Goal: Transaction & Acquisition: Purchase product/service

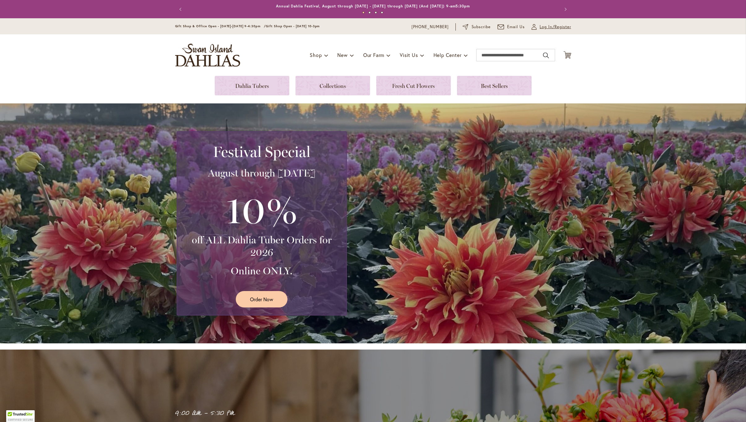
click at [538, 26] on link "My Account Log In/Register" at bounding box center [551, 27] width 40 height 6
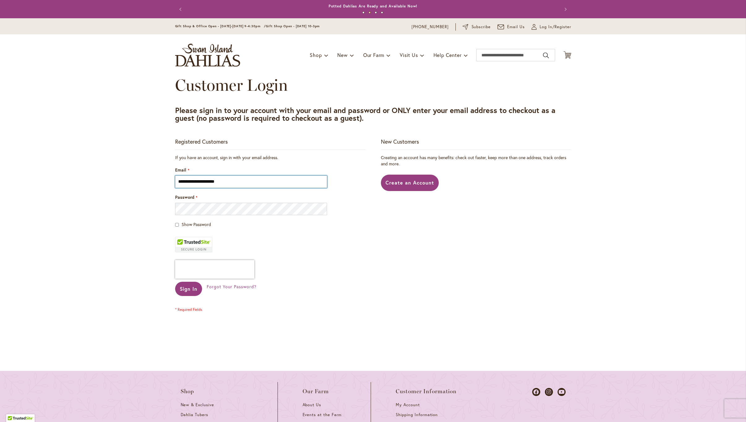
type input "**********"
click at [188, 289] on button "Sign In" at bounding box center [188, 288] width 27 height 14
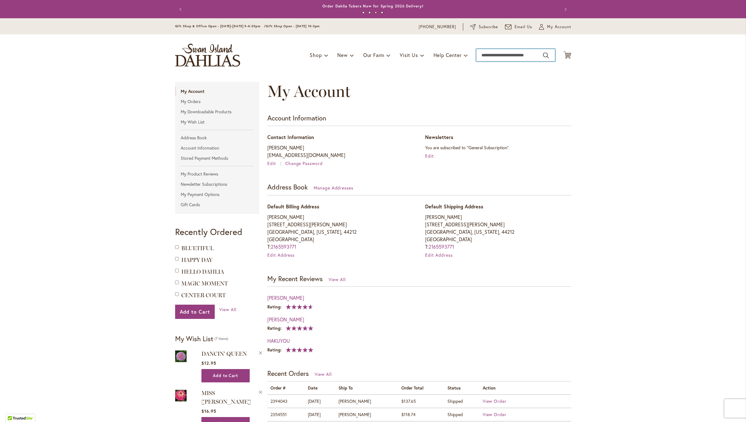
click at [507, 55] on input "Search" at bounding box center [515, 55] width 79 height 12
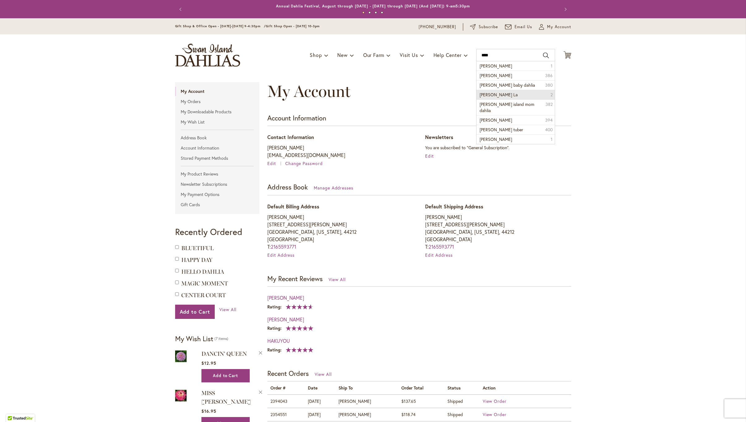
click at [498, 94] on li "luna La 2" at bounding box center [515, 95] width 78 height 10
type input "*******"
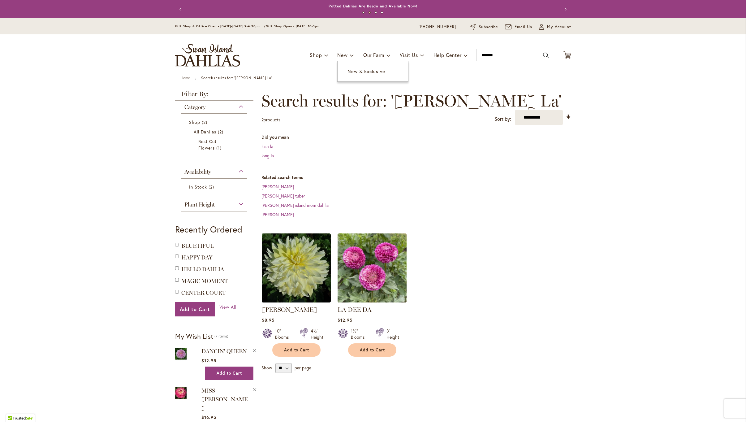
click at [352, 70] on span "New & Exclusive" at bounding box center [365, 71] width 37 height 6
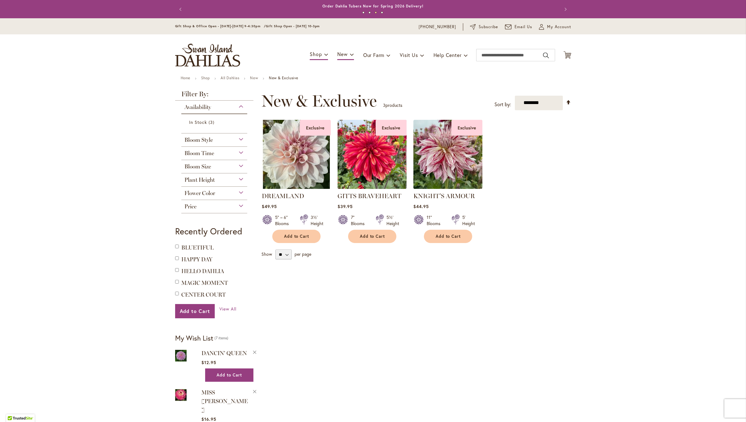
click at [206, 150] on span "Bloom Time" at bounding box center [199, 153] width 30 height 7
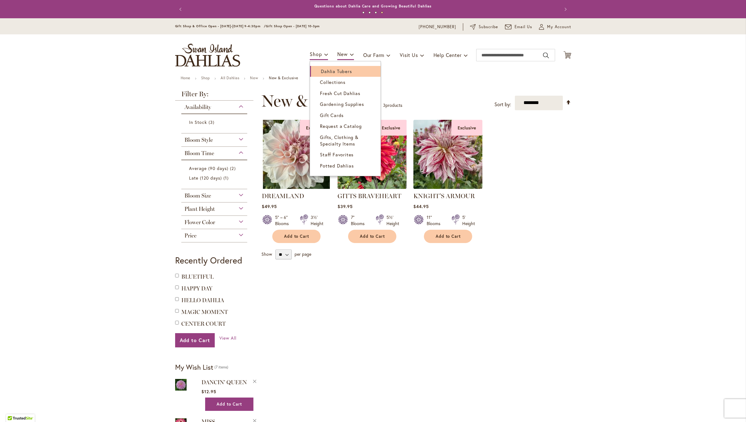
click at [316, 71] on link "Dahlia Tubers" at bounding box center [345, 71] width 71 height 11
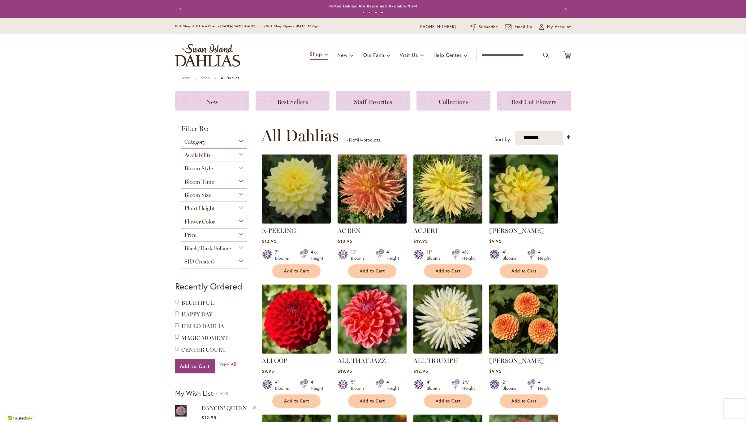
click at [238, 206] on div "Plant Height" at bounding box center [214, 207] width 66 height 10
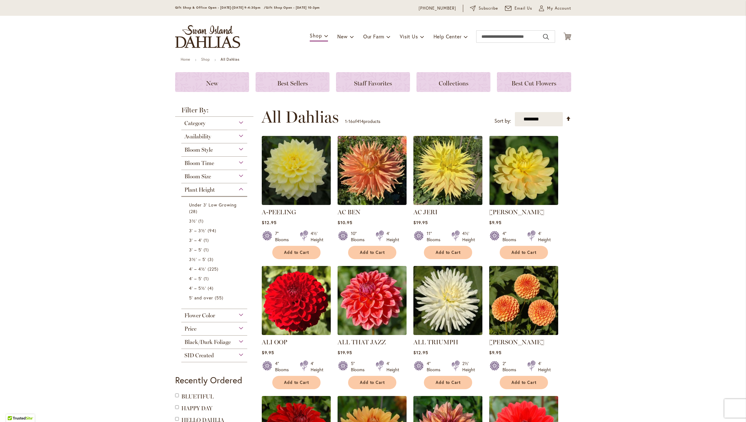
scroll to position [32, 0]
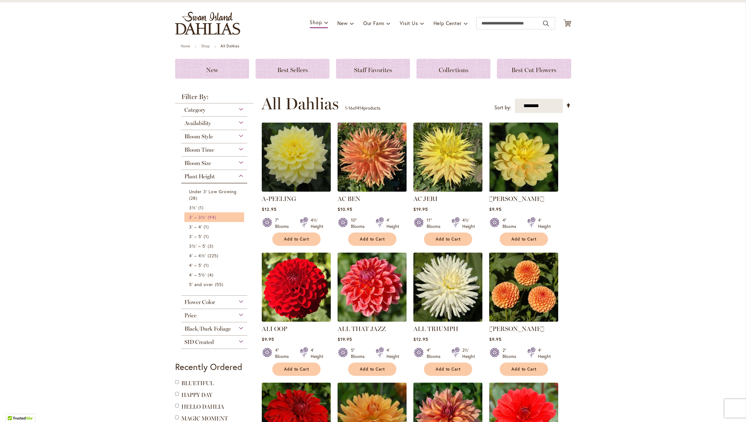
click at [204, 216] on span "3' – 3½'" at bounding box center [197, 217] width 17 height 6
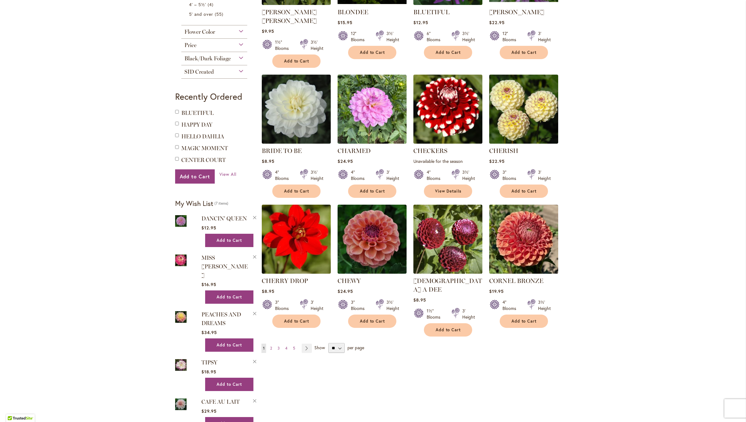
scroll to position [342, 0]
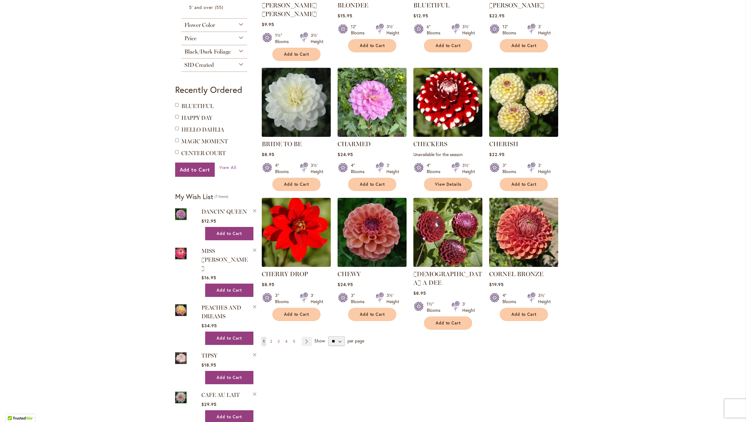
click at [271, 339] on span "2" at bounding box center [271, 341] width 2 height 5
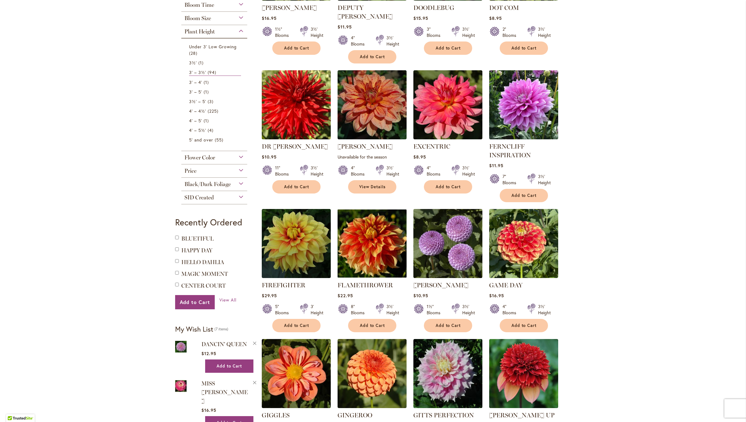
scroll to position [210, 0]
click at [295, 322] on span "Add to Cart" at bounding box center [296, 324] width 25 height 5
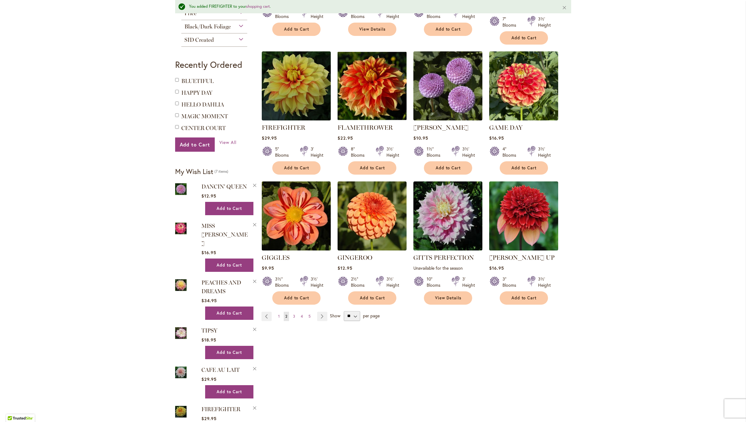
scroll to position [386, 0]
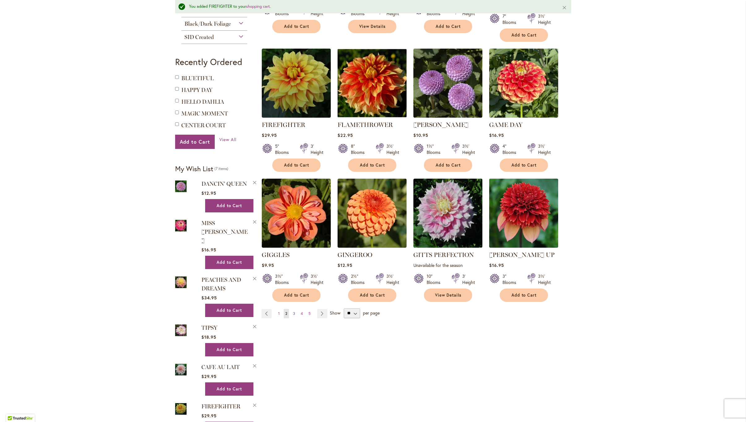
click at [293, 311] on span "3" at bounding box center [294, 313] width 2 height 5
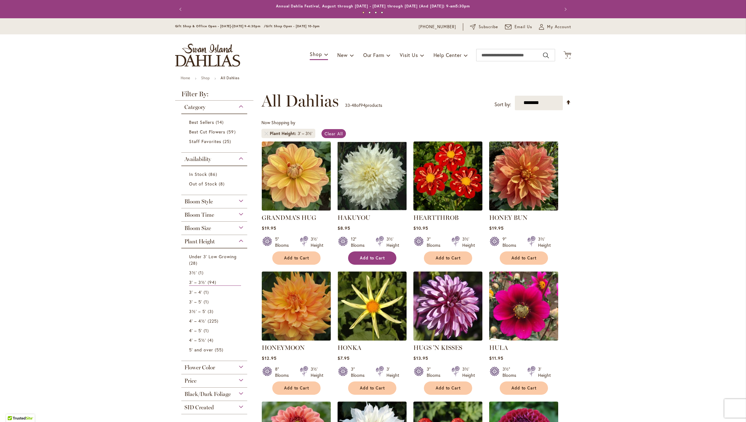
click at [363, 258] on span "Add to Cart" at bounding box center [372, 257] width 25 height 5
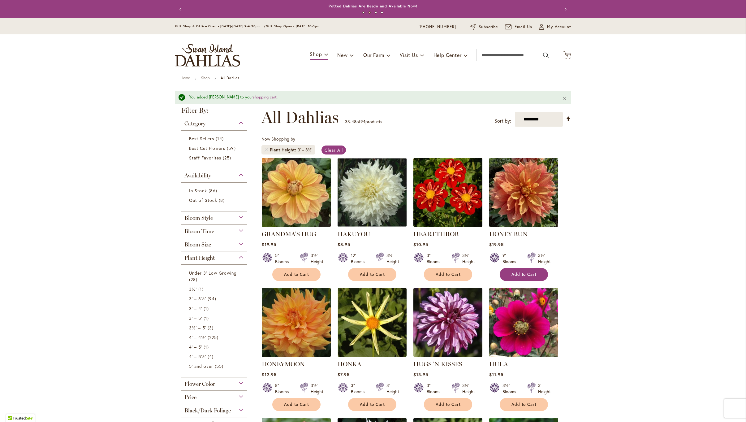
click at [513, 273] on span "Add to Cart" at bounding box center [523, 274] width 25 height 5
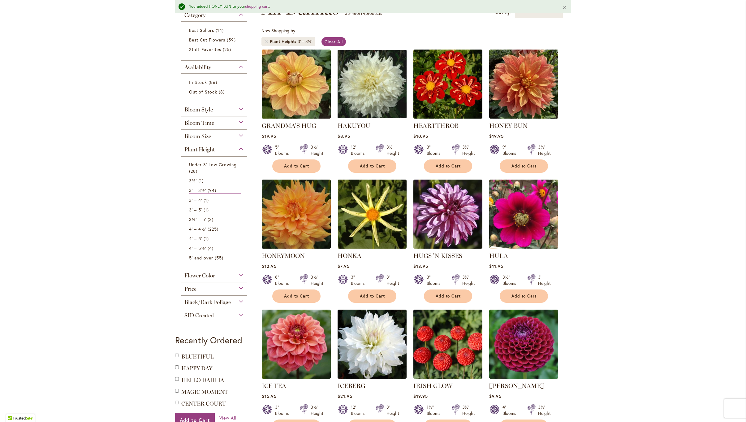
scroll to position [110, 0]
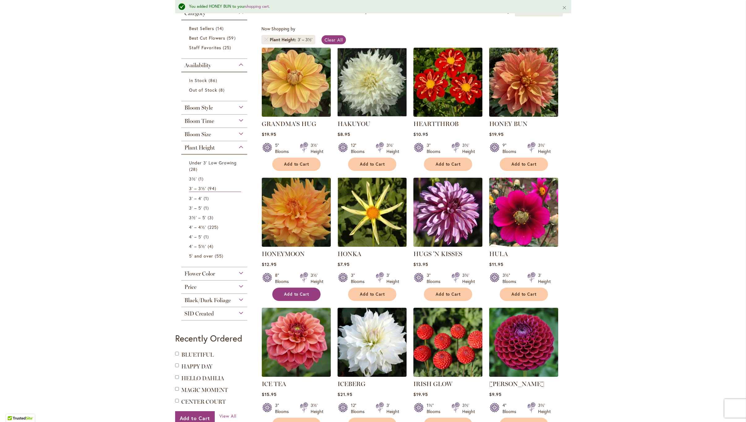
click at [304, 291] on span "Add to Cart" at bounding box center [296, 293] width 25 height 5
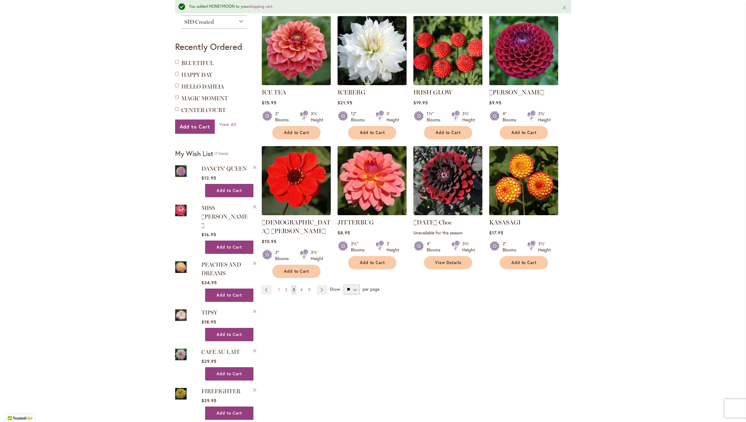
scroll to position [407, 0]
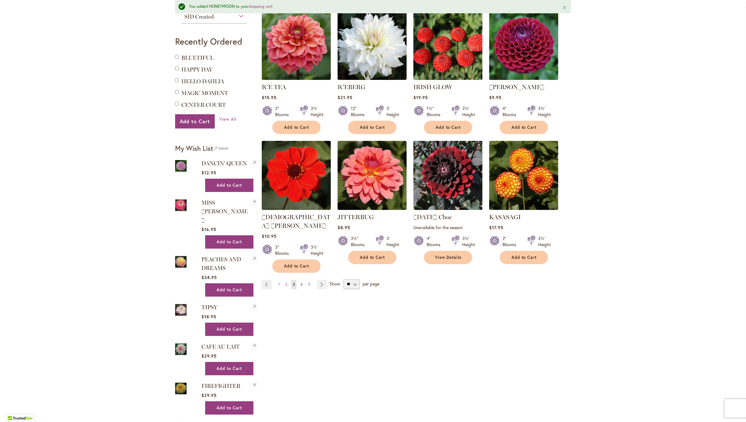
click at [301, 282] on span "4" at bounding box center [301, 284] width 2 height 5
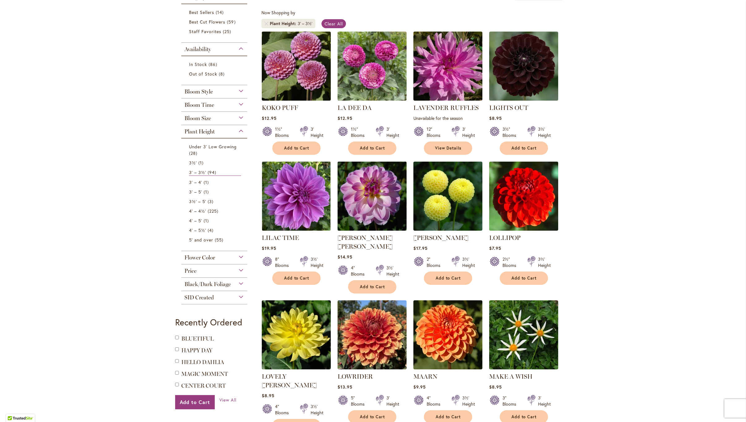
scroll to position [117, 0]
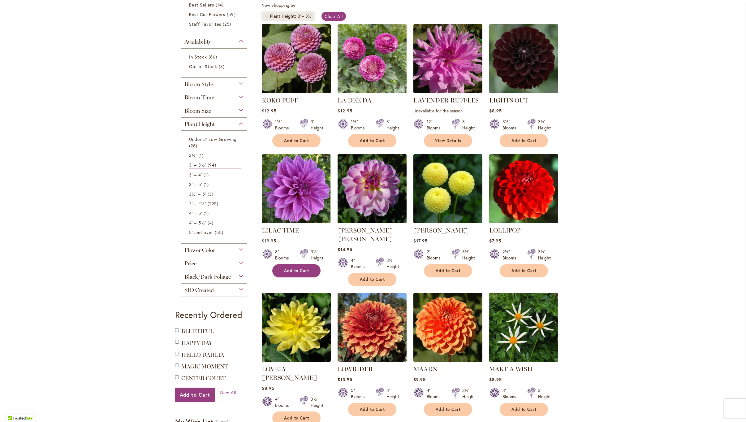
click at [287, 268] on span "Add to Cart" at bounding box center [296, 270] width 25 height 5
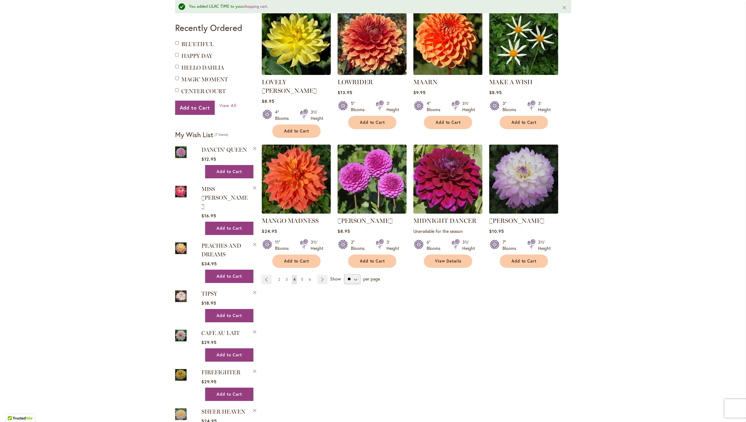
scroll to position [427, 0]
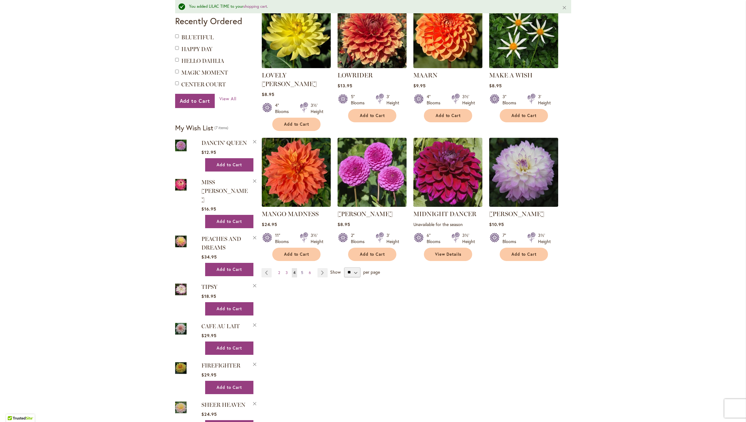
click at [302, 270] on span "5" at bounding box center [302, 272] width 2 height 5
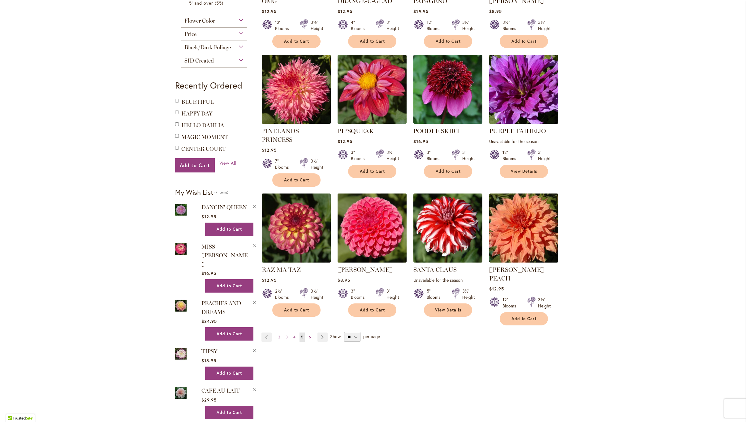
scroll to position [358, 0]
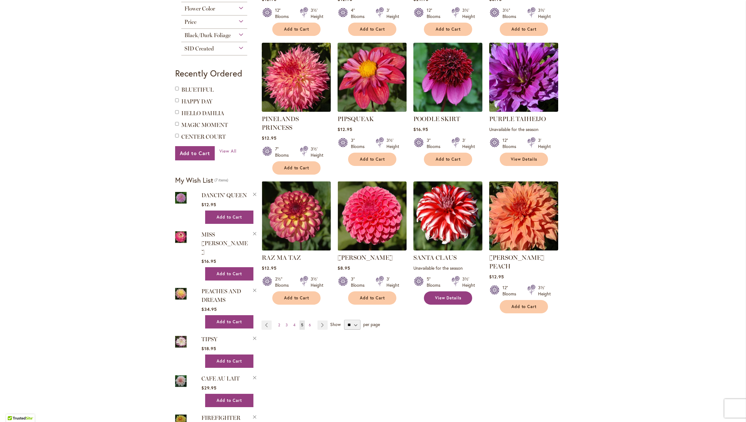
click at [443, 295] on span "View Details" at bounding box center [448, 297] width 27 height 5
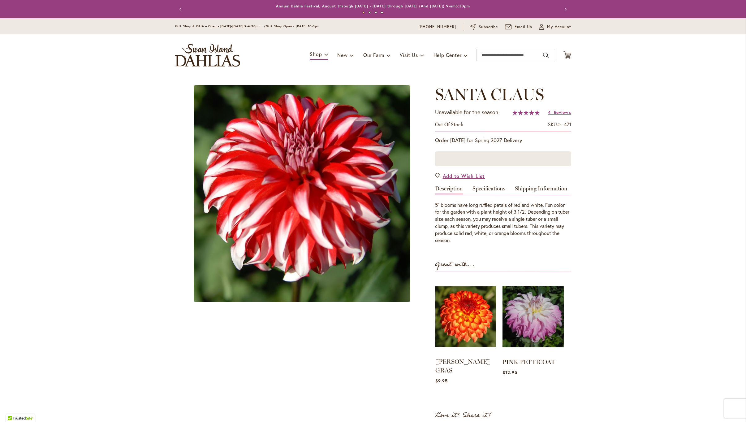
type input "******"
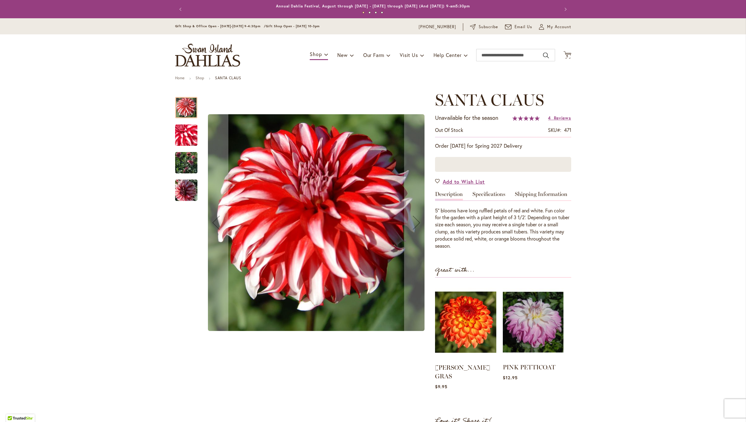
click at [538, 315] on img at bounding box center [533, 322] width 61 height 76
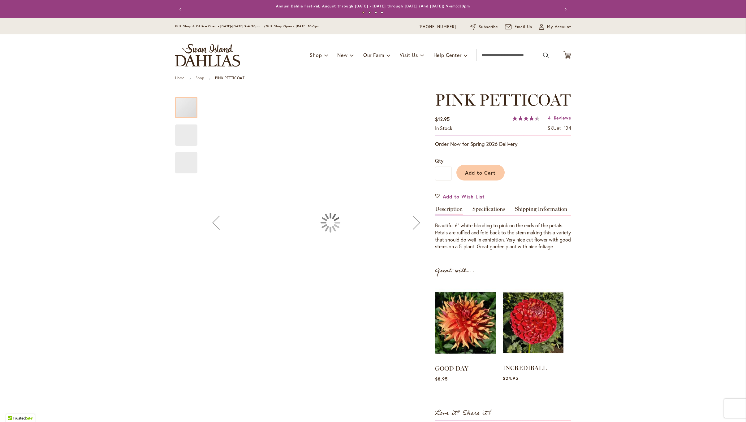
type input "******"
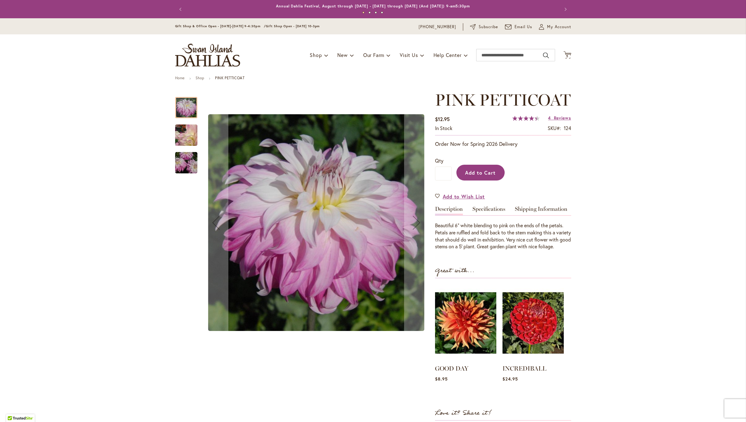
click at [475, 176] on span "Add to Cart" at bounding box center [480, 172] width 31 height 6
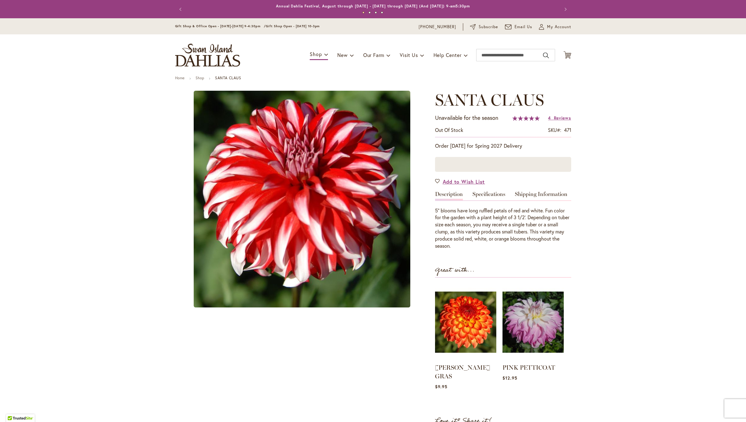
type input "******"
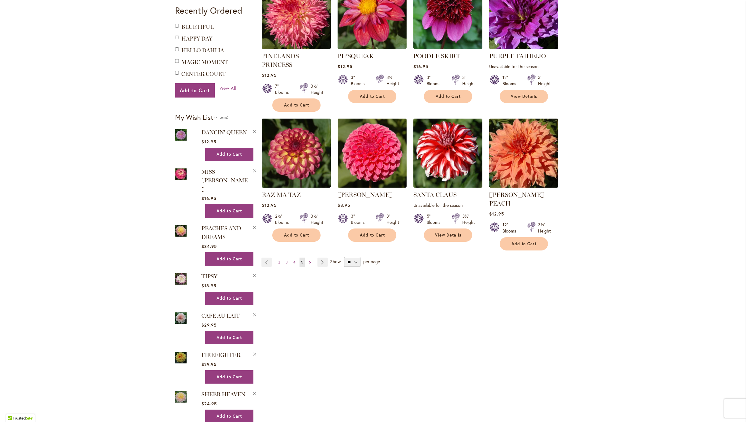
scroll to position [433, 0]
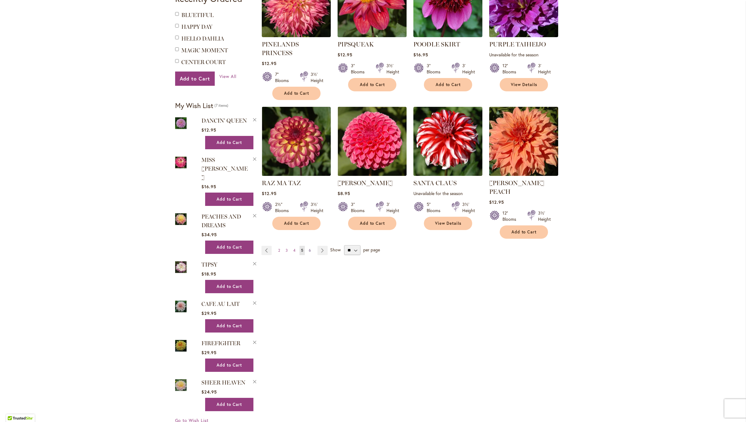
click at [310, 248] on span "6" at bounding box center [310, 250] width 2 height 5
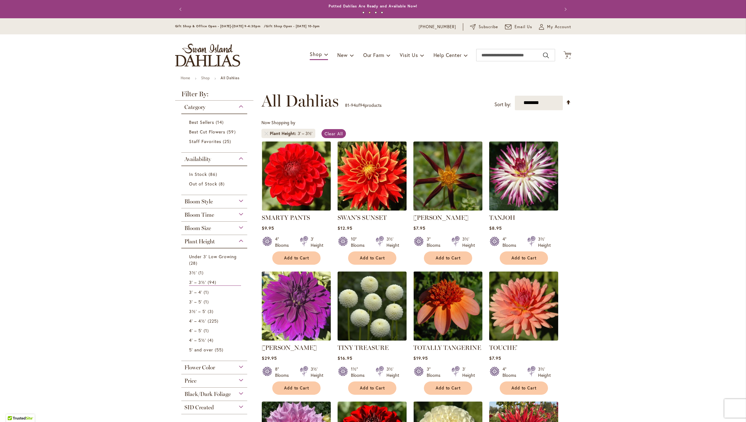
click at [369, 189] on img at bounding box center [372, 175] width 72 height 72
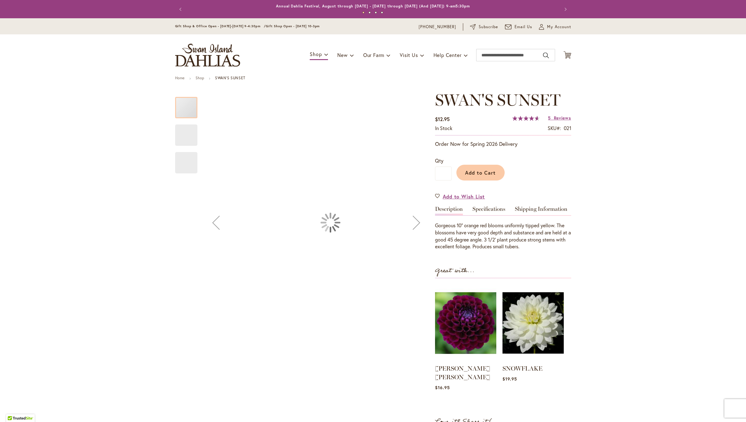
type input "******"
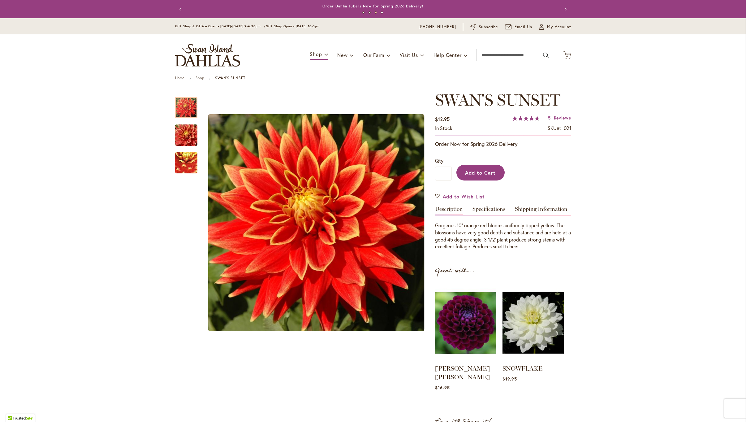
click at [470, 171] on span "Add to Cart" at bounding box center [480, 172] width 31 height 6
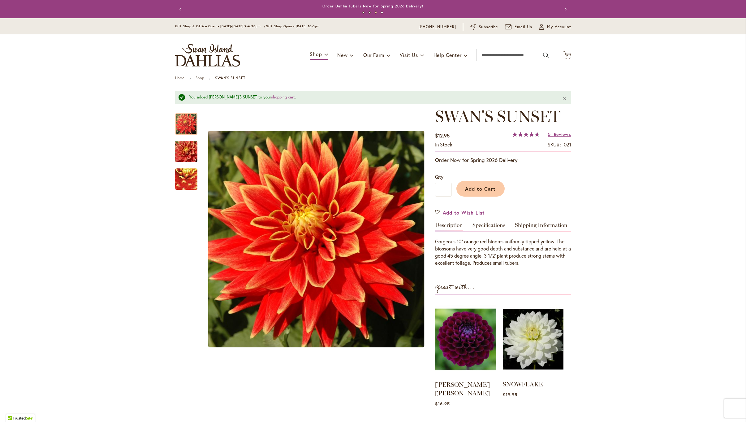
click at [524, 326] on img at bounding box center [533, 339] width 61 height 76
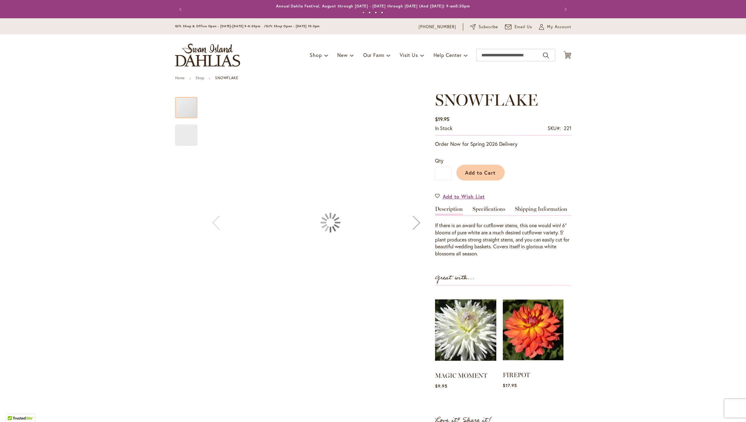
type input "******"
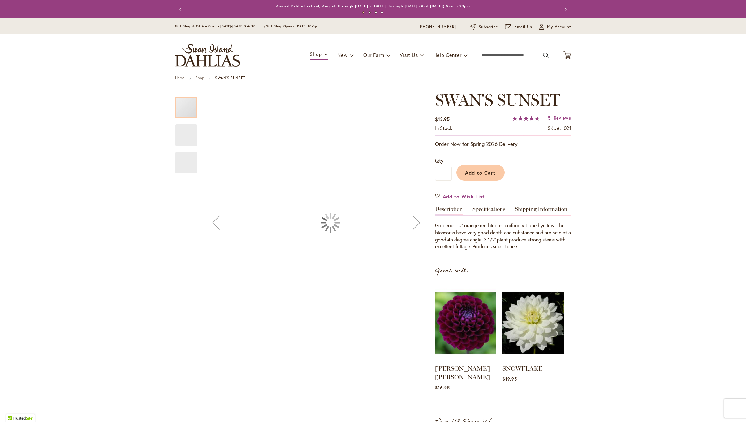
type input "******"
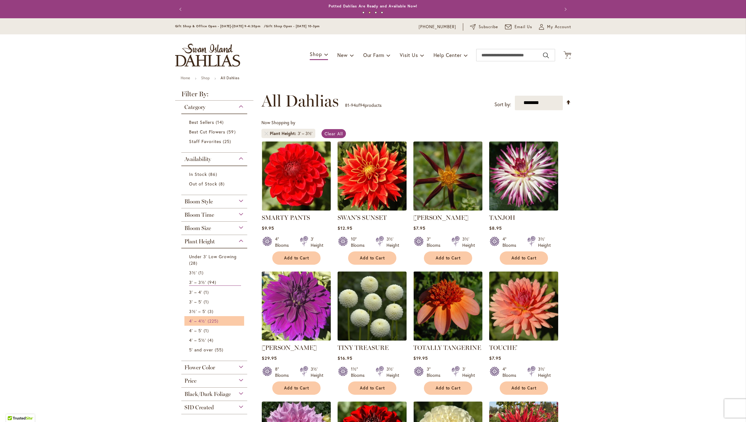
click at [190, 320] on span "4' – 4½'" at bounding box center [197, 321] width 17 height 6
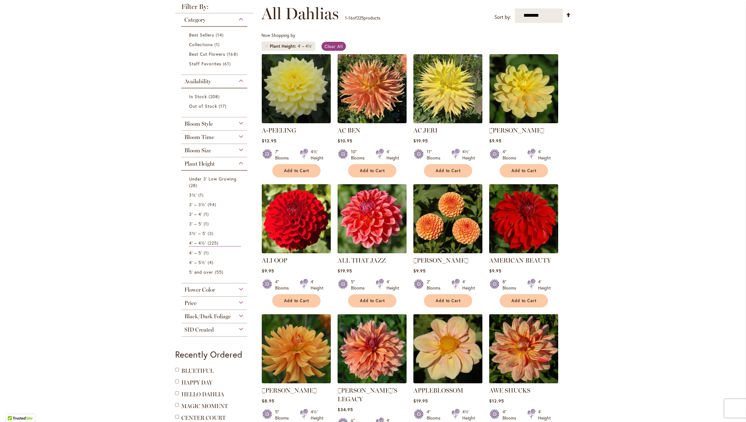
scroll to position [90, 0]
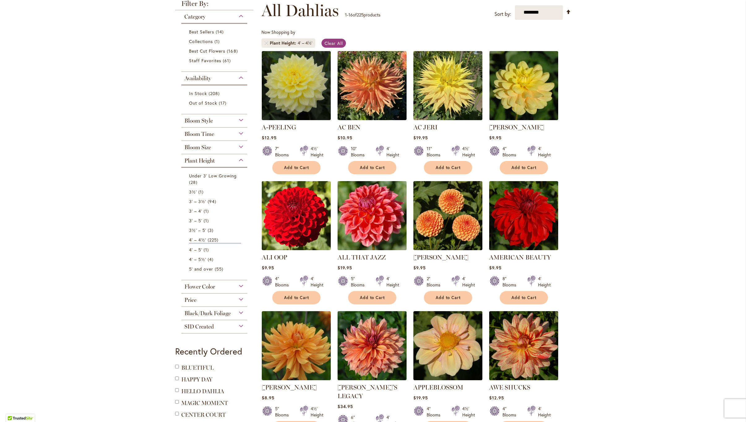
click at [368, 214] on img at bounding box center [372, 215] width 72 height 72
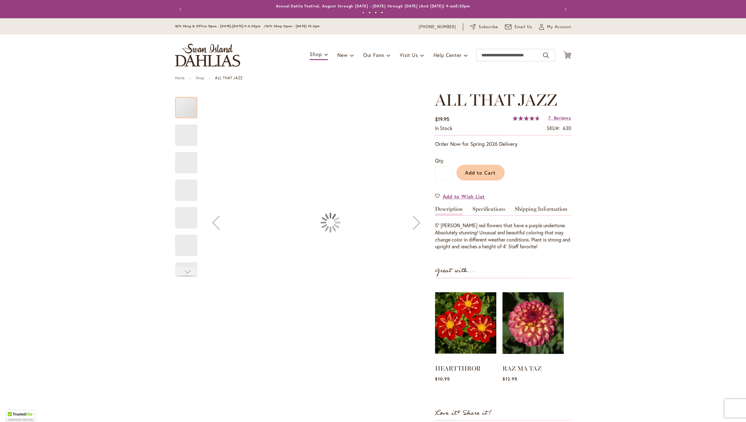
type input "******"
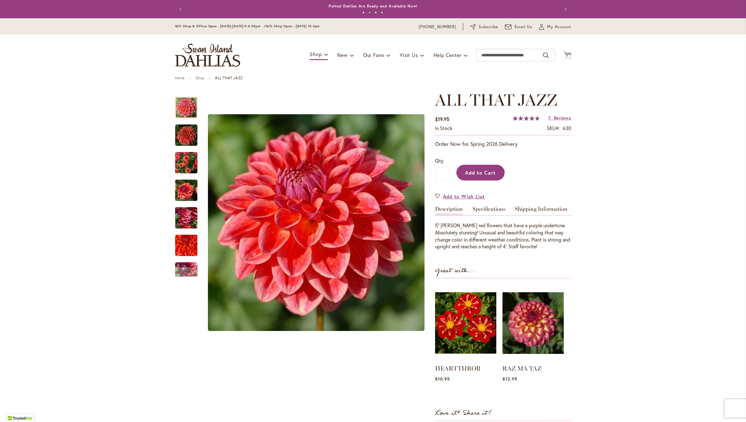
click at [480, 169] on span "Add to Cart" at bounding box center [480, 172] width 31 height 6
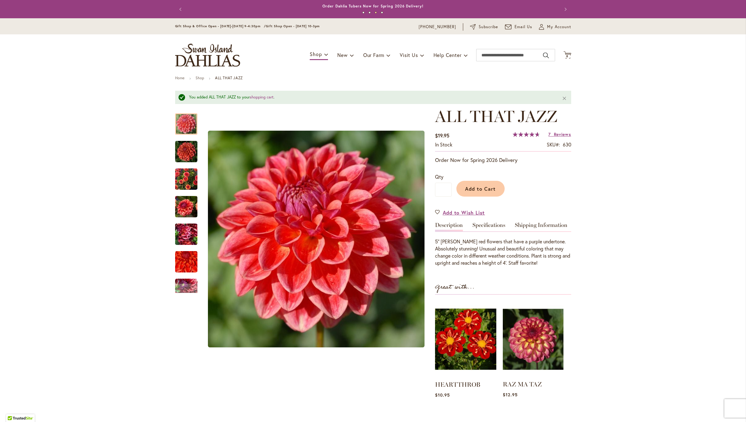
click at [534, 322] on img at bounding box center [533, 339] width 61 height 76
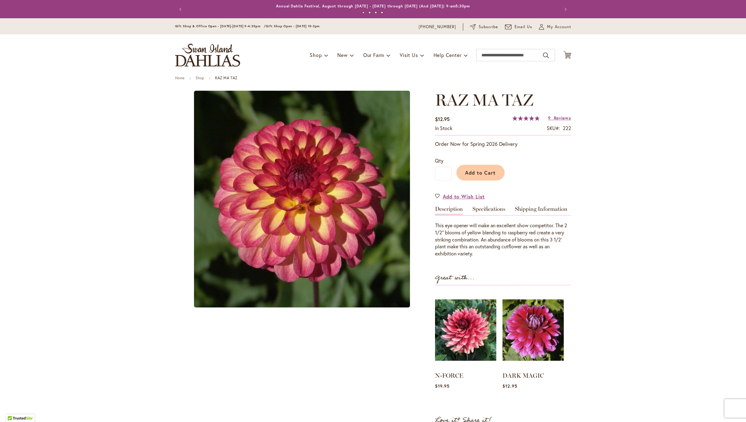
type input "******"
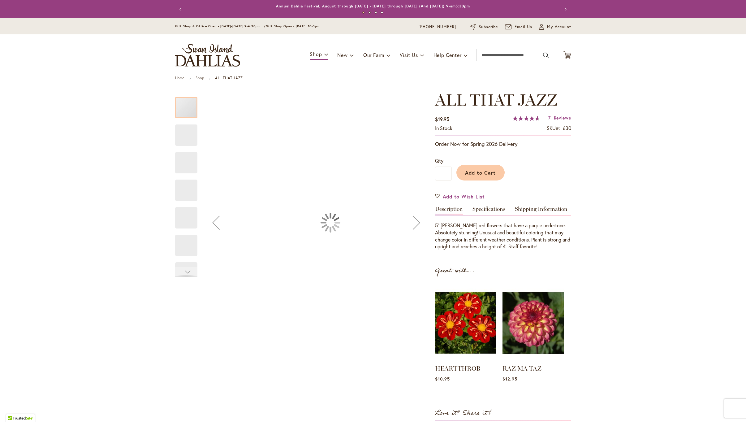
type input "******"
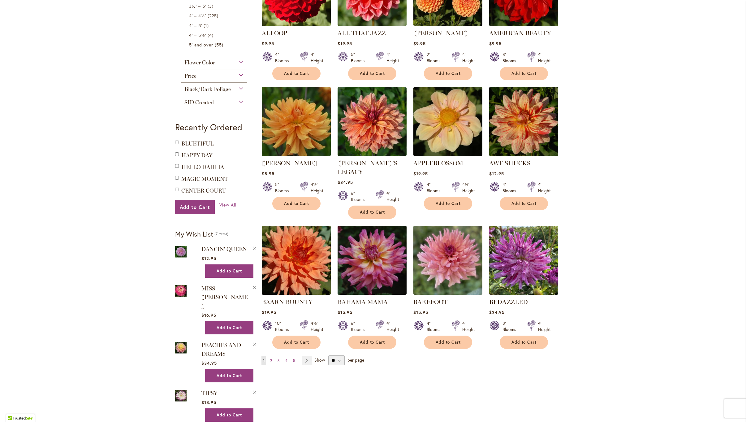
scroll to position [315, 0]
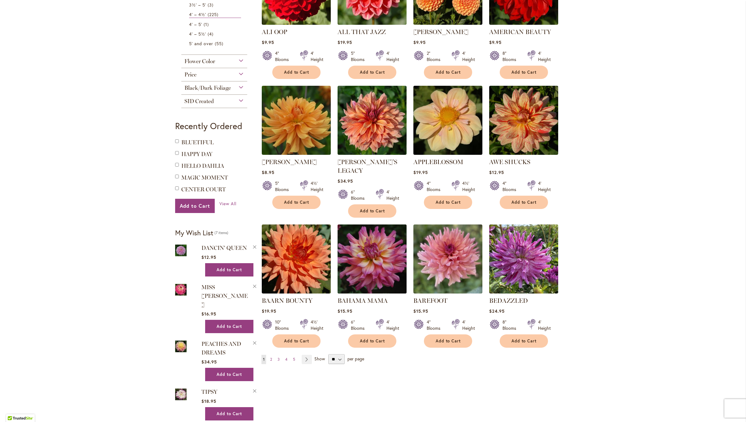
click at [358, 249] on img at bounding box center [372, 258] width 72 height 72
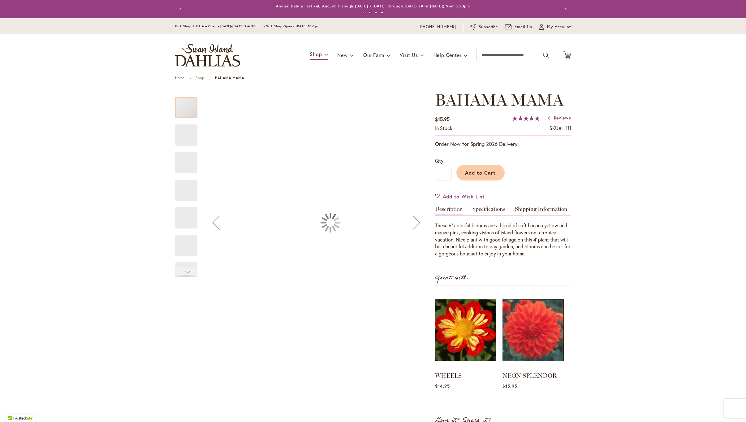
type input "******"
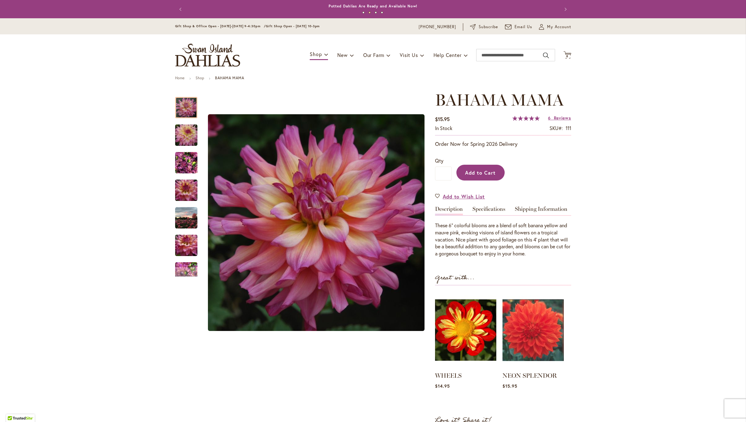
click at [485, 173] on span "Add to Cart" at bounding box center [480, 172] width 31 height 6
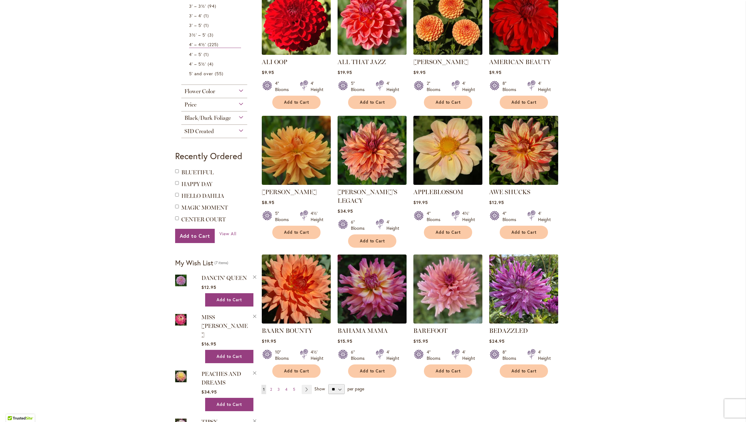
scroll to position [288, 0]
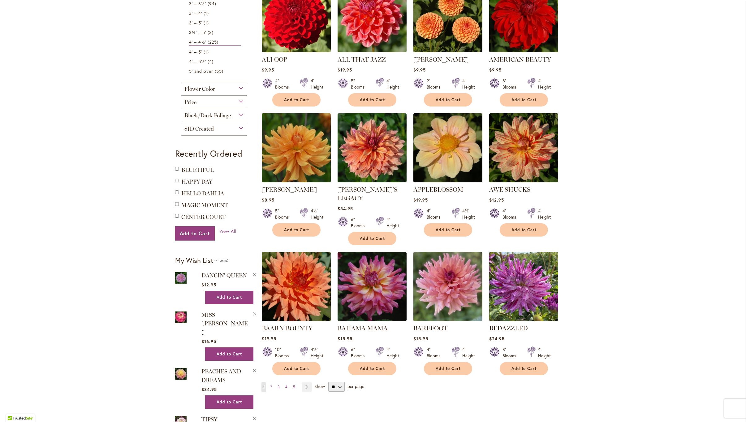
click at [440, 284] on img at bounding box center [447, 286] width 72 height 72
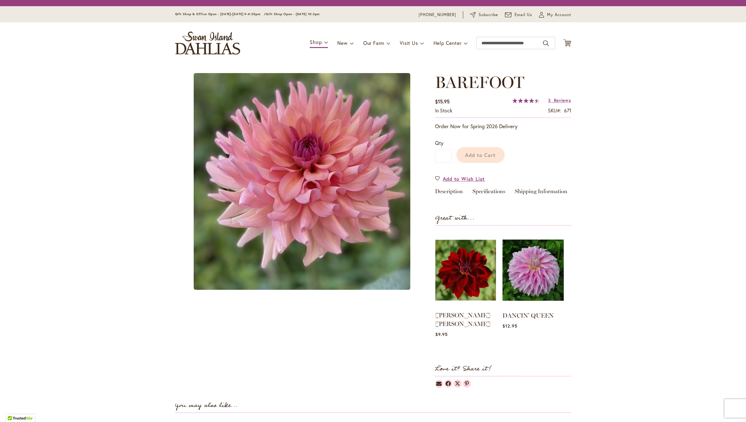
scroll to position [1, 0]
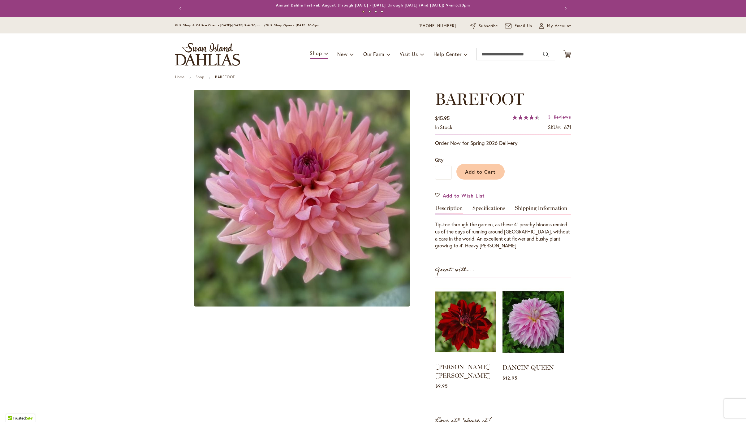
type input "******"
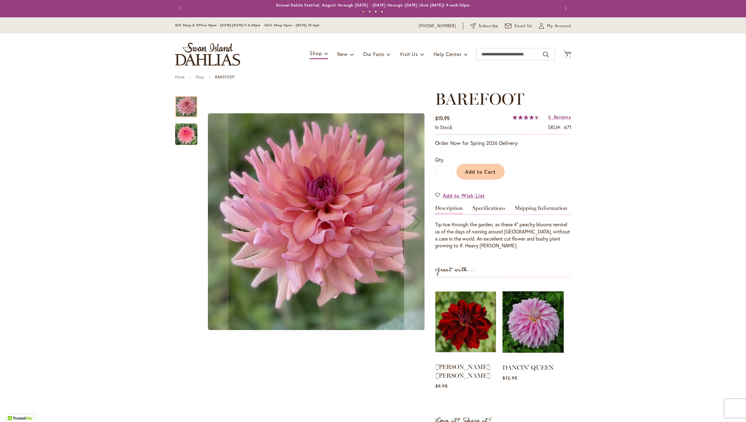
scroll to position [4, 0]
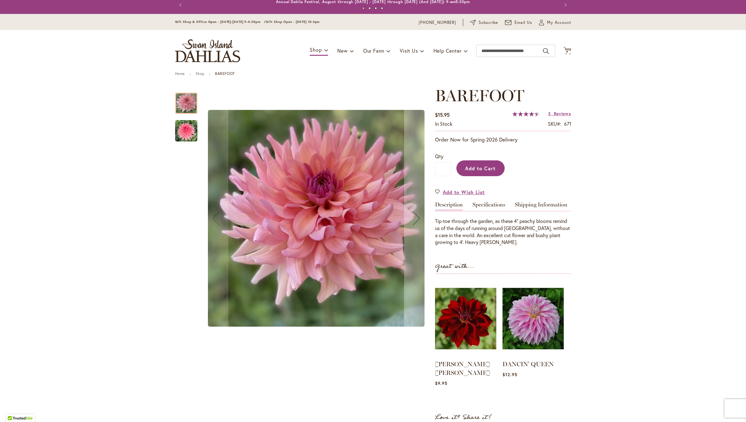
click at [486, 165] on span "Add to Cart" at bounding box center [480, 168] width 31 height 6
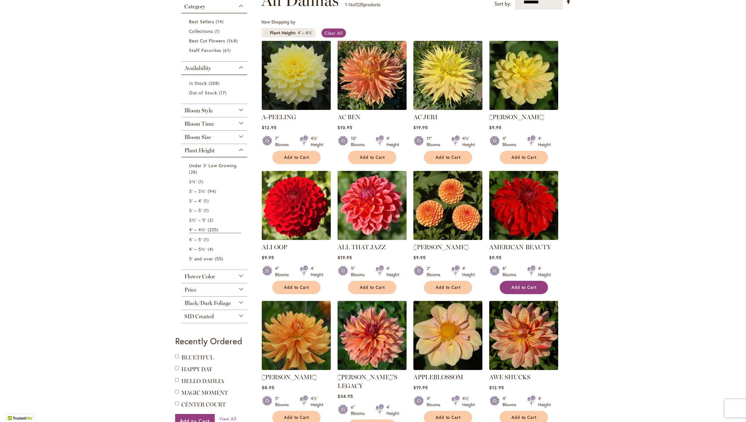
scroll to position [100, 0]
click at [526, 283] on button "Add to Cart" at bounding box center [523, 287] width 48 height 13
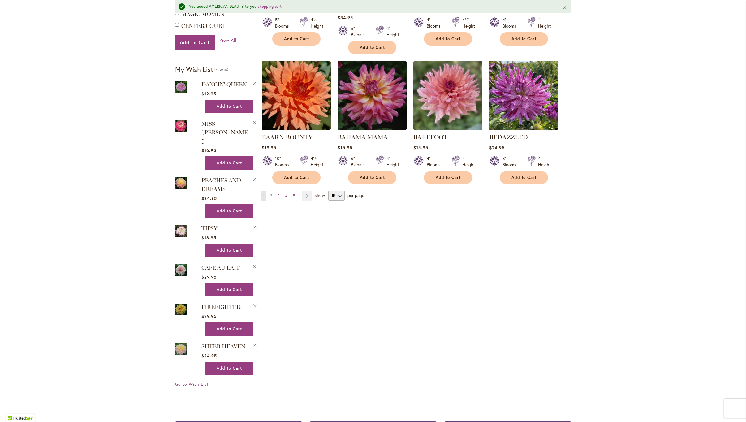
scroll to position [498, 0]
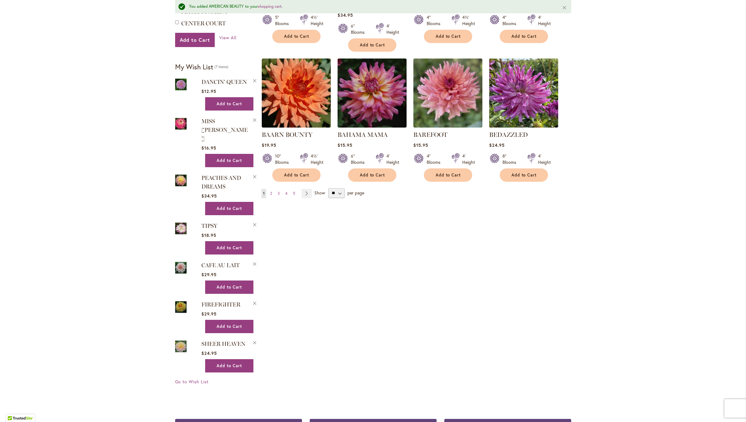
click at [181, 339] on img at bounding box center [181, 346] width 12 height 14
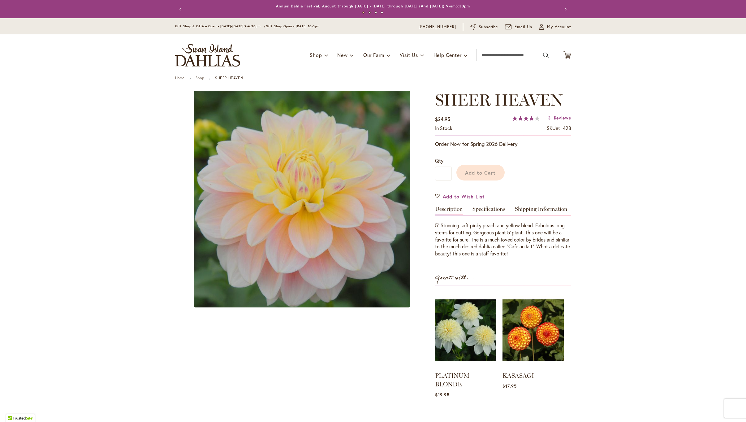
type input "******"
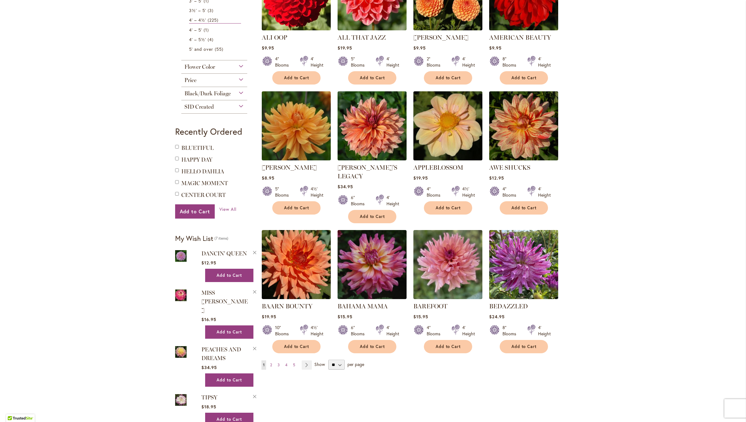
scroll to position [310, 0]
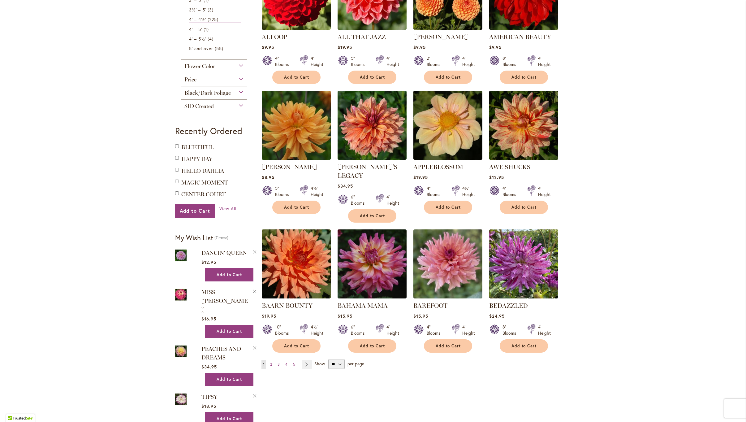
click at [182, 255] on img at bounding box center [181, 255] width 12 height 14
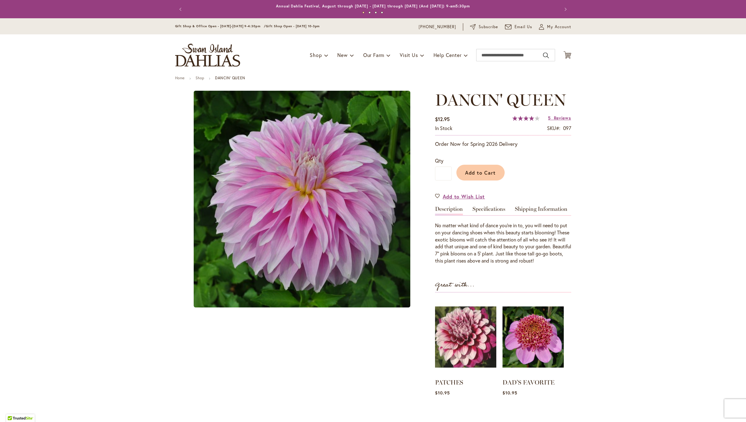
type input "******"
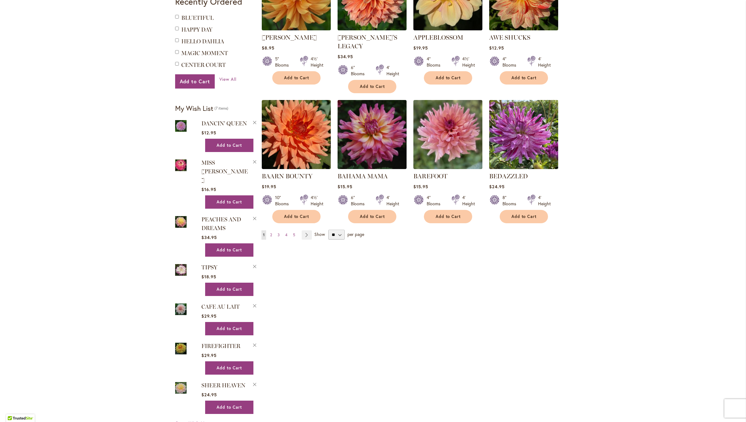
scroll to position [439, 0]
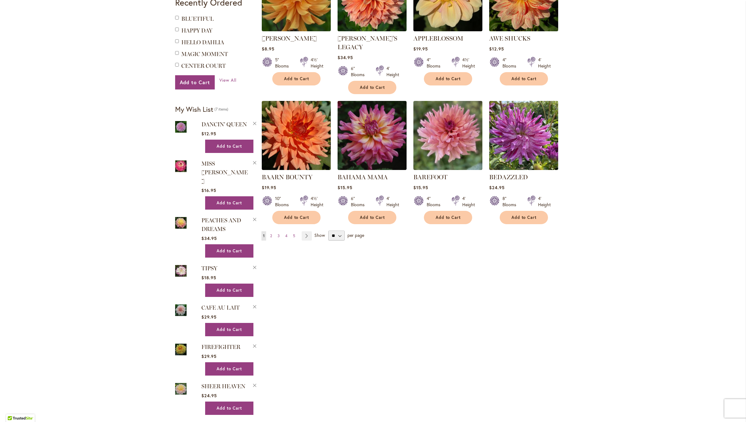
click at [178, 303] on img at bounding box center [181, 310] width 12 height 14
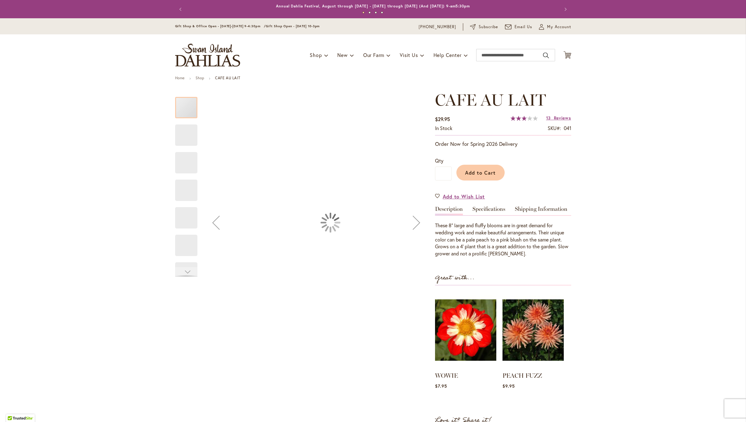
type input "******"
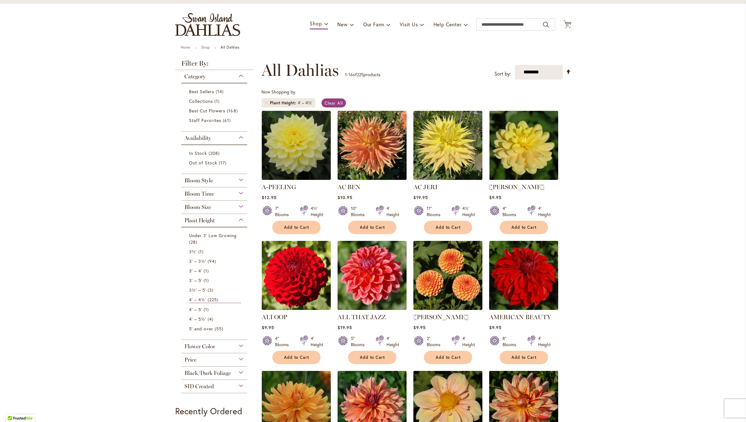
scroll to position [32, 0]
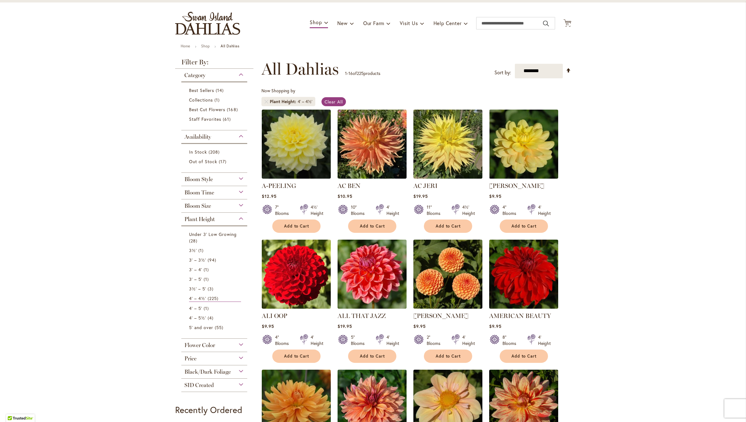
click at [227, 177] on div "Bloom Style" at bounding box center [214, 178] width 66 height 10
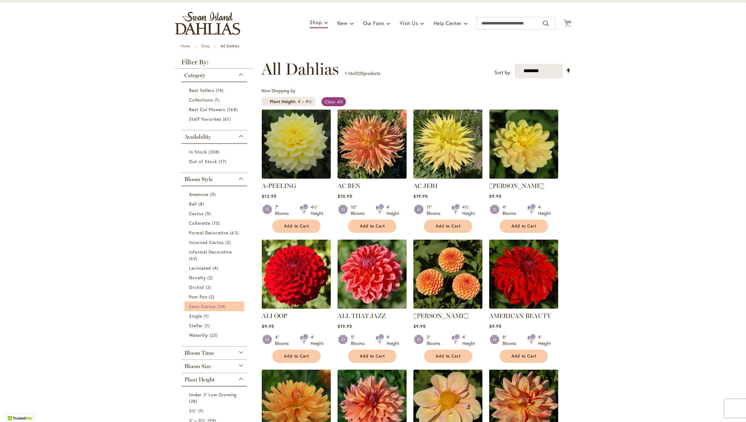
click at [195, 304] on span "Semi-Cactus" at bounding box center [202, 306] width 27 height 6
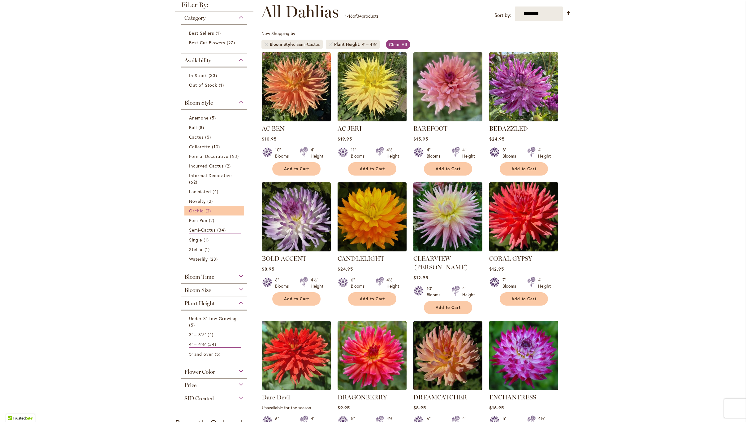
scroll to position [92, 0]
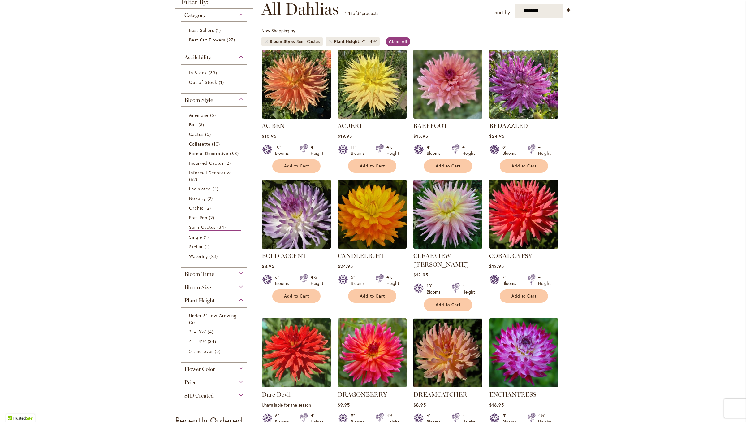
click at [295, 211] on img at bounding box center [296, 214] width 72 height 72
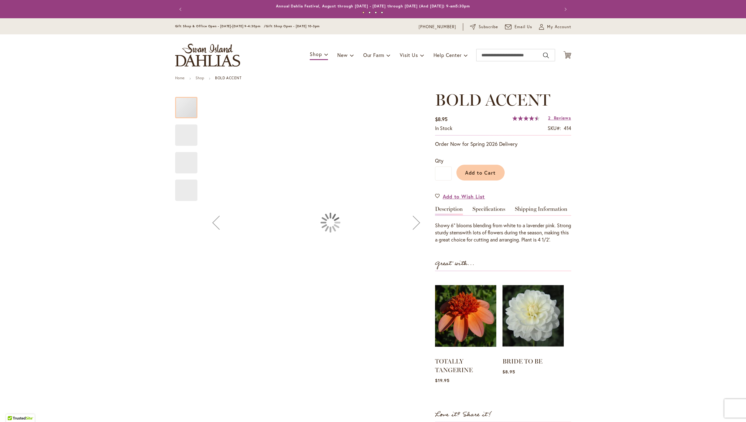
type input "******"
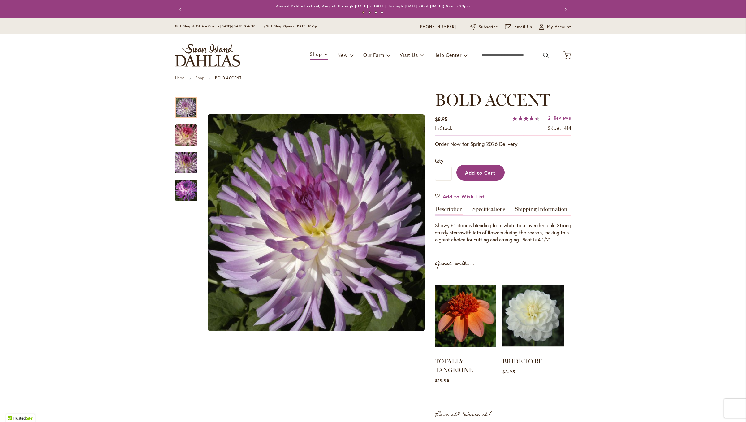
click at [483, 169] on span "Add to Cart" at bounding box center [480, 172] width 31 height 6
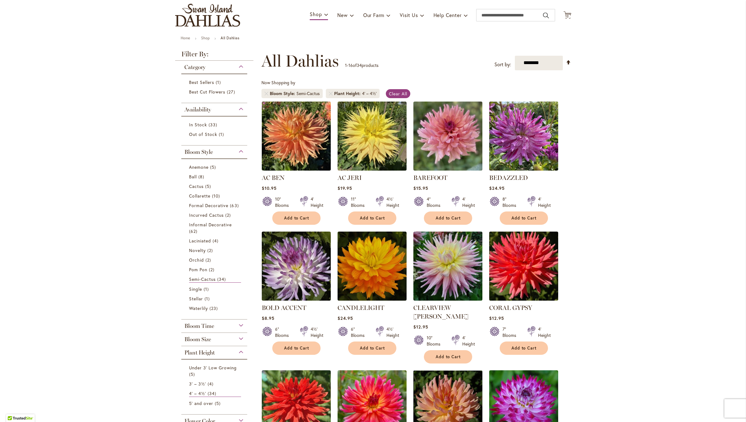
scroll to position [47, 0]
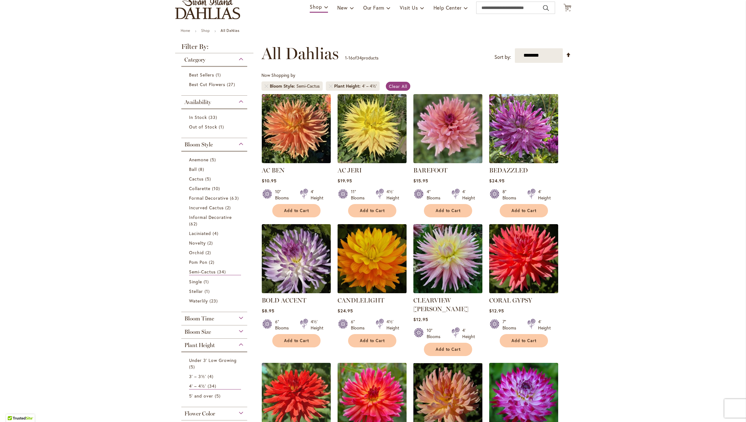
click at [359, 259] on img at bounding box center [372, 258] width 72 height 72
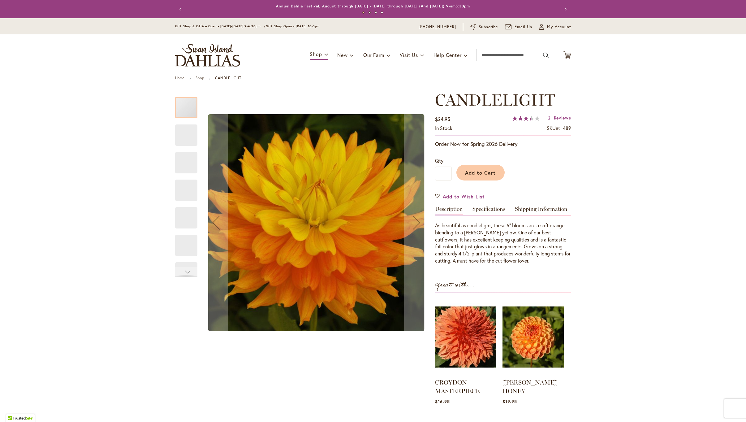
type input "******"
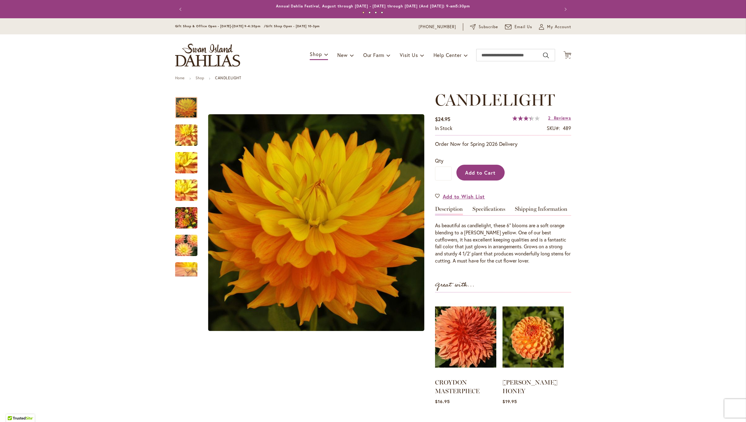
click at [487, 171] on span "Add to Cart" at bounding box center [480, 172] width 31 height 6
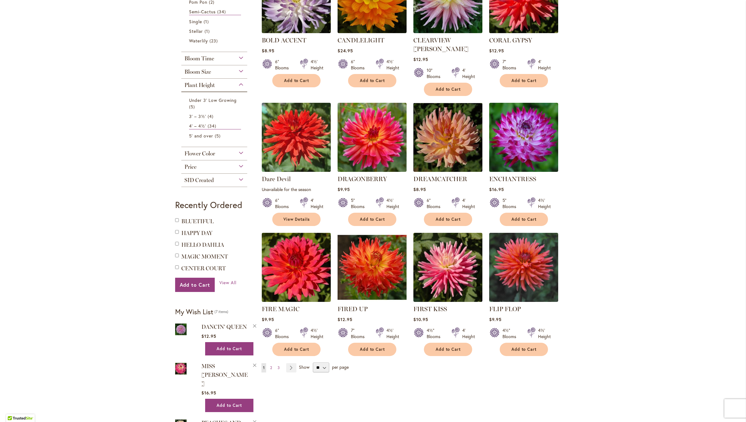
scroll to position [307, 0]
click at [271, 365] on span "2" at bounding box center [271, 367] width 2 height 5
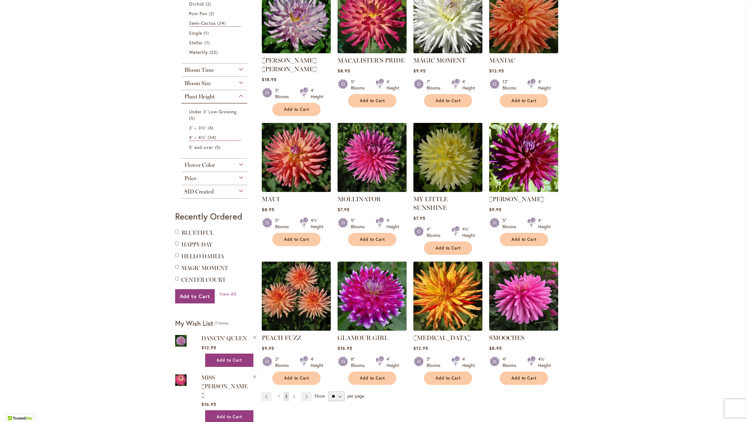
scroll to position [294, 0]
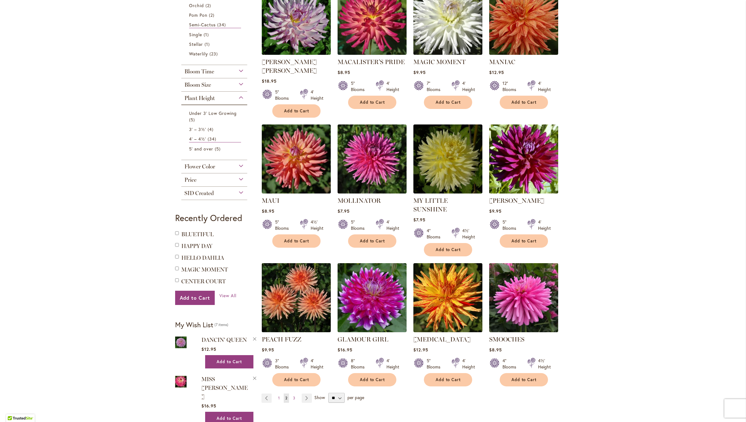
click at [295, 279] on img at bounding box center [296, 297] width 72 height 72
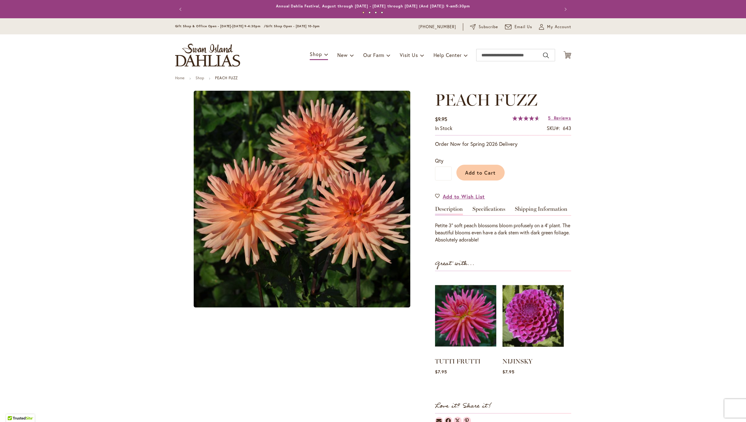
type input "******"
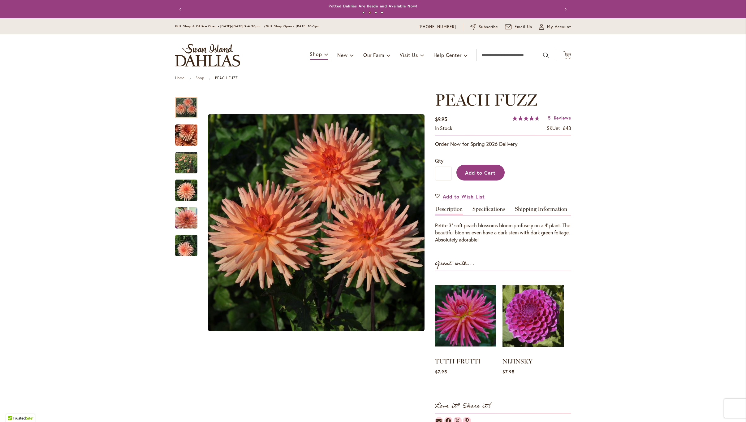
click at [486, 168] on button "Add to Cart" at bounding box center [480, 173] width 48 height 16
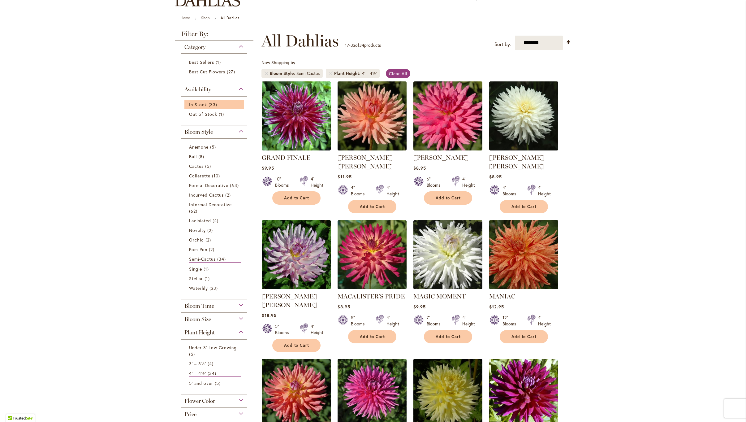
scroll to position [61, 0]
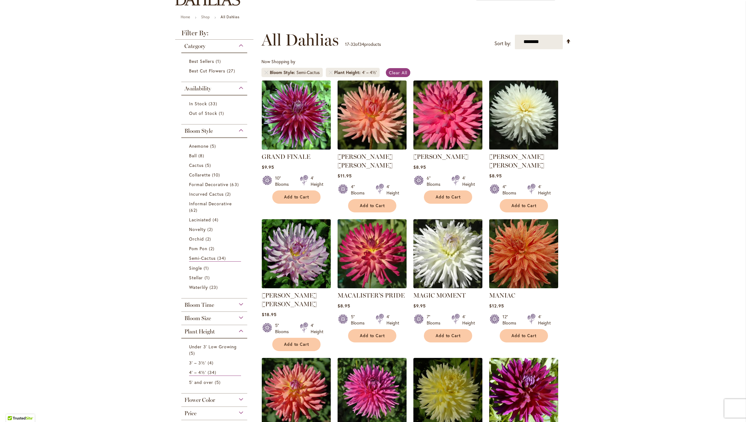
click at [512, 113] on img at bounding box center [523, 115] width 72 height 72
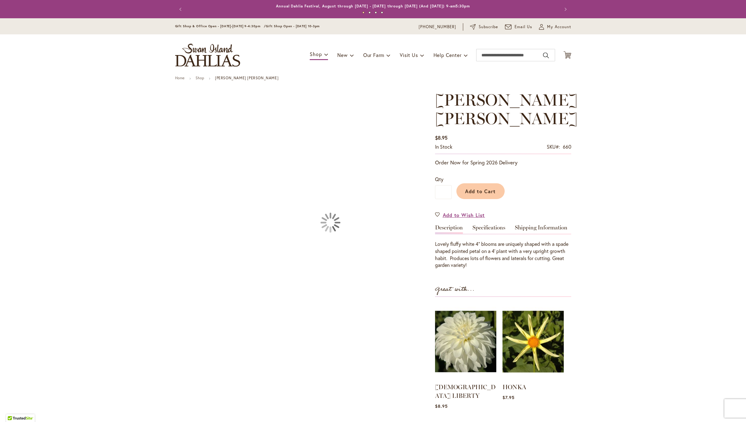
type input "******"
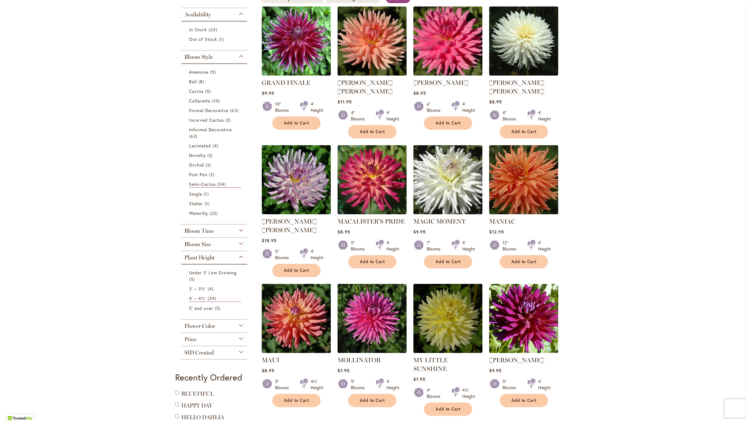
scroll to position [119, 0]
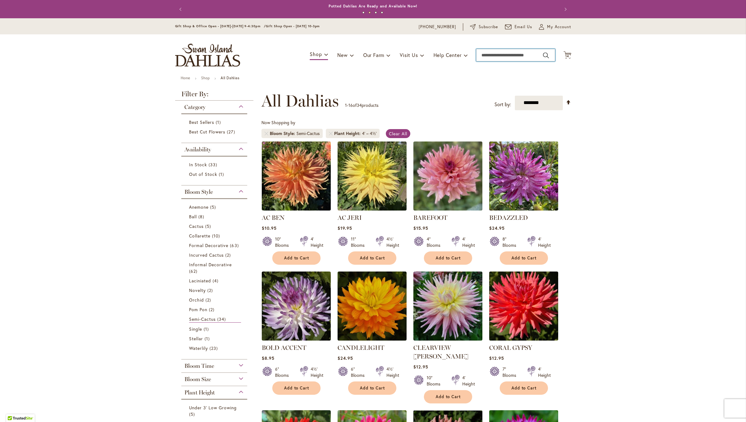
click at [488, 55] on input "Search" at bounding box center [515, 55] width 79 height 12
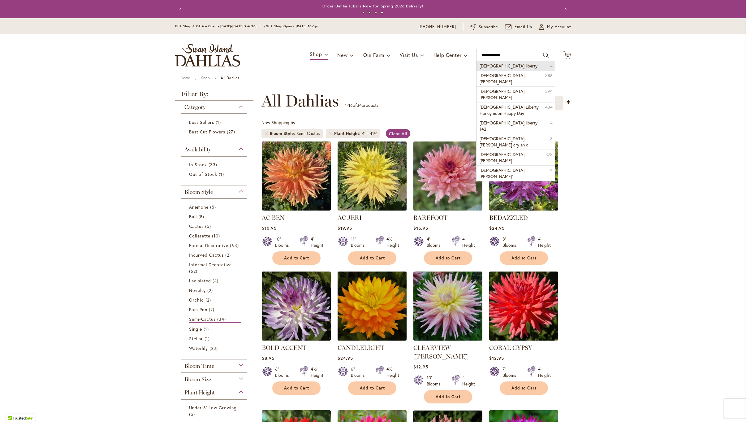
click at [494, 64] on span "lady liberty" at bounding box center [508, 66] width 58 height 6
type input "**********"
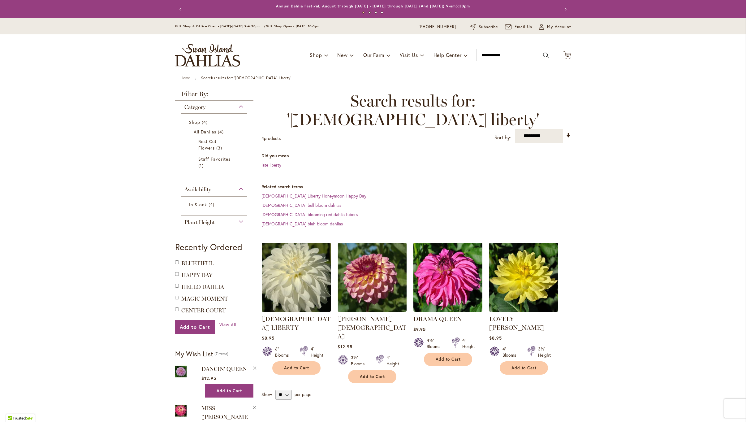
click at [287, 255] on img at bounding box center [296, 277] width 72 height 72
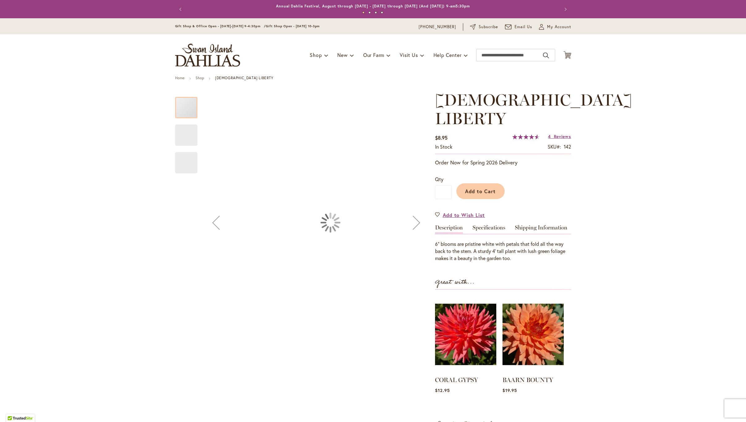
type input "******"
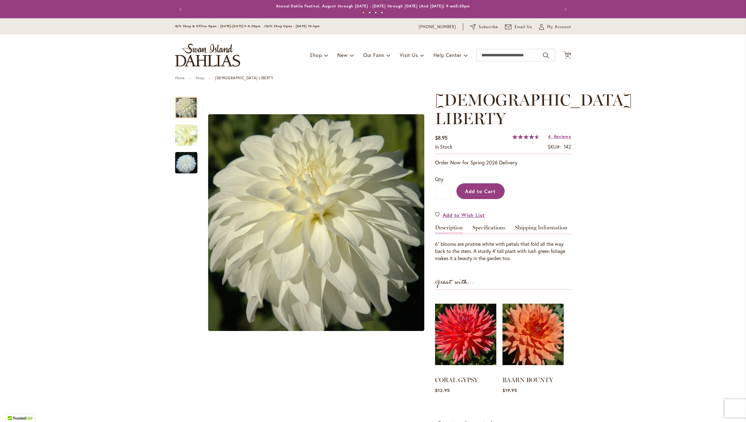
click at [481, 188] on span "Add to Cart" at bounding box center [480, 191] width 31 height 6
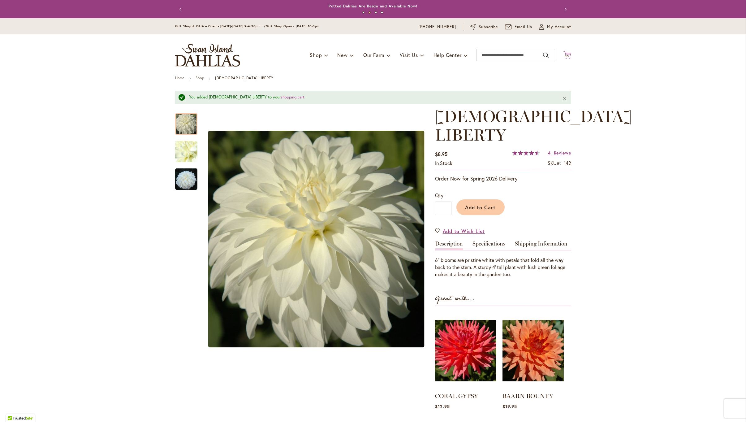
click at [568, 51] on icon "Cart .cls-1 { fill: #231f20; }" at bounding box center [567, 55] width 8 height 8
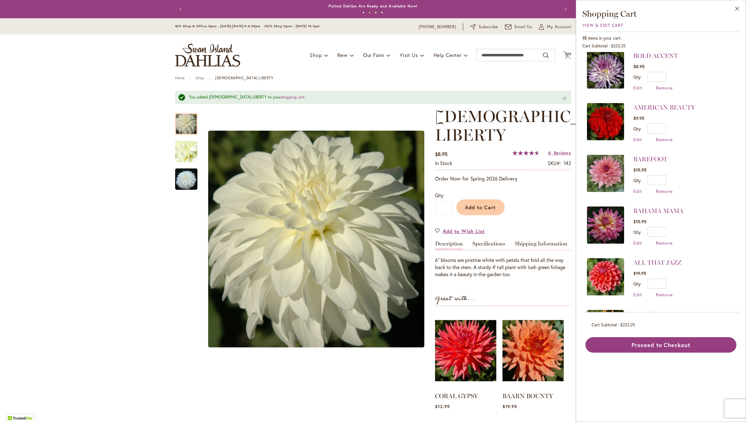
scroll to position [160, 0]
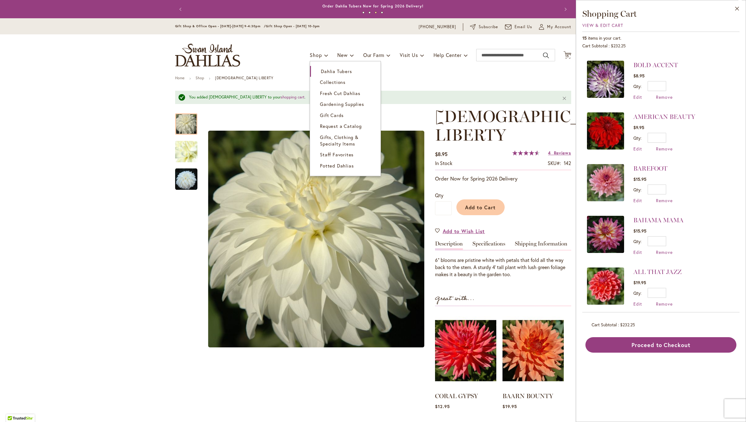
click at [323, 70] on span "Dahlia Tubers" at bounding box center [336, 71] width 31 height 6
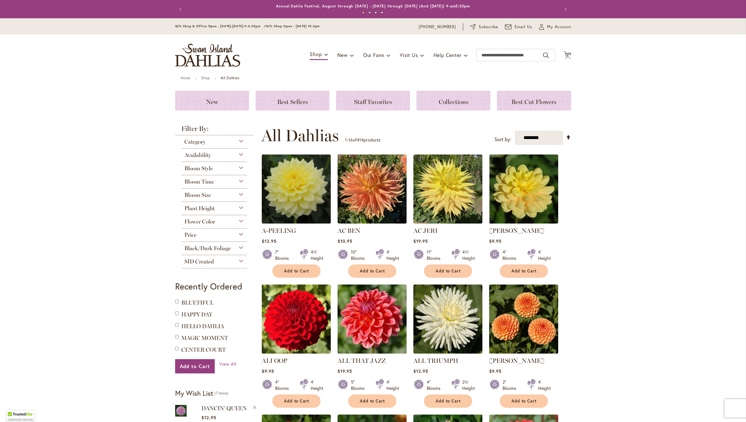
click at [191, 207] on span "Plant Height" at bounding box center [199, 208] width 30 height 7
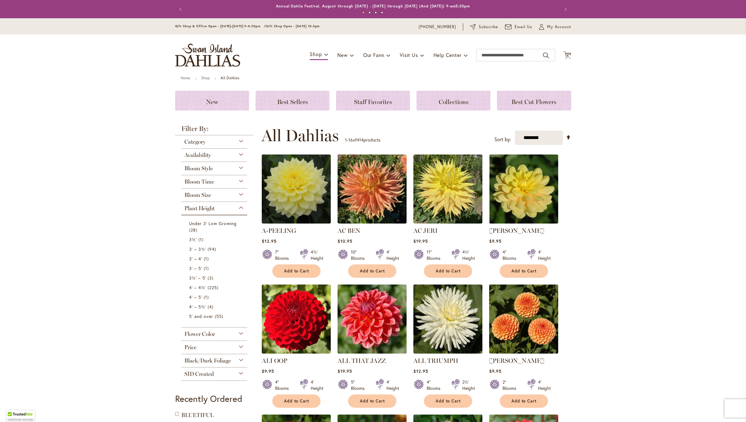
click at [194, 178] on span "Bloom Time" at bounding box center [199, 181] width 30 height 7
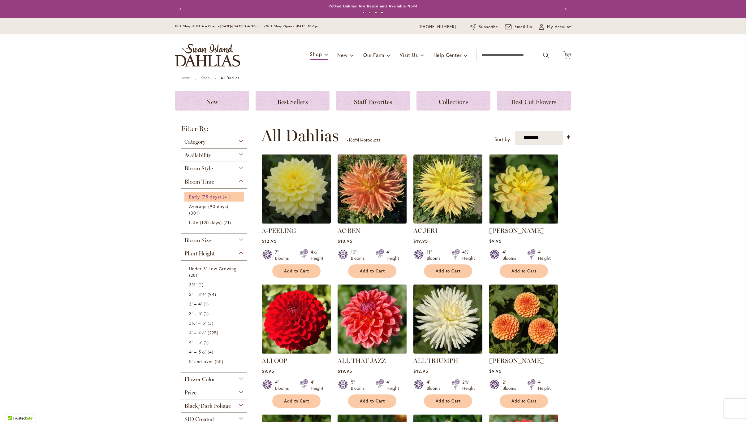
click at [207, 194] on span "Early (75 days)" at bounding box center [205, 197] width 32 height 6
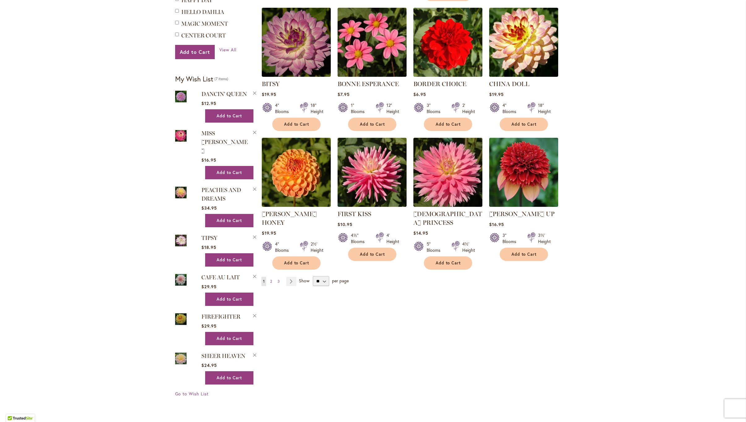
scroll to position [406, 0]
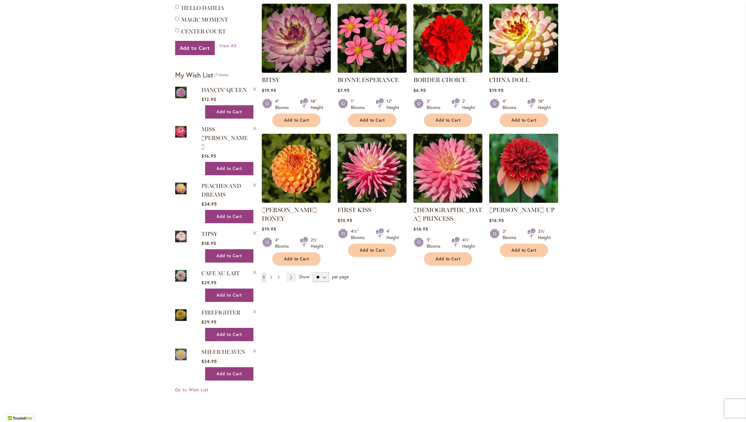
click at [271, 275] on span "2" at bounding box center [271, 277] width 2 height 5
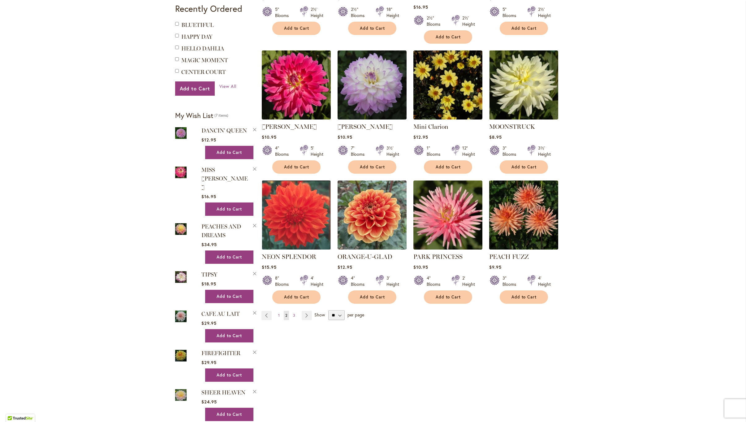
scroll to position [376, 0]
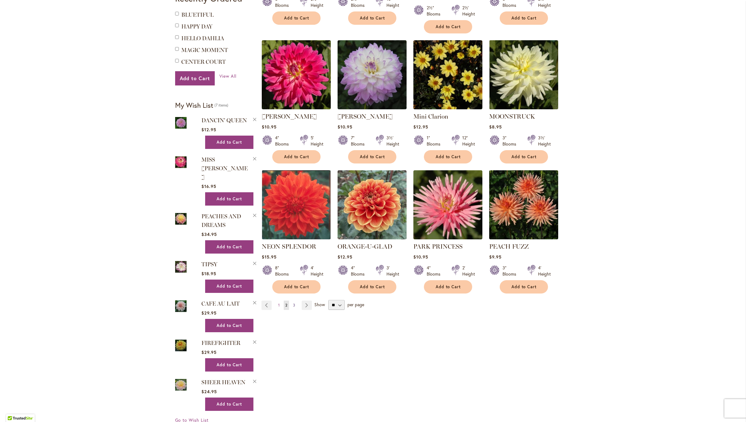
click at [293, 302] on span "3" at bounding box center [294, 304] width 2 height 5
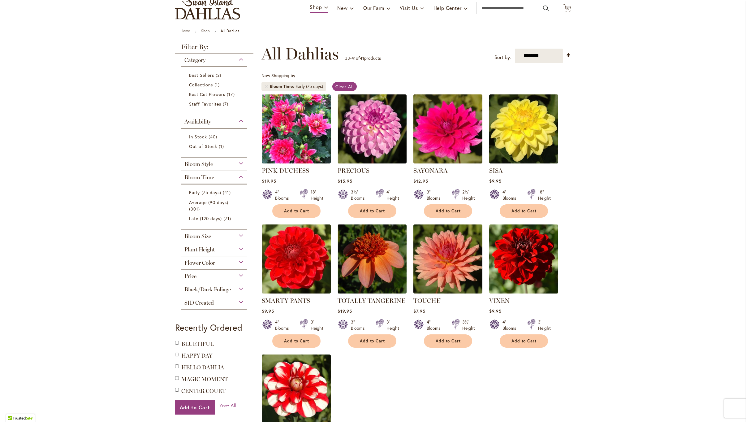
scroll to position [45, 0]
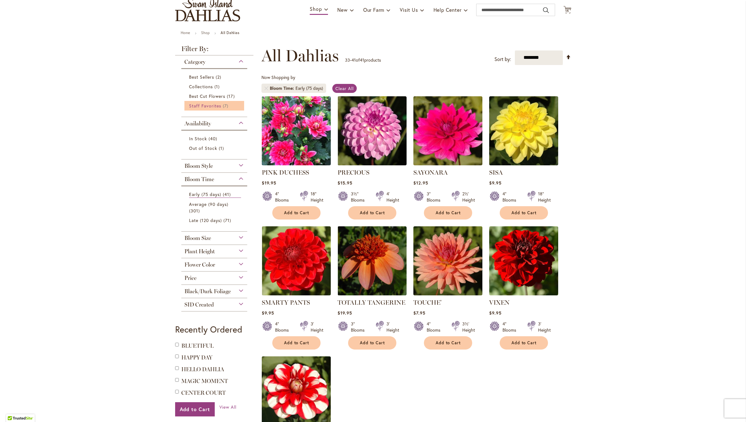
click at [194, 105] on span "Staff Favorites" at bounding box center [205, 106] width 32 height 6
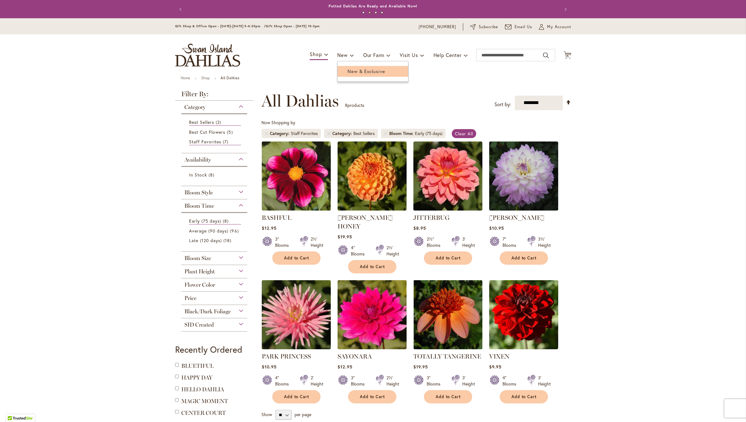
click at [350, 69] on span "New & Exclusive" at bounding box center [365, 71] width 37 height 6
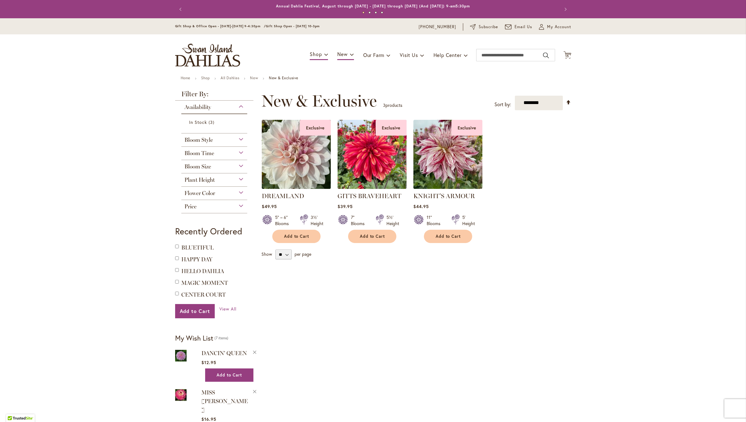
click at [293, 159] on img at bounding box center [296, 154] width 72 height 72
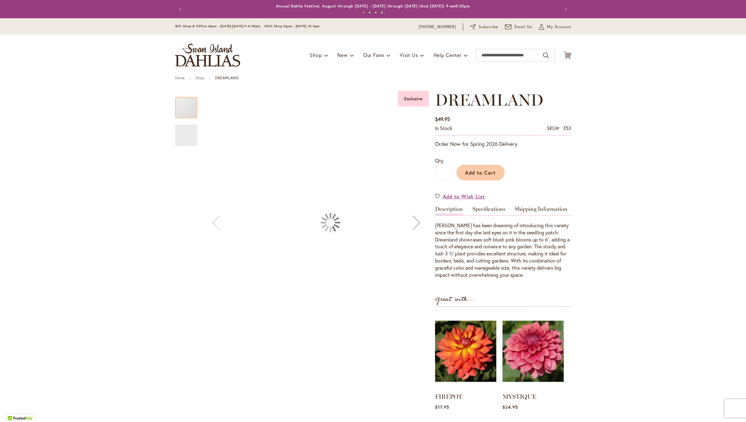
type input "******"
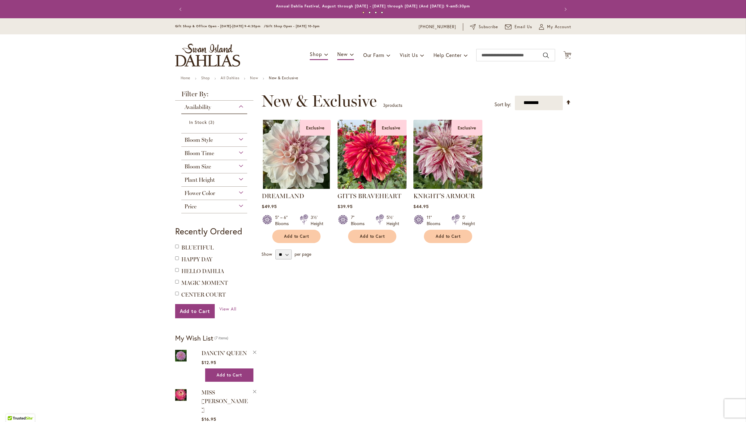
click at [427, 149] on img at bounding box center [447, 154] width 72 height 72
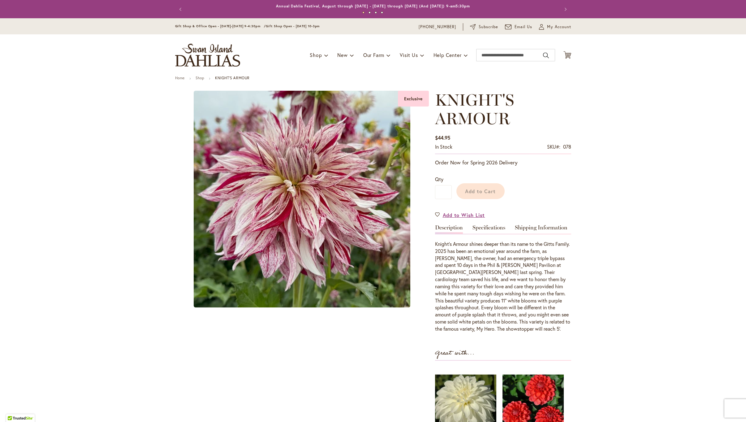
type input "******"
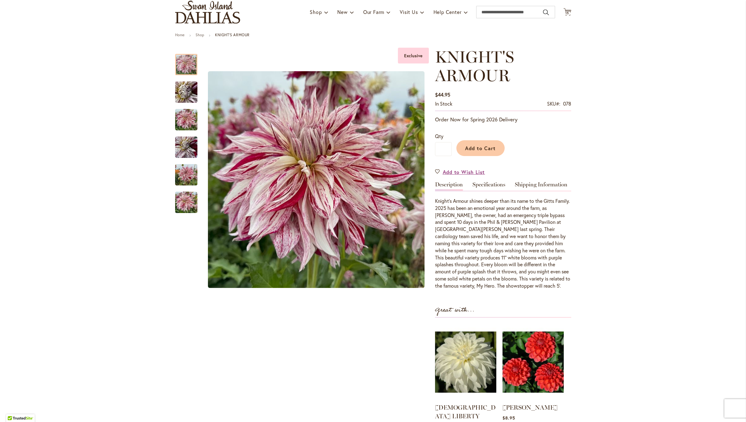
scroll to position [45, 0]
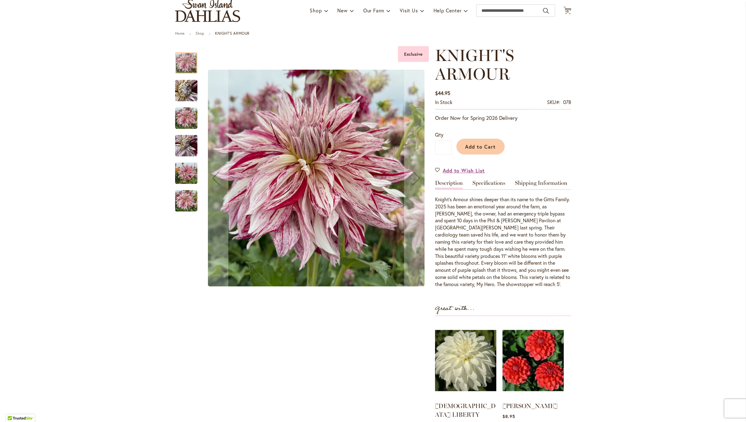
click at [183, 174] on img "KNIGHT'S ARMOUR" at bounding box center [186, 173] width 22 height 30
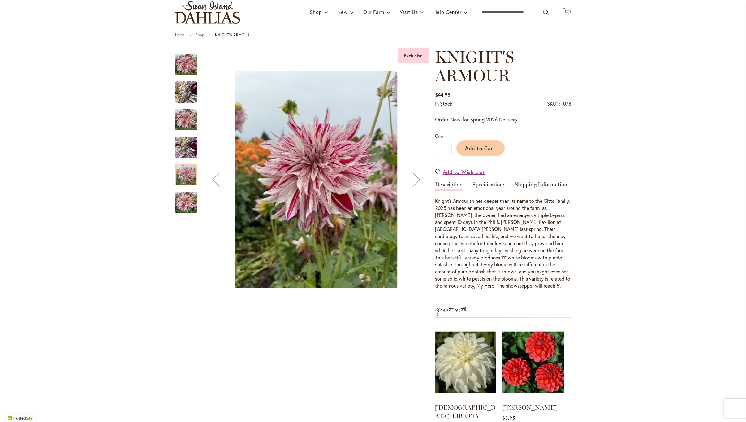
scroll to position [44, 0]
click at [184, 205] on img "KNIGHT'S ARMOUR" at bounding box center [186, 202] width 22 height 30
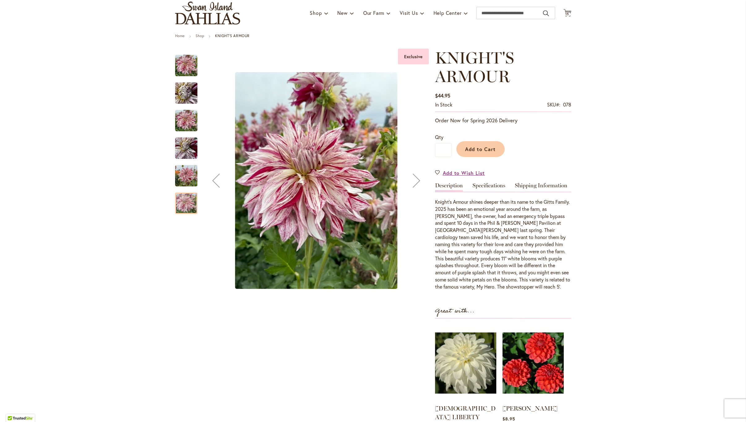
scroll to position [41, 0]
click at [186, 88] on img "KNIGHT'S ARMOUR" at bounding box center [186, 93] width 45 height 33
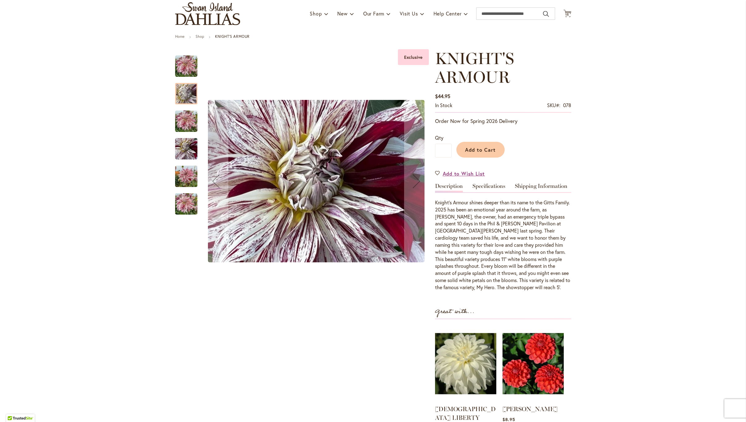
click at [183, 65] on img "KNIGHTS ARMOUR" at bounding box center [186, 66] width 22 height 22
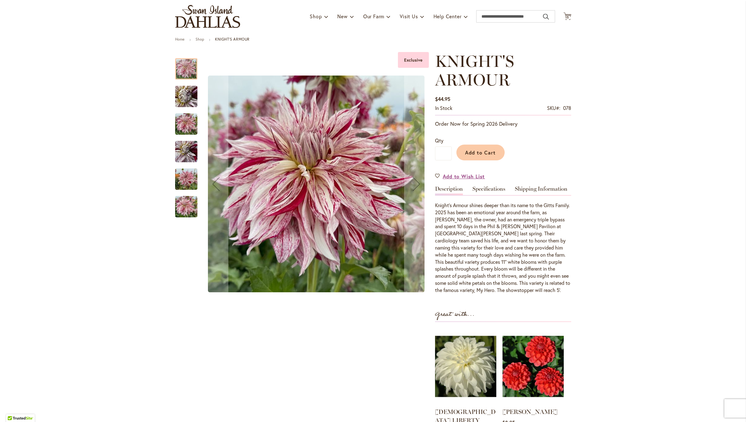
scroll to position [41, 0]
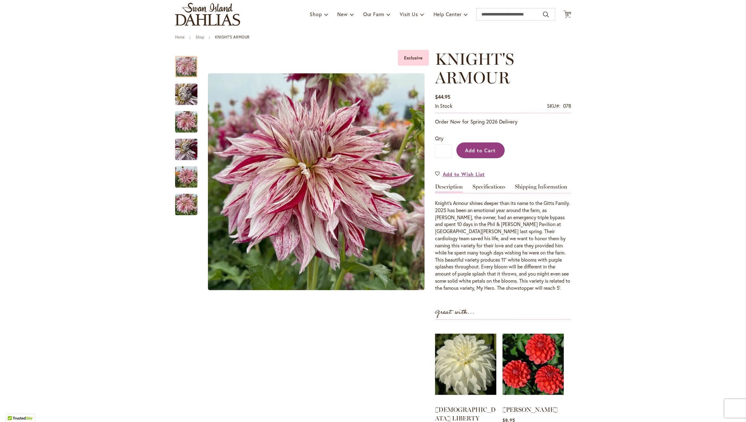
click at [477, 147] on span "Add to Cart" at bounding box center [480, 150] width 31 height 6
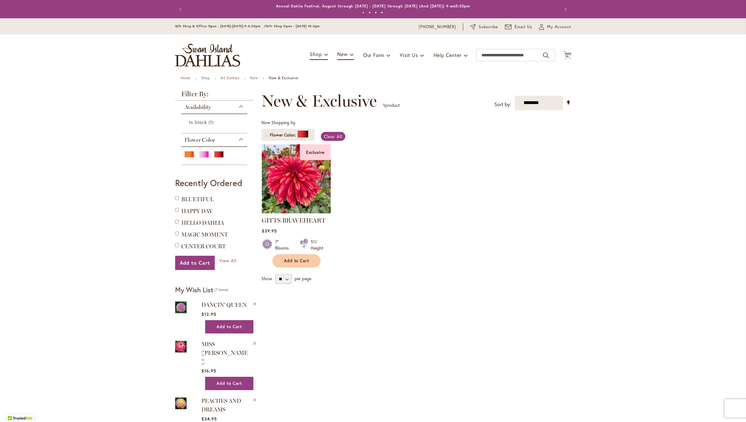
click at [303, 179] on img at bounding box center [296, 178] width 72 height 72
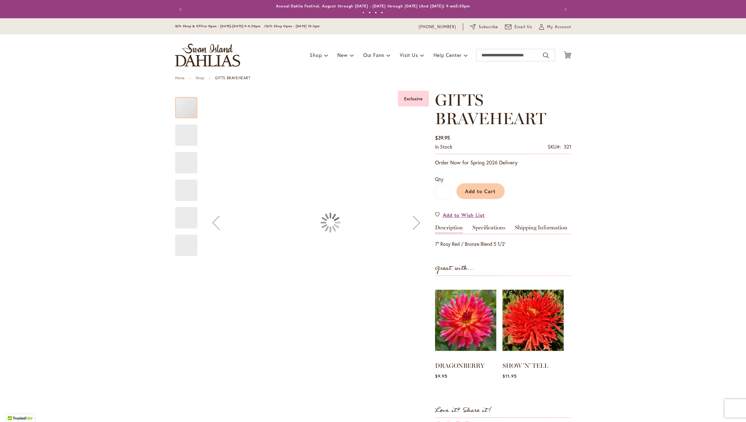
type input "******"
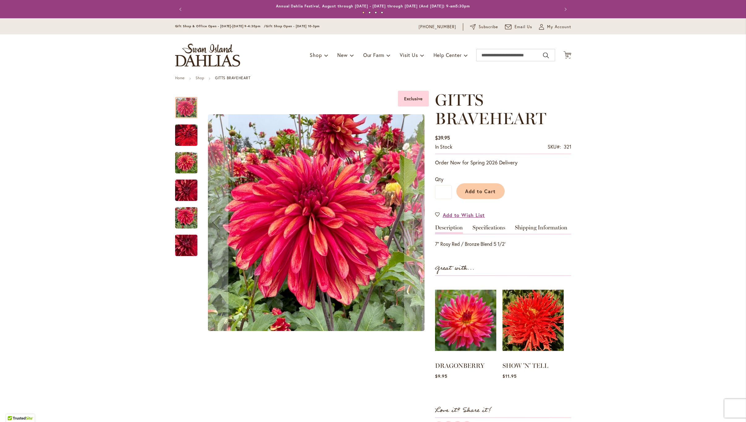
scroll to position [1, 0]
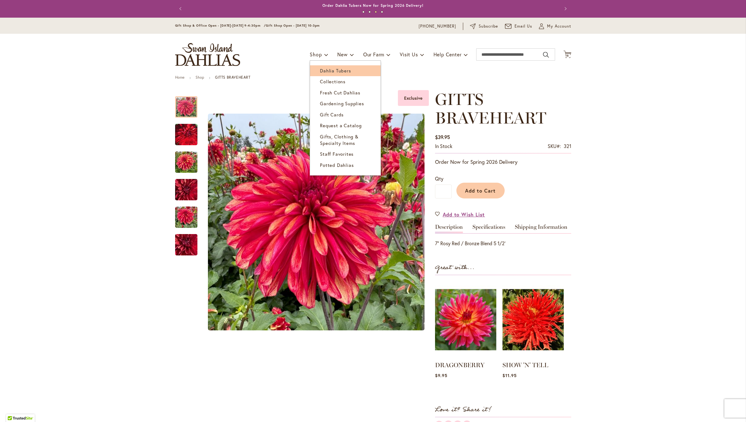
click at [320, 71] on span "Dahlia Tubers" at bounding box center [335, 70] width 31 height 6
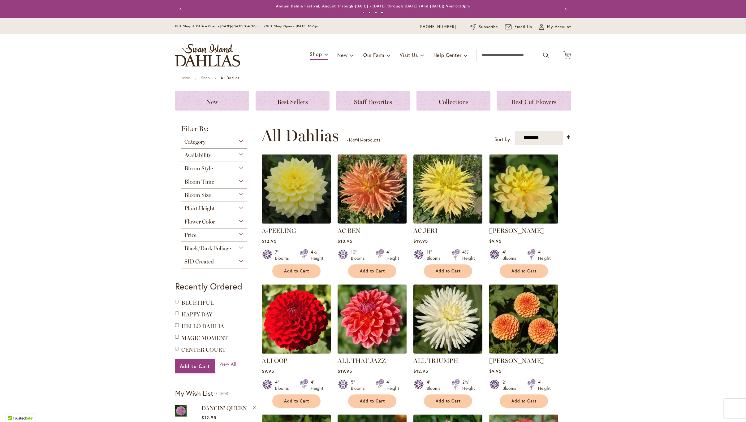
click at [191, 220] on span "Flower Color" at bounding box center [199, 221] width 31 height 7
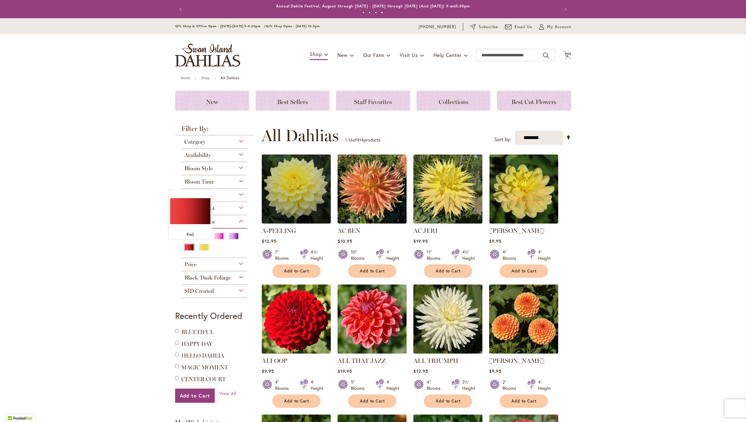
click at [190, 246] on div "Red" at bounding box center [189, 247] width 10 height 6
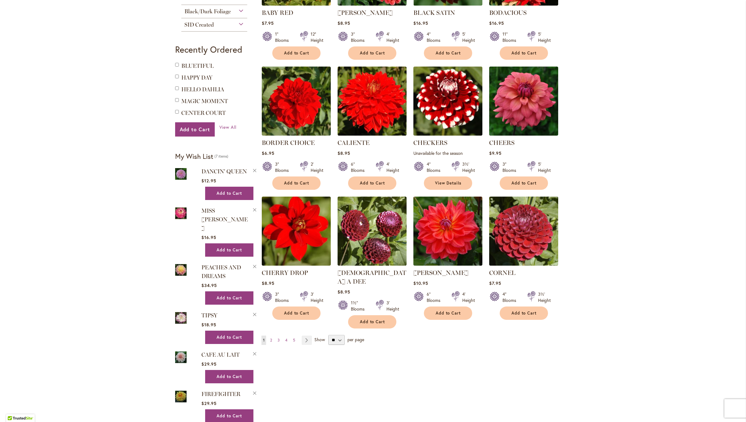
scroll to position [340, 0]
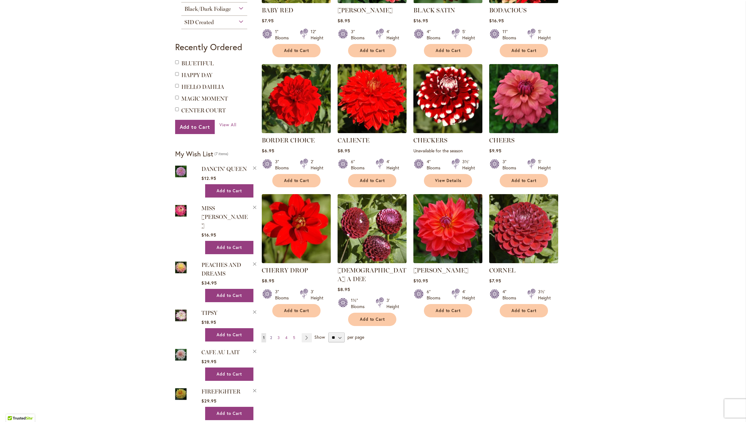
click at [271, 335] on span "2" at bounding box center [271, 337] width 2 height 5
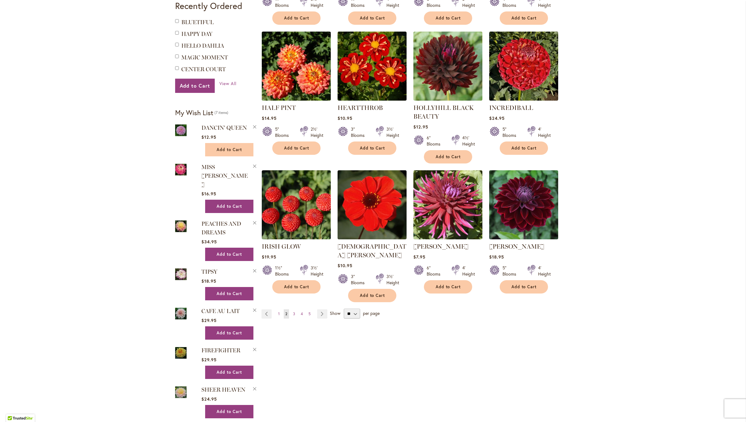
scroll to position [393, 0]
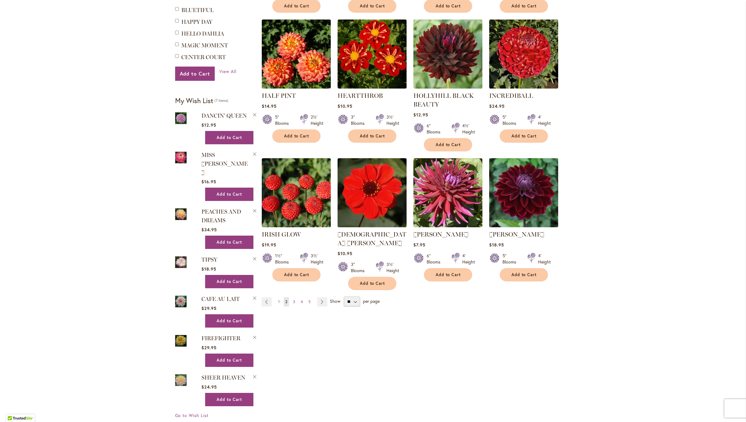
click at [294, 299] on span "3" at bounding box center [294, 301] width 2 height 5
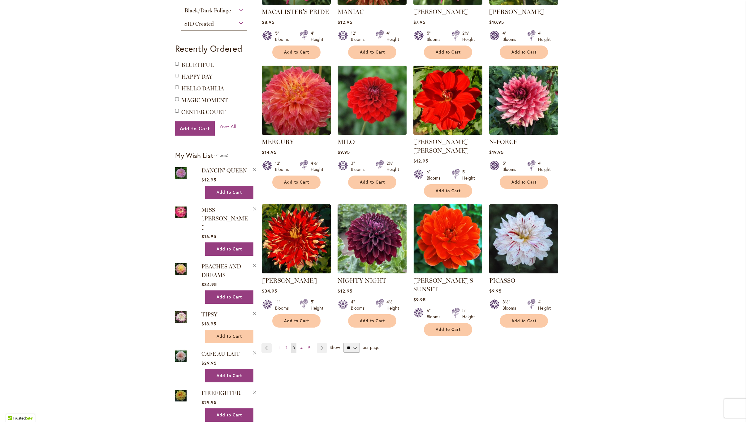
scroll to position [343, 0]
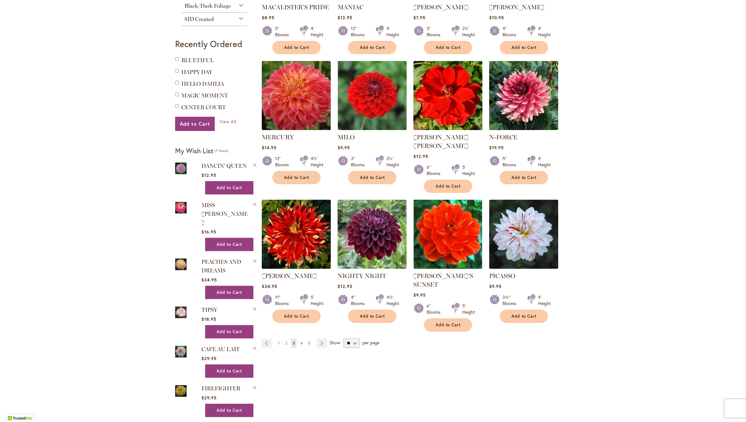
click at [302, 338] on link "Page 4" at bounding box center [301, 342] width 5 height 9
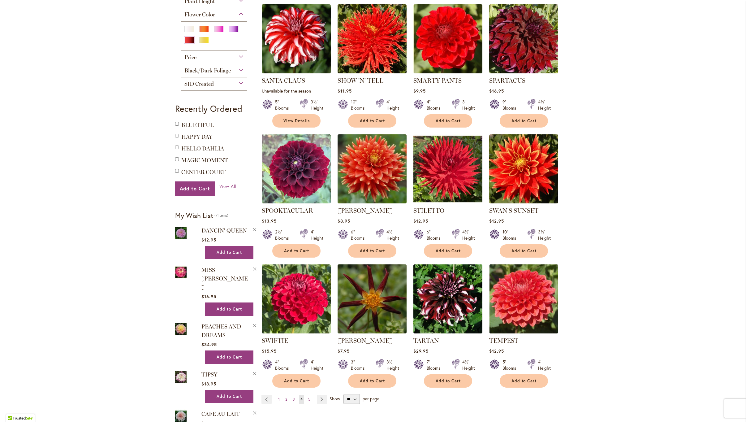
scroll to position [281, 0]
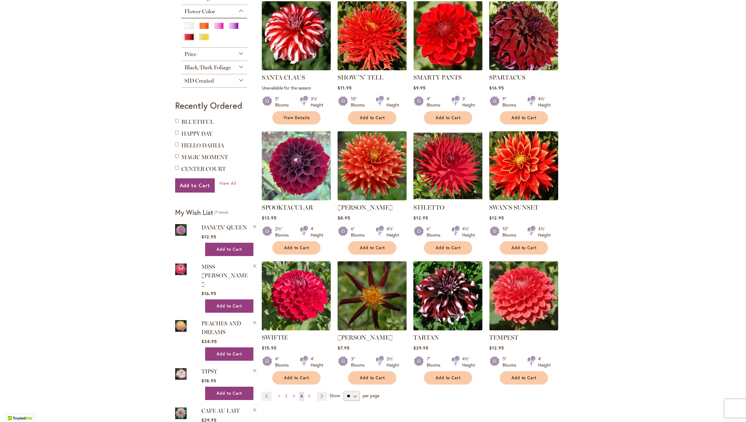
click at [445, 281] on img at bounding box center [447, 295] width 72 height 72
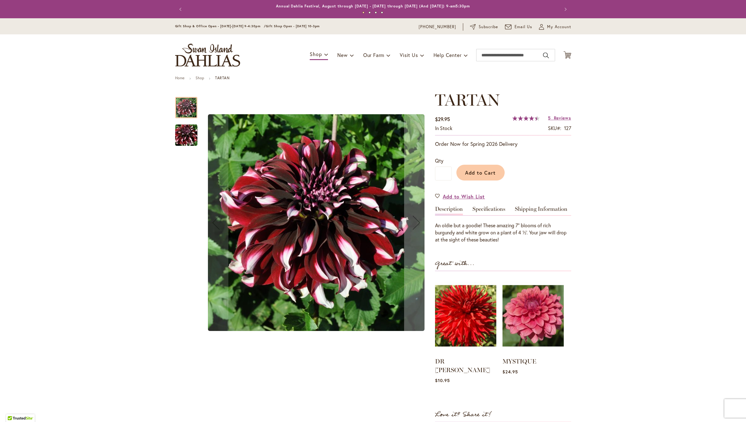
type input "******"
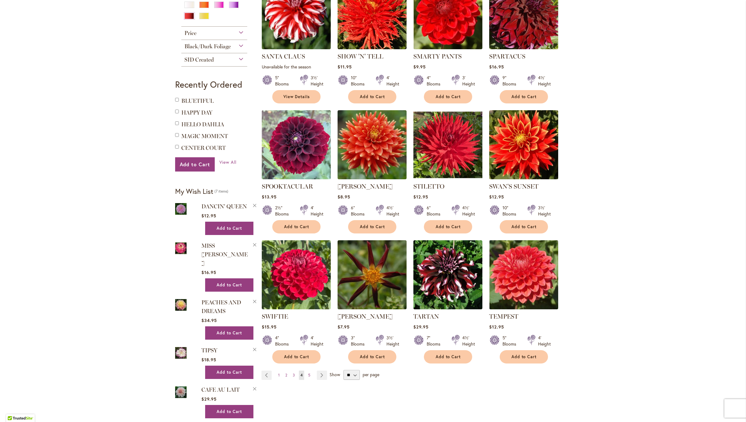
scroll to position [310, 0]
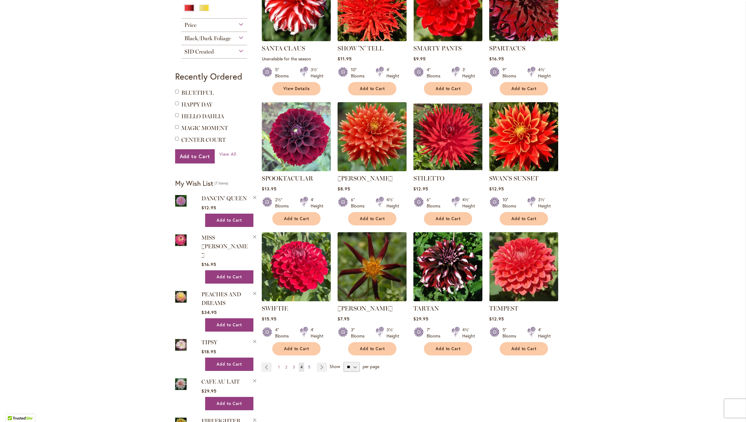
click at [309, 364] on span "5" at bounding box center [309, 366] width 2 height 5
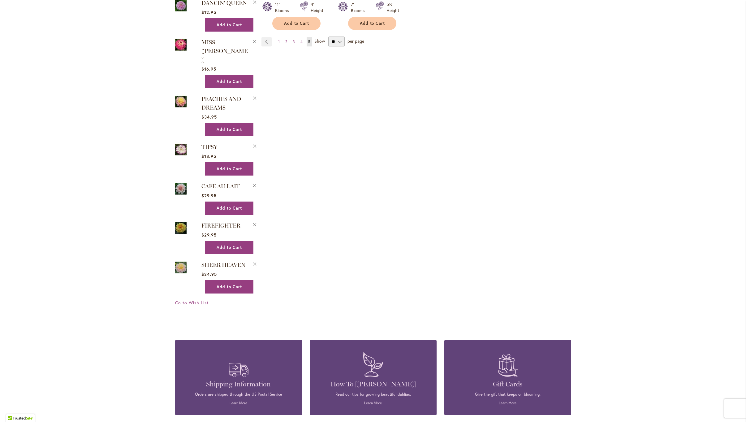
scroll to position [501, 0]
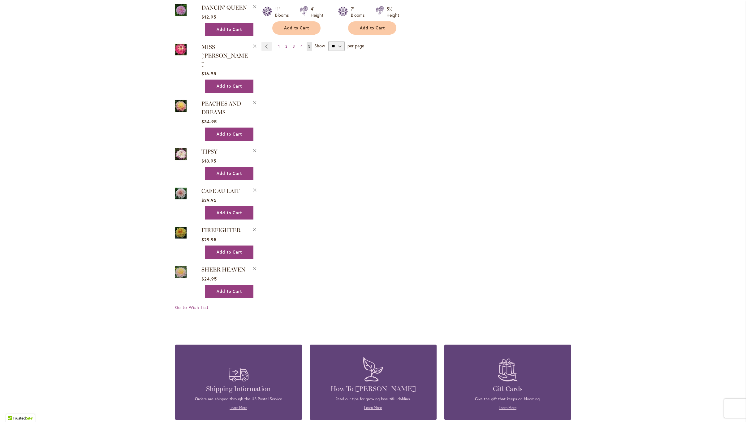
click at [179, 147] on img at bounding box center [181, 154] width 12 height 14
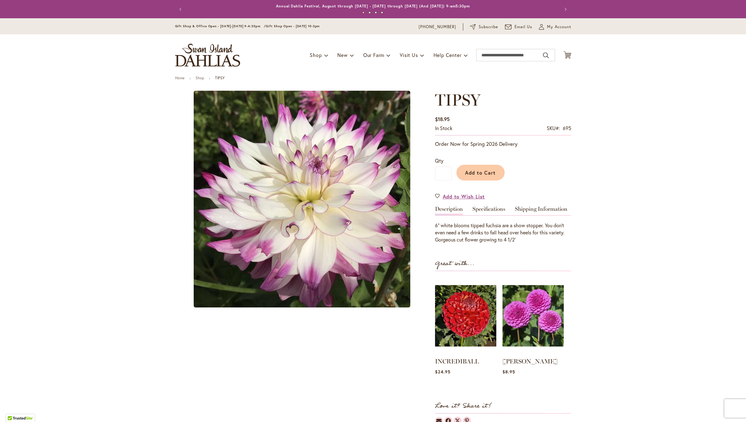
type input "******"
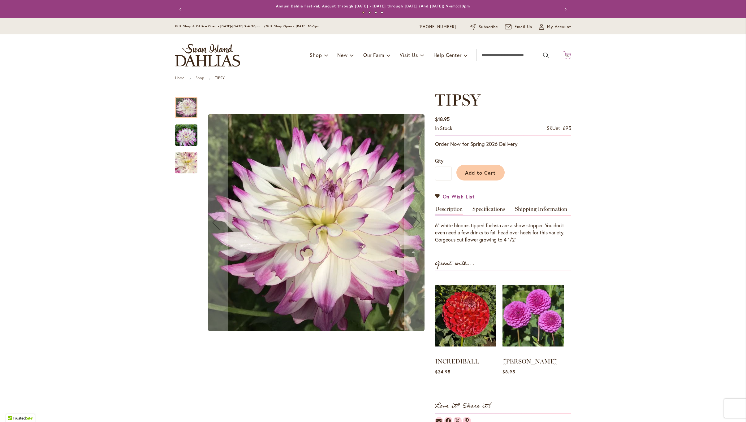
click at [565, 54] on span "16" at bounding box center [567, 56] width 4 height 4
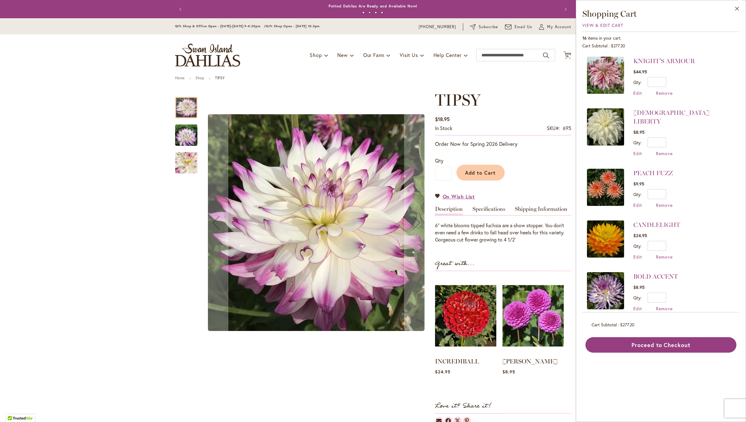
click at [553, 28] on span "My Account" at bounding box center [559, 27] width 24 height 6
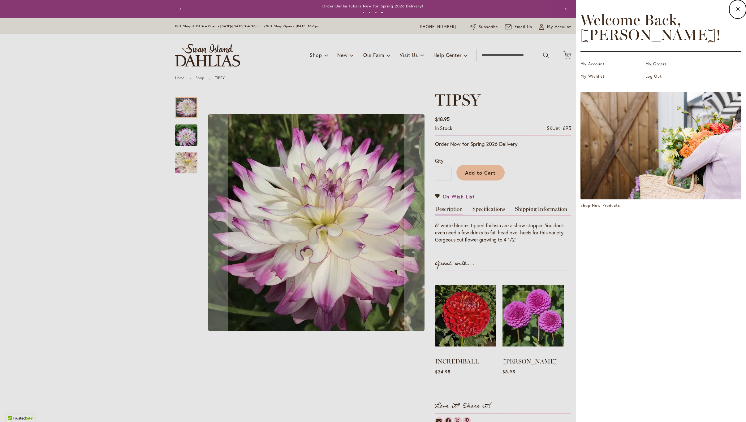
click at [651, 63] on link "My Orders" at bounding box center [676, 64] width 62 height 6
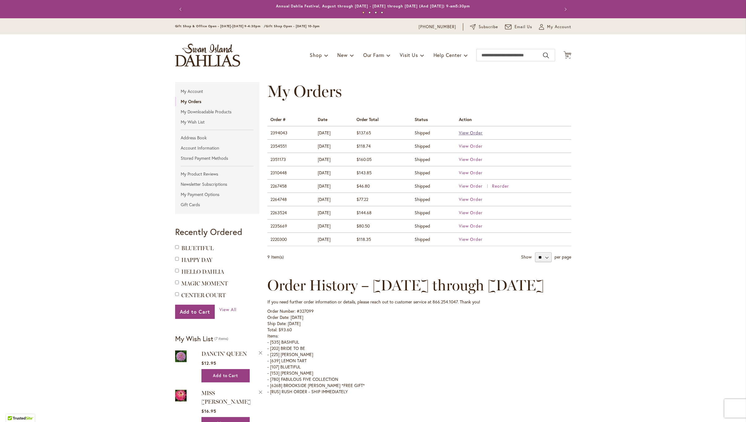
click at [466, 131] on span "View Order" at bounding box center [471, 133] width 24 height 6
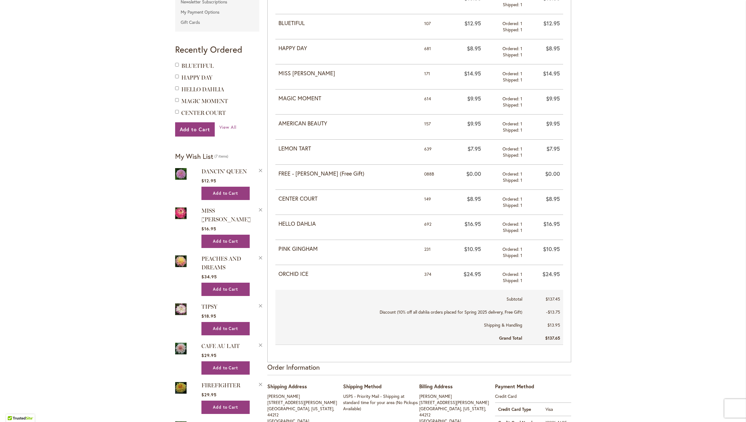
scroll to position [181, 0]
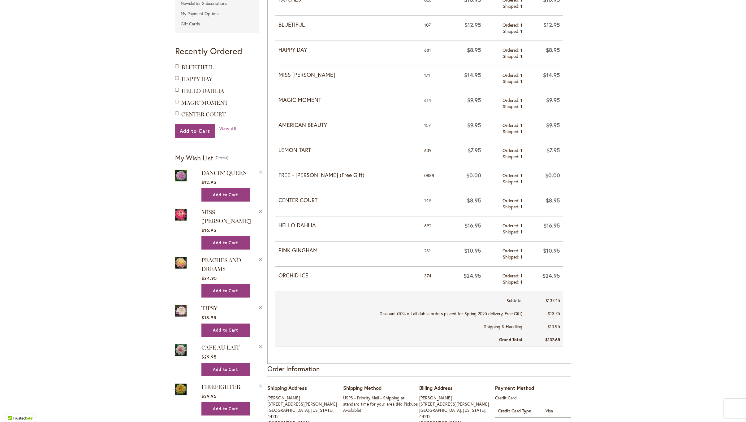
click at [299, 200] on strong "CENTER COURT" at bounding box center [347, 200] width 139 height 8
click at [290, 200] on strong "CENTER COURT" at bounding box center [347, 200] width 139 height 8
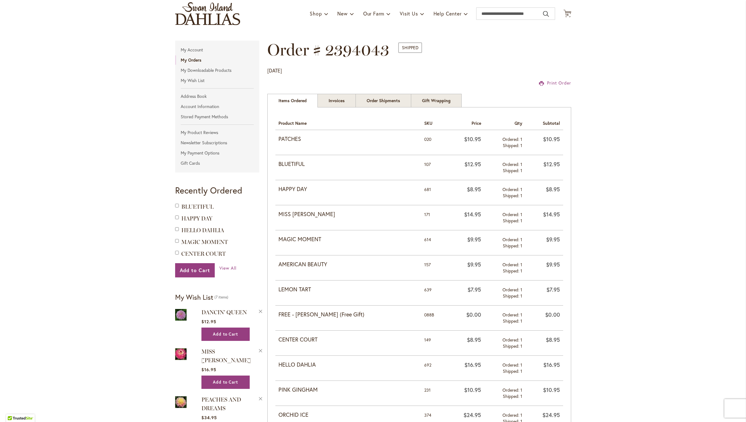
scroll to position [41, 0]
click at [488, 15] on input "Search" at bounding box center [515, 14] width 79 height 12
click at [490, 35] on span "happy day Dahlia" at bounding box center [495, 34] width 32 height 6
type input "**********"
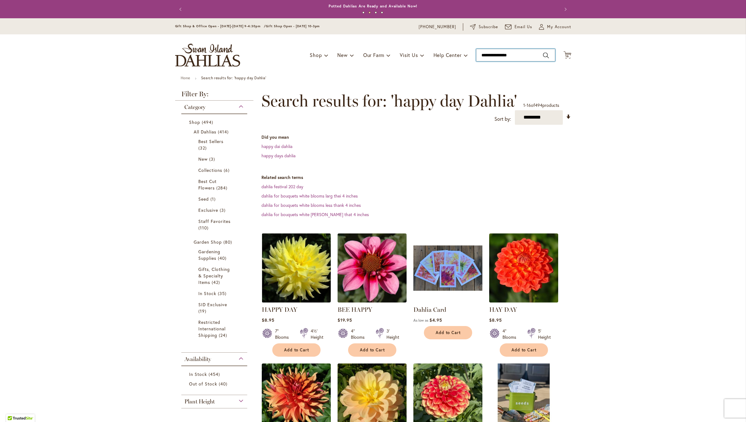
click at [495, 54] on input "**********" at bounding box center [515, 55] width 79 height 12
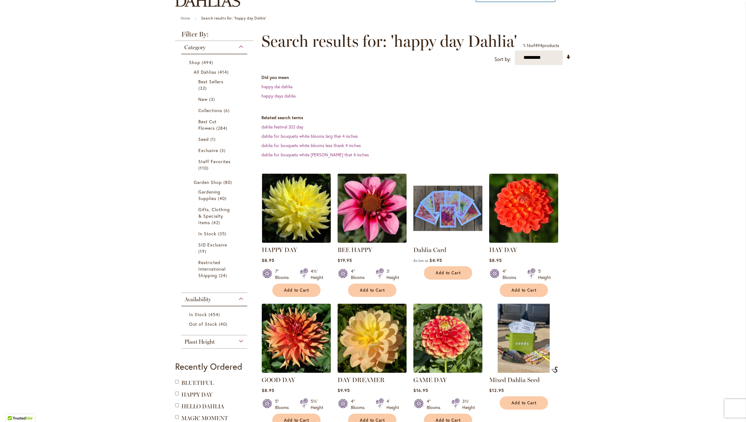
scroll to position [59, 0]
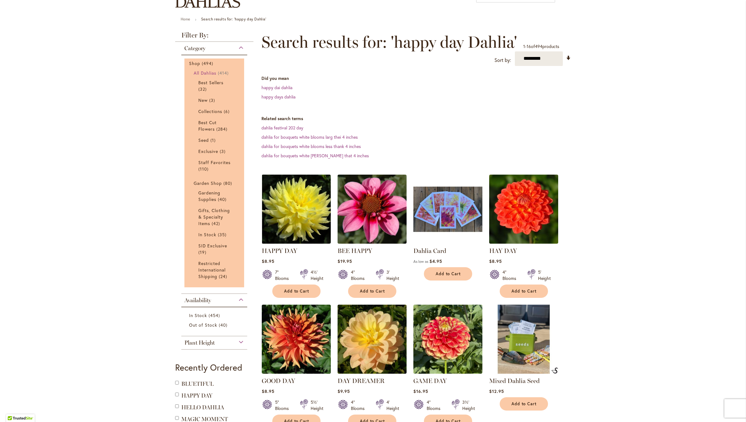
click at [200, 70] on span "All Dahlias" at bounding box center [205, 73] width 23 height 6
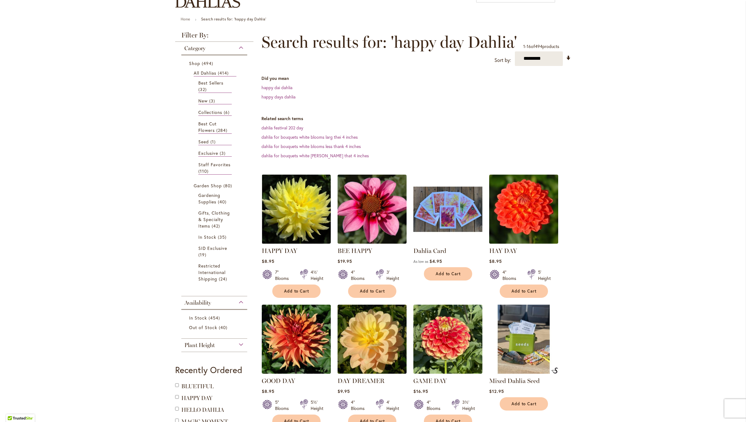
type input "**********"
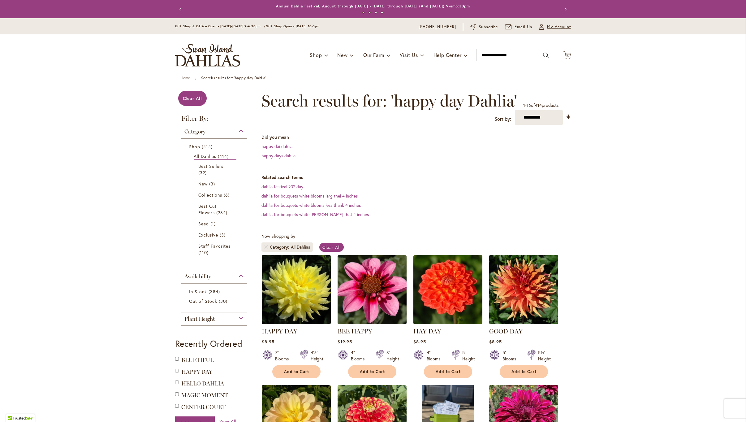
click at [548, 28] on span "My Account" at bounding box center [559, 27] width 24 height 6
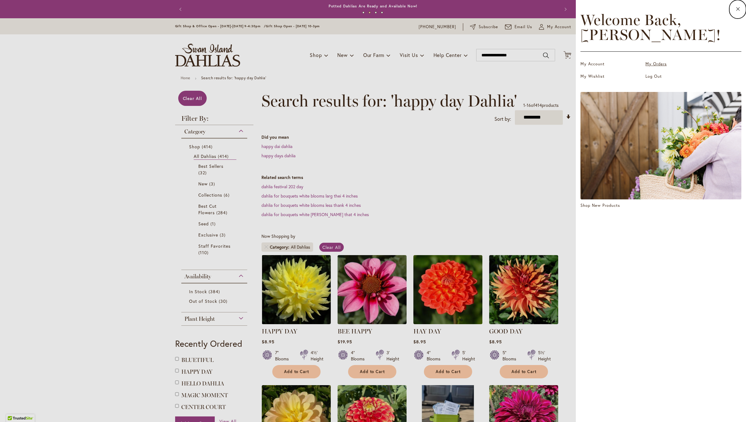
click at [650, 65] on link "My Orders" at bounding box center [676, 64] width 62 height 6
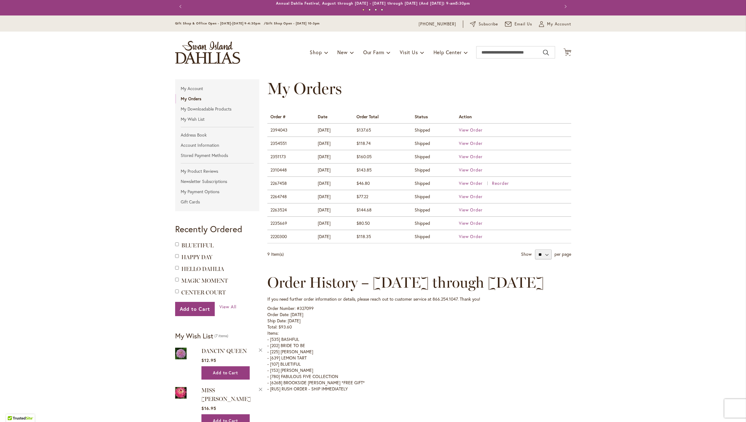
scroll to position [0, 0]
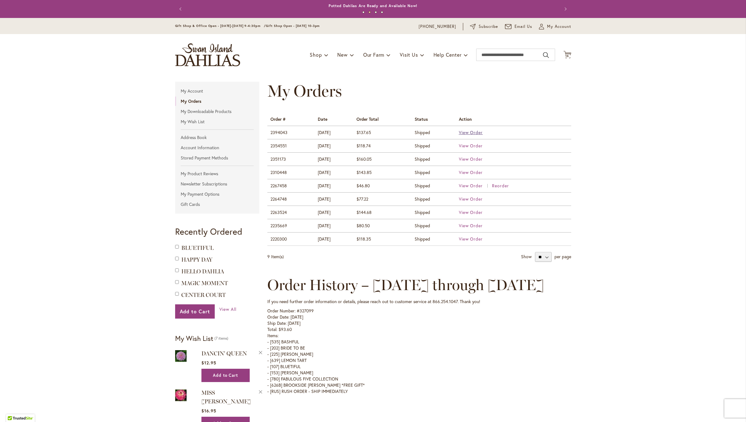
click at [467, 132] on span "View Order" at bounding box center [471, 132] width 24 height 6
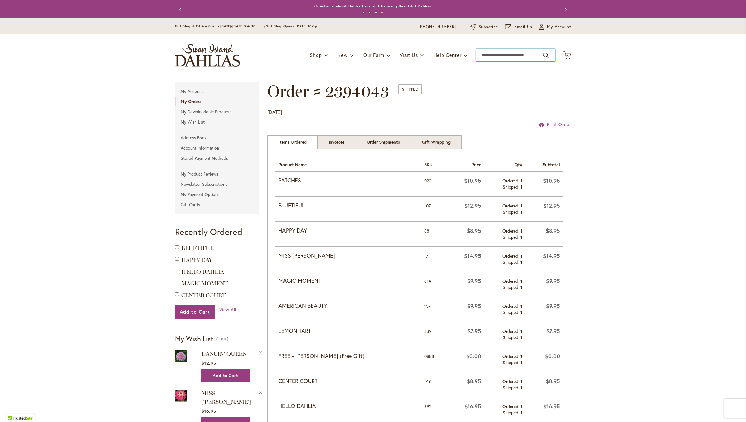
click at [489, 57] on input "Search" at bounding box center [515, 55] width 79 height 12
click at [492, 72] on li "Orchid ice dahlia 391" at bounding box center [515, 76] width 78 height 10
type input "**********"
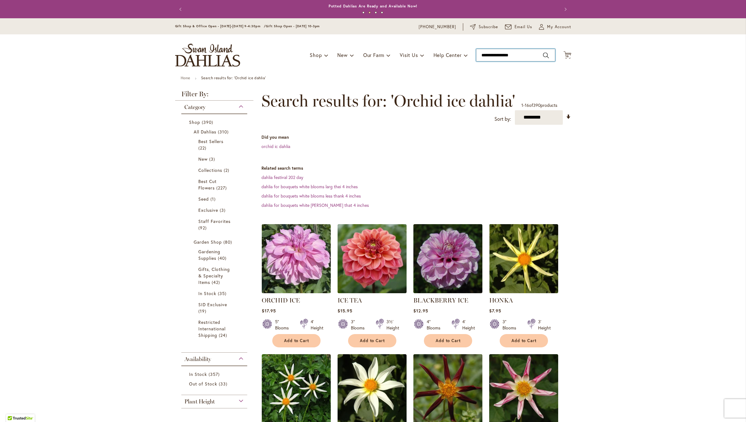
drag, startPoint x: 528, startPoint y: 54, endPoint x: 477, endPoint y: 53, distance: 51.4
click at [477, 53] on input "**********" at bounding box center [515, 55] width 79 height 12
type input "**********"
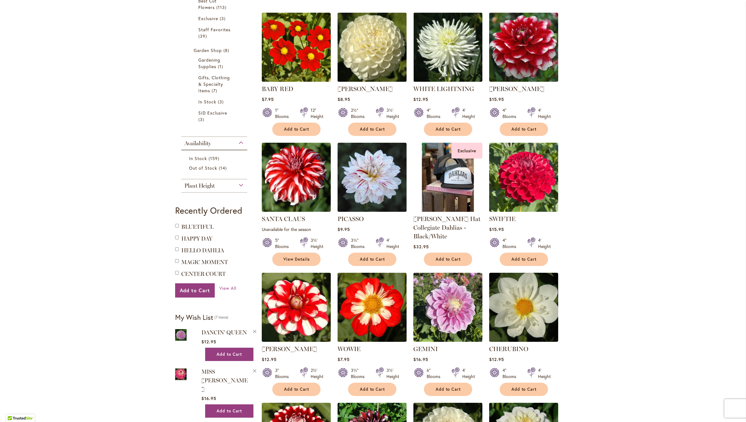
scroll to position [187, 0]
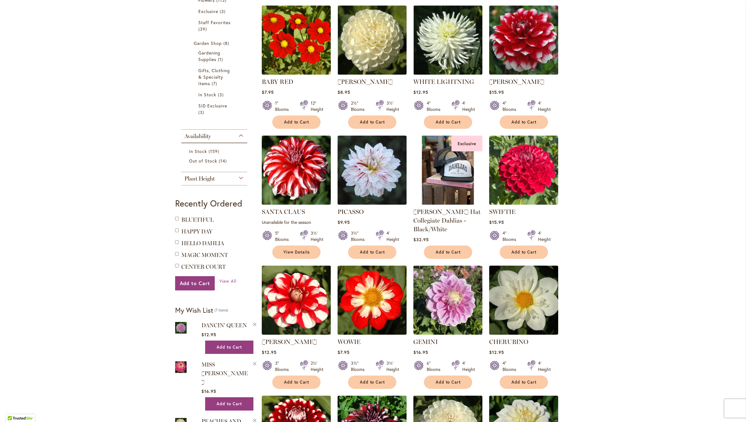
click at [299, 164] on img at bounding box center [296, 170] width 72 height 72
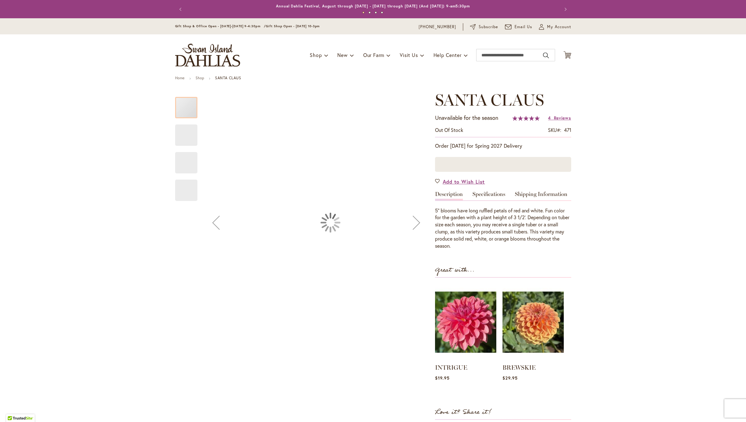
type input "******"
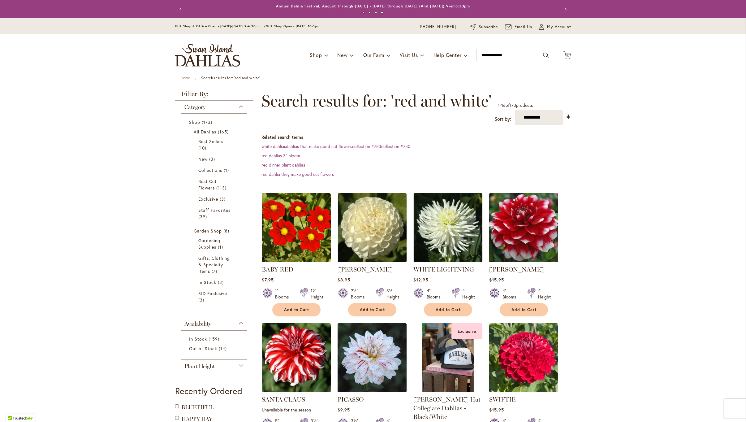
click at [534, 225] on img at bounding box center [523, 227] width 72 height 72
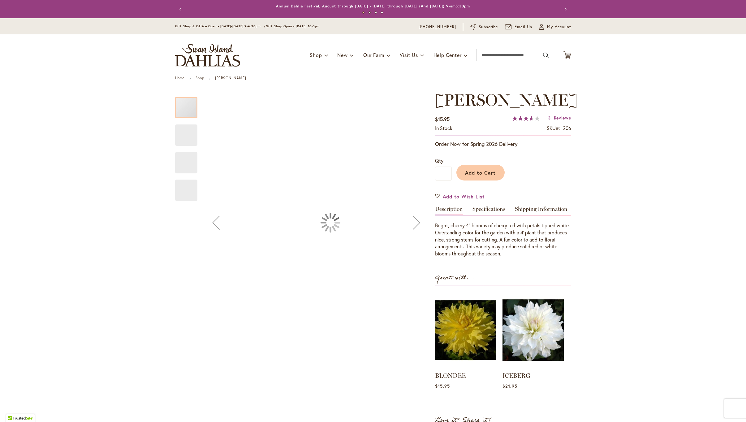
type input "******"
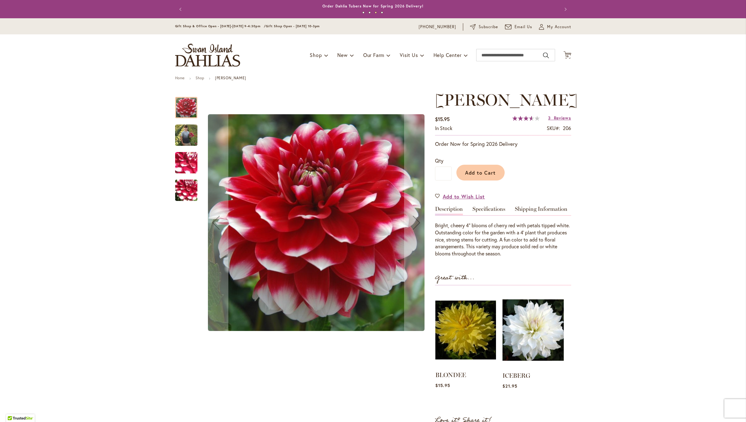
click at [472, 340] on img at bounding box center [465, 330] width 61 height 76
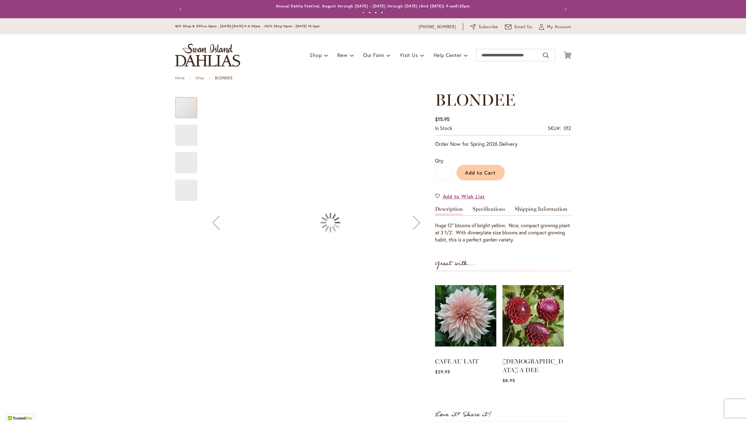
type input "******"
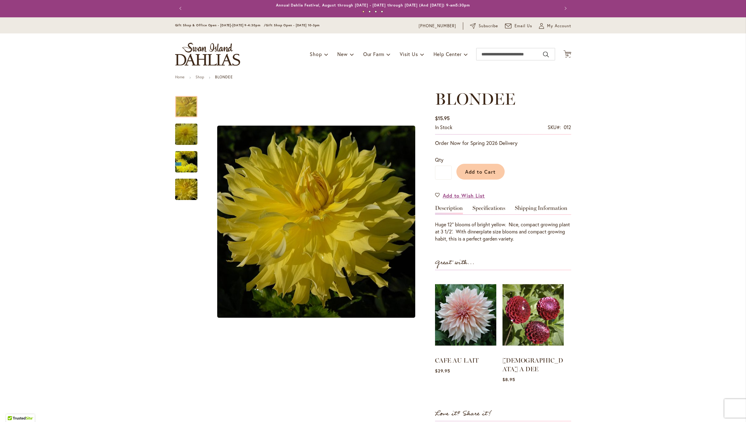
scroll to position [0, 0]
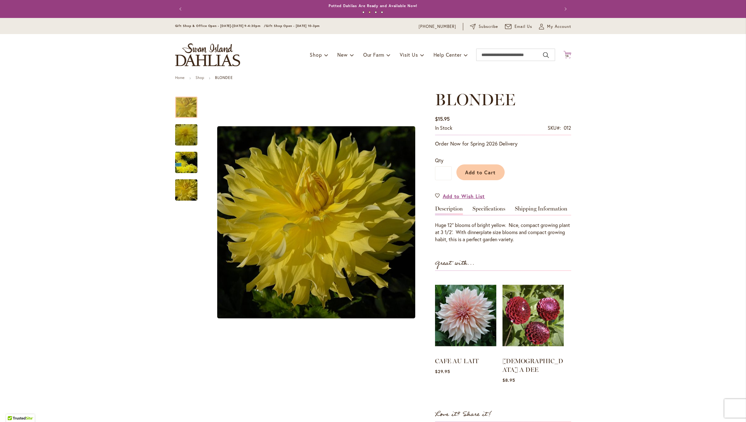
click at [565, 53] on icon at bounding box center [567, 54] width 8 height 7
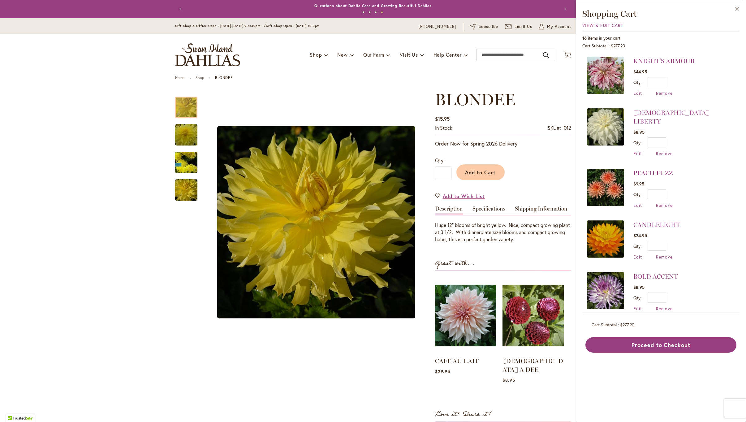
scroll to position [0, 0]
click at [553, 27] on span "My Account" at bounding box center [559, 27] width 24 height 6
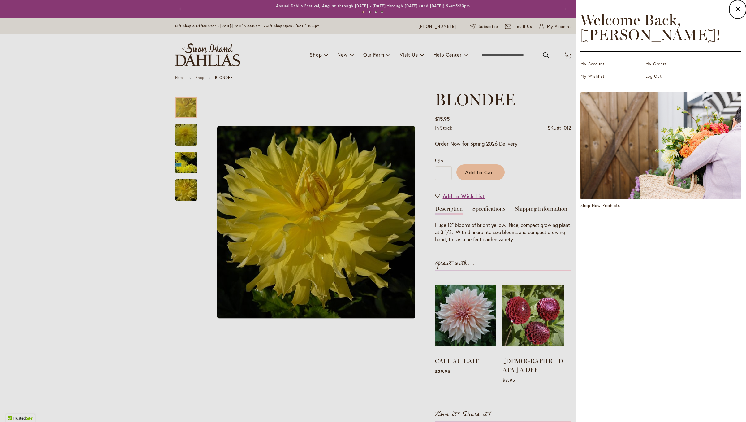
click at [646, 64] on link "My Orders" at bounding box center [676, 64] width 62 height 6
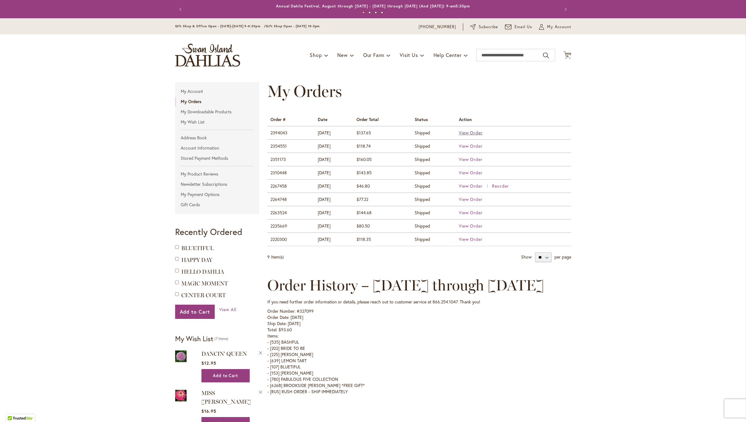
click at [476, 132] on span "View Order" at bounding box center [471, 133] width 24 height 6
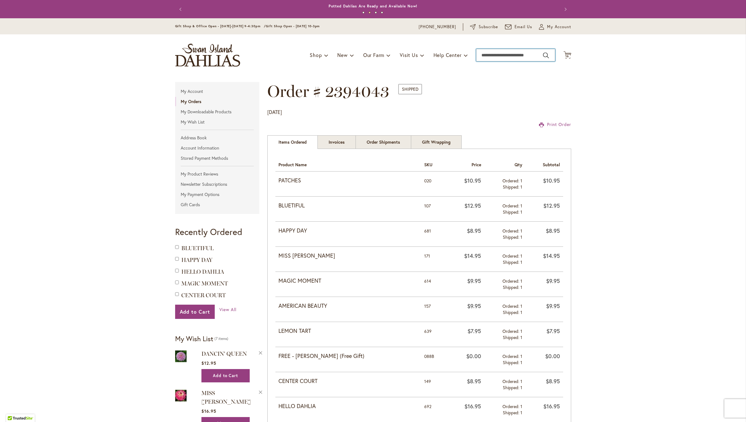
click at [491, 56] on input "Search" at bounding box center [515, 55] width 79 height 12
type input "**********"
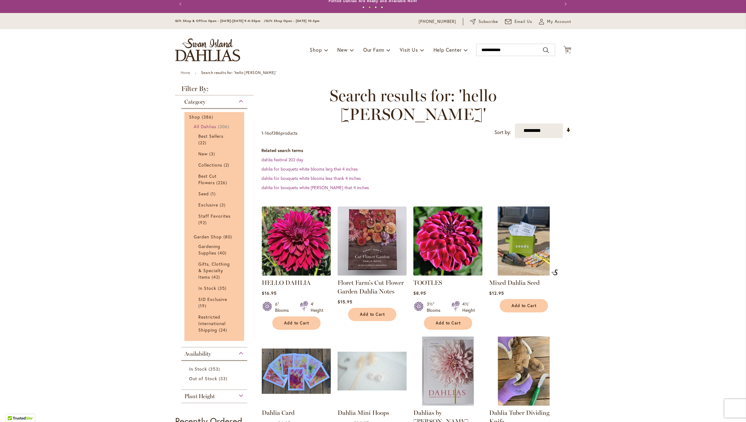
scroll to position [6, 0]
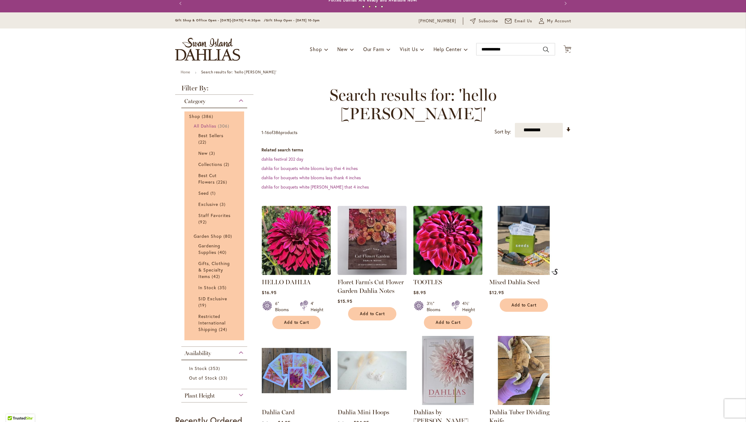
click at [226, 125] on span "306 items" at bounding box center [224, 125] width 13 height 6
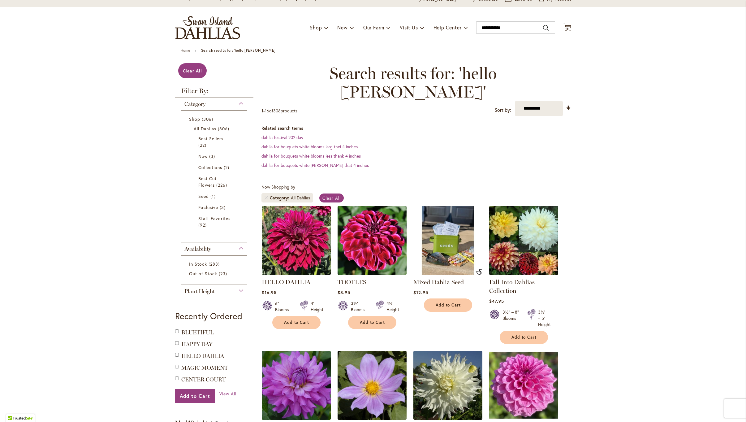
scroll to position [11, 0]
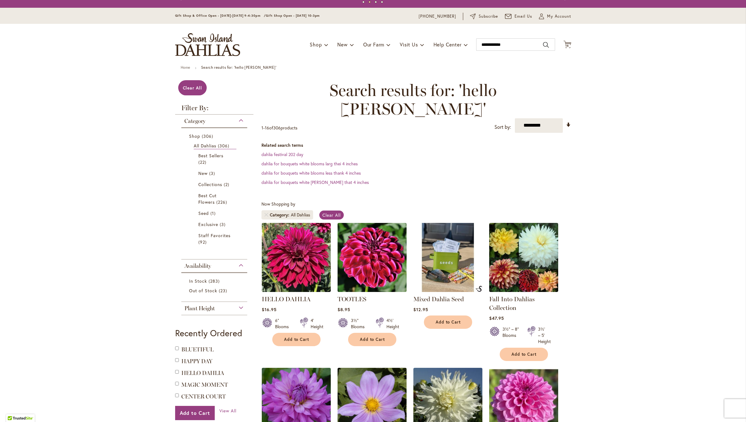
click at [200, 120] on span "Category" at bounding box center [194, 121] width 21 height 7
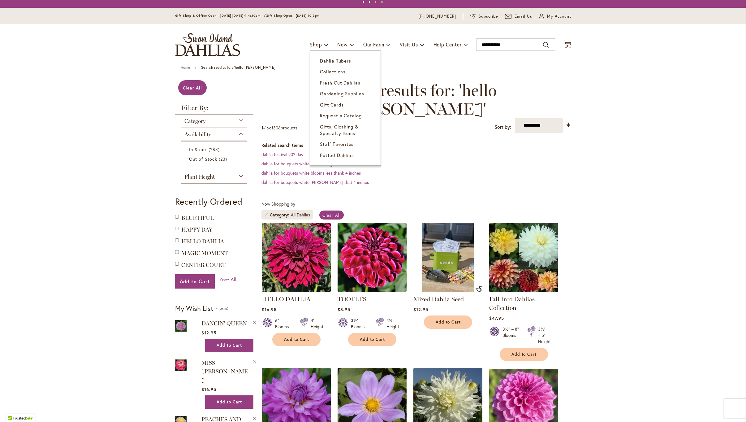
click at [320, 60] on span "Dahlia Tubers" at bounding box center [335, 61] width 31 height 6
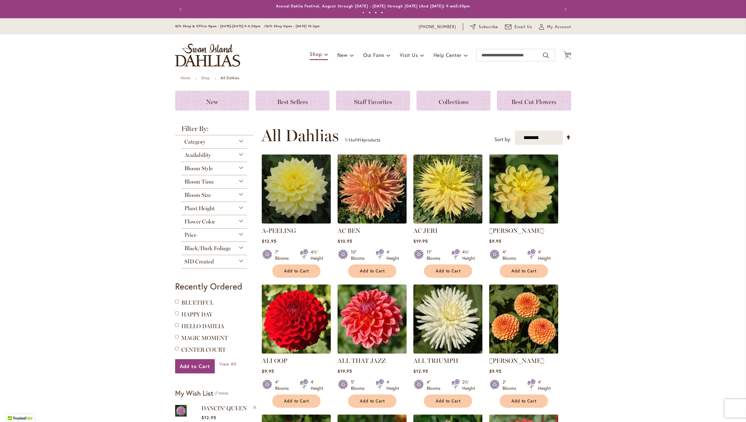
click at [242, 166] on div "Bloom Style" at bounding box center [214, 167] width 66 height 10
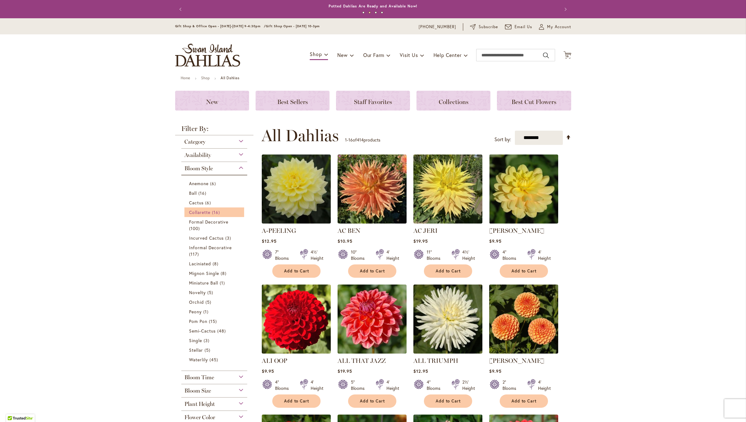
click at [192, 209] on span "Collarette" at bounding box center [200, 212] width 22 height 6
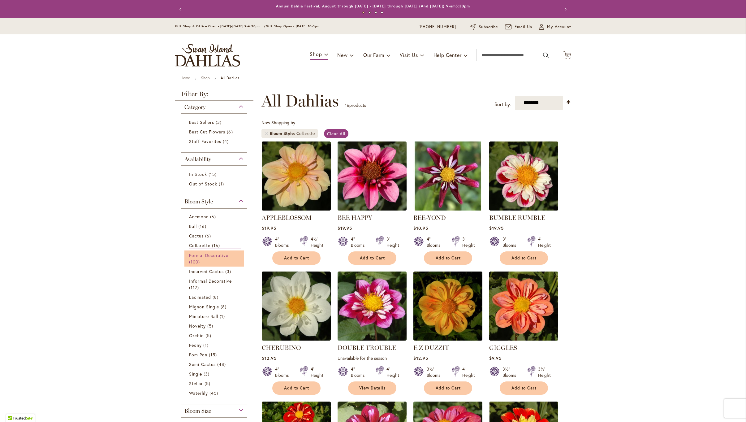
click at [212, 255] on span "Formal Decorative" at bounding box center [209, 255] width 40 height 6
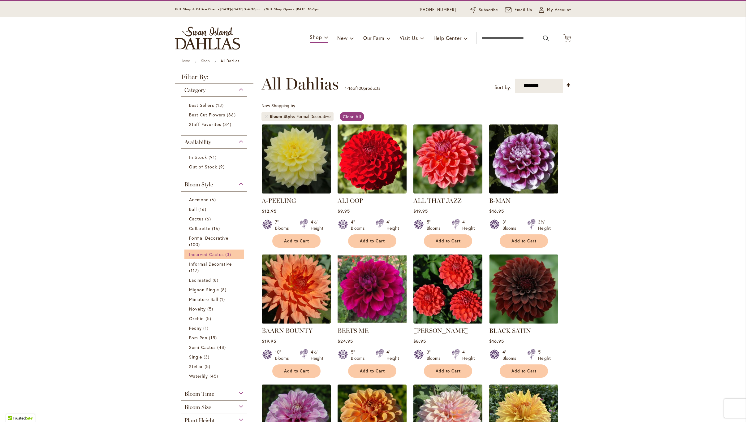
scroll to position [16, 0]
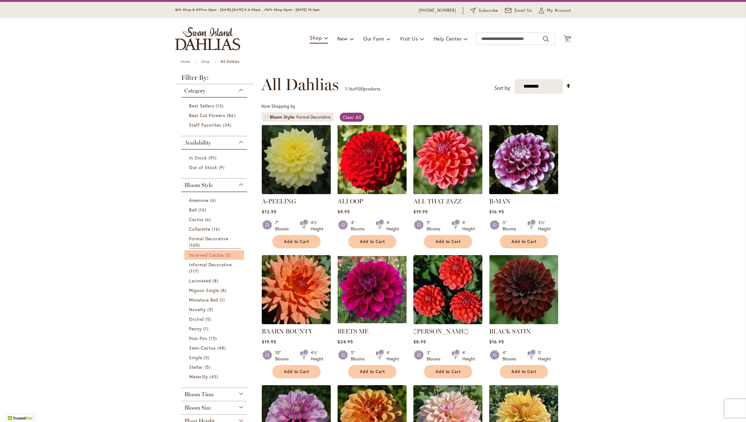
click at [209, 254] on span "Incurved Cactus" at bounding box center [206, 255] width 35 height 6
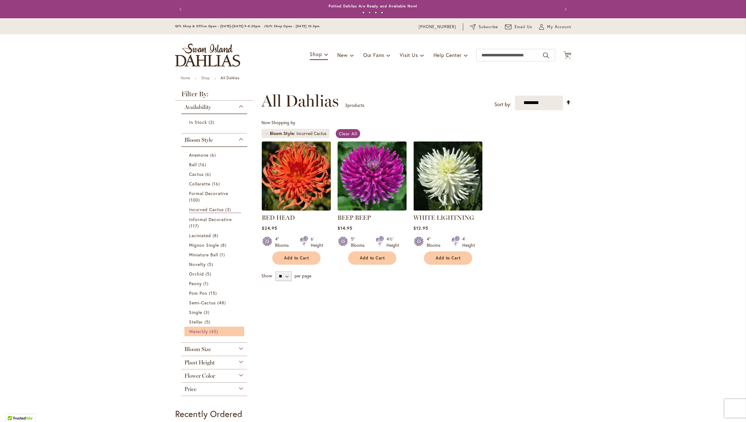
click at [203, 330] on span "Waterlily" at bounding box center [198, 331] width 19 height 6
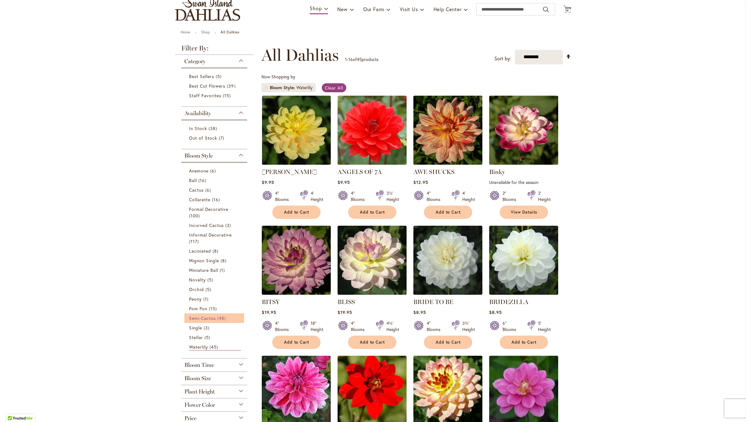
scroll to position [44, 0]
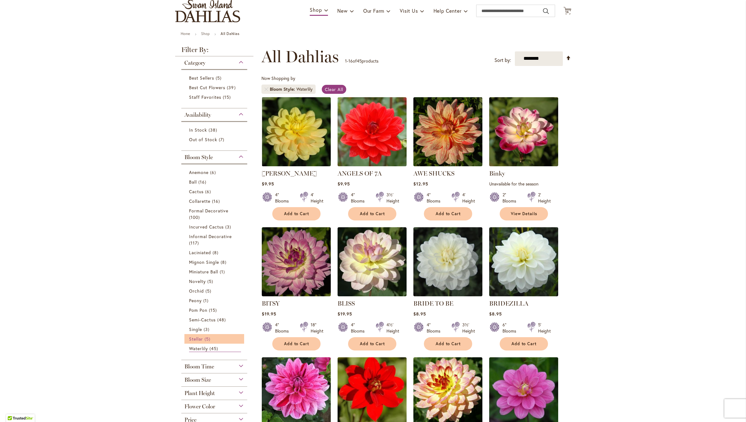
click at [196, 338] on span "Stellar" at bounding box center [196, 339] width 14 height 6
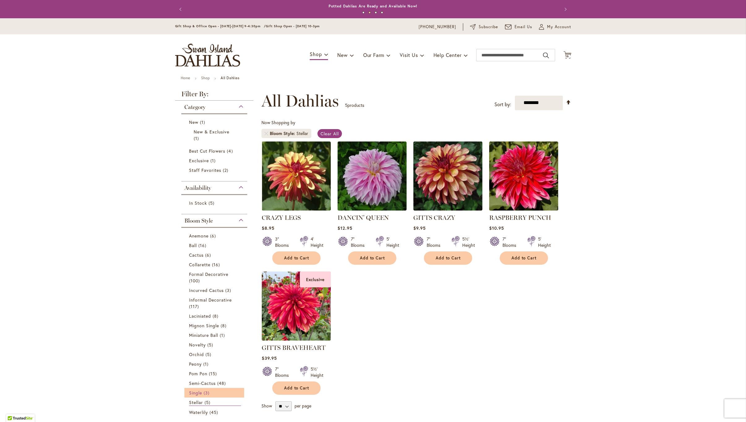
click at [196, 390] on span "Single" at bounding box center [195, 392] width 13 height 6
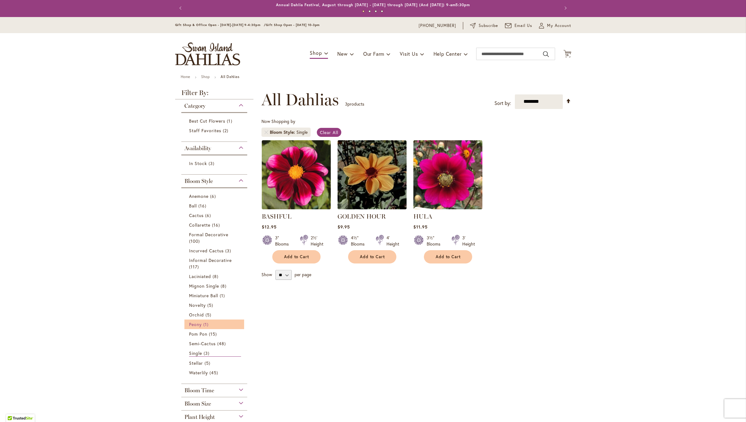
scroll to position [2, 0]
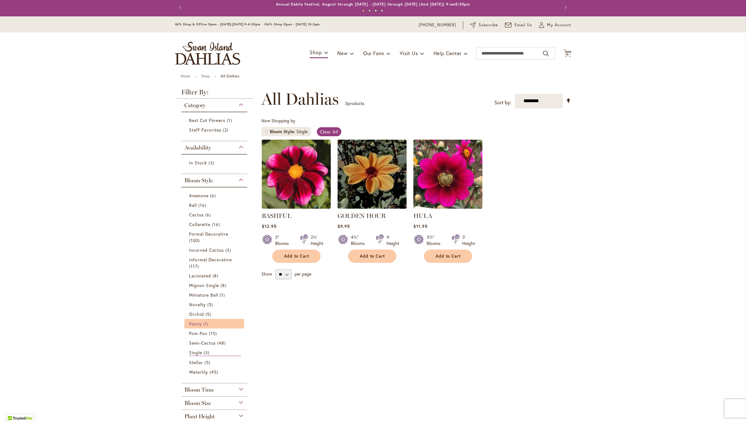
click at [198, 324] on span "Peony" at bounding box center [195, 323] width 13 height 6
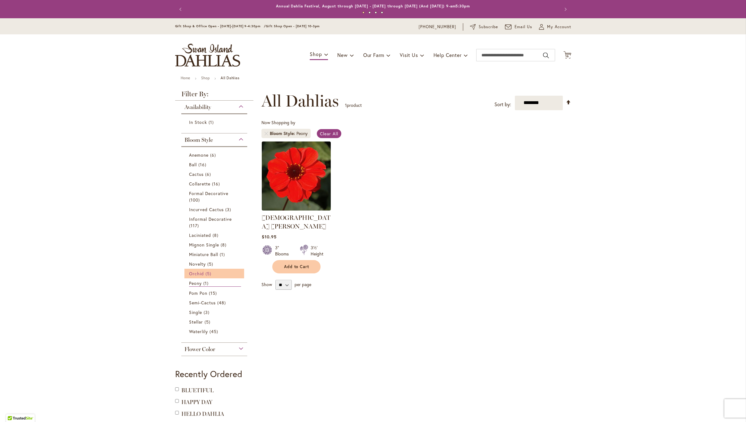
click at [203, 273] on link "Orchid 5 items" at bounding box center [215, 273] width 52 height 6
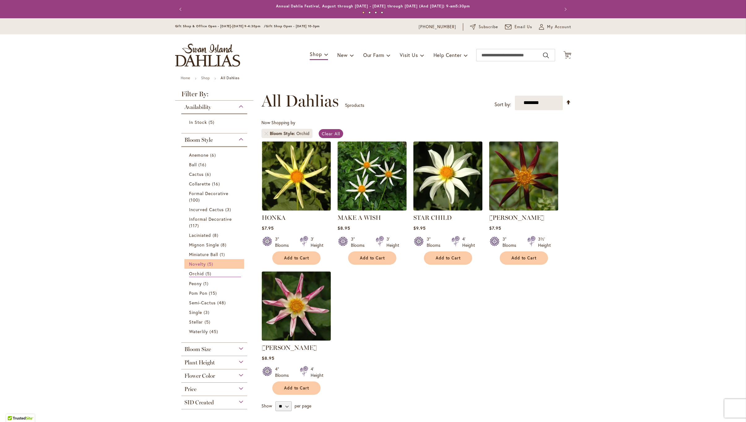
click at [200, 263] on span "Novelty" at bounding box center [197, 264] width 17 height 6
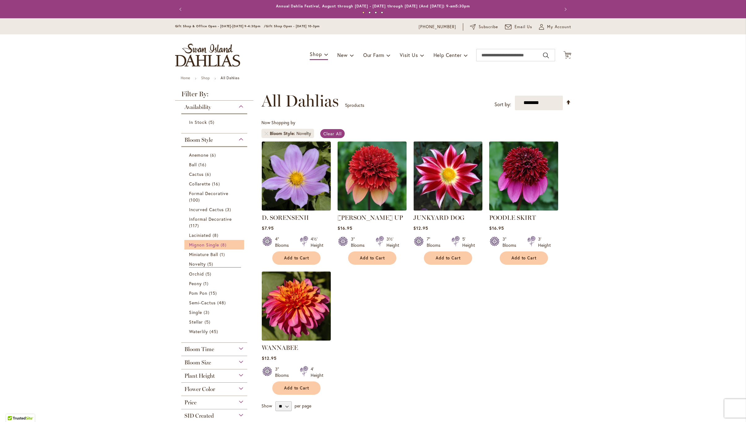
scroll to position [1, 0]
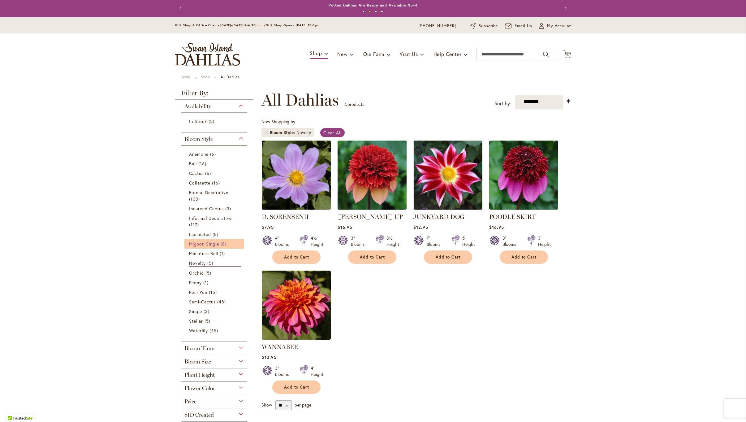
click at [202, 241] on span "Mignon Single" at bounding box center [204, 244] width 30 height 6
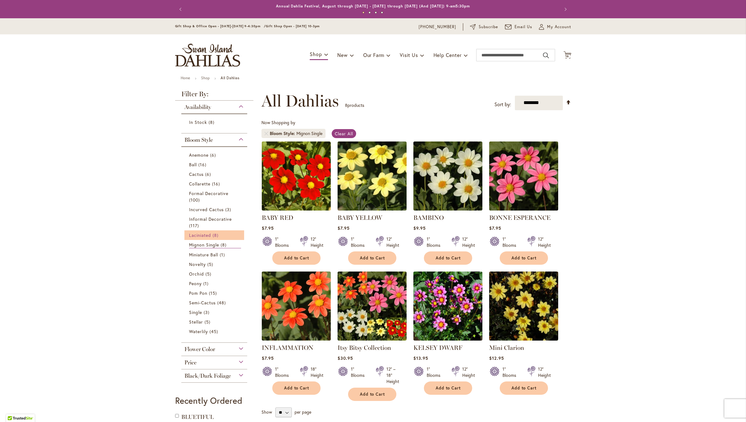
click at [201, 234] on span "Laciniated" at bounding box center [200, 235] width 22 height 6
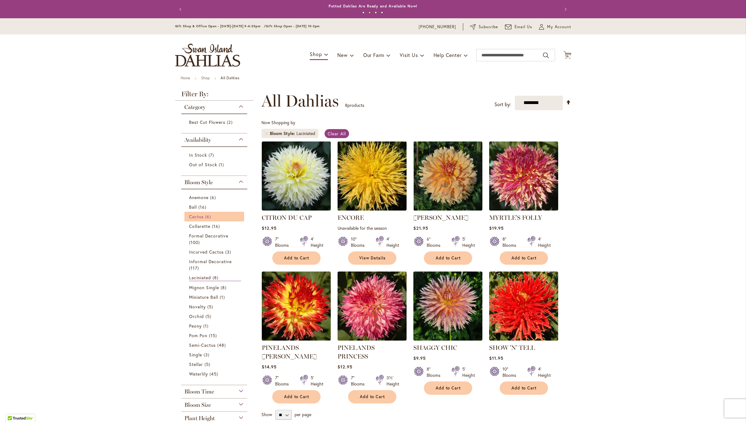
click at [201, 216] on span "Cactus" at bounding box center [196, 216] width 15 height 6
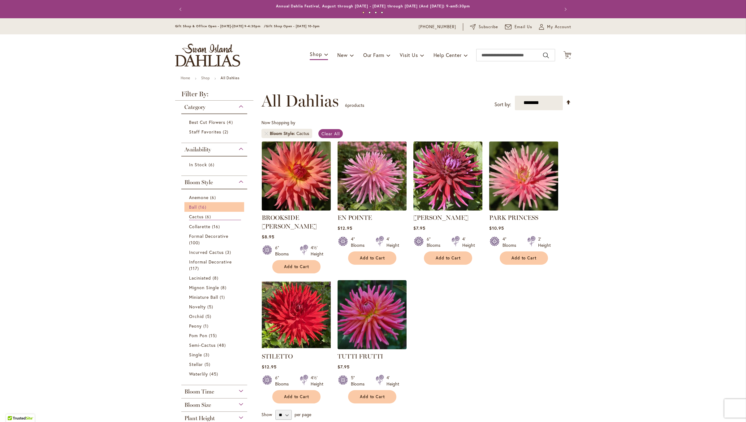
click at [201, 204] on span "16 items" at bounding box center [203, 206] width 10 height 6
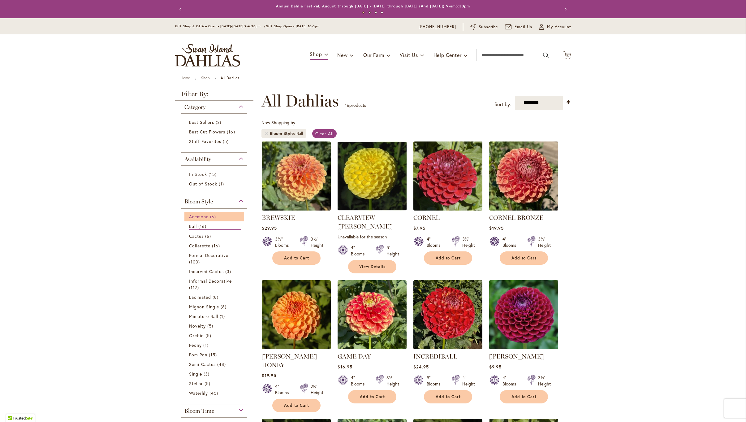
click at [202, 213] on span "Anemone" at bounding box center [198, 216] width 19 height 6
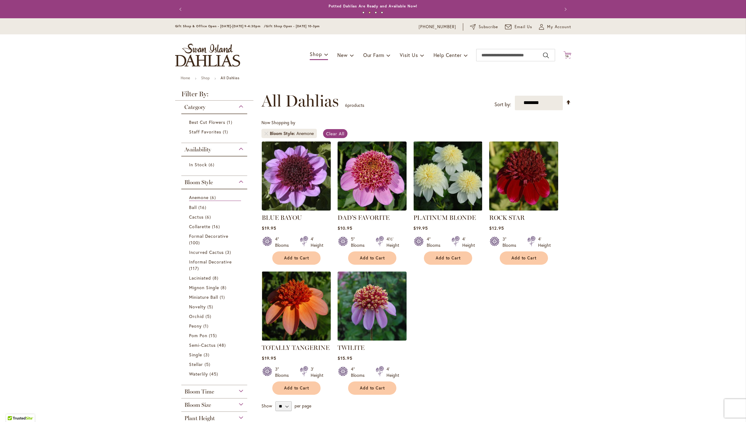
click at [569, 55] on span "16 16 items" at bounding box center [567, 56] width 6 height 3
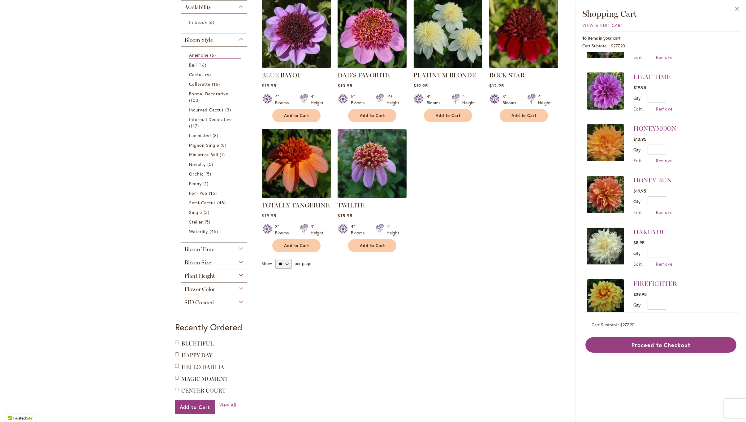
scroll to position [153, 0]
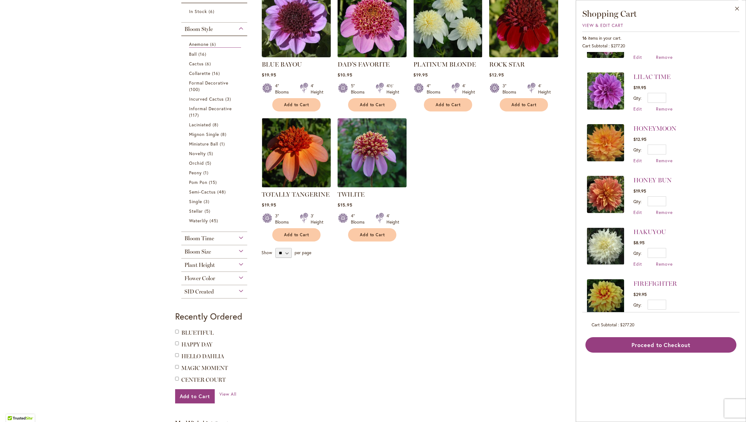
click at [210, 263] on span "Plant Height" at bounding box center [199, 264] width 30 height 7
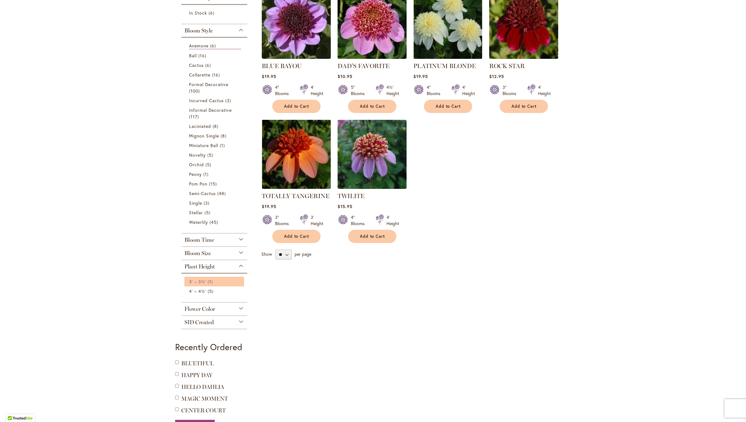
scroll to position [151, 0]
click at [204, 280] on span "3' – 3½'" at bounding box center [197, 282] width 17 height 6
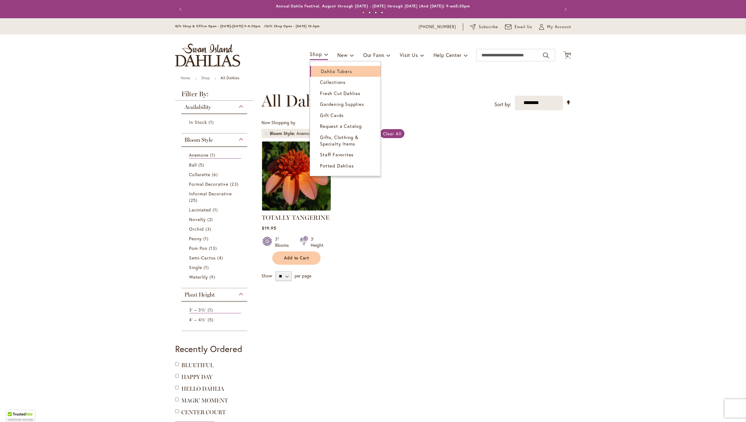
click at [323, 69] on span "Dahlia Tubers" at bounding box center [336, 71] width 31 height 6
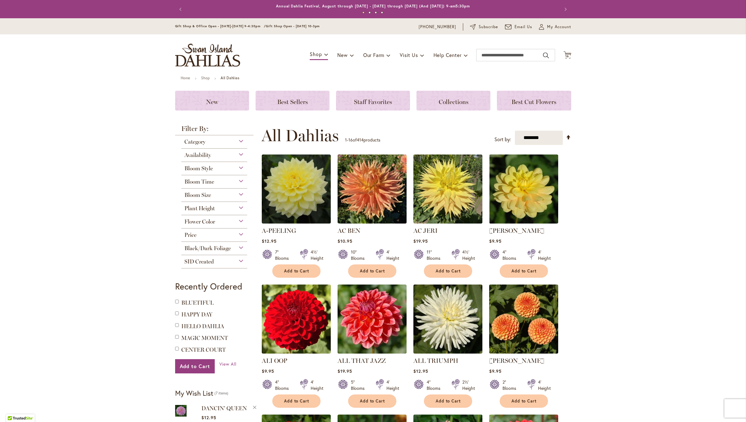
click at [240, 207] on div "Plant Height" at bounding box center [214, 207] width 66 height 10
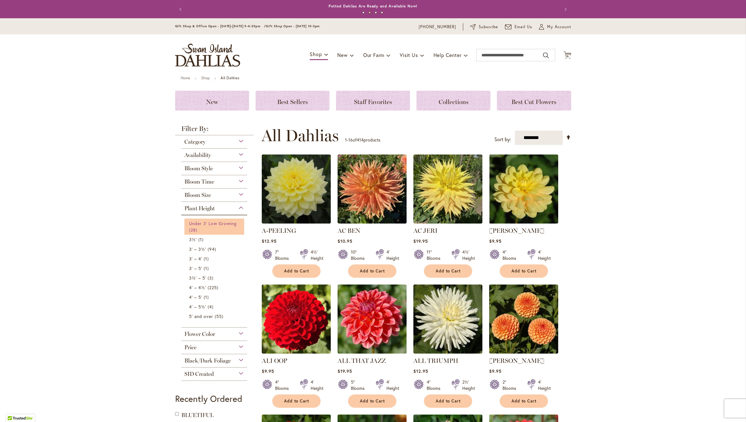
click at [203, 224] on span "Under 3' Low Growing" at bounding box center [213, 223] width 48 height 6
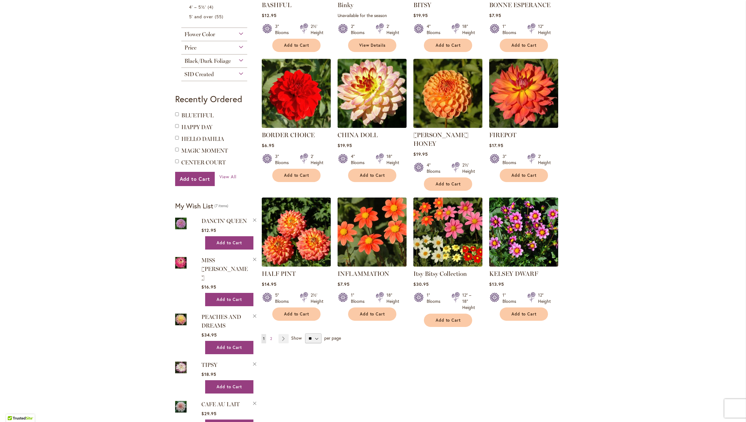
scroll to position [344, 0]
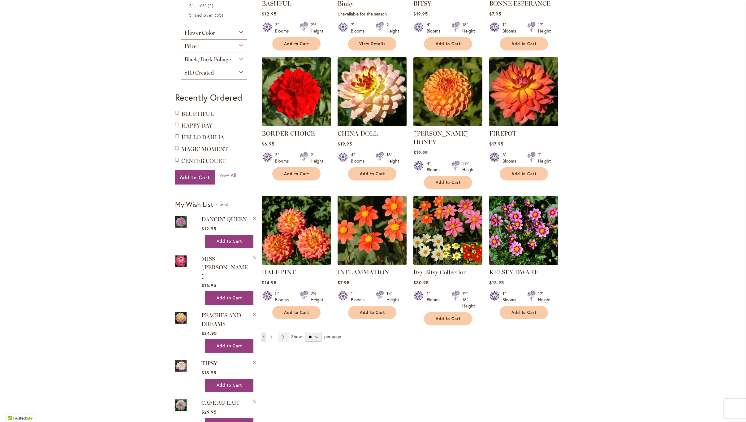
click at [271, 334] on span "2" at bounding box center [271, 336] width 2 height 5
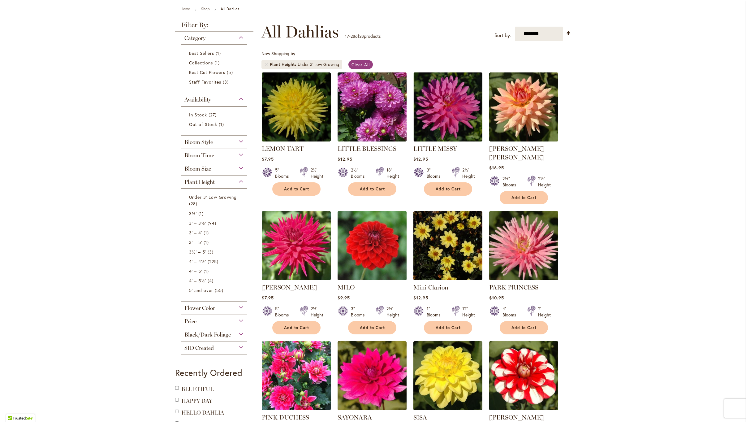
scroll to position [69, 0]
click at [199, 222] on span "3' – 3½'" at bounding box center [197, 223] width 17 height 6
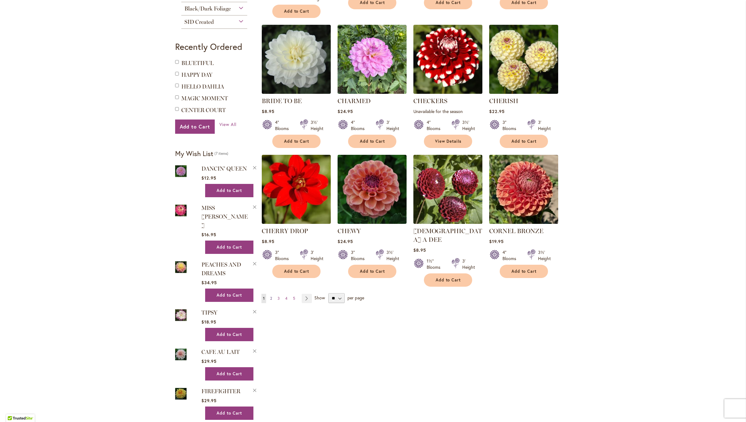
scroll to position [384, 0]
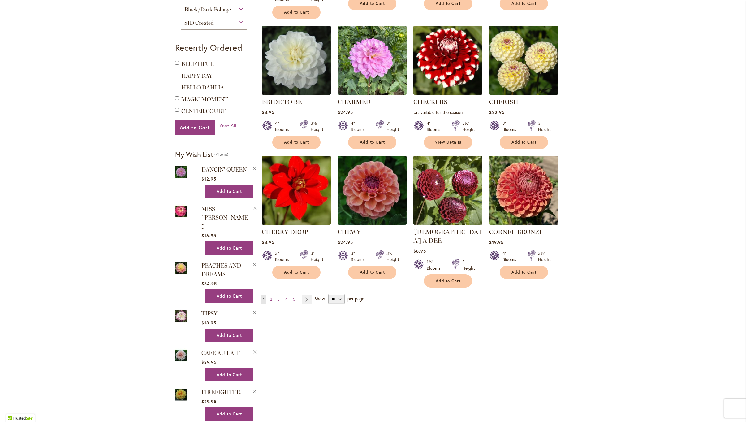
drag, startPoint x: 271, startPoint y: 278, endPoint x: 254, endPoint y: 256, distance: 27.8
click at [271, 297] on span "2" at bounding box center [271, 299] width 2 height 5
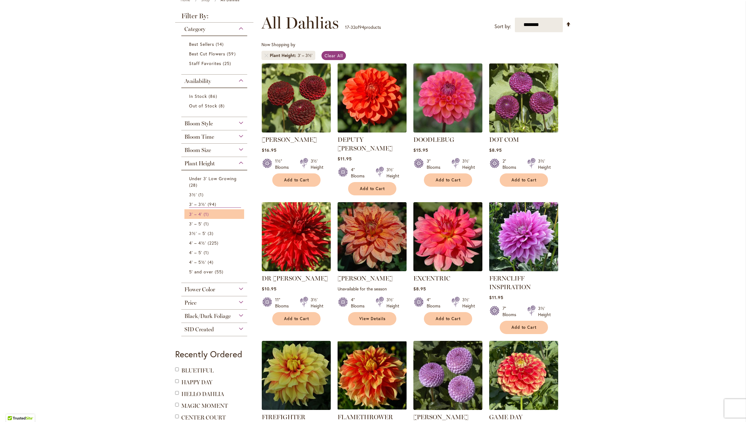
scroll to position [79, 0]
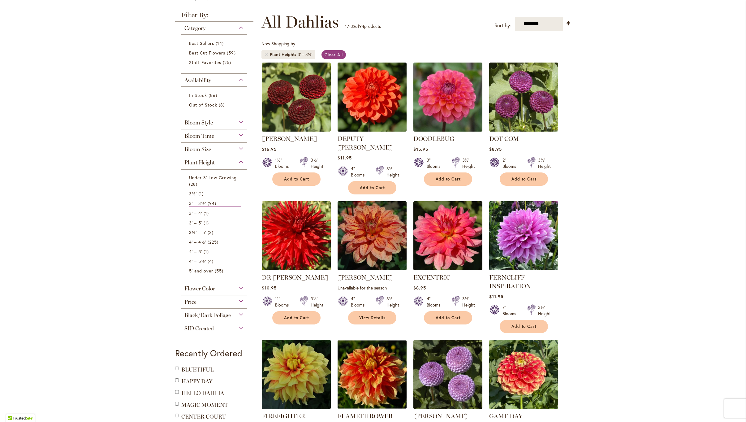
click at [525, 238] on img at bounding box center [523, 235] width 72 height 72
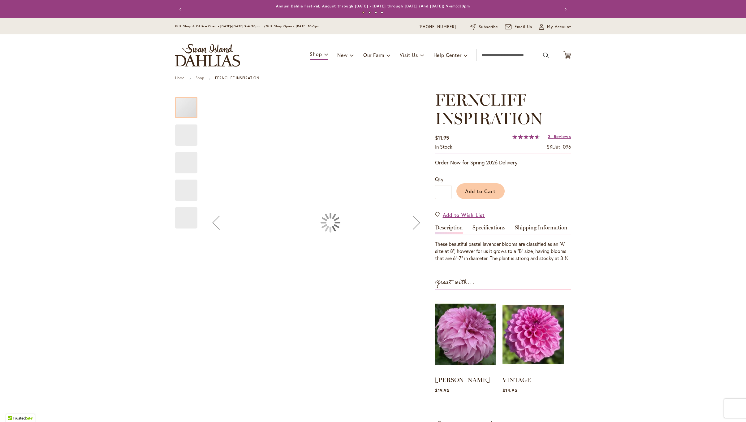
type input "******"
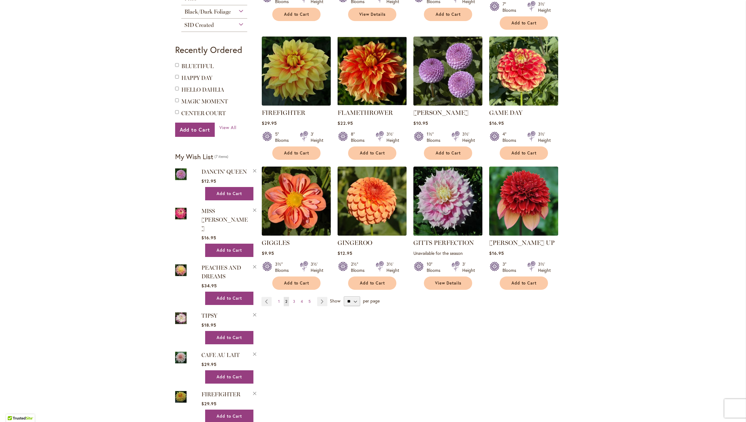
scroll to position [370, 0]
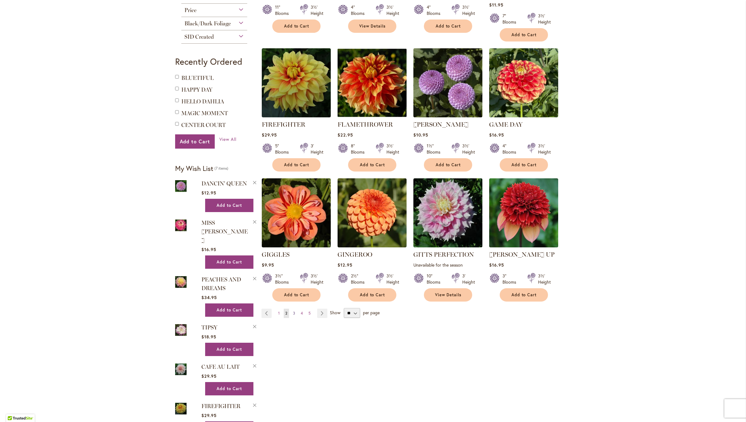
click at [293, 310] on span "3" at bounding box center [294, 312] width 2 height 5
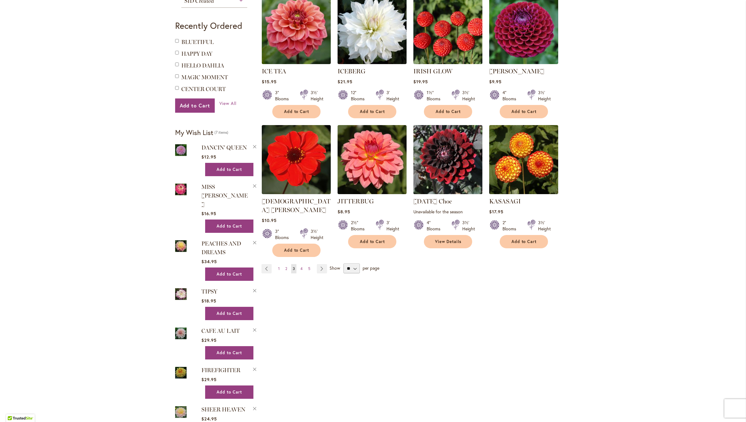
scroll to position [410, 0]
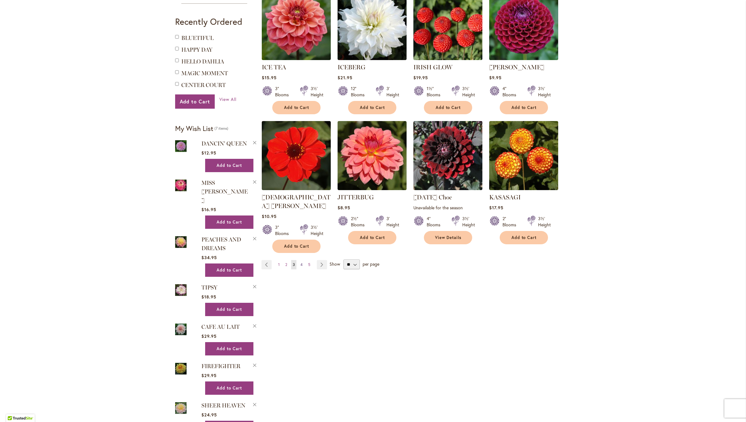
click at [301, 262] on span "4" at bounding box center [301, 264] width 2 height 5
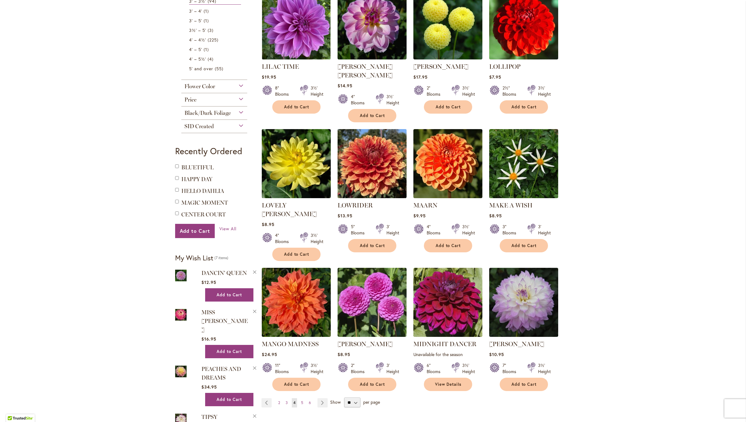
scroll to position [283, 0]
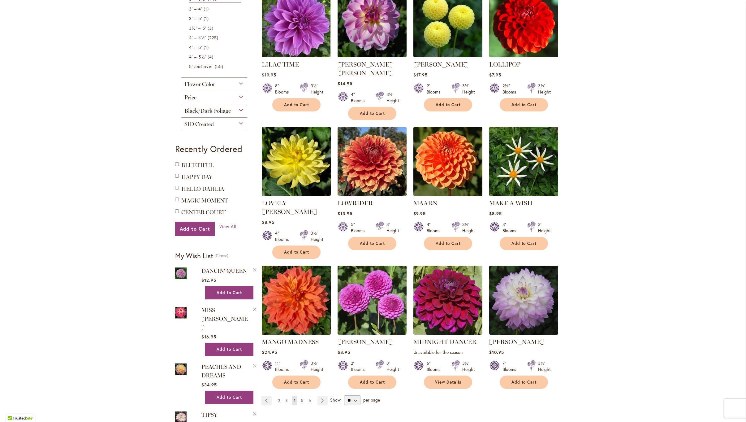
click at [302, 275] on img at bounding box center [296, 299] width 72 height 72
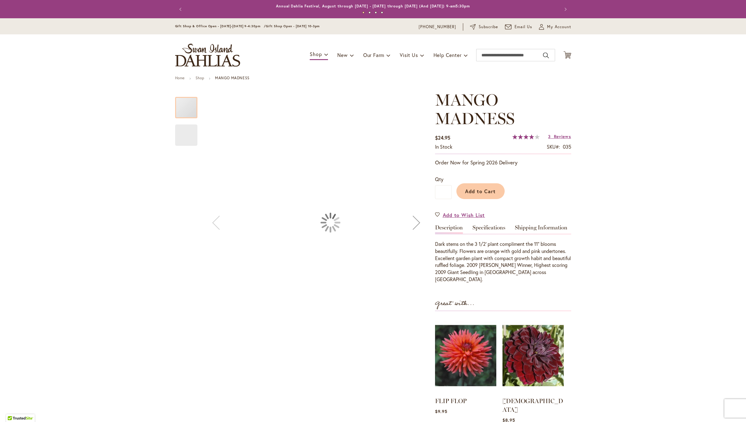
type input "******"
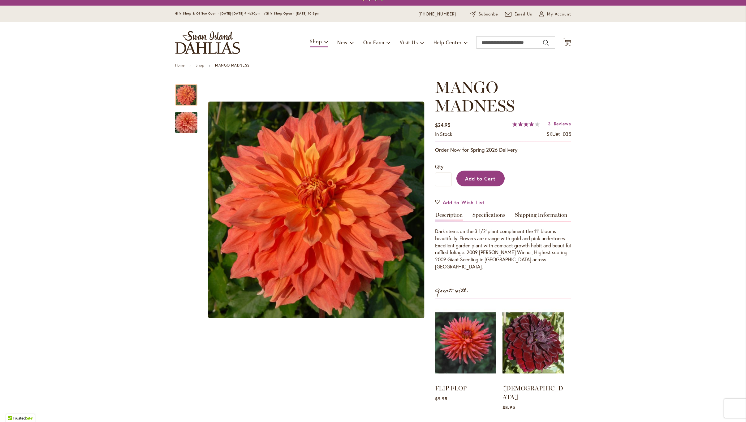
click at [480, 177] on span "Add to Cart" at bounding box center [480, 178] width 31 height 6
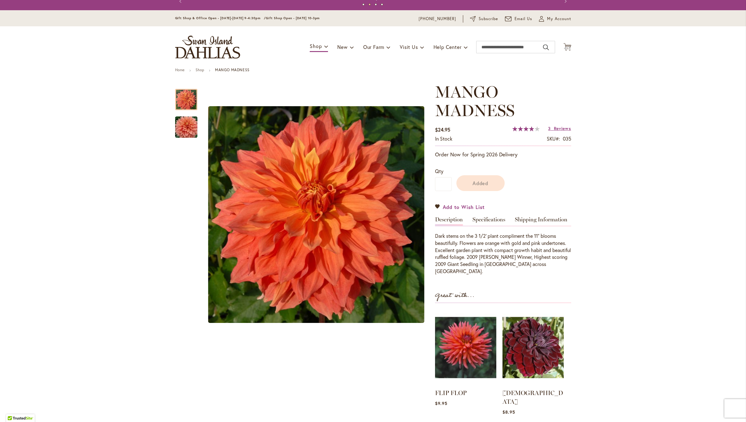
scroll to position [7, 0]
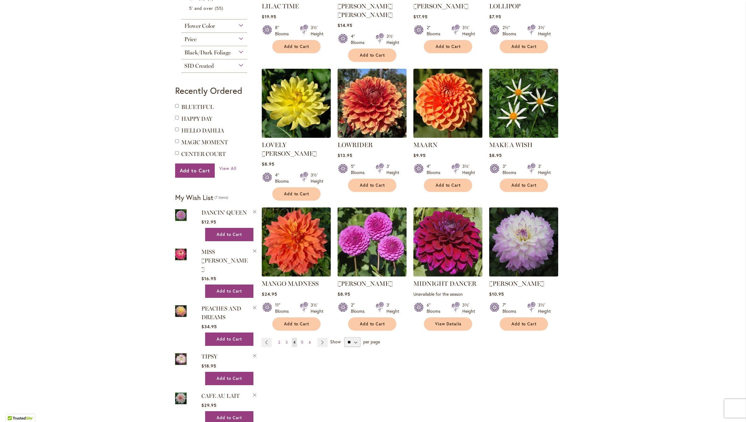
scroll to position [364, 0]
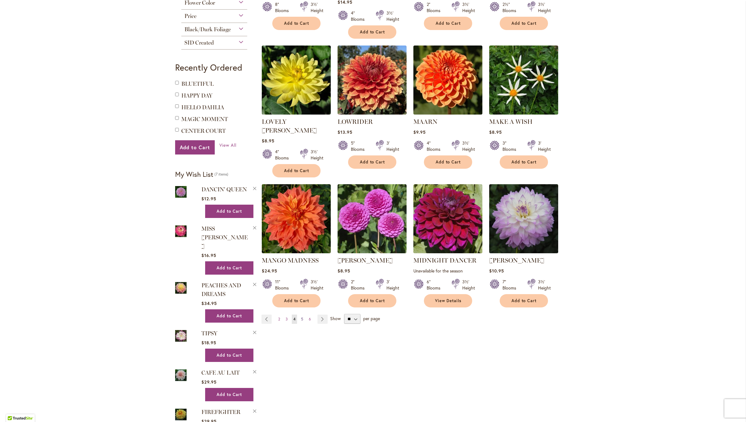
click at [303, 316] on span "5" at bounding box center [302, 318] width 2 height 5
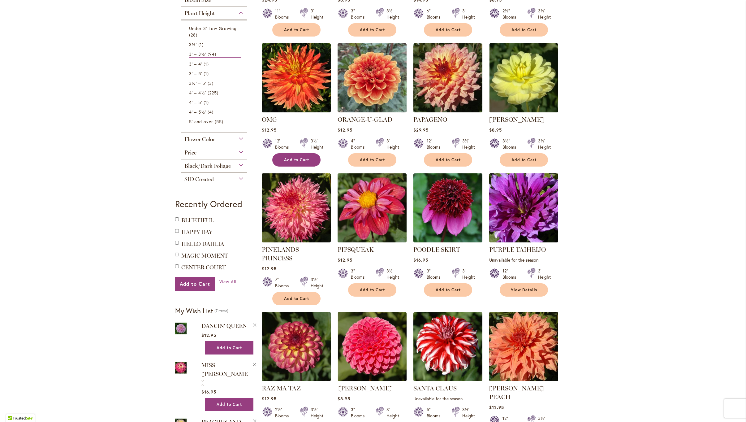
scroll to position [234, 0]
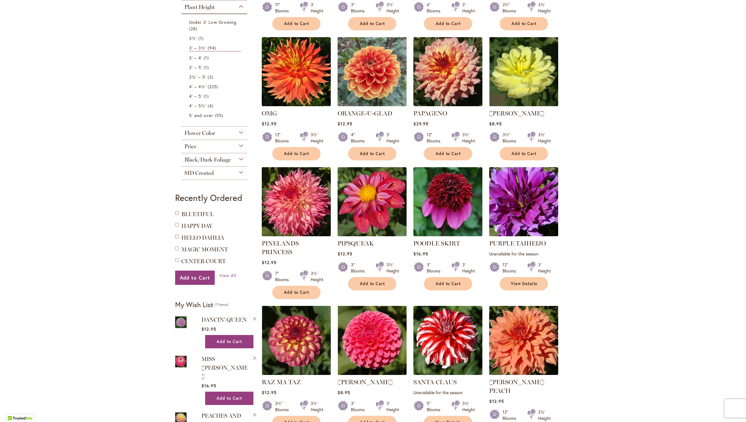
click at [289, 191] on img at bounding box center [296, 201] width 72 height 72
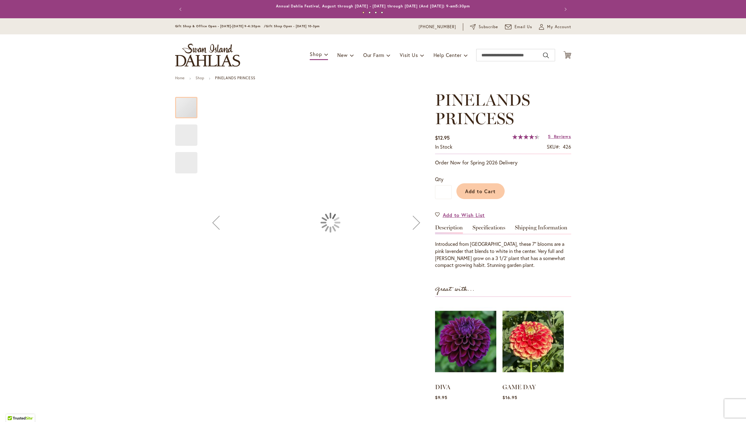
type input "******"
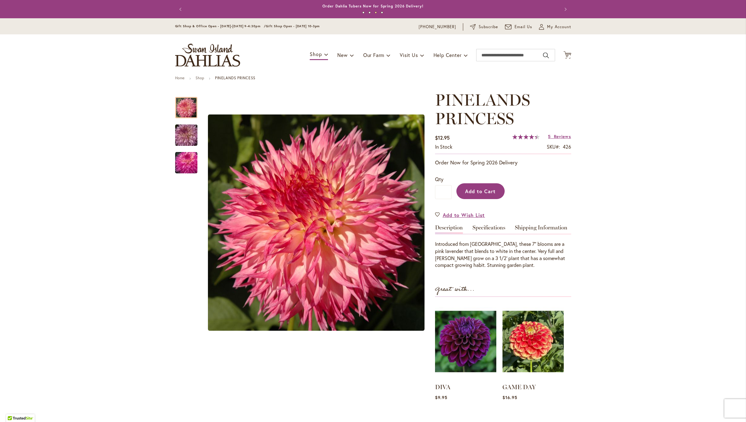
click at [487, 190] on span "Add to Cart" at bounding box center [480, 191] width 31 height 6
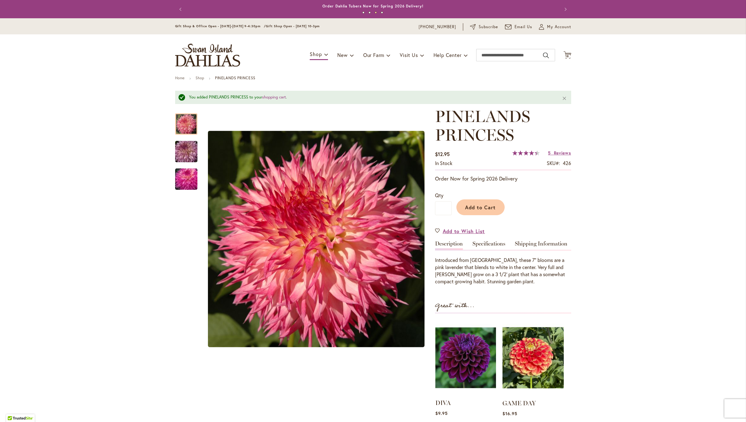
scroll to position [0, 0]
click at [462, 355] on img at bounding box center [465, 357] width 61 height 76
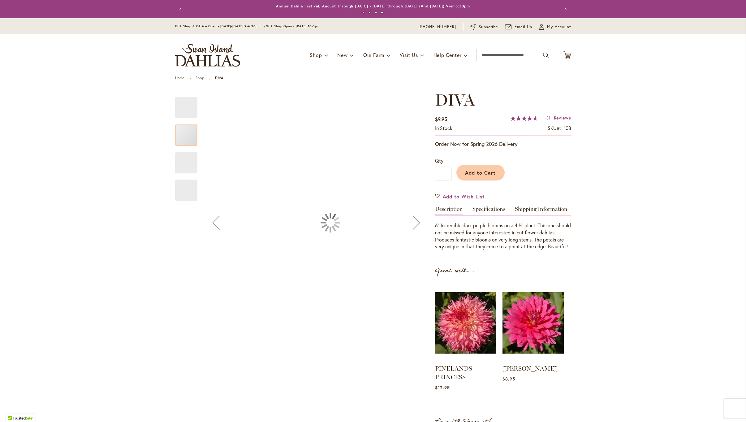
type input "******"
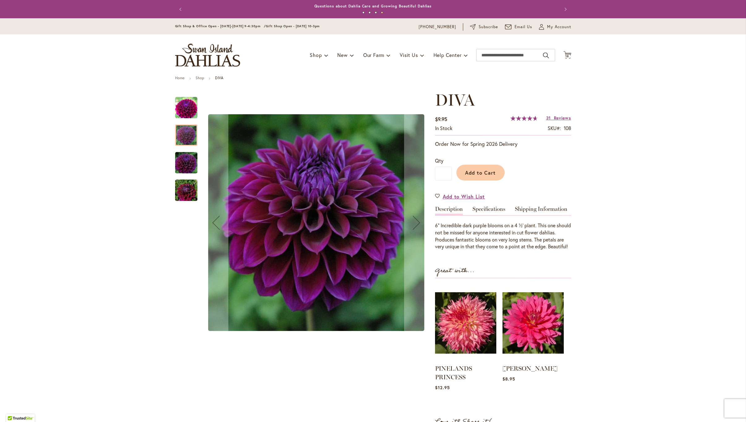
click at [183, 161] on img "Diva" at bounding box center [186, 163] width 45 height 30
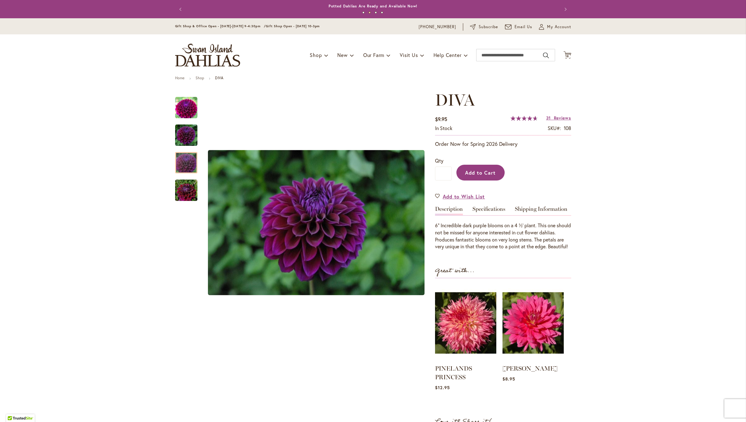
click at [490, 166] on button "Add to Cart" at bounding box center [480, 173] width 48 height 16
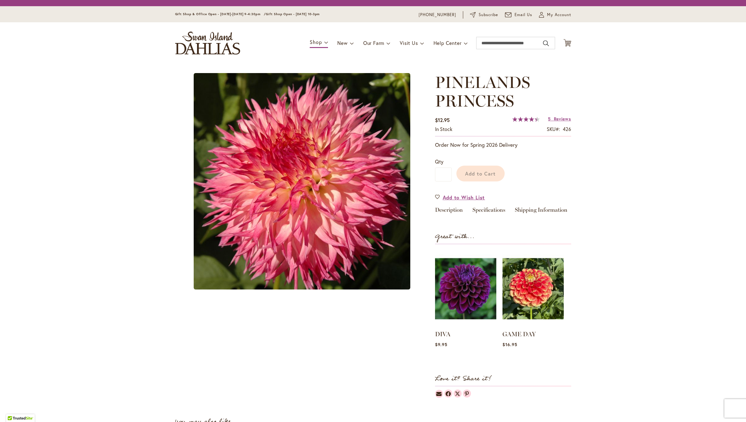
scroll to position [7, 0]
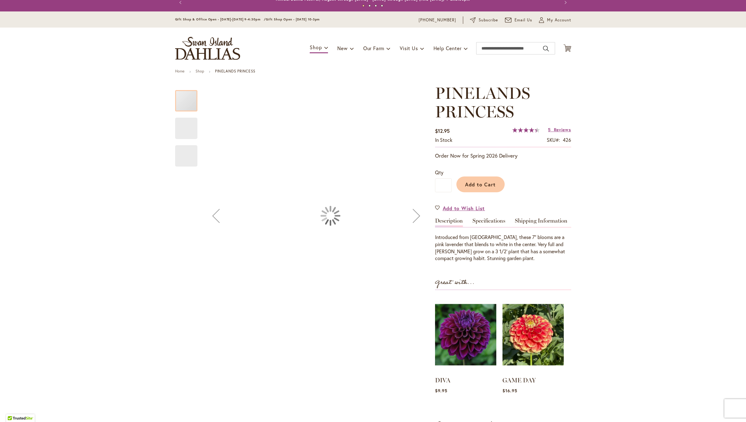
type input "******"
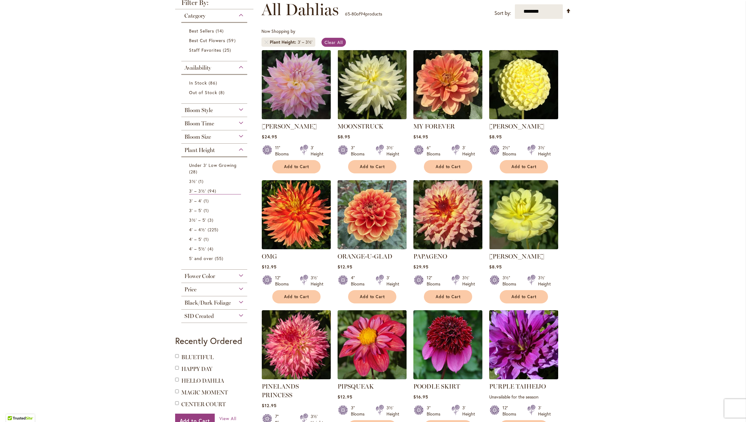
scroll to position [94, 0]
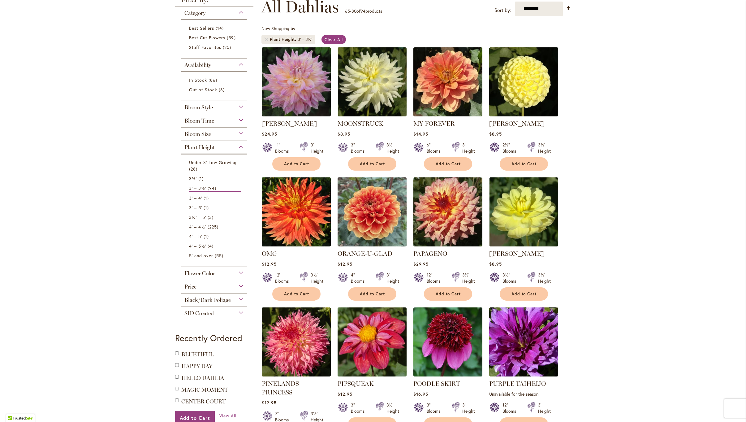
click at [305, 209] on img at bounding box center [296, 211] width 72 height 72
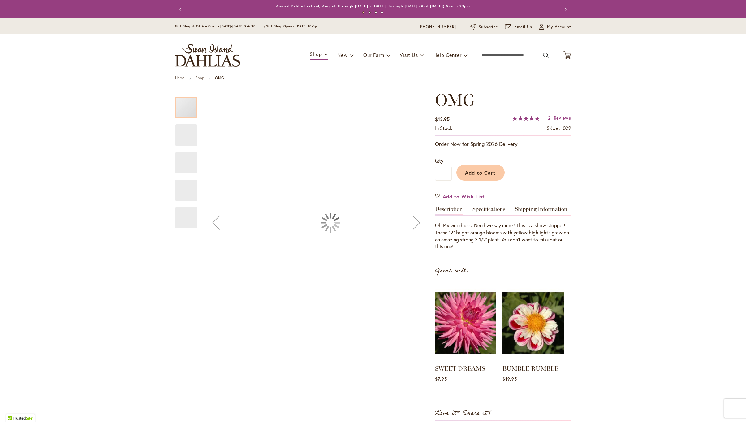
type input "******"
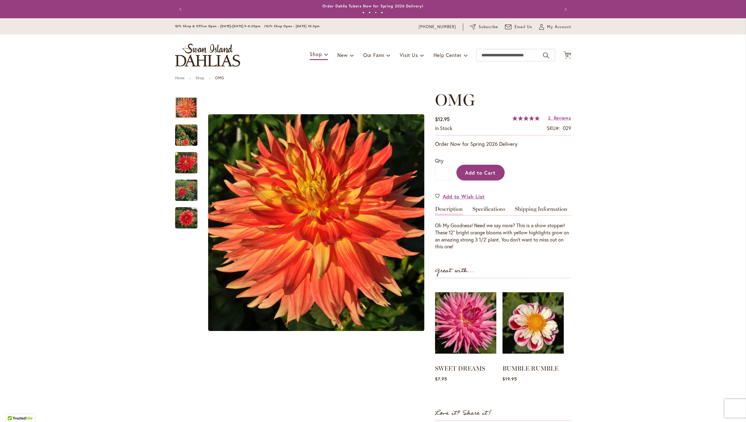
click at [476, 174] on span "Add to Cart" at bounding box center [480, 172] width 31 height 6
click at [452, 315] on img at bounding box center [465, 323] width 61 height 76
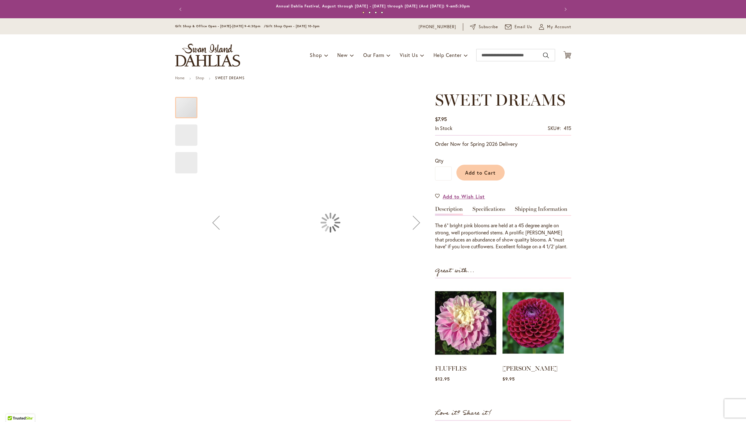
type input "******"
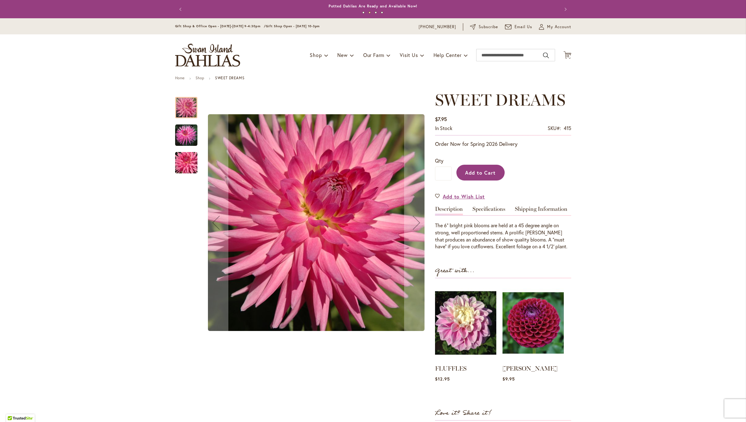
click at [485, 170] on span "Add to Cart" at bounding box center [480, 172] width 31 height 6
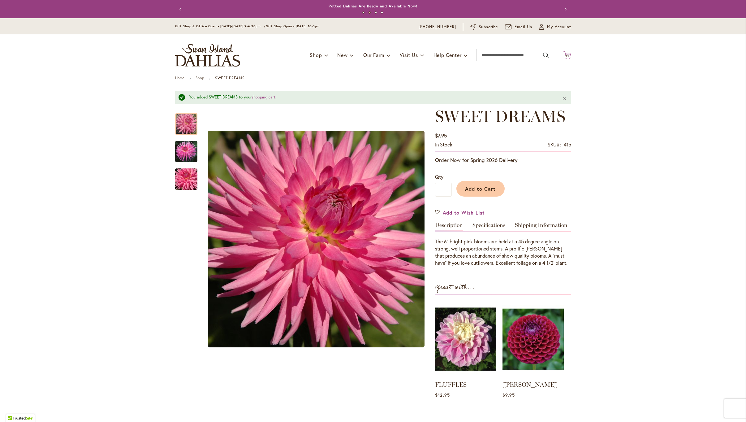
click at [568, 53] on icon at bounding box center [567, 54] width 8 height 7
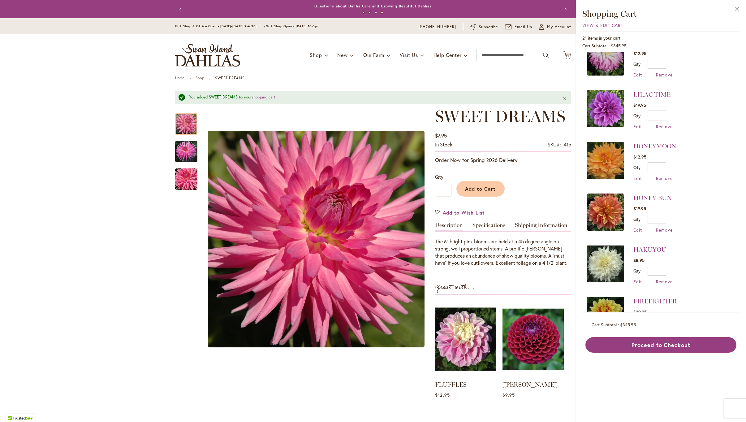
scroll to position [805, 0]
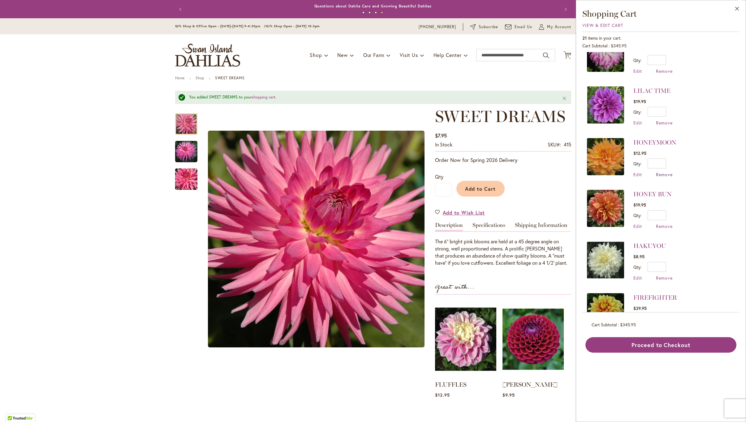
click at [659, 171] on span "Remove" at bounding box center [664, 174] width 17 height 6
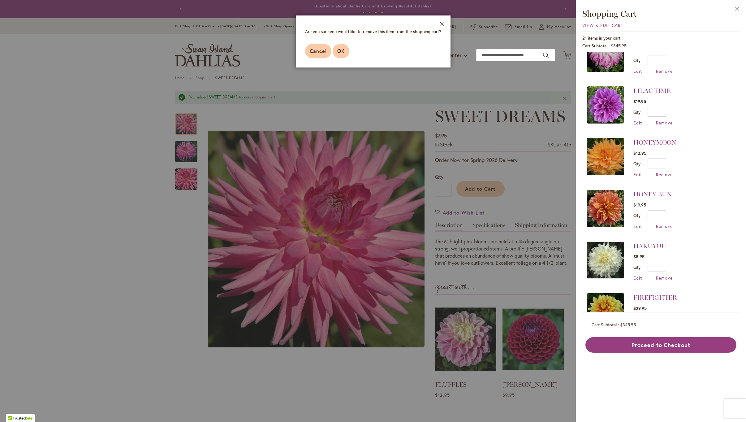
scroll to position [0, 0]
click at [341, 49] on span "OK" at bounding box center [340, 51] width 7 height 6
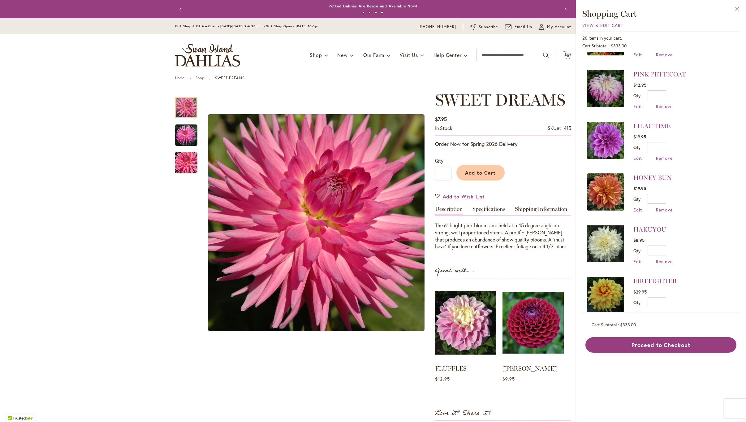
scroll to position [0, 0]
click at [607, 278] on img at bounding box center [605, 294] width 37 height 37
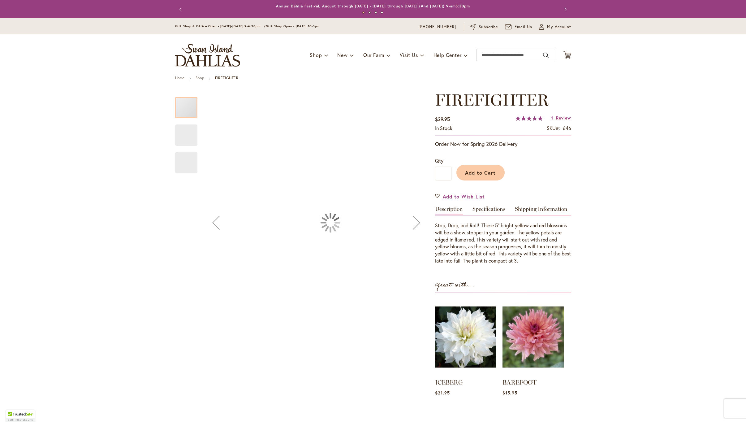
type input "******"
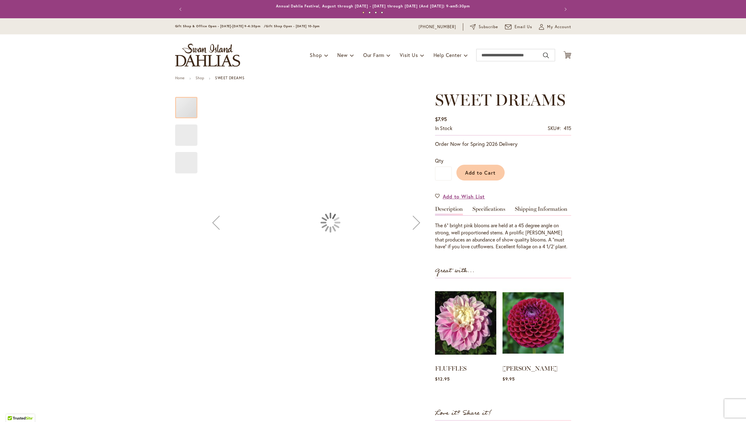
type input "******"
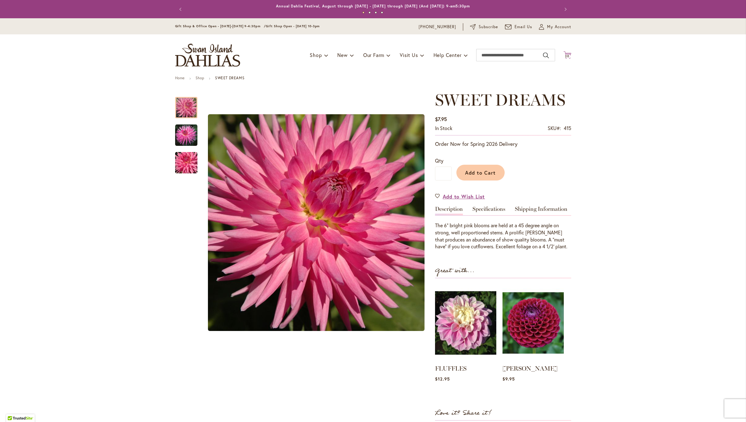
click at [568, 53] on icon "Cart .cls-1 { fill: #231f20; }" at bounding box center [567, 55] width 8 height 8
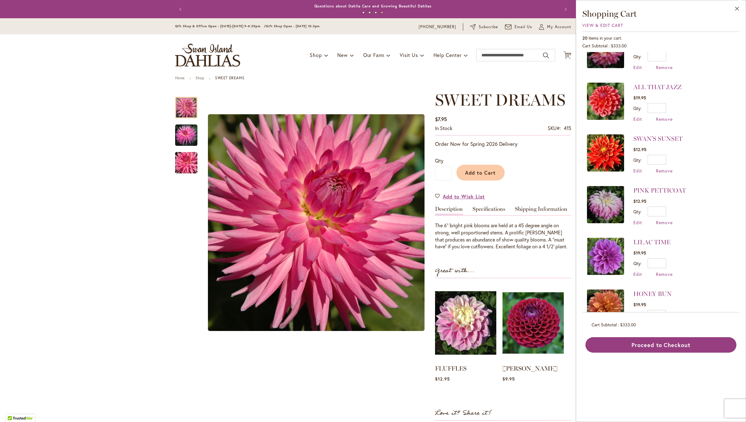
scroll to position [653, 0]
click at [658, 117] on span "Remove" at bounding box center [664, 120] width 17 height 6
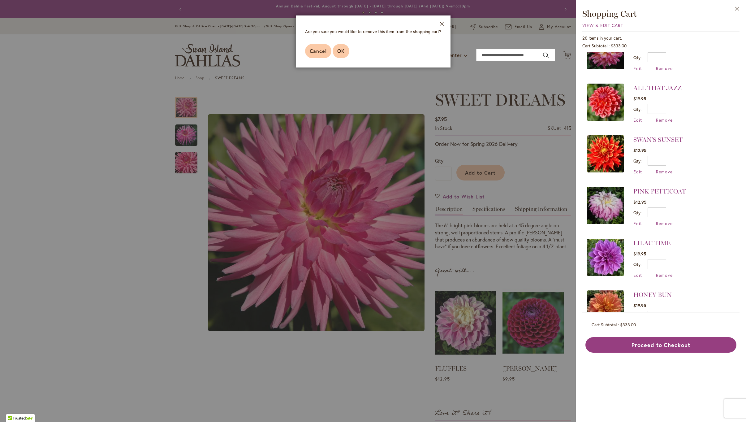
click at [342, 49] on span "OK" at bounding box center [340, 51] width 7 height 6
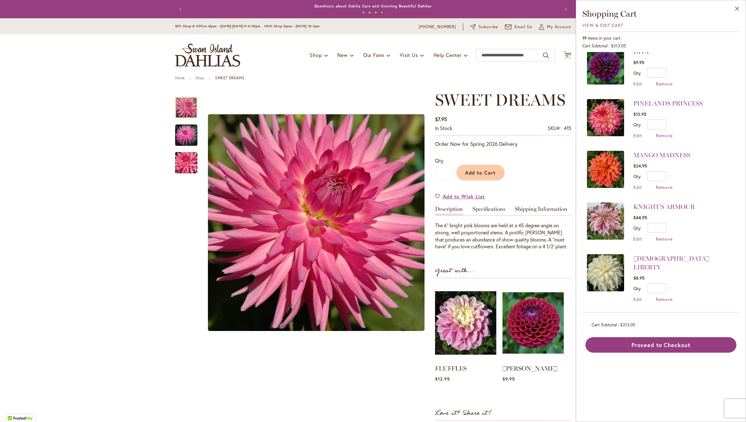
scroll to position [116, 0]
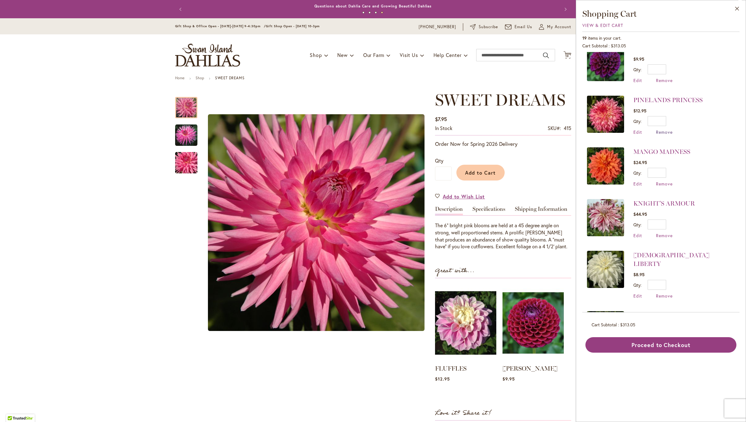
click at [661, 129] on span "Remove" at bounding box center [664, 132] width 17 height 6
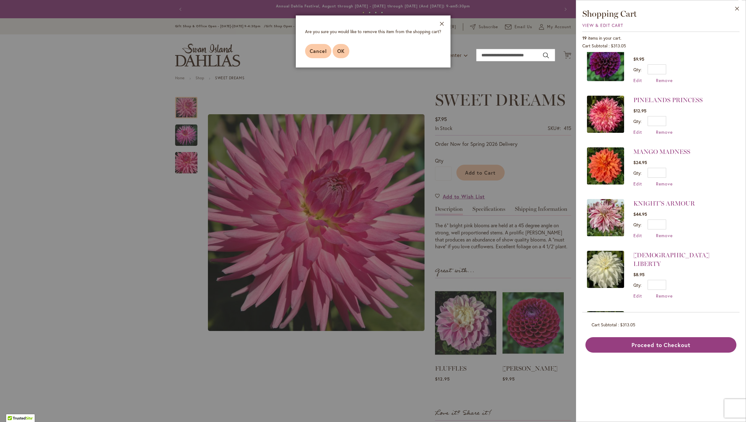
click at [336, 50] on button "OK" at bounding box center [340, 51] width 17 height 14
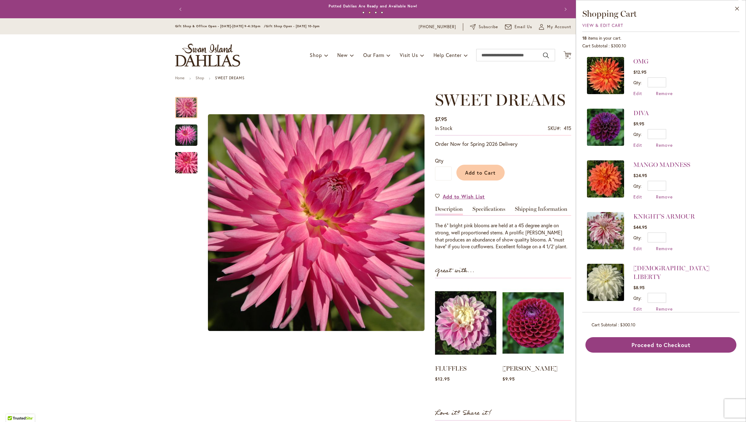
scroll to position [54, 0]
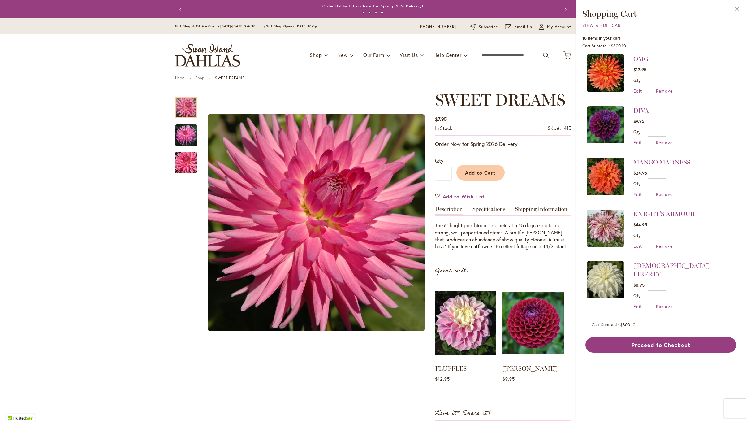
click at [606, 218] on img at bounding box center [605, 227] width 37 height 37
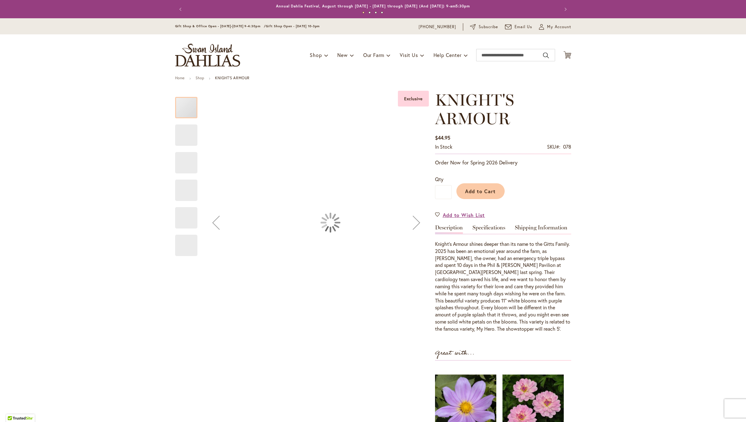
type input "******"
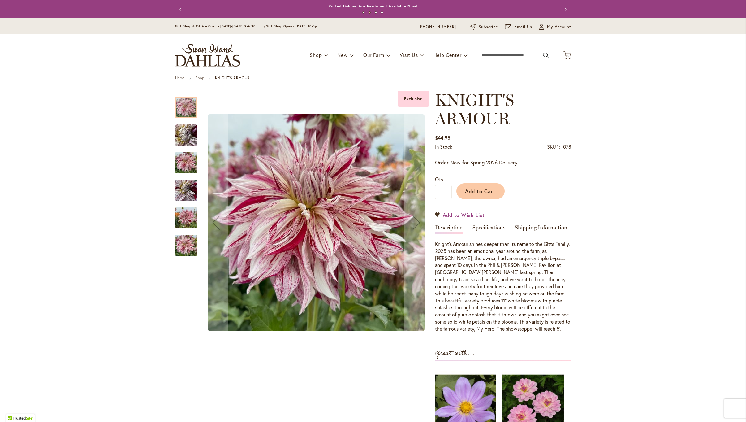
click at [438, 212] on link "Add to Wish List" at bounding box center [460, 214] width 50 height 7
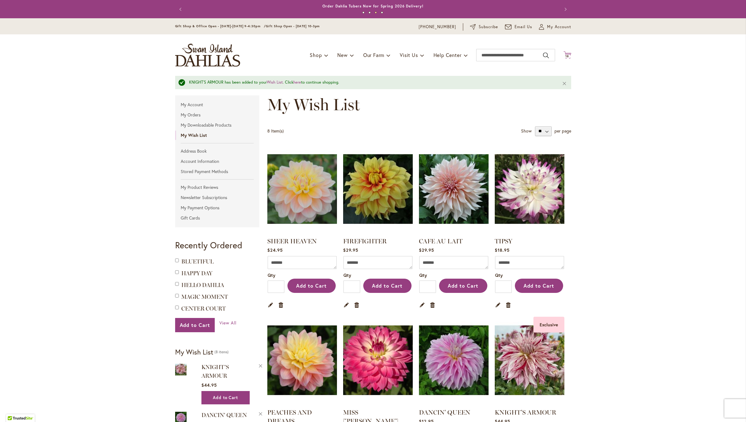
click at [567, 53] on icon at bounding box center [567, 54] width 8 height 7
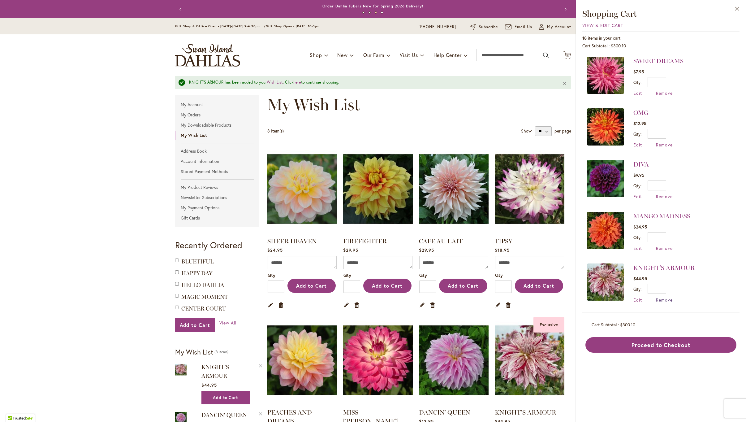
scroll to position [1, 0]
click at [663, 297] on span "Remove" at bounding box center [664, 299] width 17 height 6
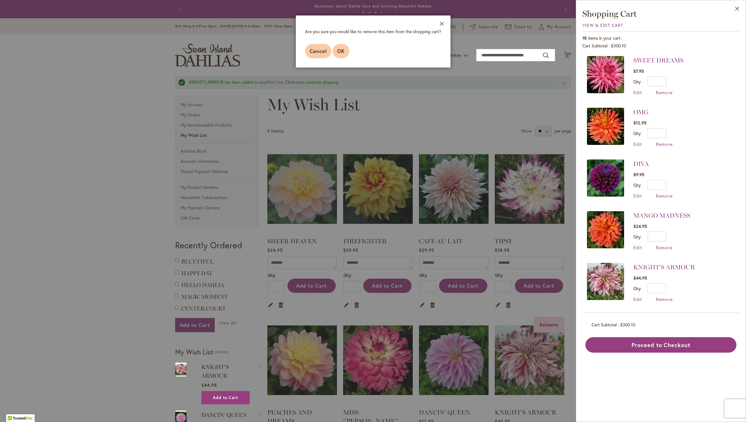
click at [341, 47] on button "OK" at bounding box center [340, 51] width 17 height 14
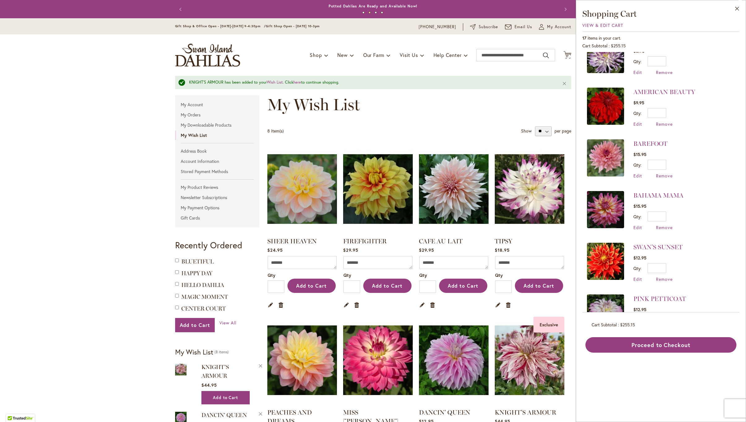
scroll to position [393, 0]
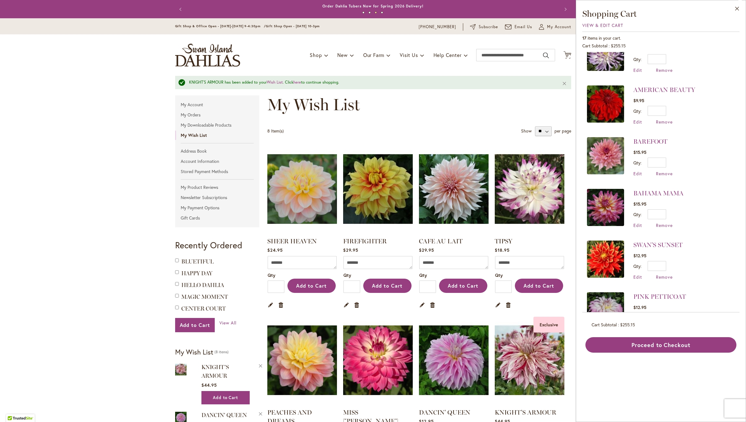
click at [597, 240] on img at bounding box center [605, 258] width 37 height 37
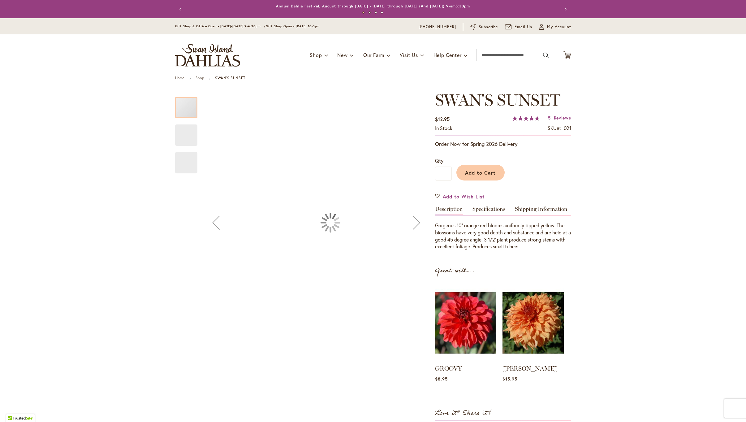
type input "******"
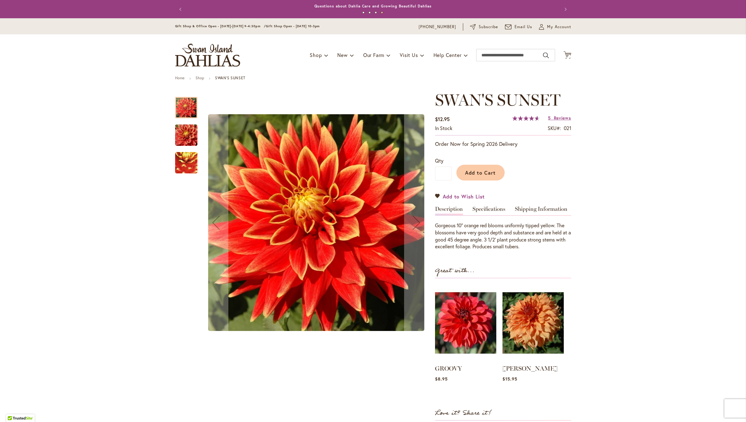
click at [439, 193] on link "Add to Wish List" at bounding box center [460, 196] width 50 height 7
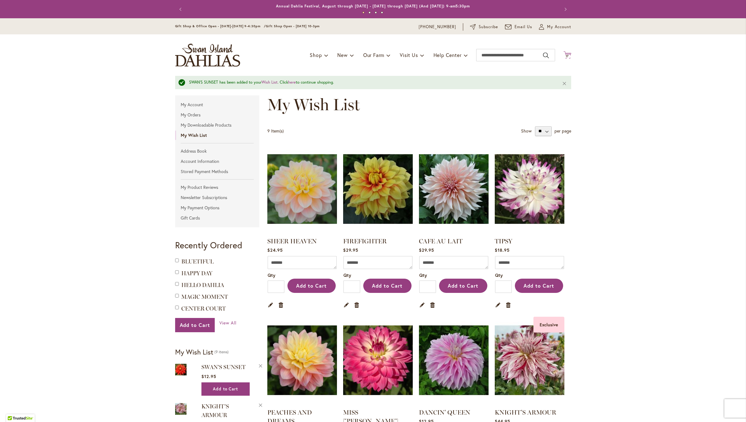
click at [567, 55] on span "17" at bounding box center [566, 56] width 3 height 4
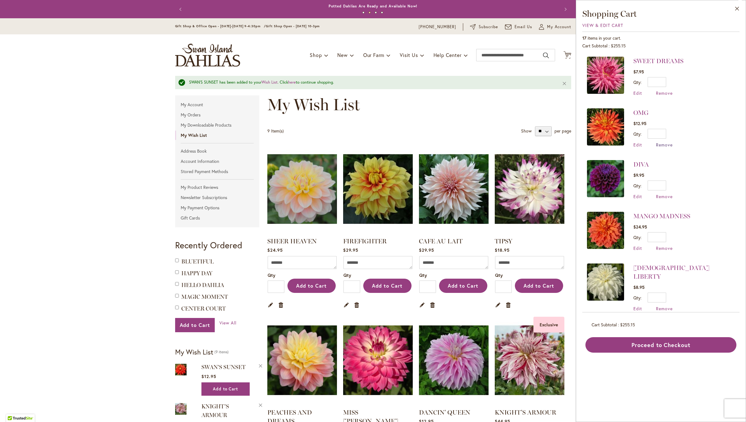
click at [664, 143] on span "Remove" at bounding box center [664, 145] width 17 height 6
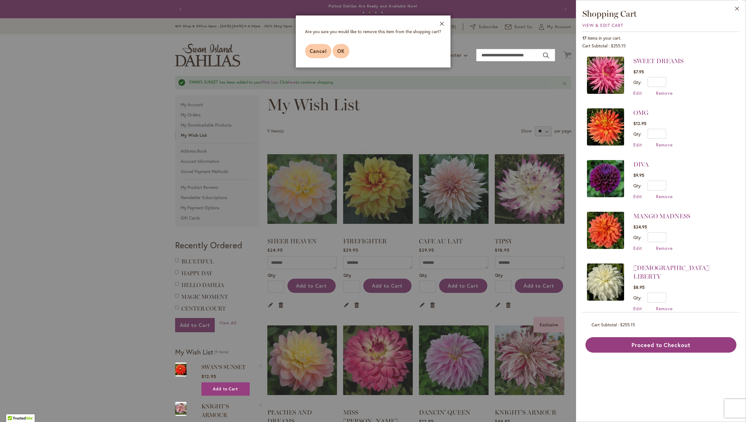
click at [338, 52] on span "OK" at bounding box center [340, 51] width 7 height 6
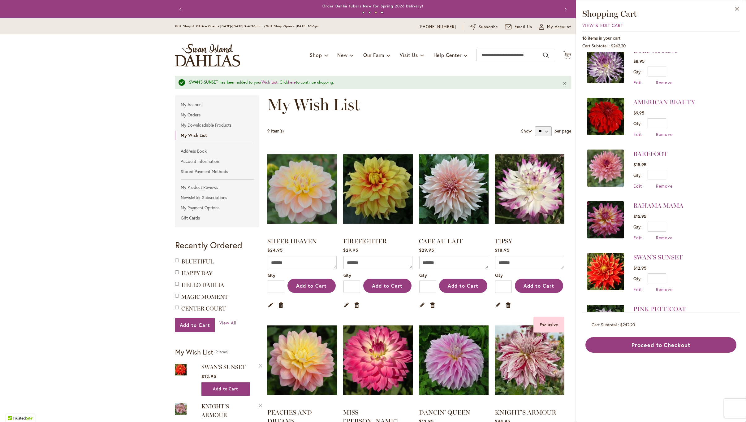
scroll to position [332, 0]
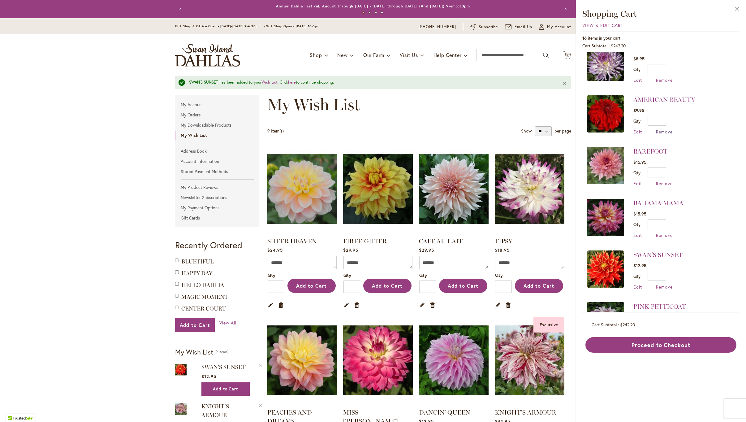
click at [659, 129] on span "Remove" at bounding box center [664, 132] width 17 height 6
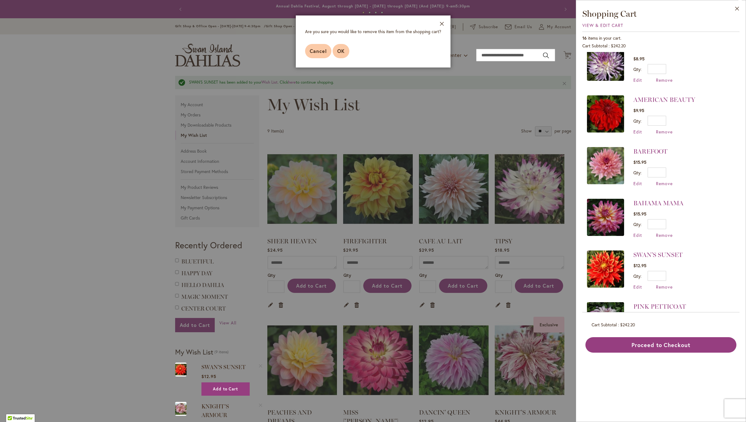
click at [337, 52] on span "OK" at bounding box center [340, 51] width 7 height 6
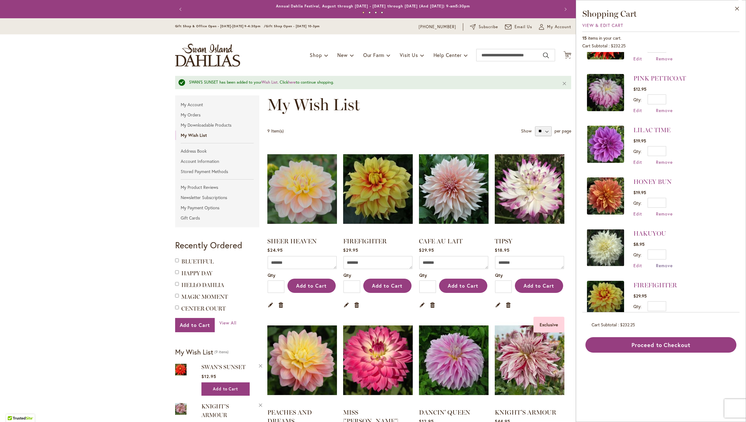
scroll to position [507, 0]
click at [663, 263] on span "Remove" at bounding box center [664, 266] width 17 height 6
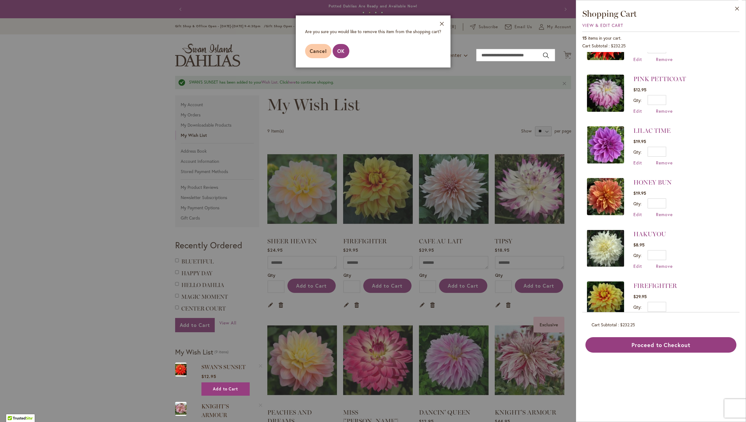
drag, startPoint x: 341, startPoint y: 50, endPoint x: 427, endPoint y: 70, distance: 88.2
click at [341, 50] on span "OK" at bounding box center [340, 51] width 7 height 6
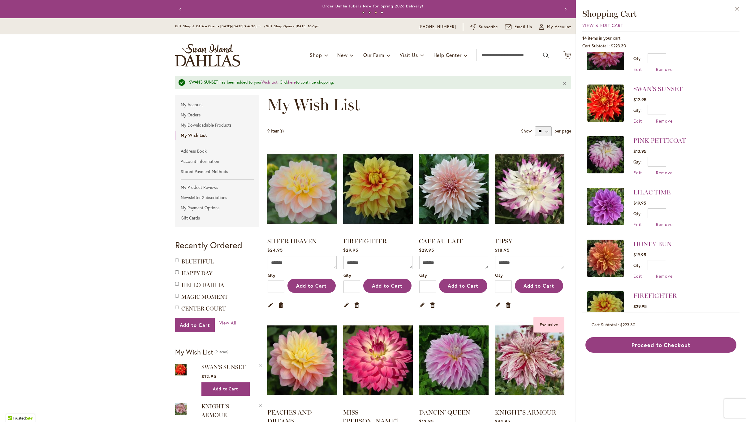
scroll to position [452, 0]
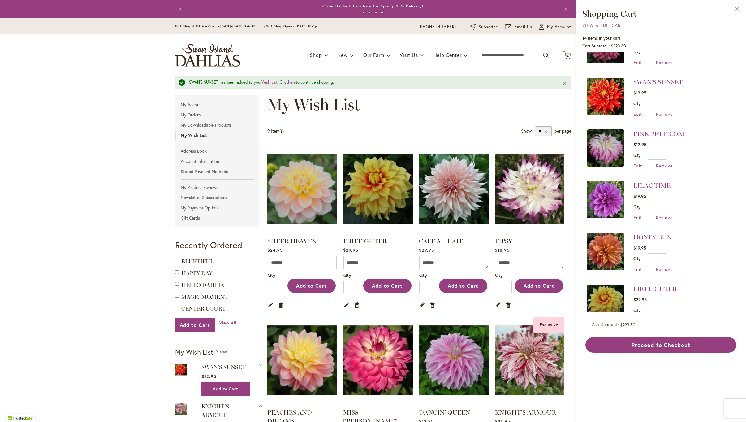
click at [606, 240] on img at bounding box center [605, 251] width 37 height 37
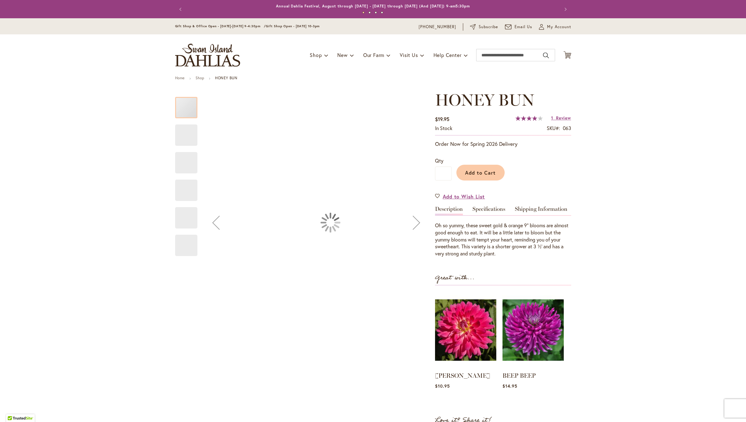
type input "******"
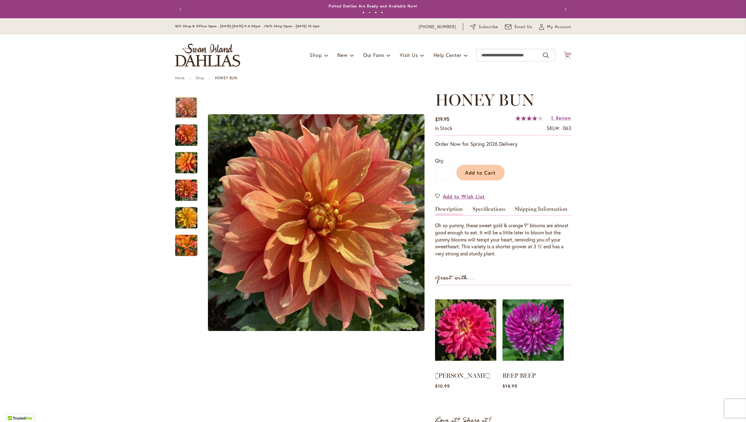
click at [567, 55] on span "14" at bounding box center [567, 56] width 4 height 4
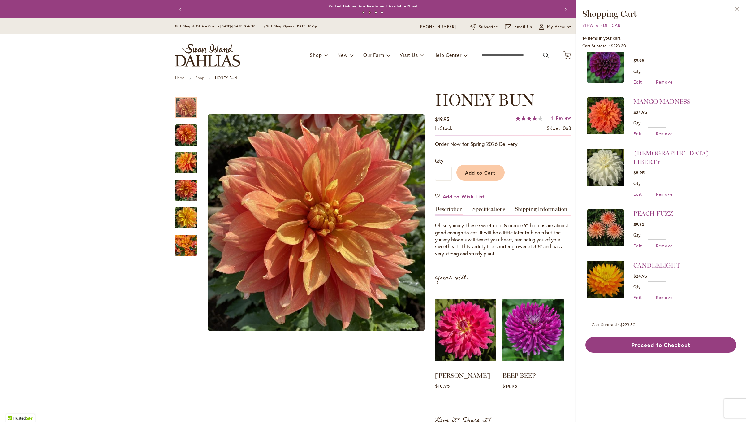
scroll to position [62, 0]
click at [615, 111] on img at bounding box center [605, 116] width 37 height 37
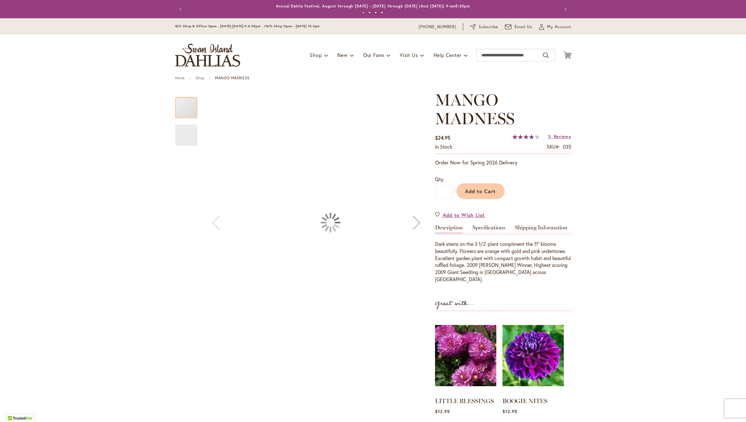
type input "******"
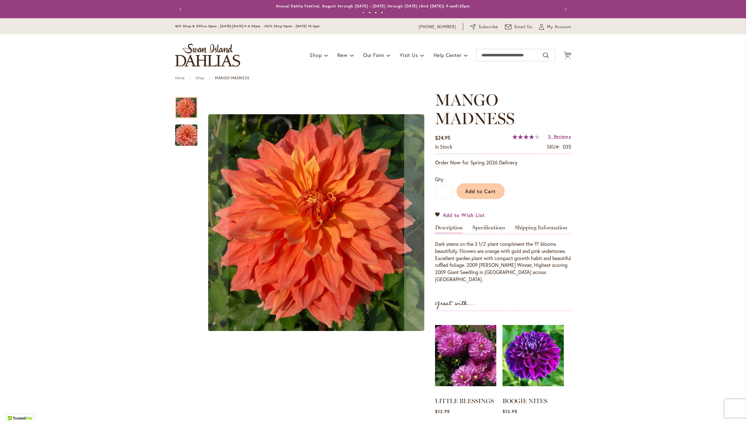
click at [436, 212] on link "Add to Wish List" at bounding box center [460, 214] width 50 height 7
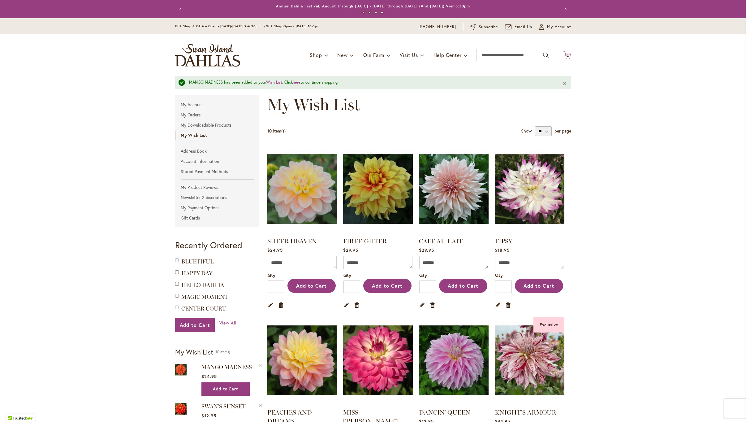
click at [568, 54] on span "14" at bounding box center [567, 56] width 4 height 4
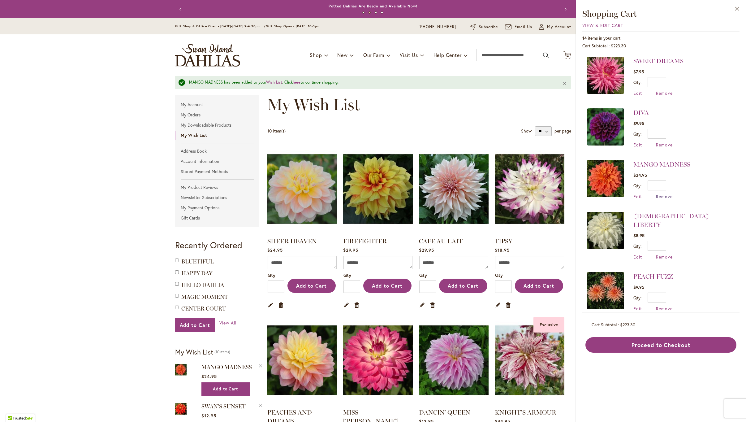
click at [661, 193] on span "Remove" at bounding box center [664, 196] width 17 height 6
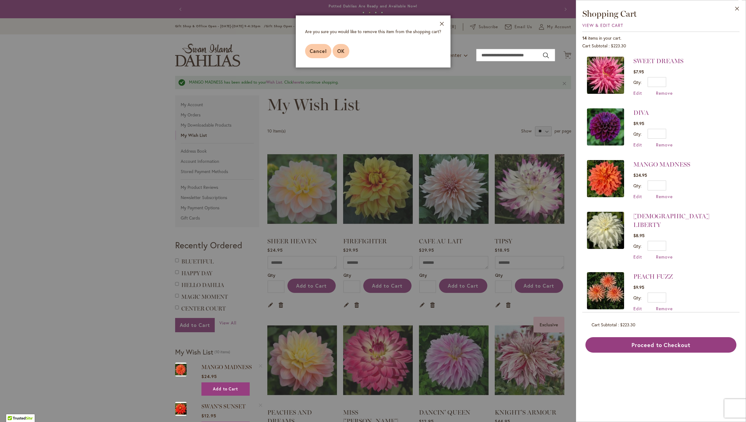
click at [343, 51] on span "OK" at bounding box center [340, 51] width 7 height 6
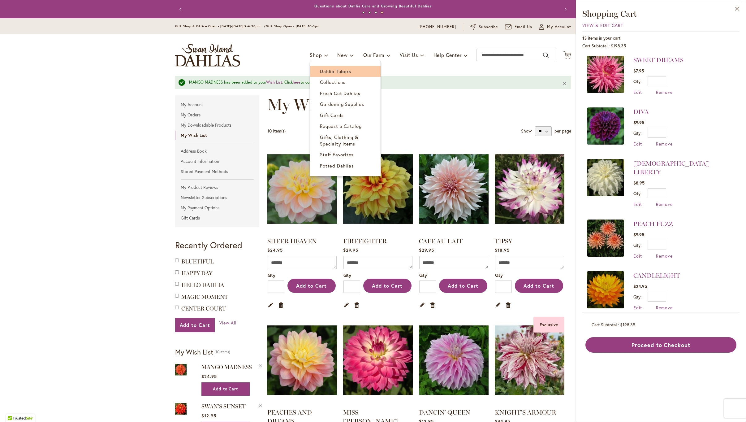
click at [320, 73] on span "Dahlia Tubers" at bounding box center [335, 71] width 31 height 6
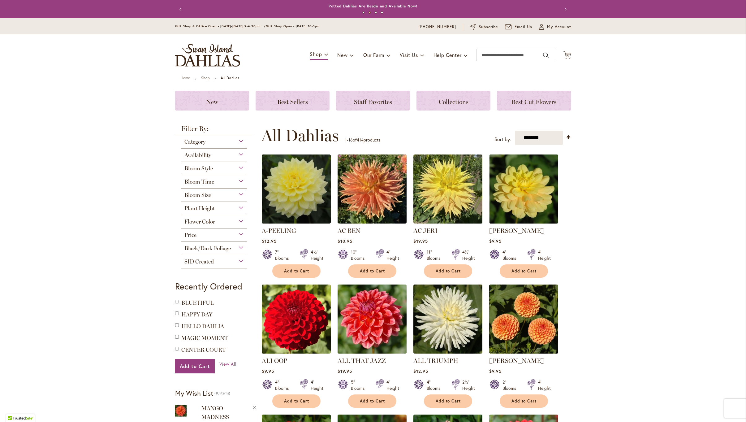
click at [203, 219] on span "Flower Color" at bounding box center [199, 221] width 31 height 7
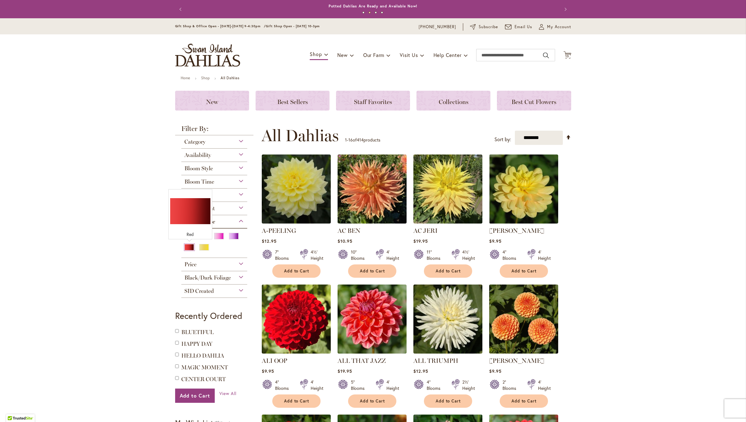
click at [190, 247] on div "Red" at bounding box center [189, 247] width 10 height 6
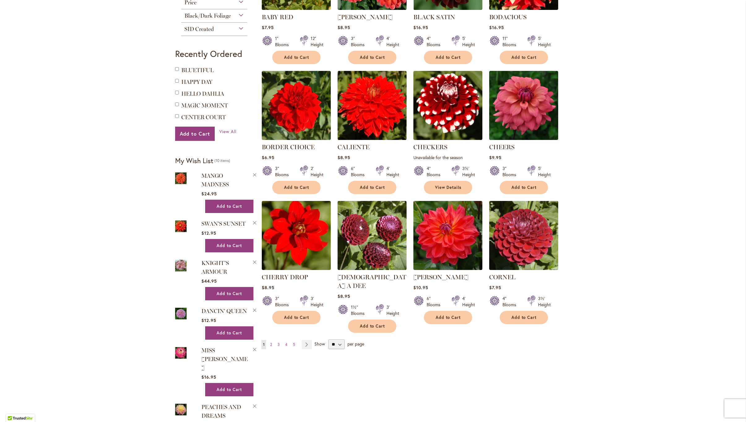
scroll to position [333, 0]
click at [271, 341] on span "2" at bounding box center [271, 343] width 2 height 5
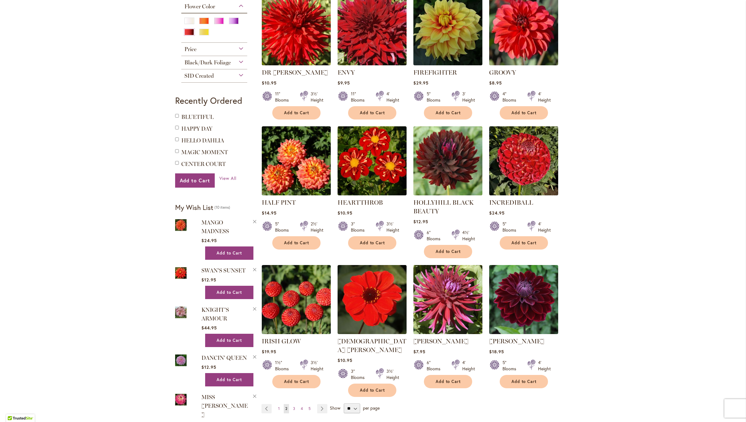
scroll to position [287, 0]
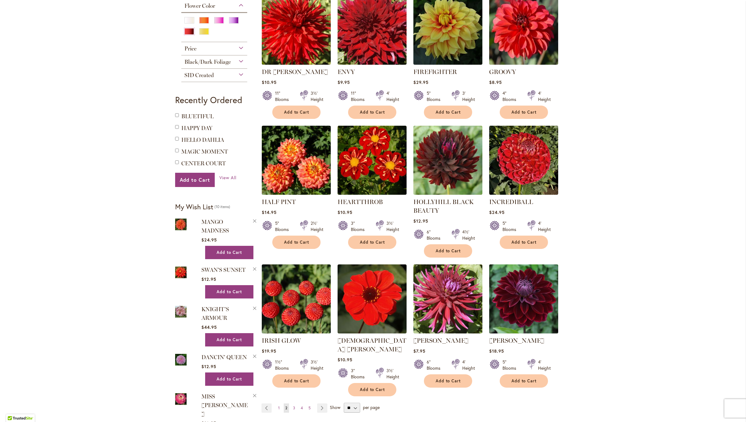
click at [509, 281] on img at bounding box center [523, 298] width 72 height 72
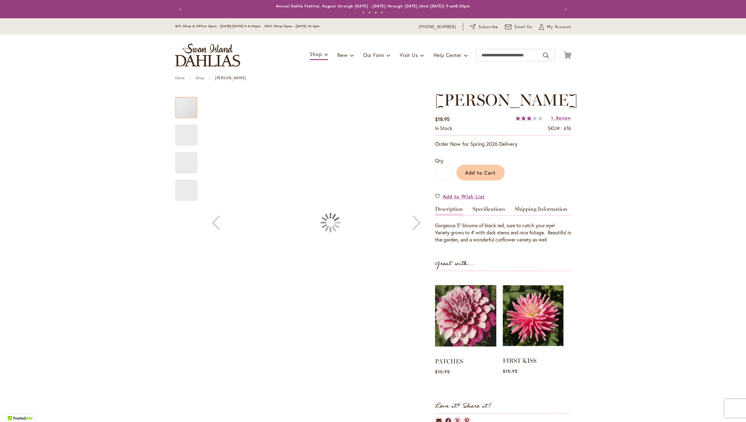
type input "******"
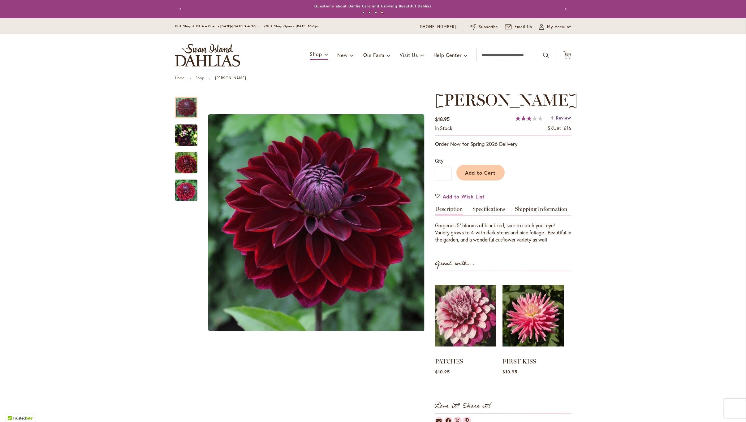
click at [562, 117] on span "Review" at bounding box center [563, 118] width 15 height 6
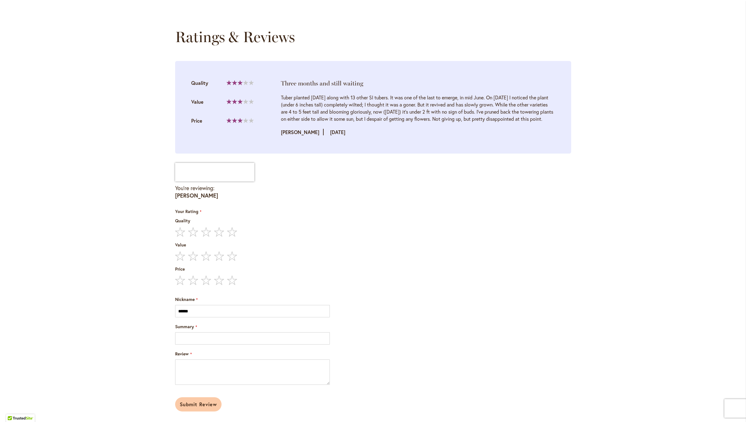
scroll to position [614, 0]
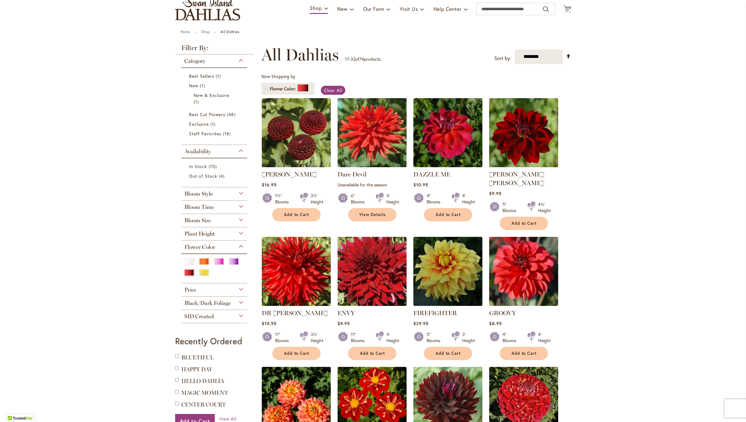
scroll to position [53, 0]
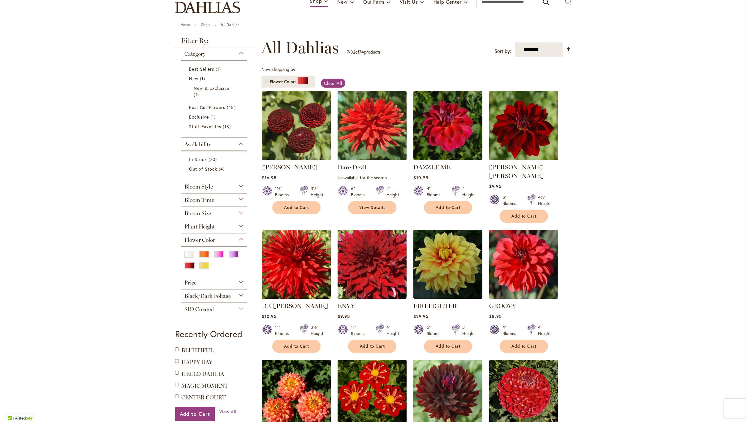
click at [379, 255] on img at bounding box center [372, 264] width 72 height 72
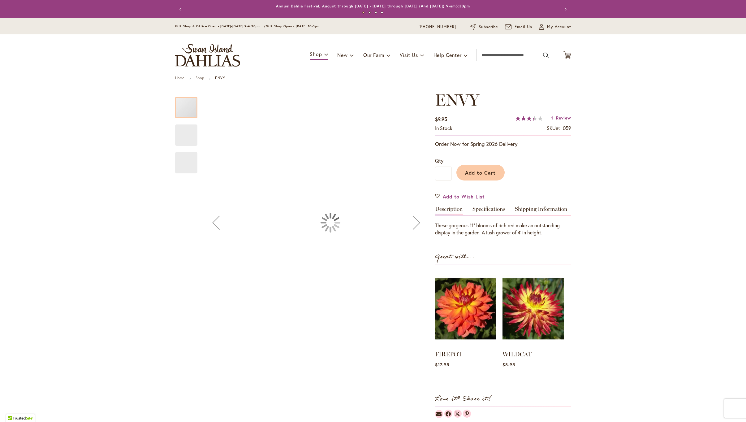
type input "******"
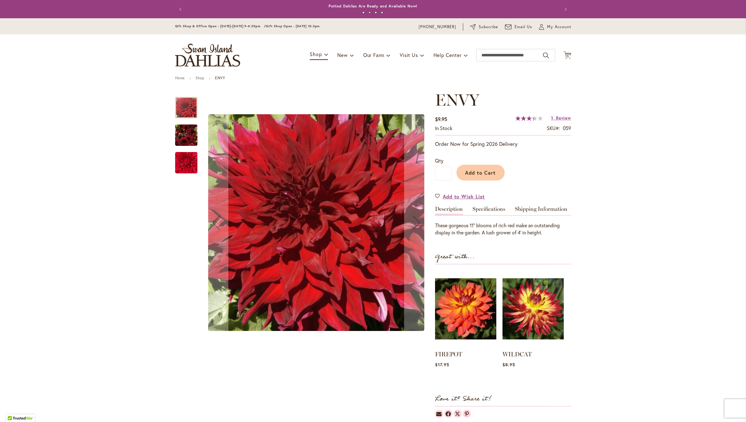
scroll to position [2, 0]
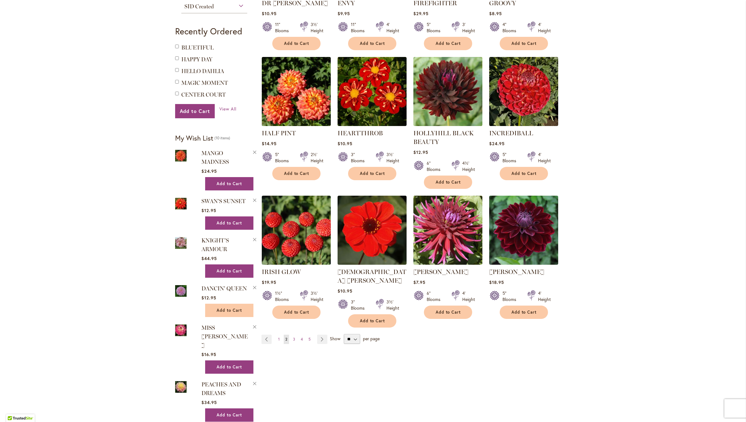
scroll to position [357, 0]
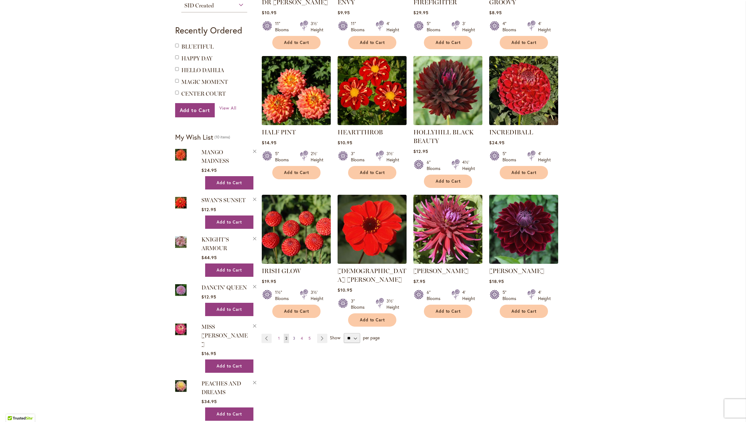
click at [295, 336] on span "3" at bounding box center [294, 338] width 2 height 5
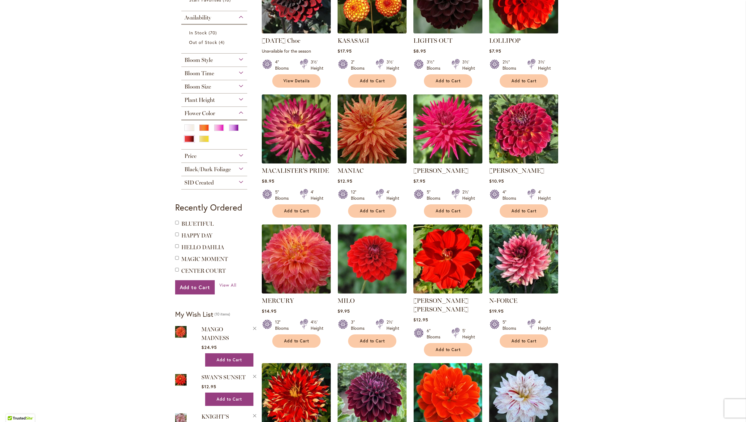
scroll to position [182, 0]
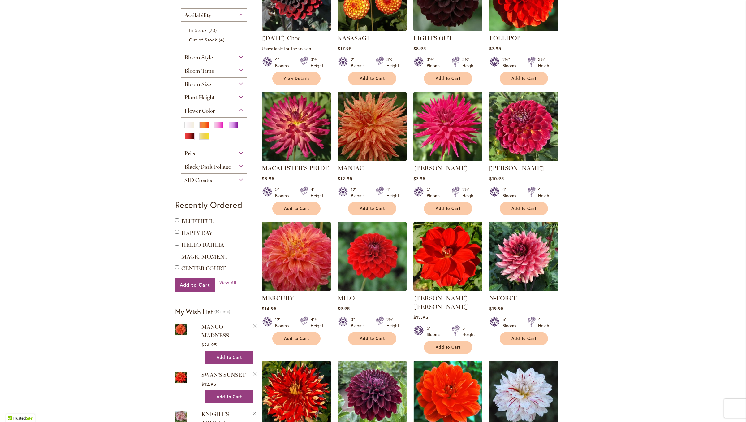
click at [279, 252] on img at bounding box center [296, 256] width 72 height 72
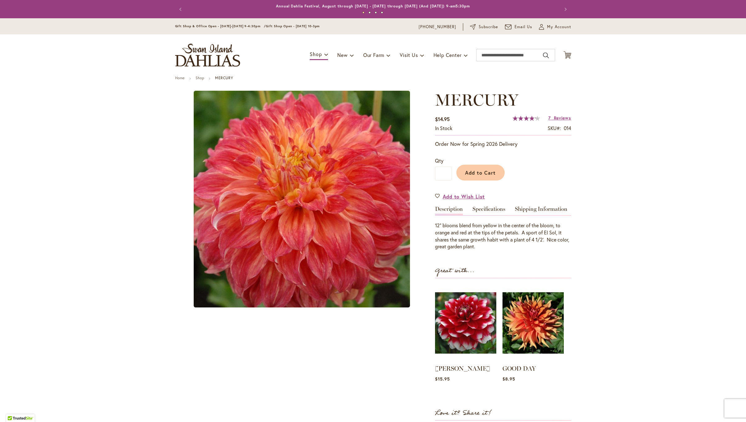
type input "******"
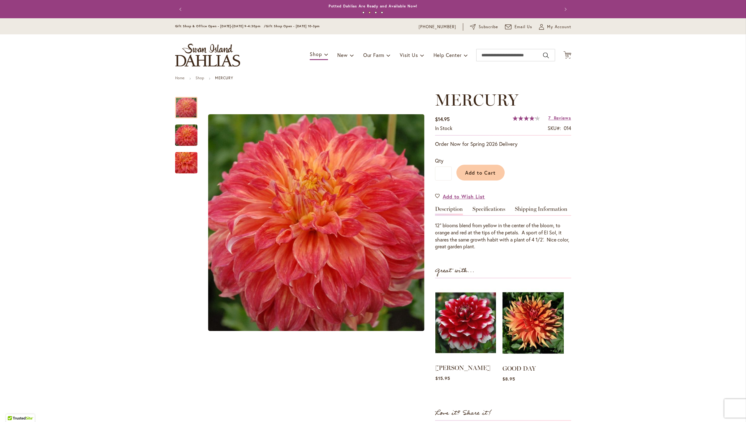
click at [466, 324] on img at bounding box center [465, 323] width 61 height 76
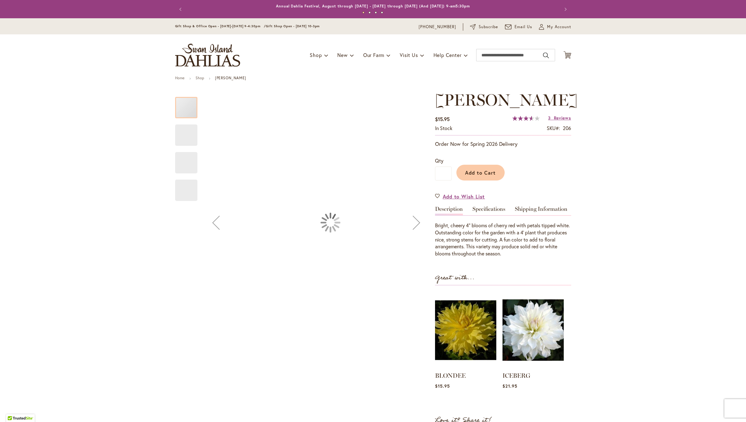
type input "******"
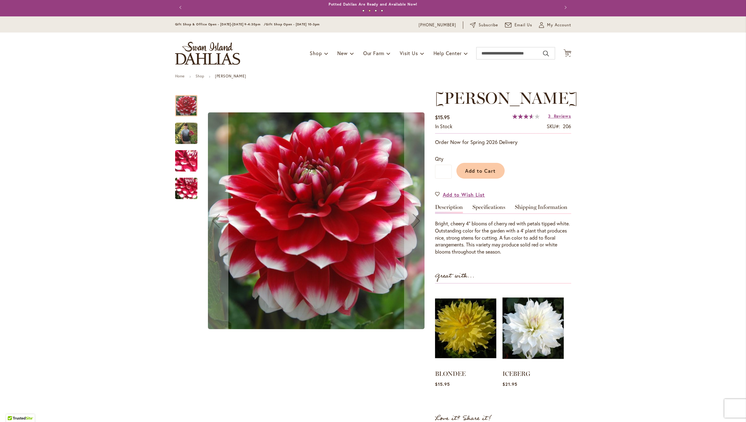
click at [185, 128] on img "ZAKARY ROBERT" at bounding box center [186, 133] width 22 height 28
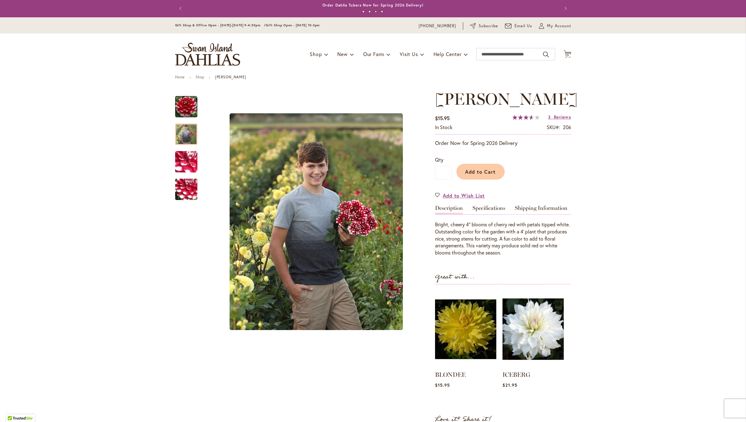
scroll to position [0, 0]
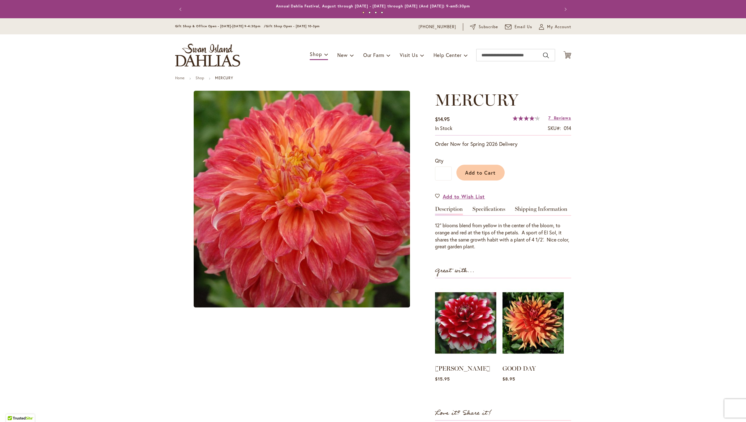
type input "******"
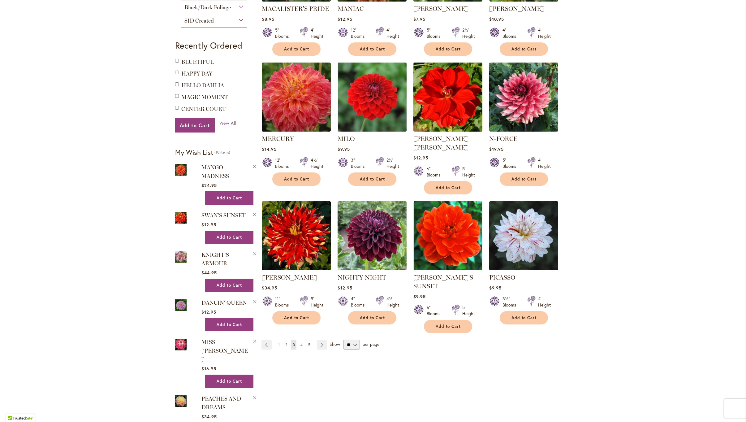
scroll to position [345, 0]
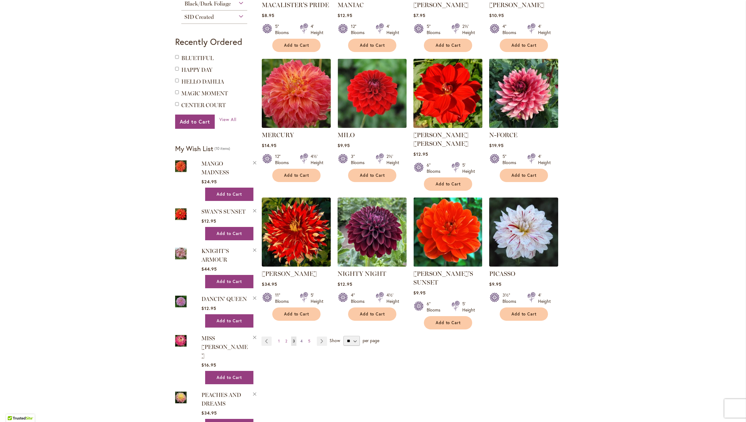
click at [301, 338] on span "4" at bounding box center [301, 340] width 2 height 5
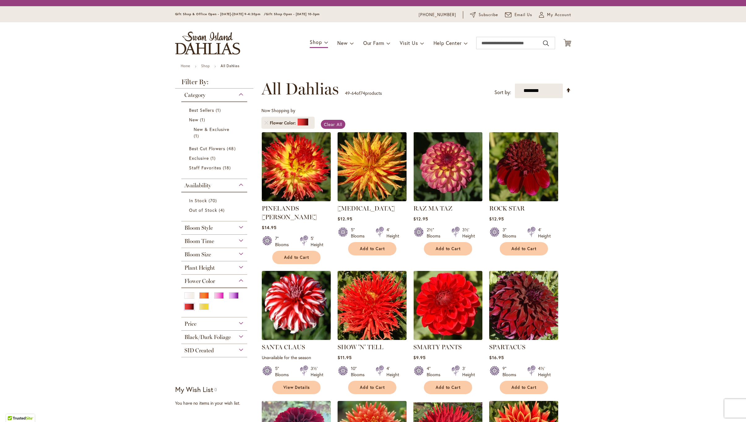
scroll to position [1, 0]
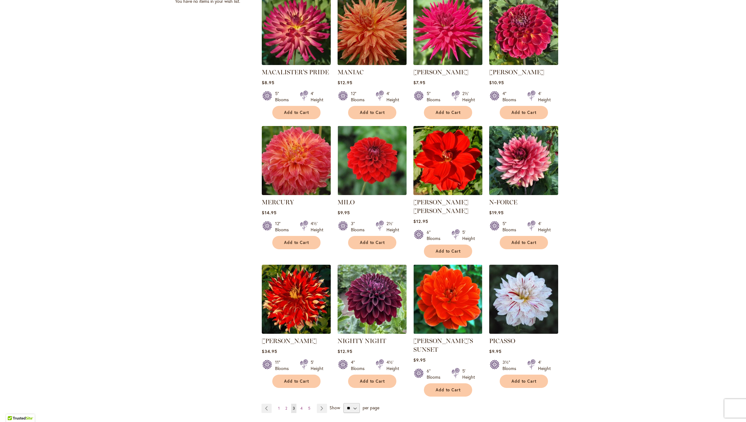
scroll to position [304, 0]
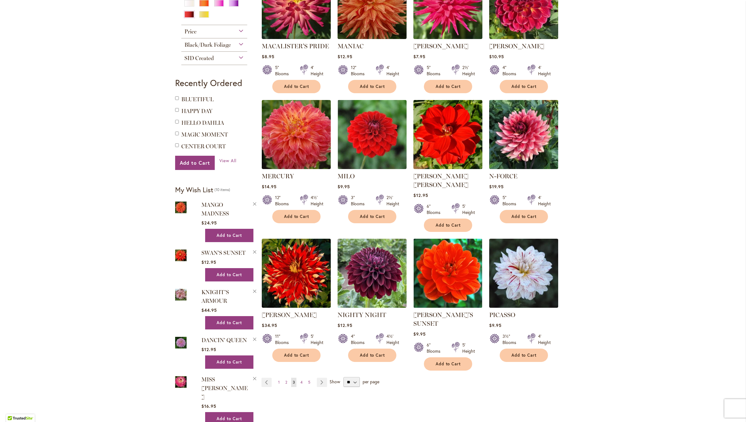
drag, startPoint x: 302, startPoint y: 372, endPoint x: 346, endPoint y: 324, distance: 65.9
click at [302, 379] on span "4" at bounding box center [301, 381] width 2 height 5
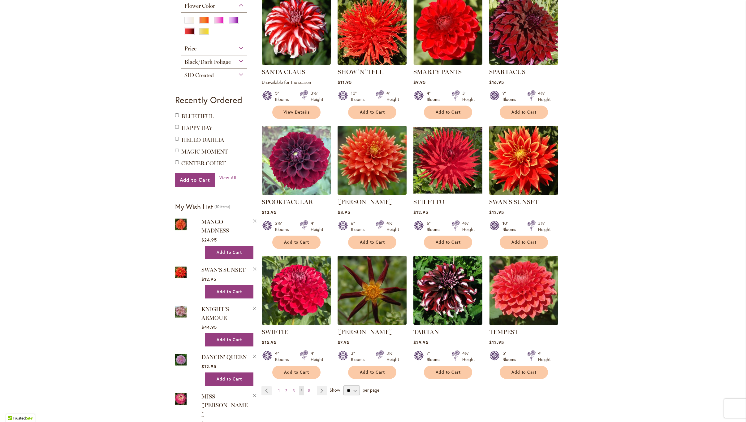
scroll to position [287, 0]
click at [308, 387] on span "5" at bounding box center [309, 389] width 2 height 5
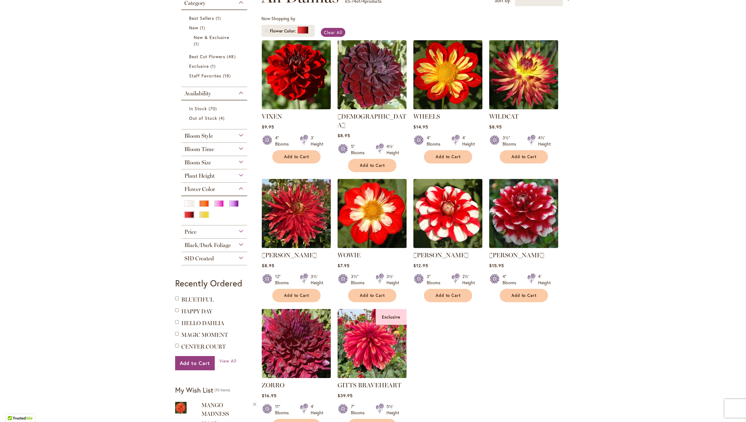
scroll to position [100, 0]
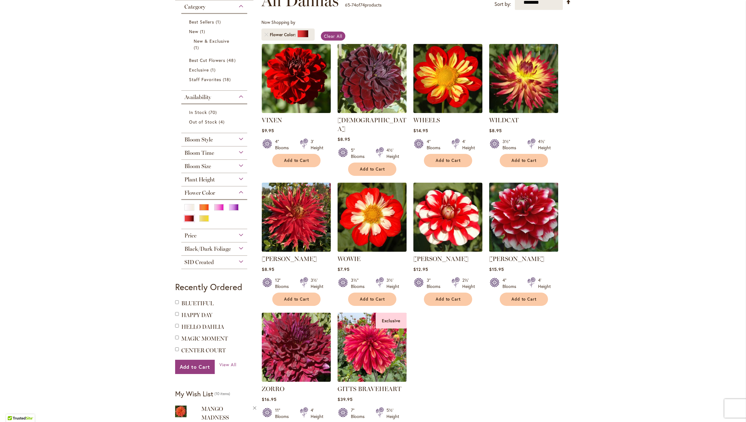
click at [533, 220] on img at bounding box center [523, 217] width 72 height 72
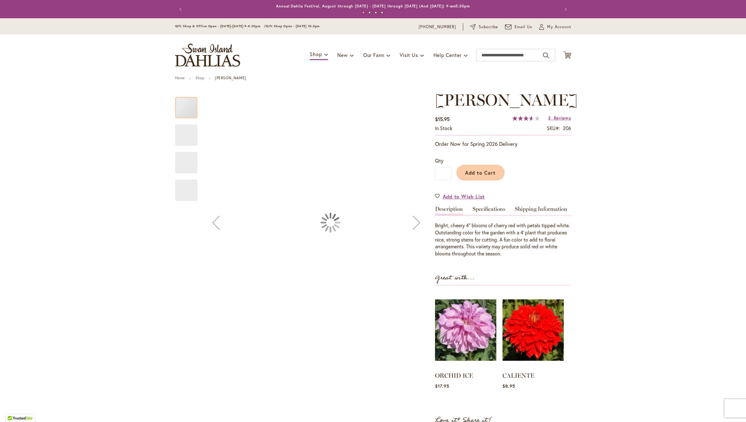
type input "******"
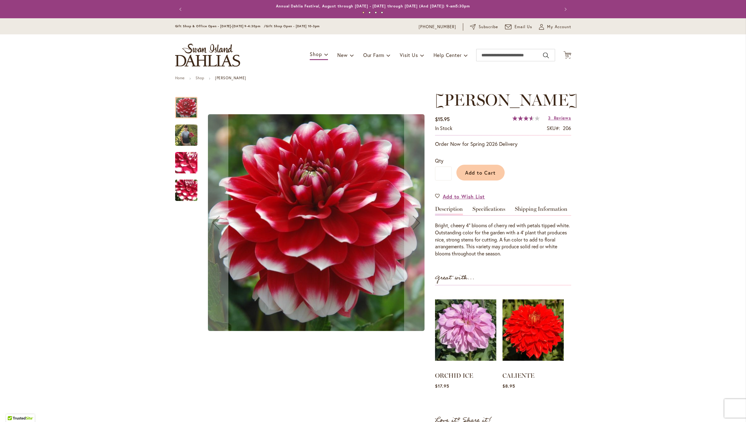
click at [187, 164] on img "ZAKARY ROBERT" at bounding box center [186, 162] width 45 height 33
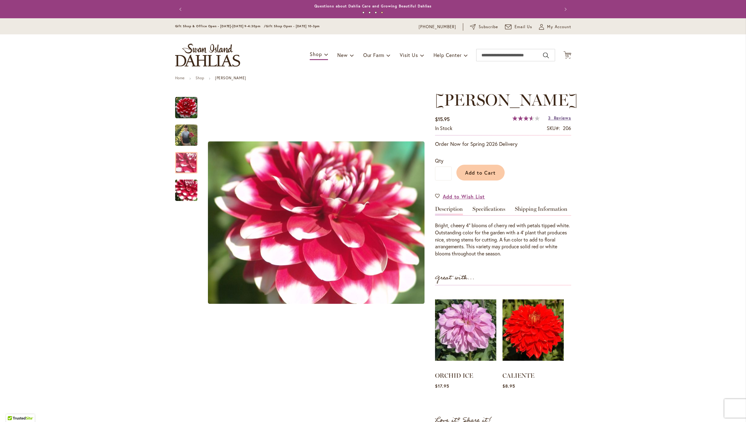
click at [560, 121] on span "Reviews" at bounding box center [562, 118] width 17 height 6
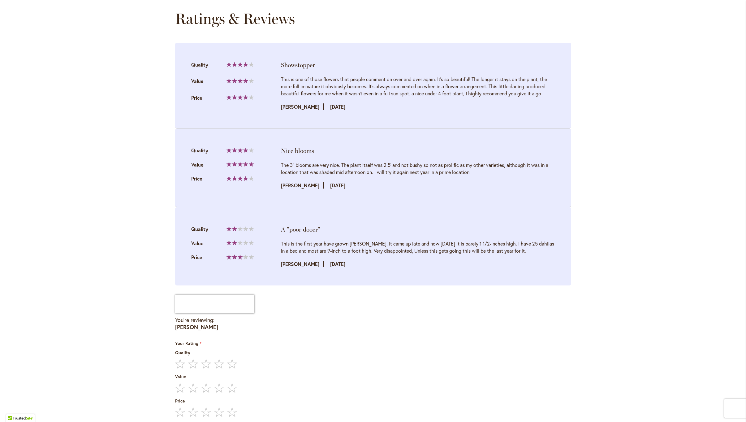
scroll to position [655, 0]
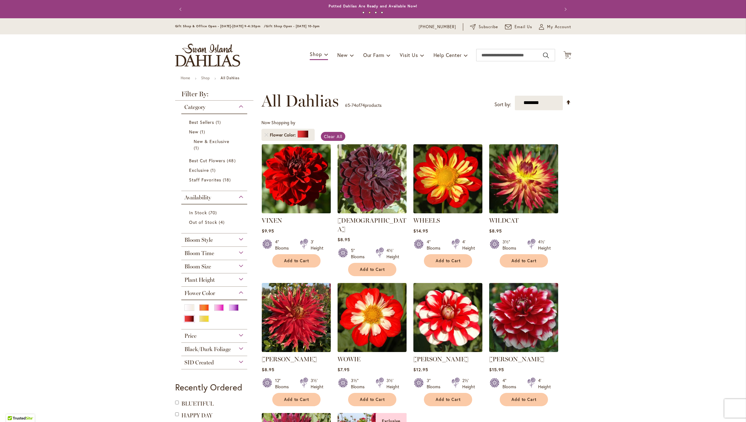
click at [276, 180] on img at bounding box center [296, 178] width 72 height 72
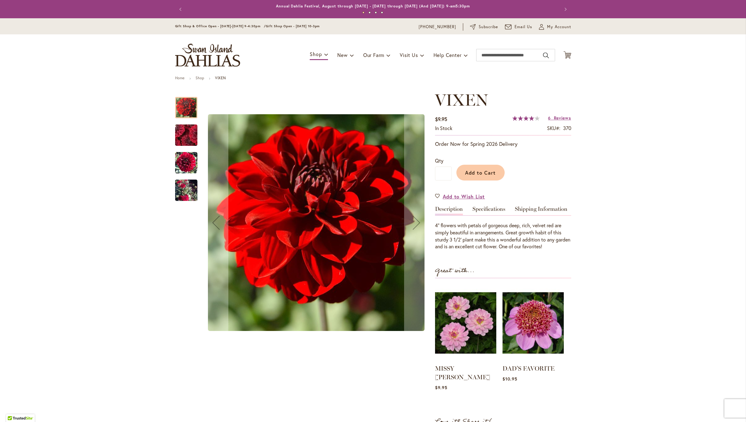
type input "******"
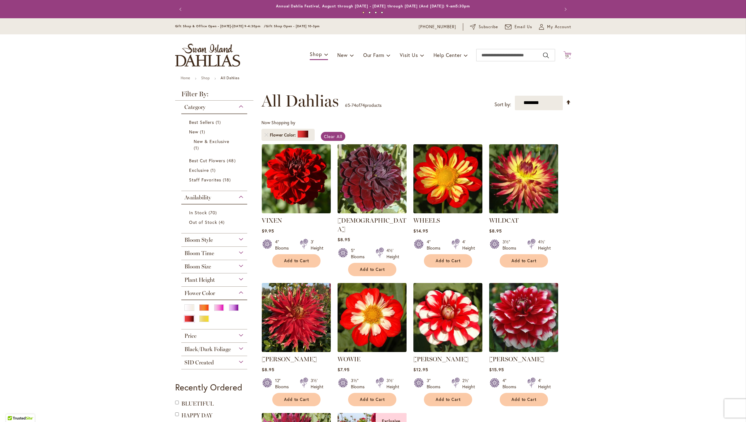
click at [567, 54] on span "13" at bounding box center [567, 56] width 4 height 4
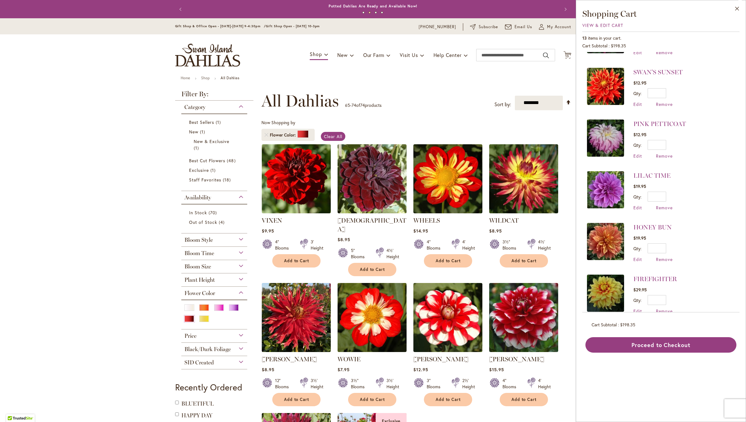
click at [607, 275] on img at bounding box center [605, 292] width 37 height 37
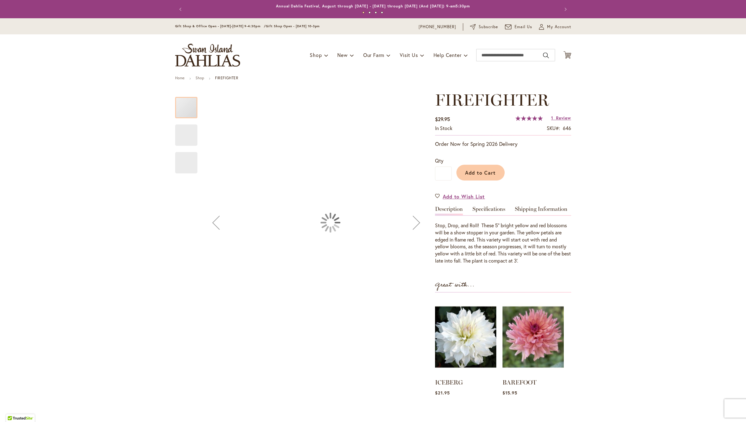
type input "******"
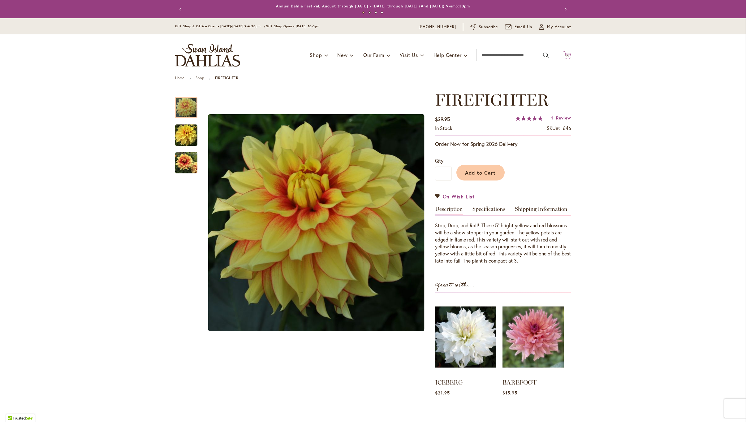
click at [568, 54] on span "13" at bounding box center [567, 56] width 4 height 4
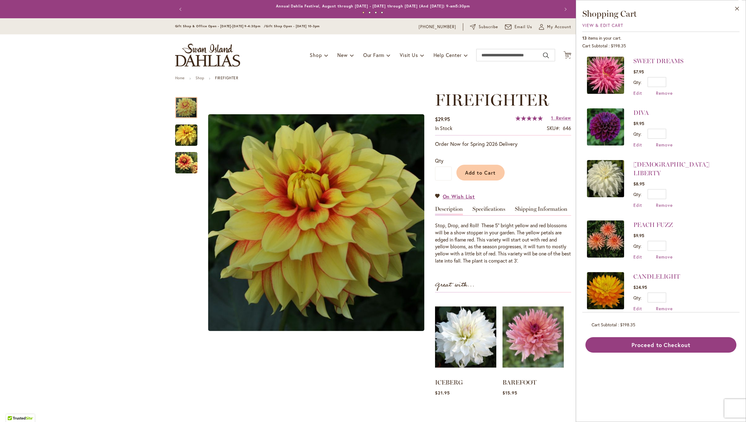
click at [619, 220] on img at bounding box center [605, 238] width 37 height 37
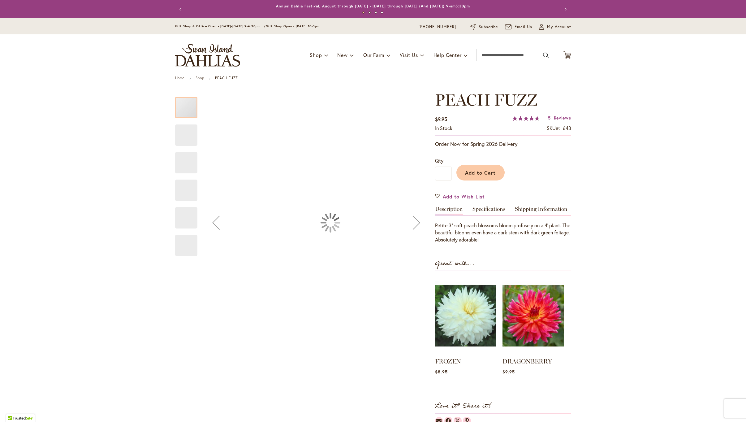
type input "******"
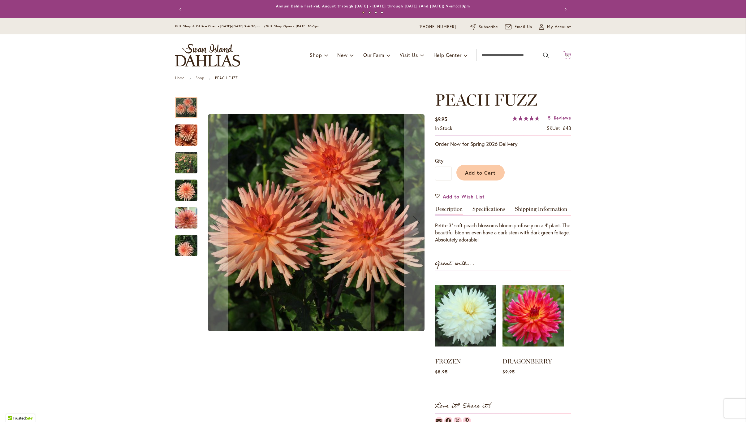
click at [567, 51] on icon "Cart .cls-1 { fill: #231f20; }" at bounding box center [567, 55] width 8 height 8
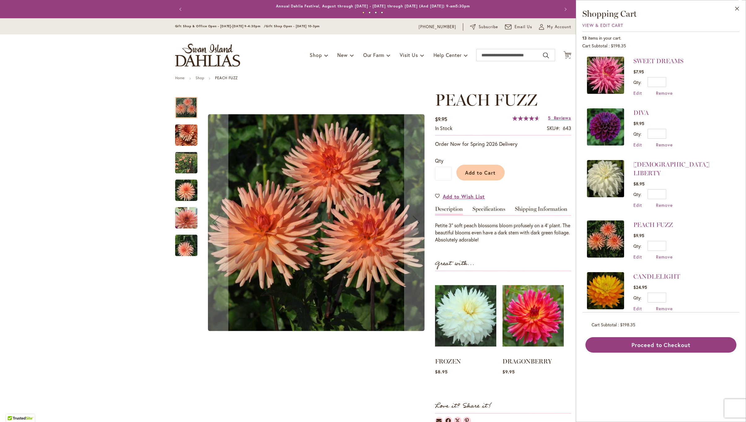
click at [607, 163] on img at bounding box center [605, 178] width 37 height 37
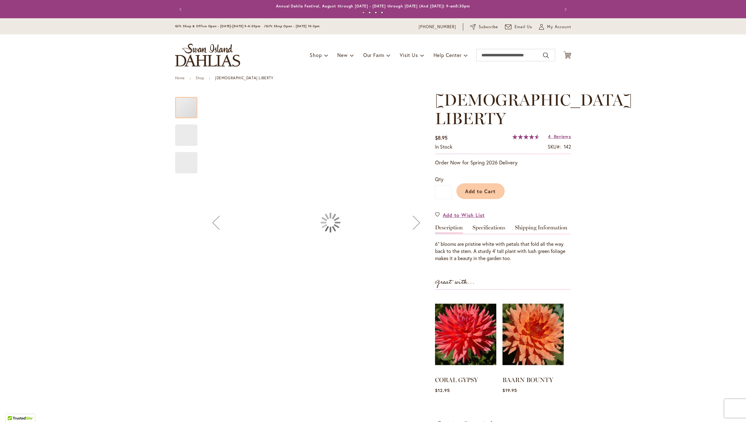
type input "******"
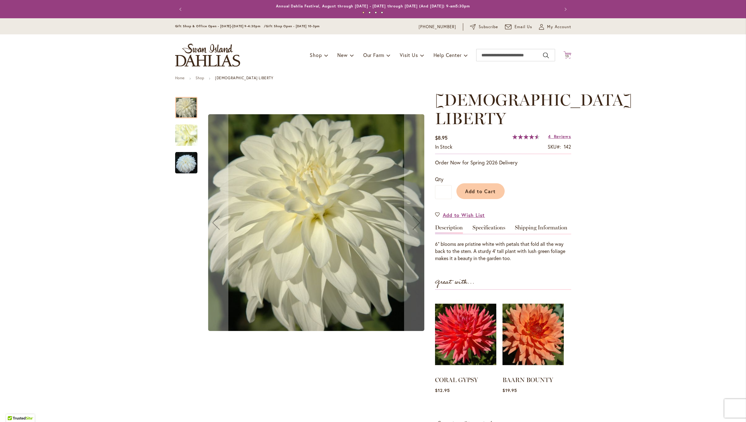
click at [568, 53] on icon at bounding box center [567, 54] width 8 height 7
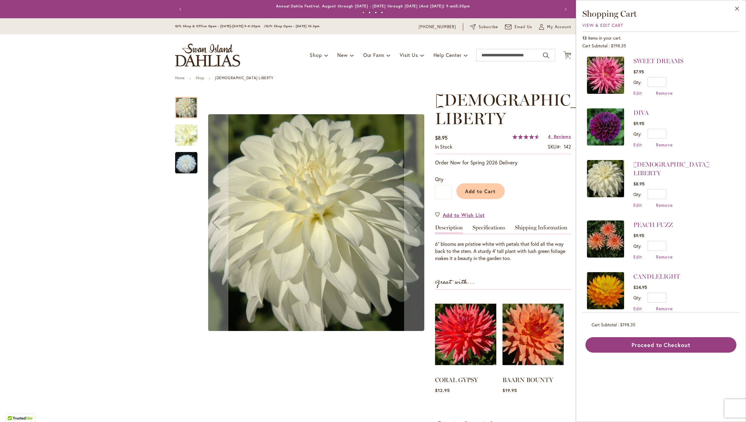
click at [603, 116] on img at bounding box center [605, 126] width 37 height 37
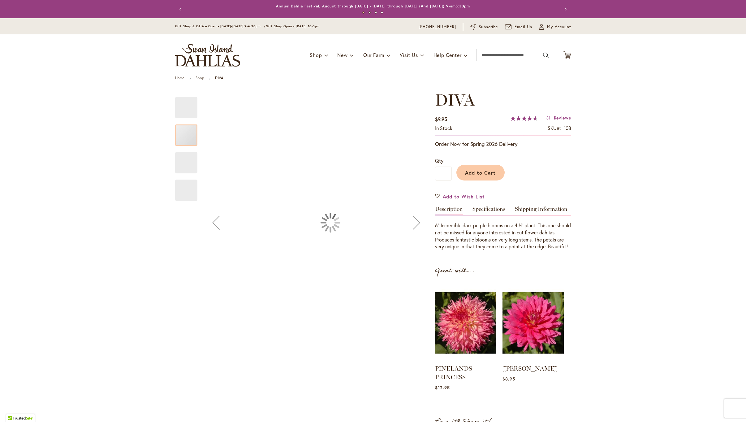
type input "******"
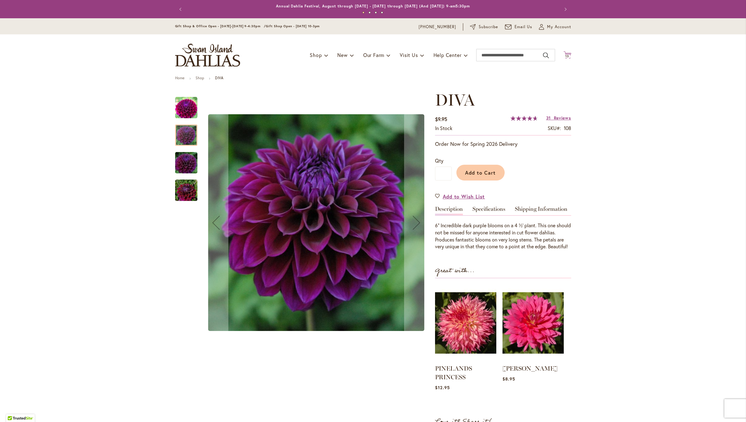
click at [568, 54] on span "13" at bounding box center [567, 56] width 4 height 4
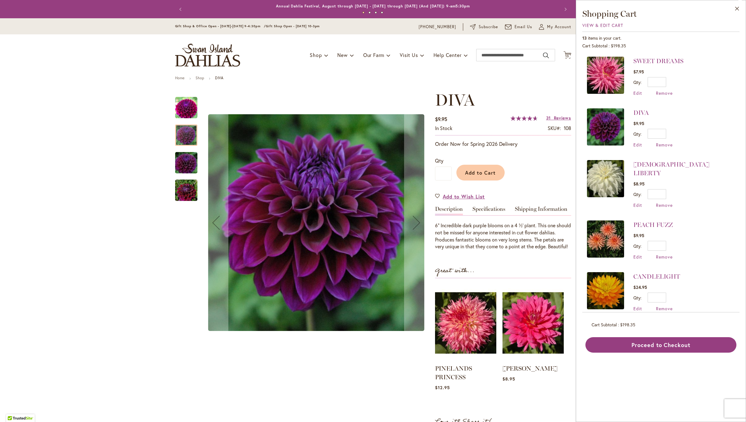
click at [599, 75] on img at bounding box center [605, 75] width 37 height 37
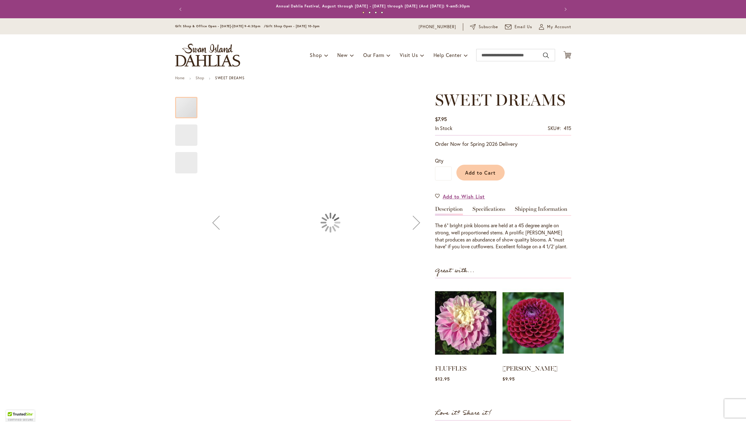
type input "******"
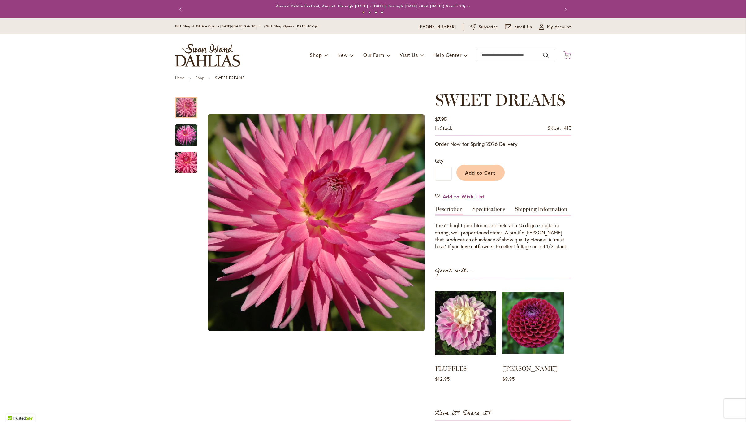
click at [567, 54] on span "13" at bounding box center [567, 56] width 4 height 4
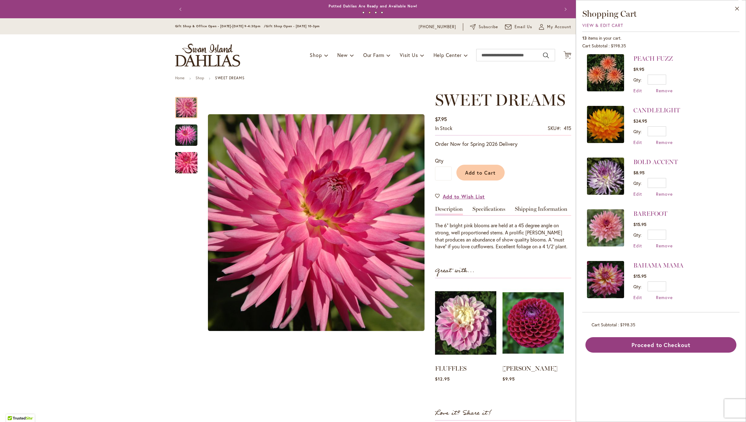
scroll to position [183, 0]
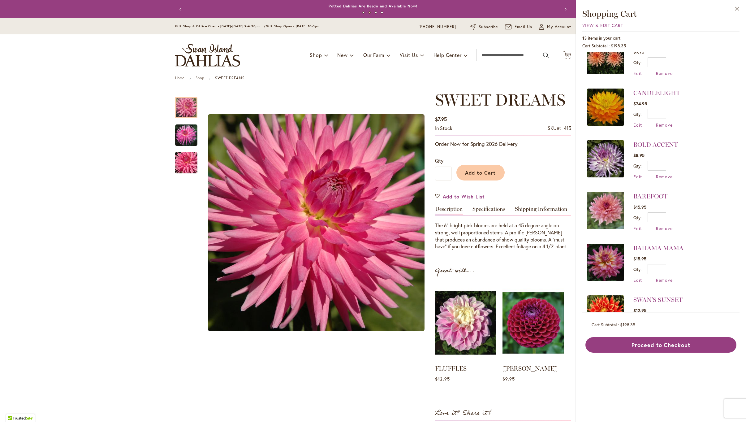
click at [601, 102] on img at bounding box center [605, 106] width 37 height 37
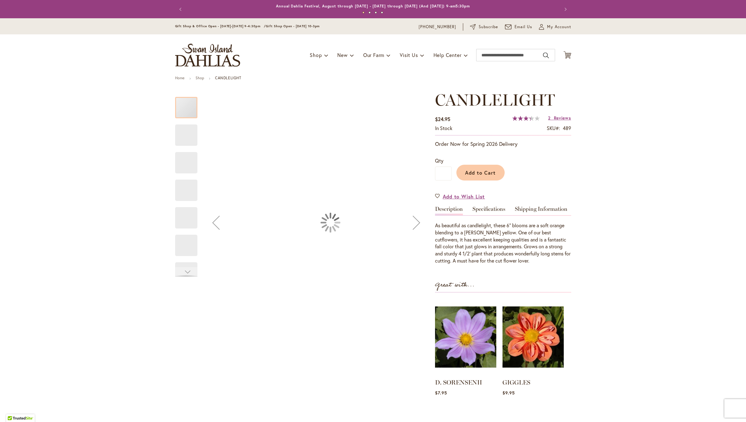
type input "******"
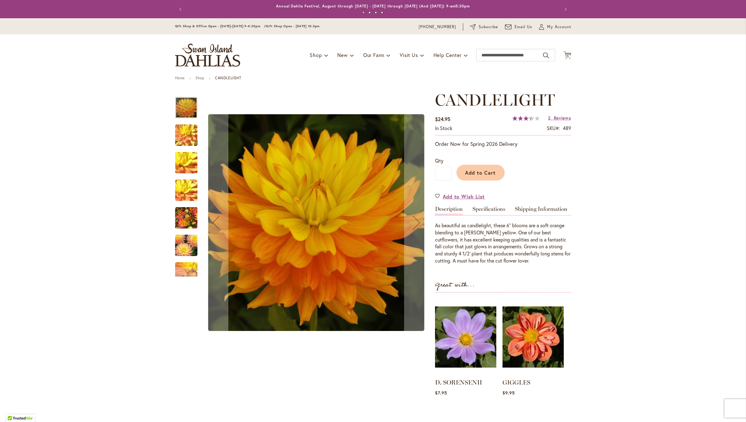
scroll to position [32, 0]
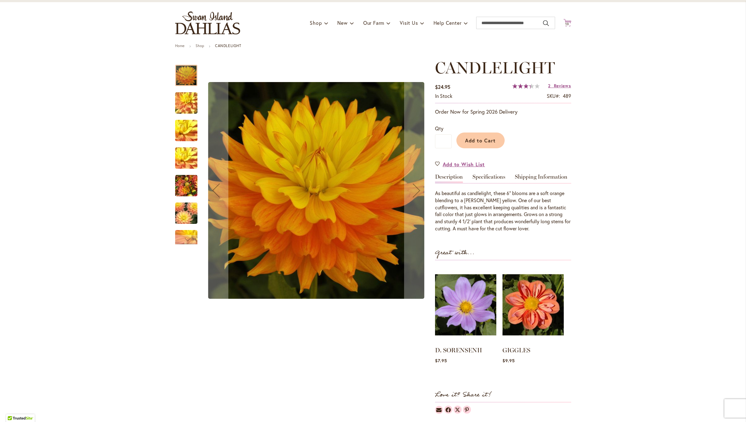
click at [567, 22] on span "13" at bounding box center [567, 24] width 4 height 4
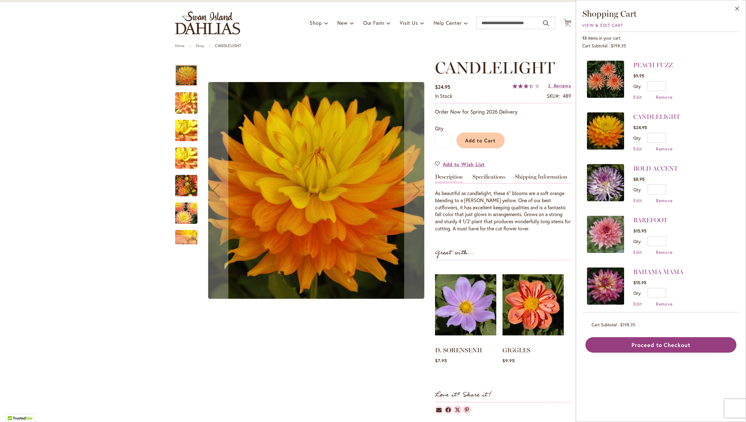
scroll to position [183, 0]
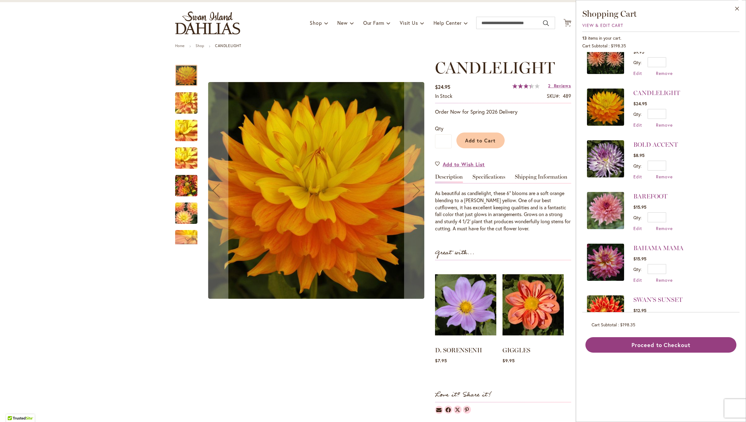
click at [604, 154] on img at bounding box center [605, 158] width 37 height 37
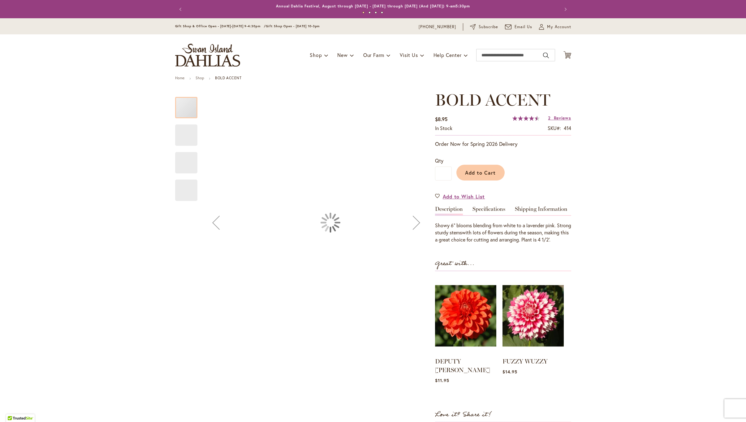
type input "******"
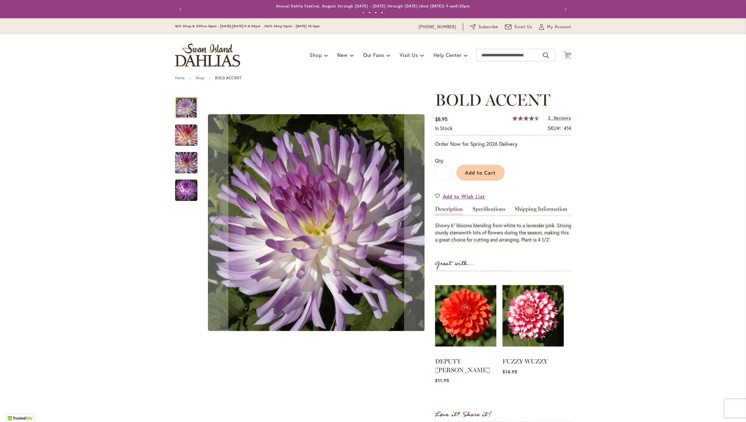
click at [568, 54] on span "13" at bounding box center [567, 56] width 4 height 4
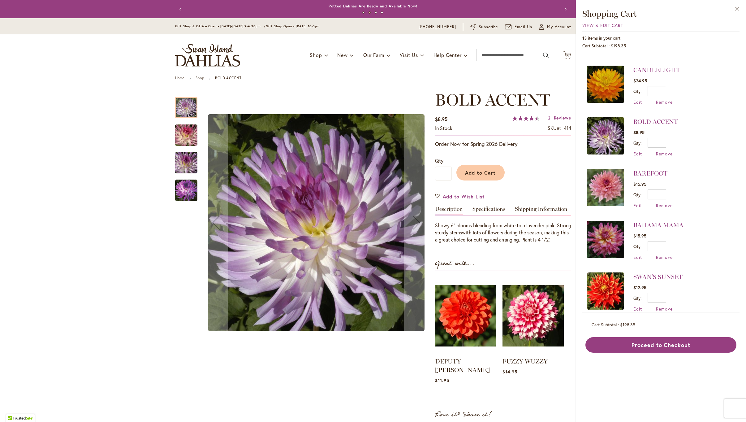
scroll to position [209, 0]
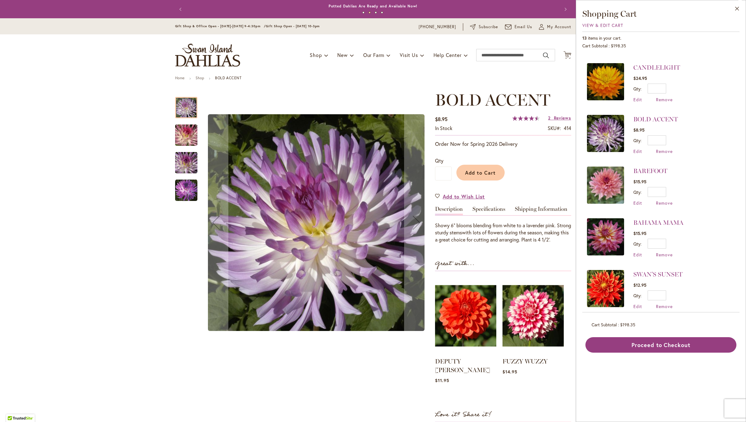
click at [605, 168] on img at bounding box center [605, 184] width 37 height 37
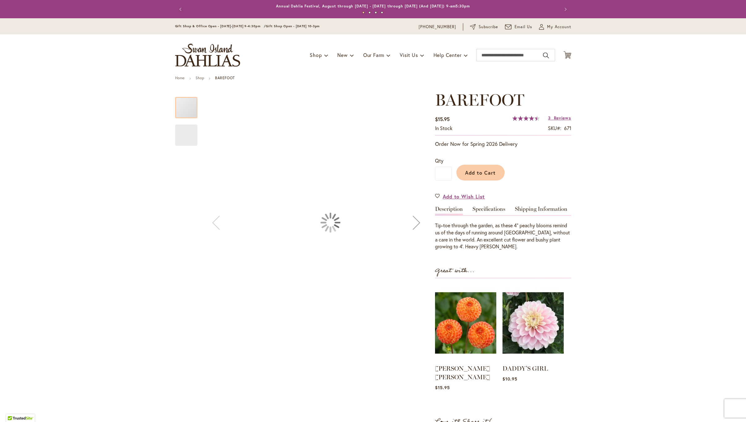
type input "******"
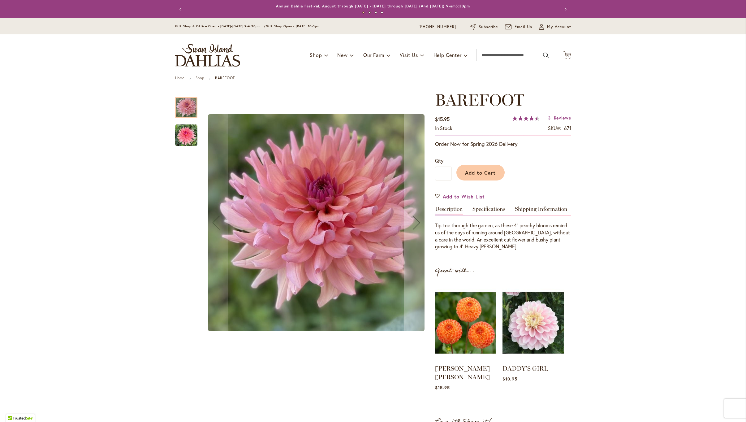
drag, startPoint x: 566, startPoint y: 56, endPoint x: 596, endPoint y: 81, distance: 38.2
click at [566, 56] on span "13" at bounding box center [567, 56] width 4 height 4
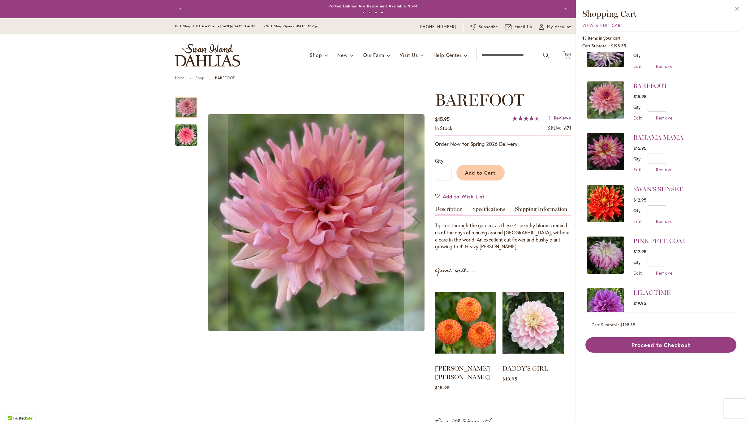
scroll to position [295, 0]
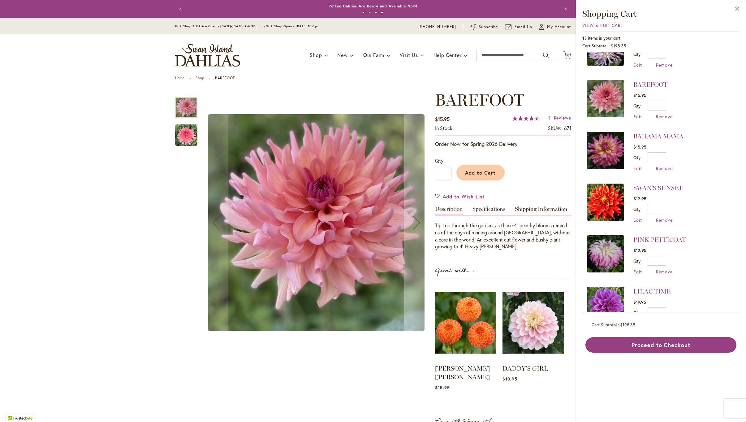
click at [608, 137] on img at bounding box center [605, 150] width 37 height 37
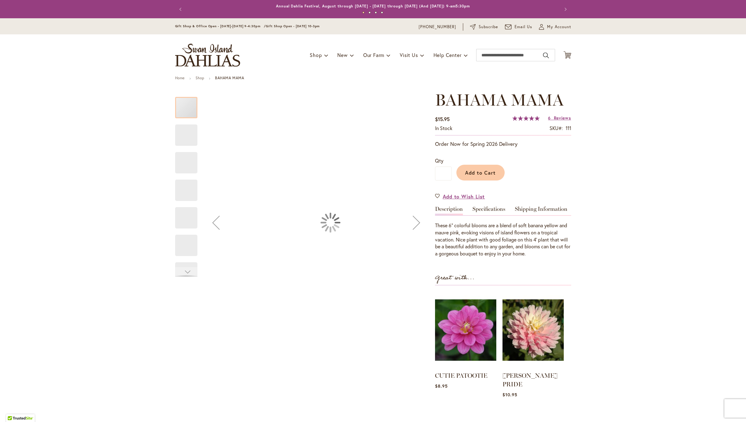
type input "******"
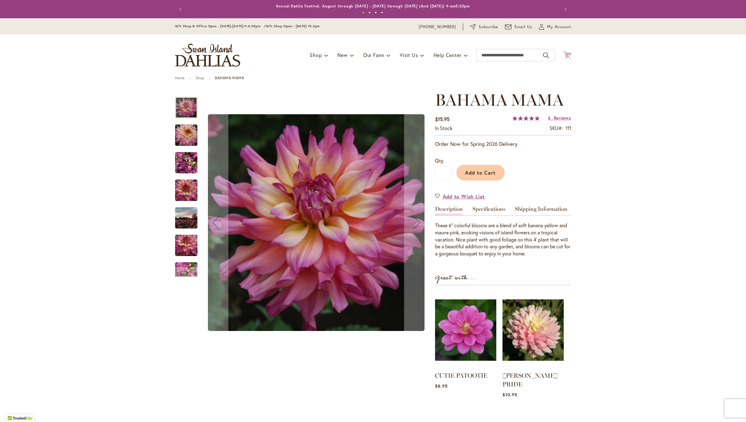
click at [569, 52] on icon "Cart .cls-1 { fill: #231f20; }" at bounding box center [567, 55] width 8 height 8
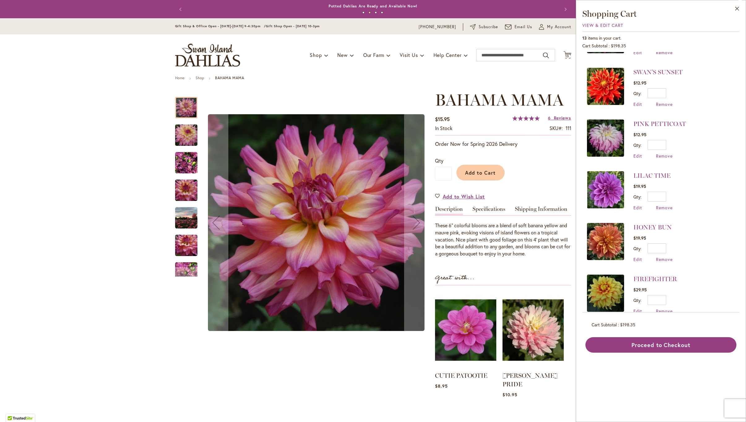
click at [609, 175] on img at bounding box center [605, 189] width 37 height 37
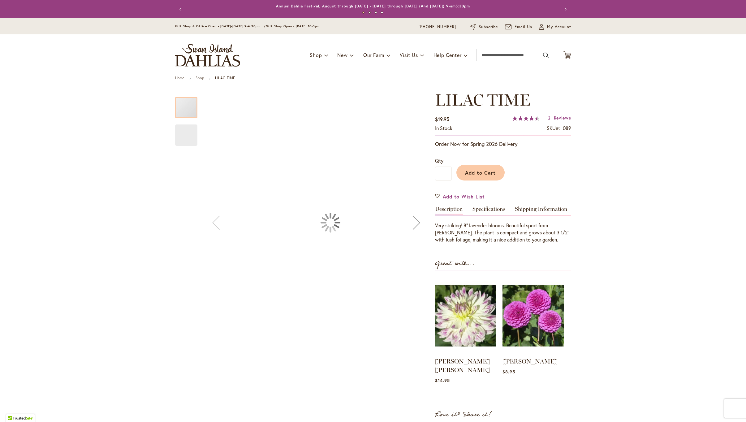
type input "******"
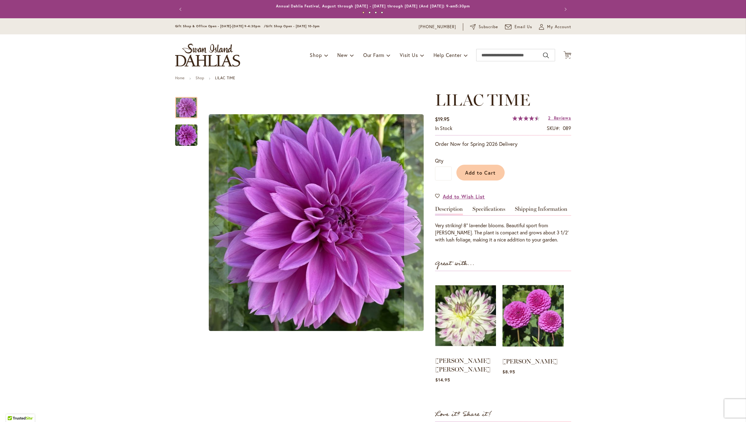
click at [477, 303] on img at bounding box center [465, 315] width 61 height 76
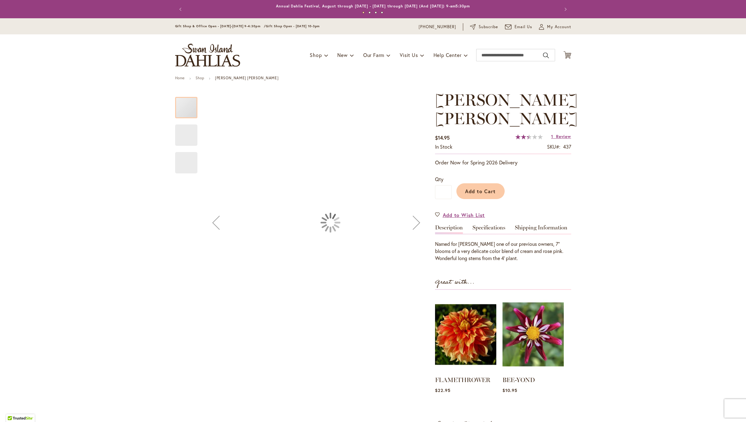
type input "******"
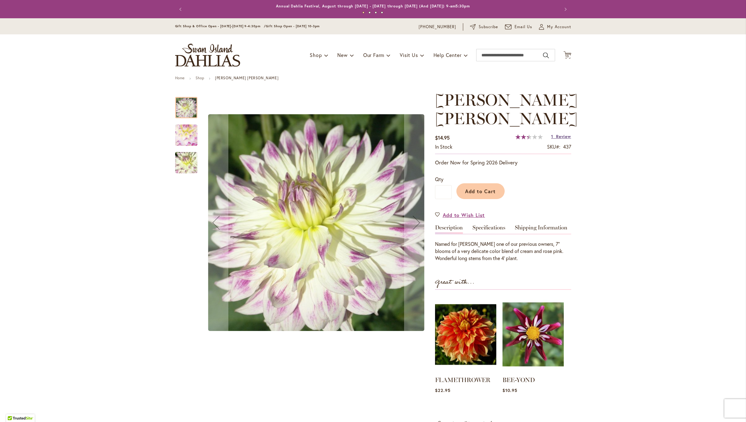
click at [561, 135] on span "Review" at bounding box center [563, 136] width 15 height 6
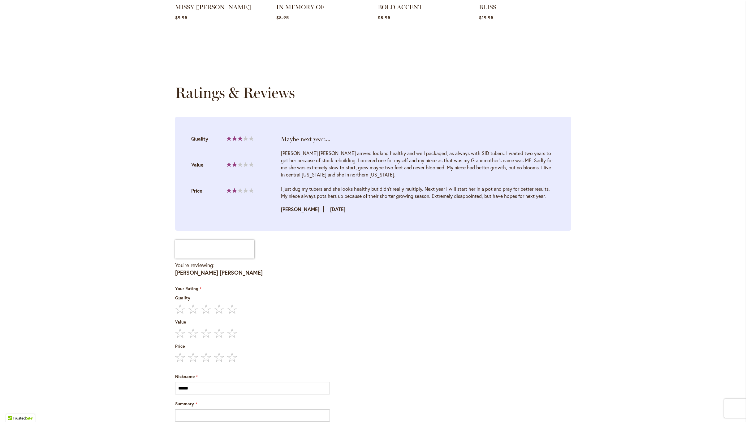
scroll to position [636, 0]
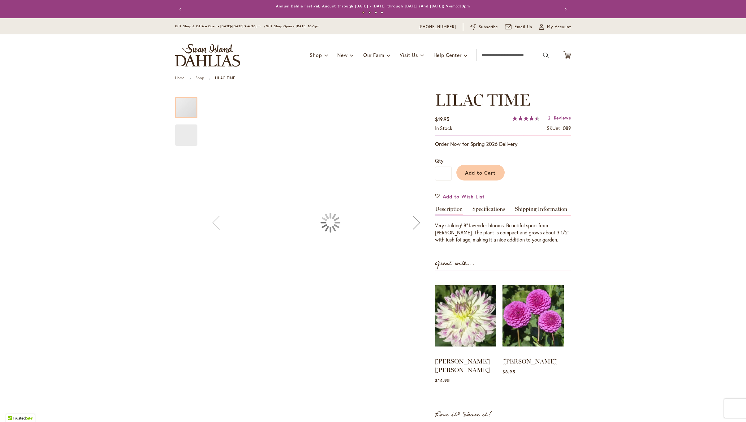
type input "******"
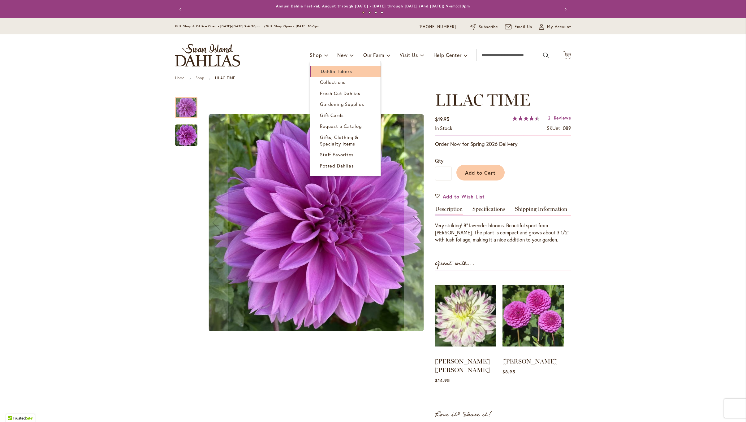
click at [320, 67] on link "Dahlia Tubers" at bounding box center [345, 71] width 71 height 11
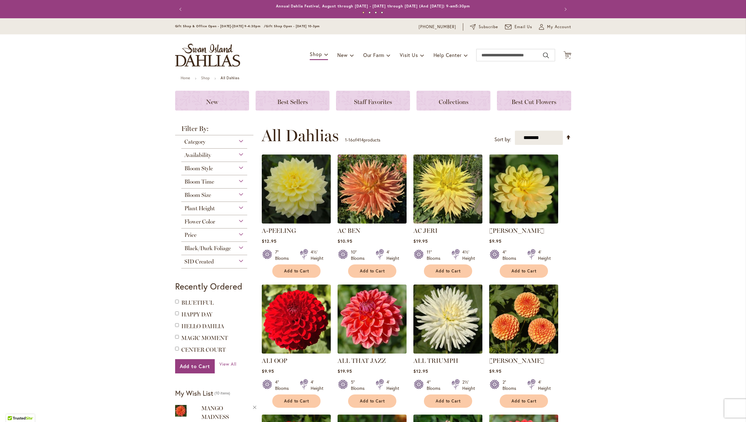
click at [240, 219] on div "Flower Color" at bounding box center [214, 220] width 66 height 10
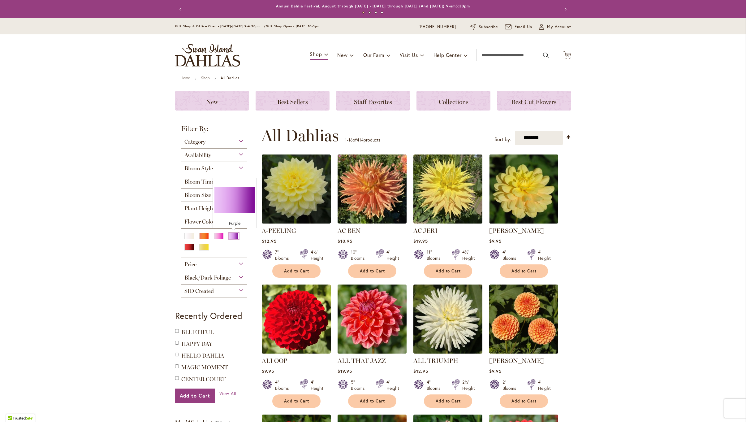
click at [233, 235] on div "Purple" at bounding box center [234, 236] width 10 height 6
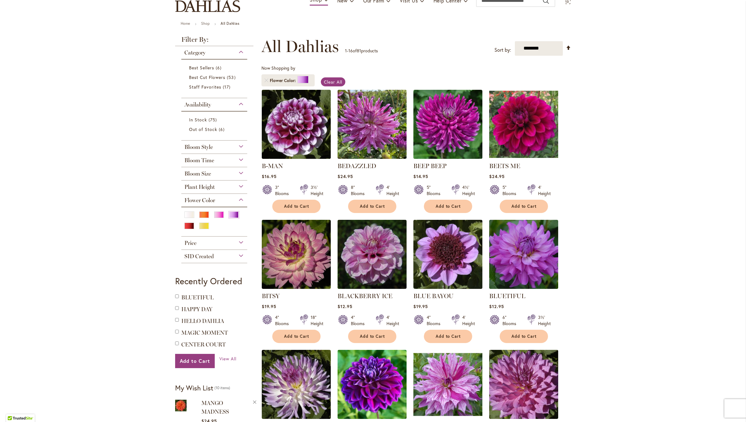
scroll to position [60, 0]
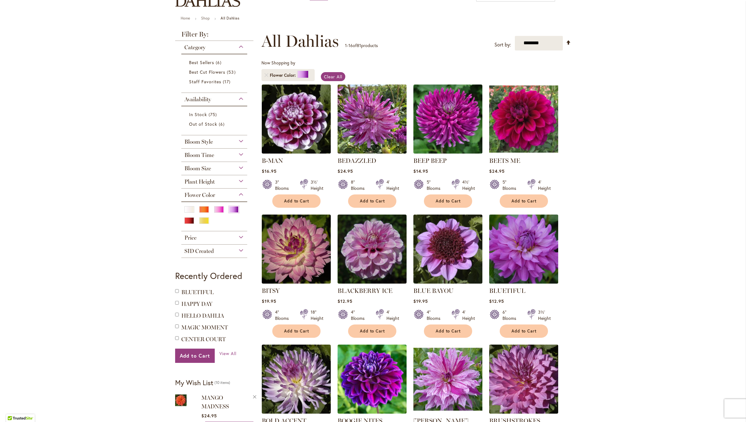
click at [518, 238] on img at bounding box center [523, 248] width 72 height 72
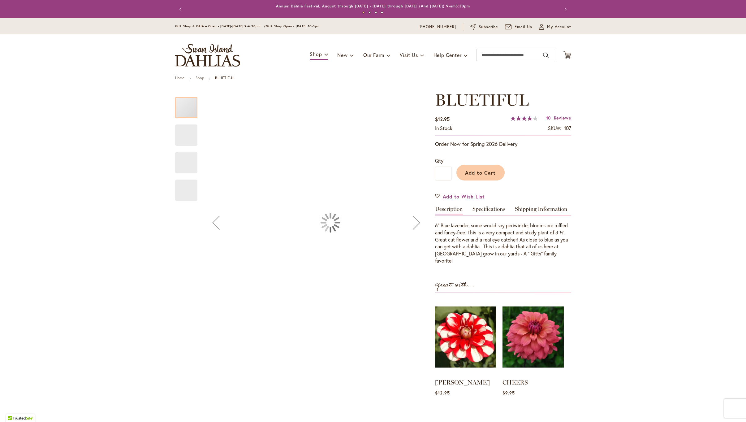
type input "******"
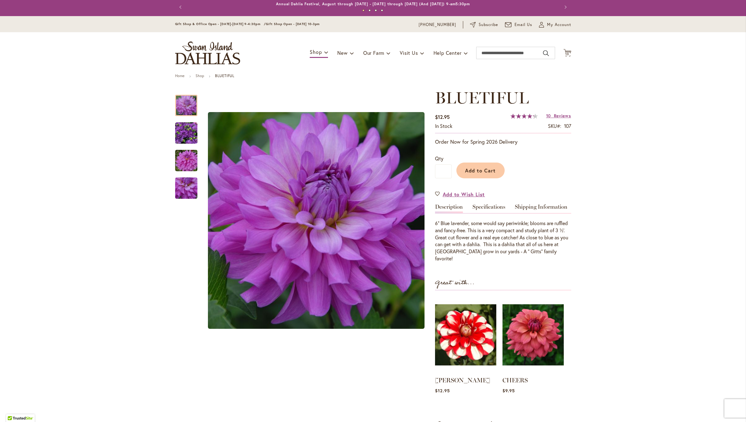
scroll to position [1, 0]
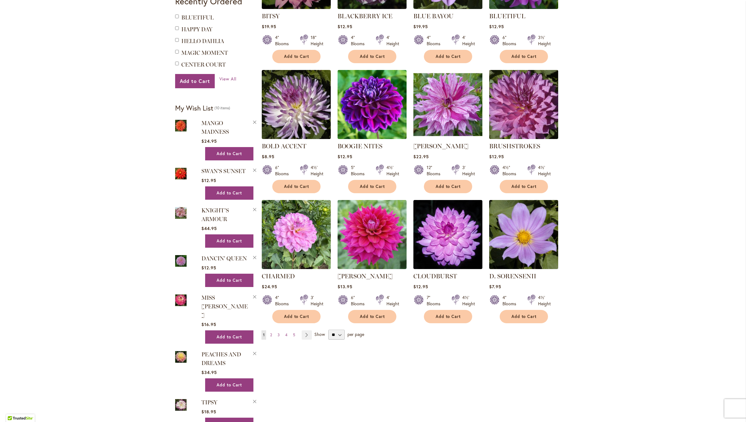
scroll to position [335, 0]
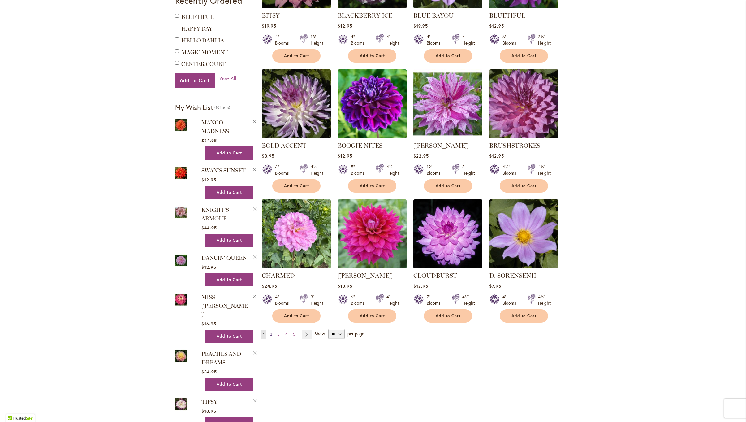
click at [271, 332] on span "2" at bounding box center [271, 334] width 2 height 5
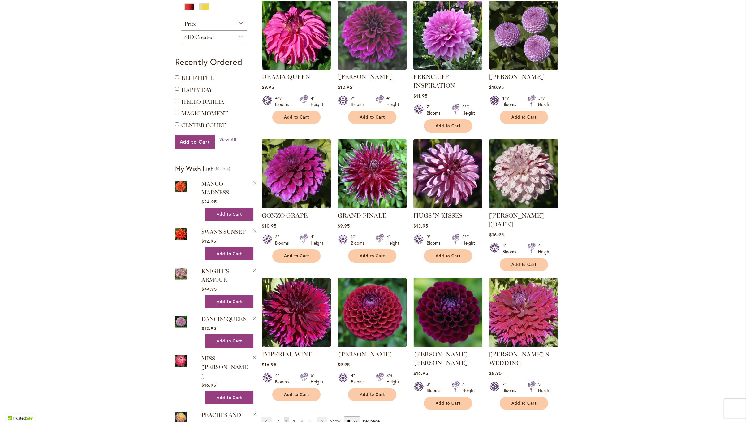
scroll to position [267, 0]
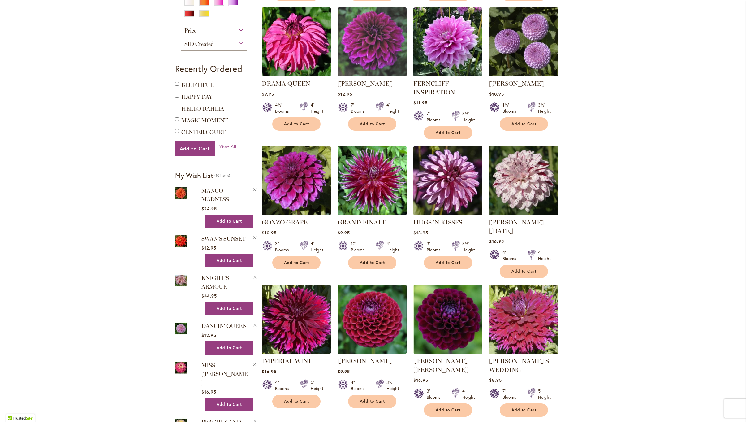
click at [530, 180] on img at bounding box center [523, 180] width 72 height 72
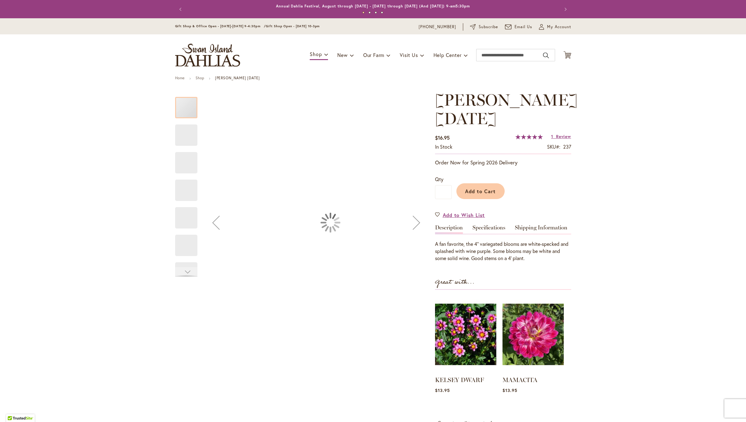
type input "******"
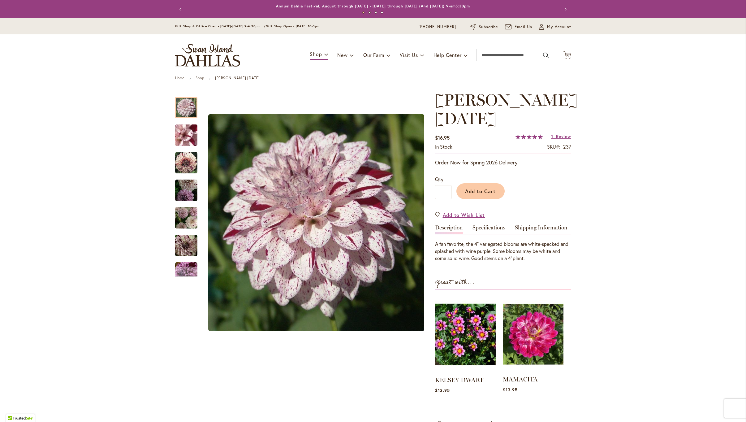
click at [516, 335] on img at bounding box center [533, 334] width 61 height 76
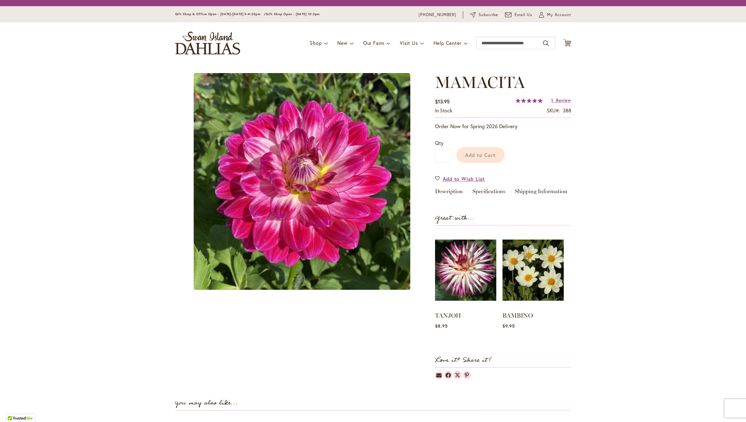
scroll to position [0, 0]
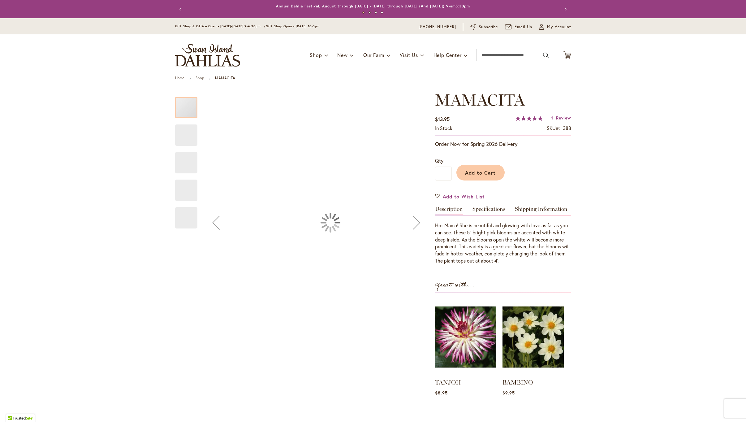
type input "******"
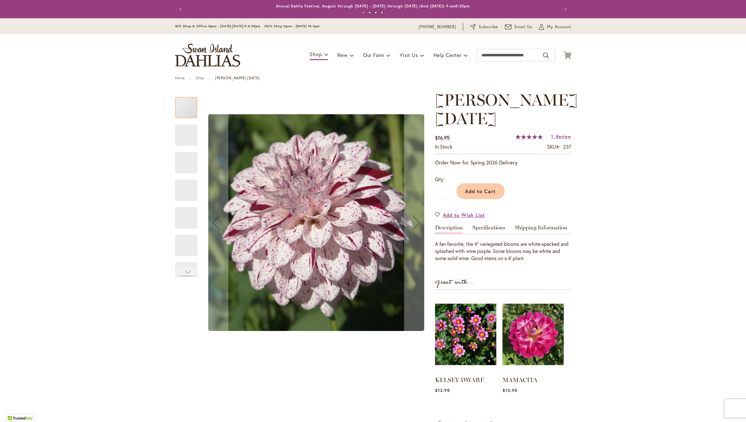
type input "******"
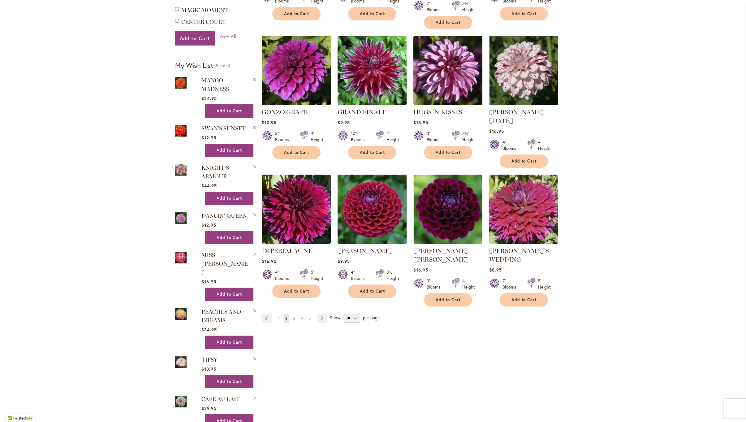
scroll to position [388, 0]
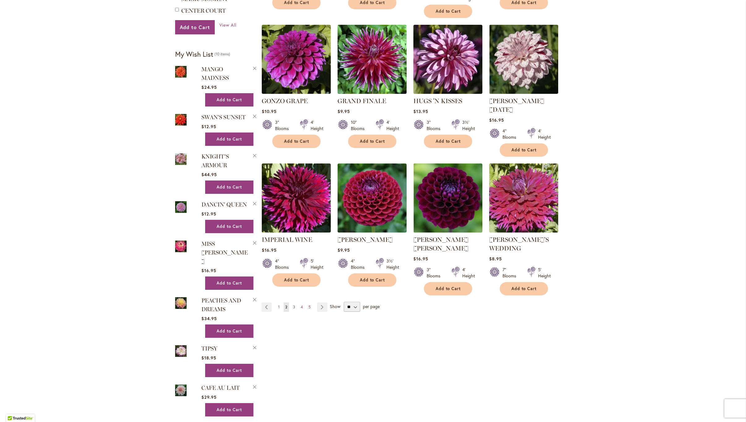
click at [293, 302] on link "Page 3" at bounding box center [293, 306] width 5 height 9
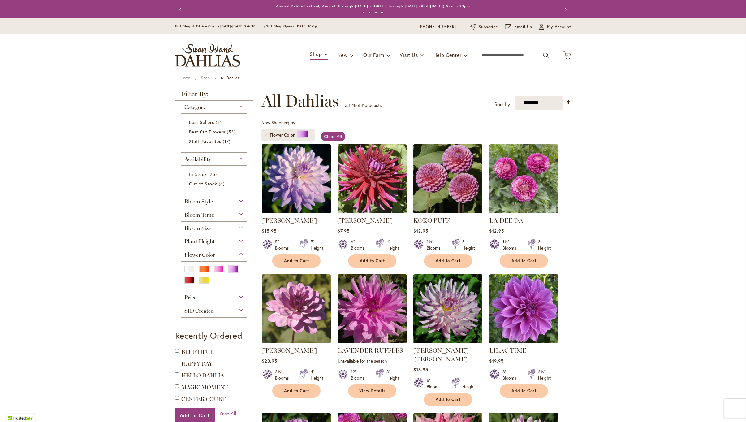
click at [301, 183] on img at bounding box center [296, 178] width 72 height 72
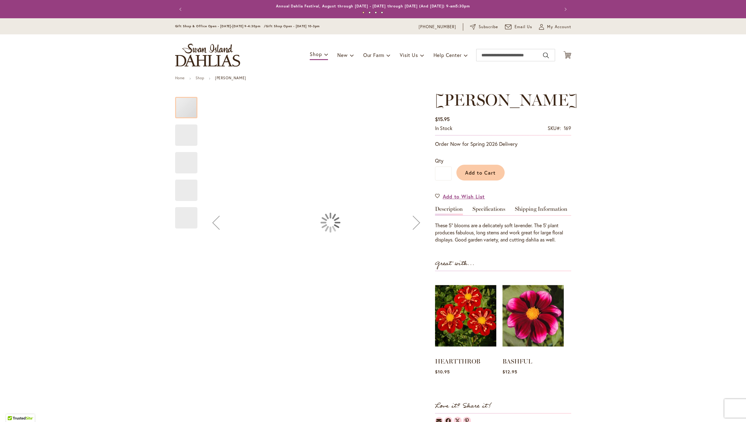
type input "******"
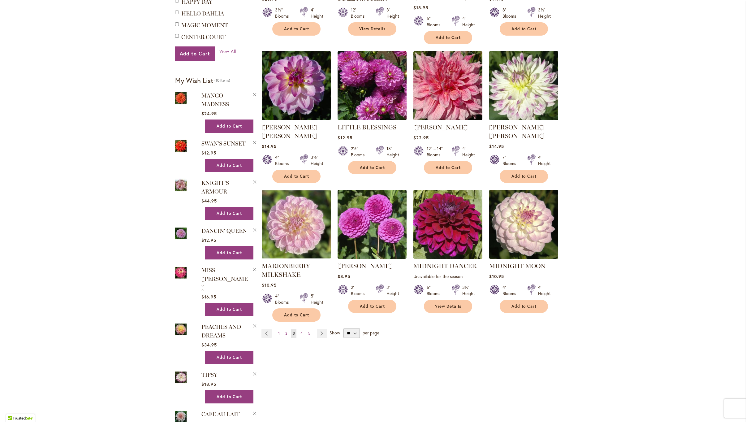
scroll to position [362, 0]
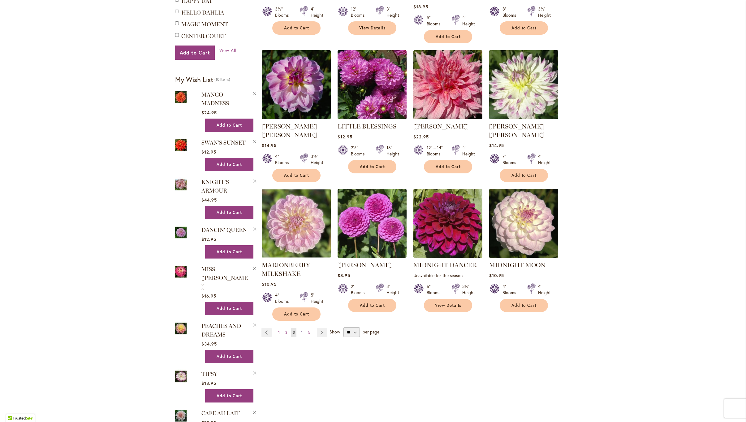
click at [302, 328] on link "Page 4" at bounding box center [301, 332] width 5 height 9
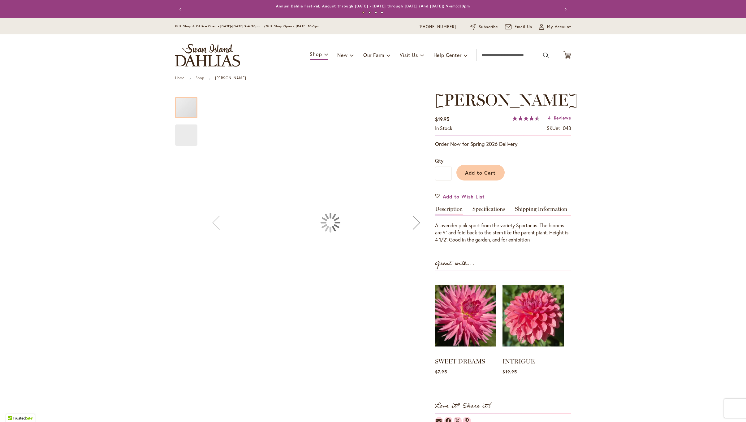
type input "******"
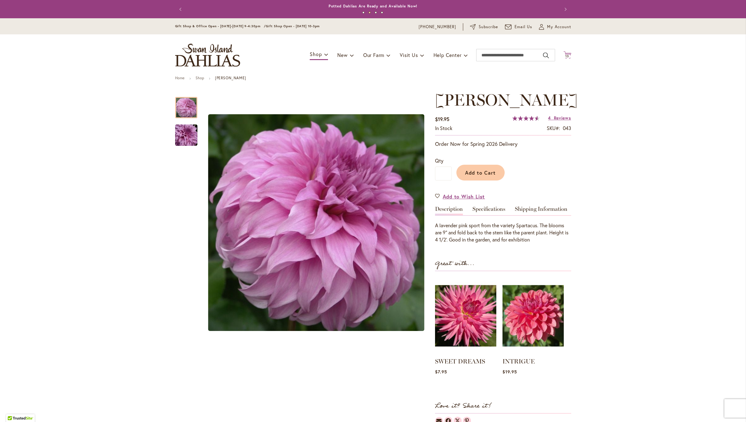
click at [569, 52] on icon "Cart .cls-1 { fill: #231f20; }" at bounding box center [567, 55] width 8 height 8
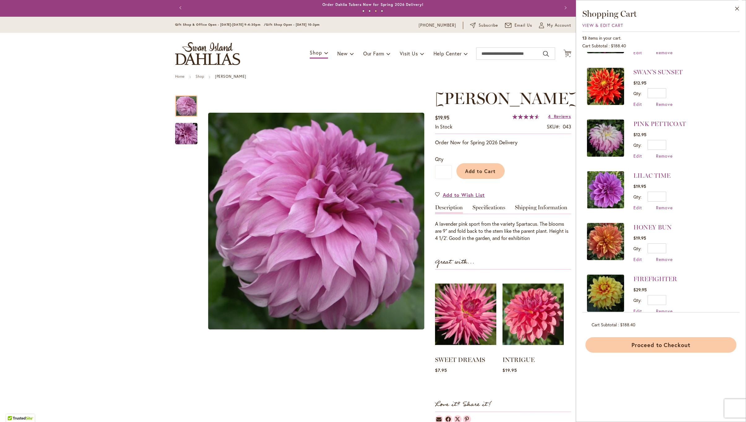
click at [662, 342] on button "Proceed to Checkout" at bounding box center [660, 344] width 151 height 15
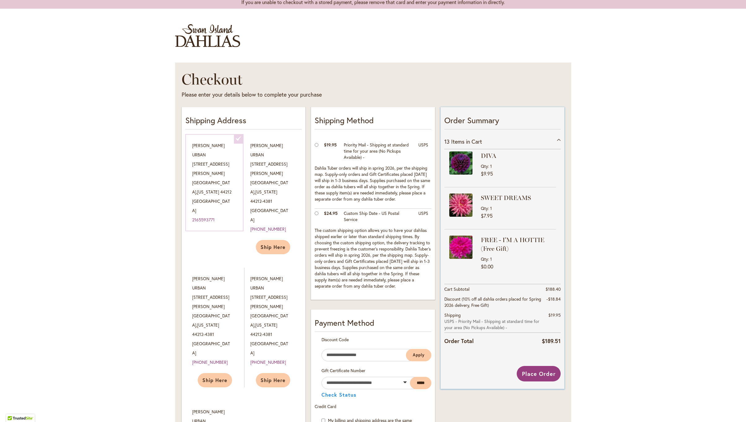
scroll to position [441, 0]
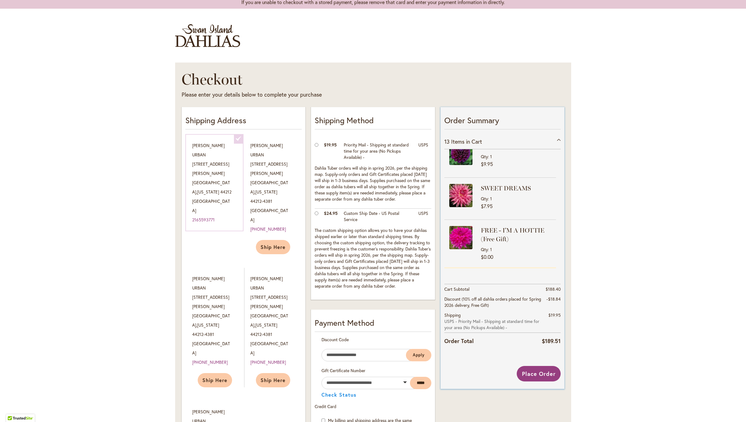
click at [496, 226] on strong "FREE - I'M A HOTTIE (Free Gift)" at bounding box center [518, 234] width 74 height 17
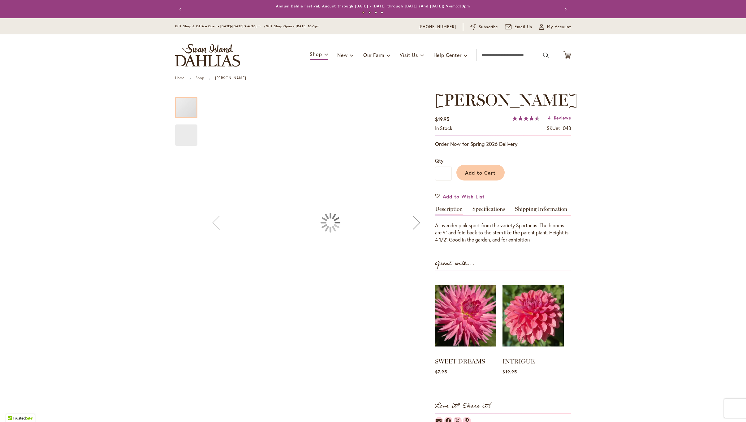
type input "******"
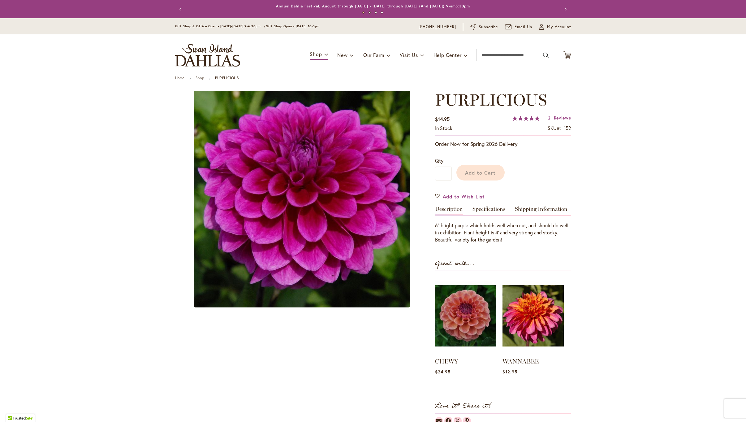
type input "******"
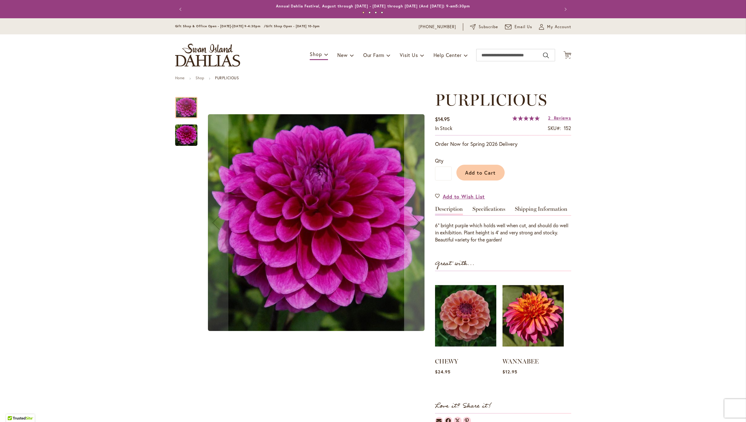
click at [185, 131] on img "PURPLICIOUS" at bounding box center [186, 135] width 22 height 22
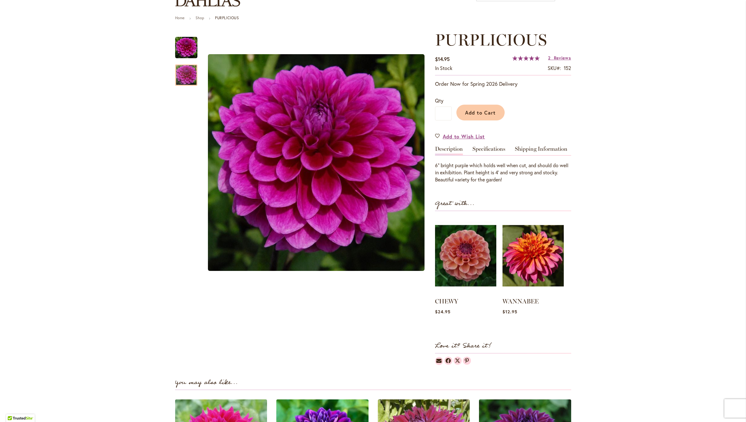
scroll to position [43, 0]
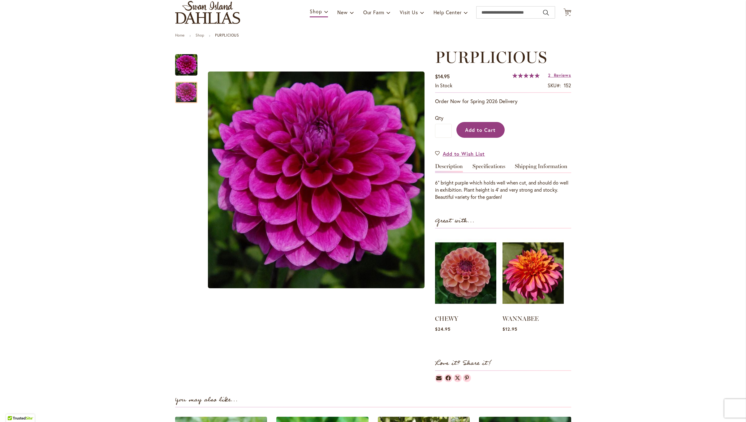
click at [464, 126] on button "Add to Cart" at bounding box center [480, 130] width 48 height 16
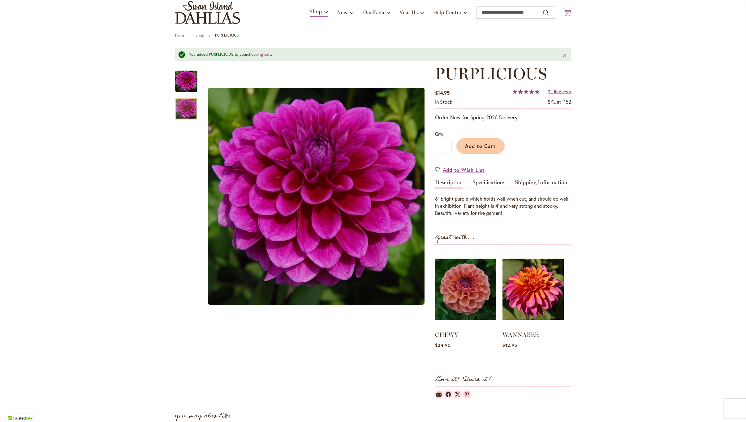
click at [567, 11] on span "14" at bounding box center [567, 13] width 4 height 4
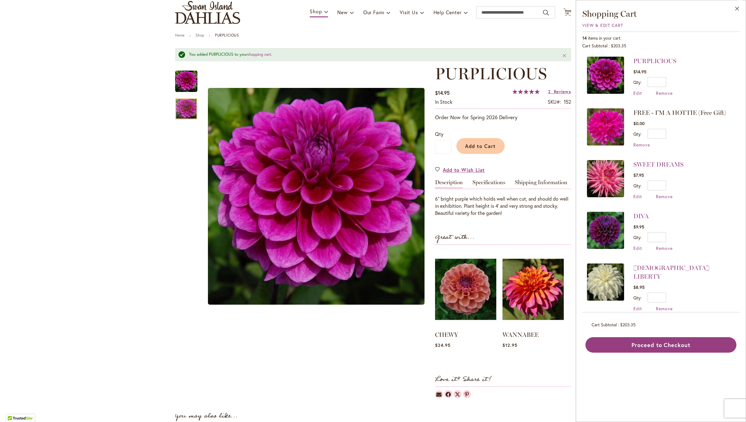
scroll to position [0, 0]
click at [642, 143] on span "Remove" at bounding box center [641, 144] width 17 height 6
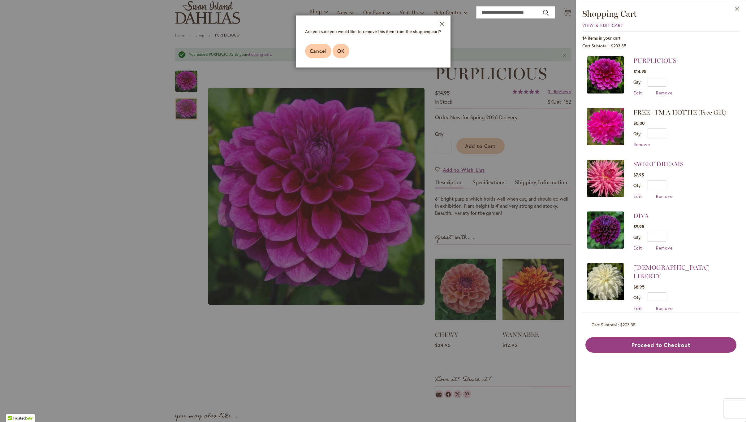
click at [336, 48] on button "OK" at bounding box center [340, 51] width 17 height 14
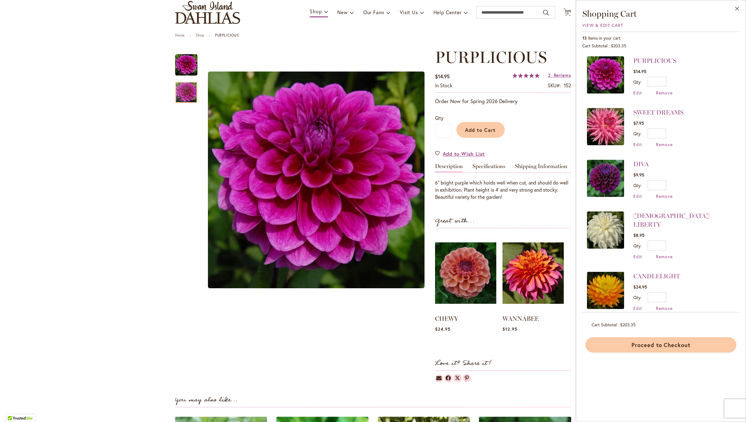
click at [644, 347] on button "Proceed to Checkout" at bounding box center [660, 344] width 151 height 15
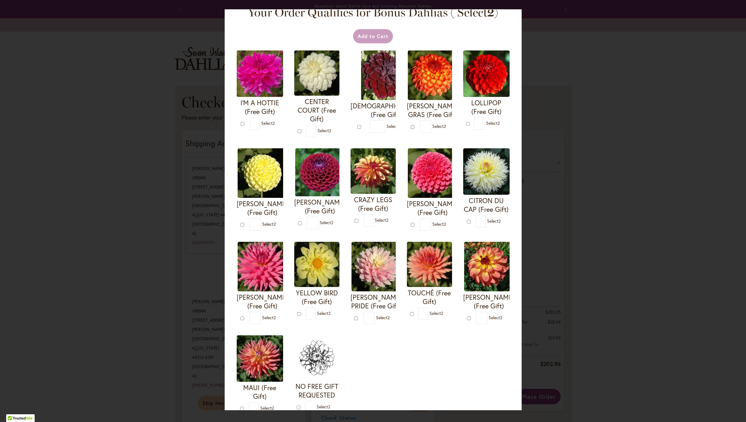
scroll to position [11, 0]
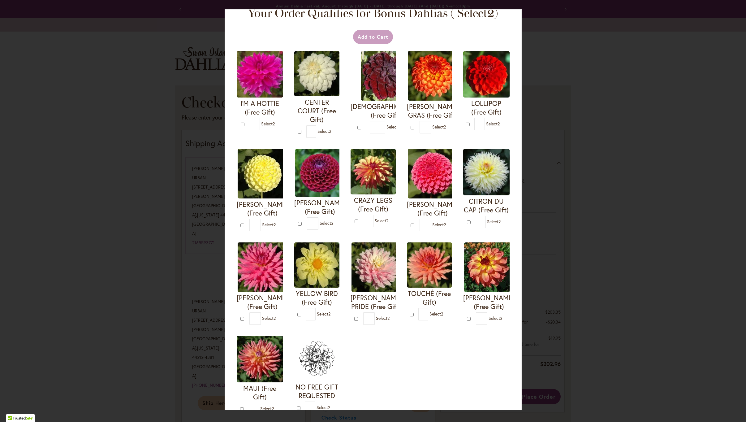
type input "*"
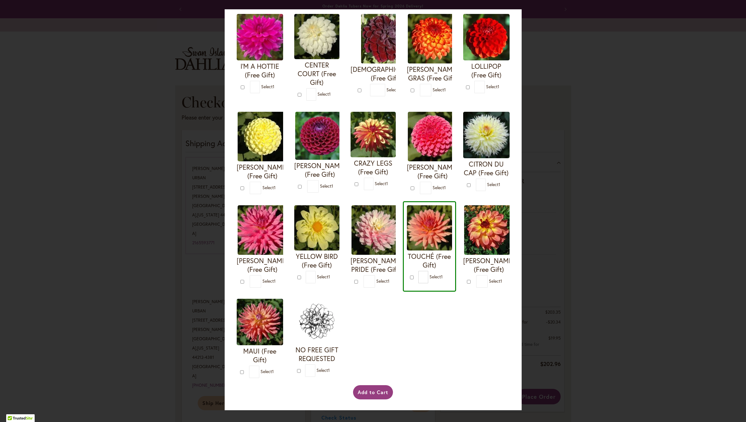
scroll to position [57, 0]
type input "*"
click at [362, 389] on button "Add to Cart" at bounding box center [373, 392] width 40 height 14
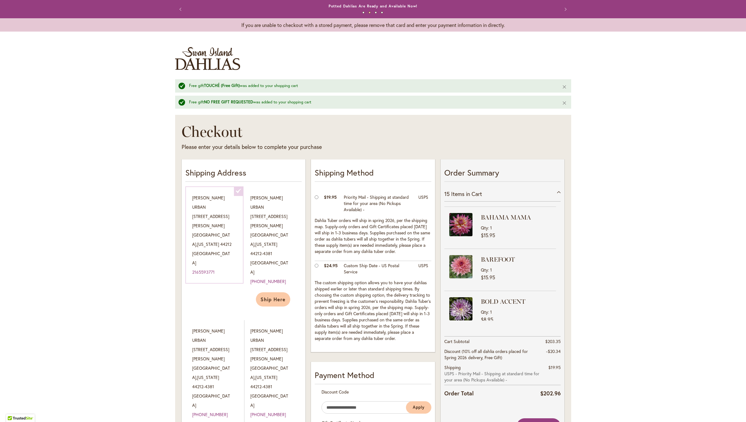
click at [179, 8] on button "Previous" at bounding box center [181, 9] width 12 height 12
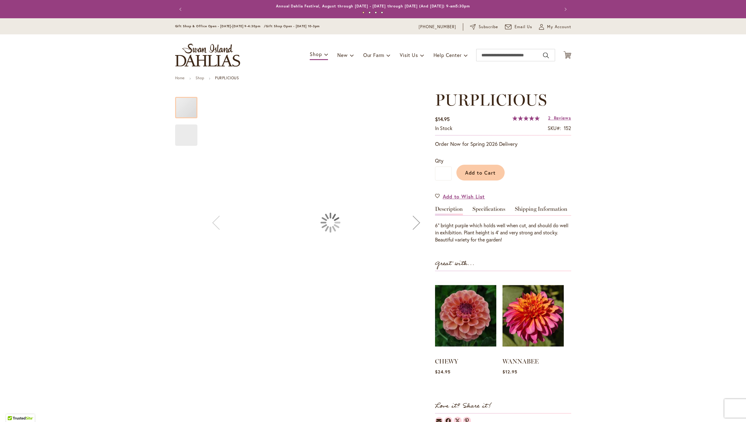
type input "******"
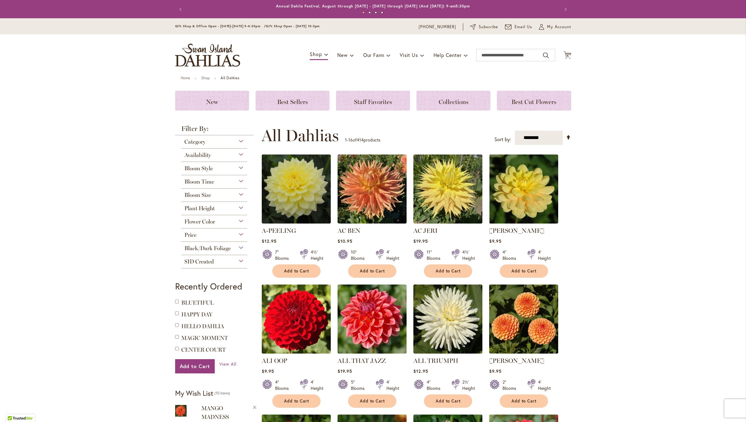
click at [205, 220] on span "Flower Color" at bounding box center [199, 221] width 31 height 7
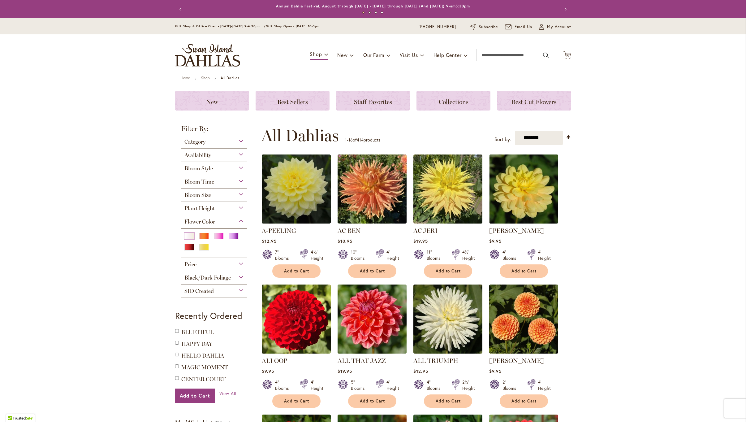
click at [188, 235] on div "White/Cream" at bounding box center [189, 236] width 10 height 6
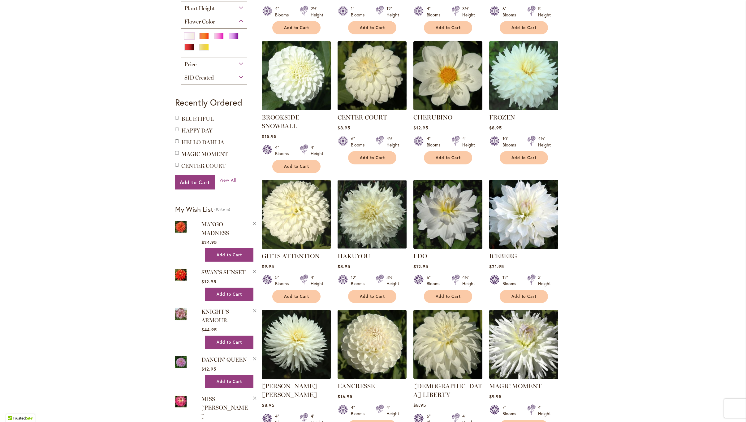
scroll to position [231, 0]
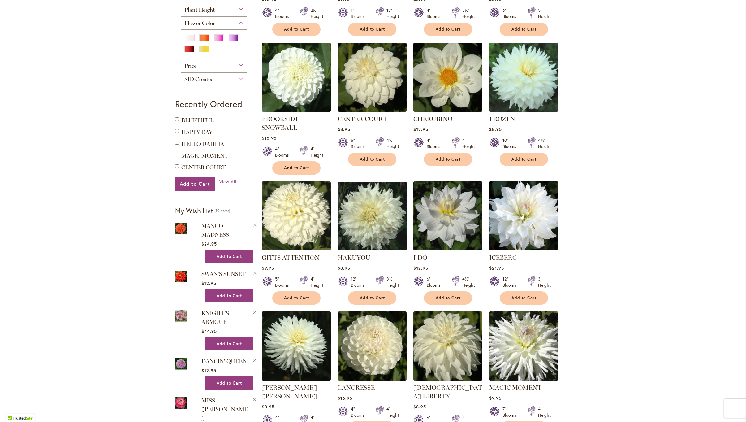
click at [525, 230] on img at bounding box center [523, 215] width 72 height 72
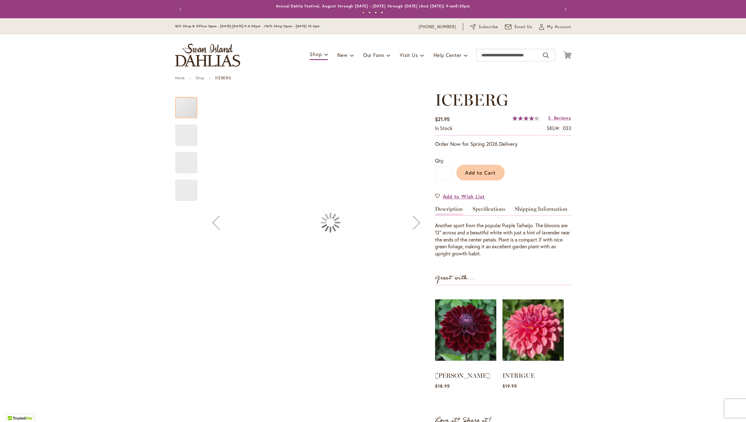
type input "******"
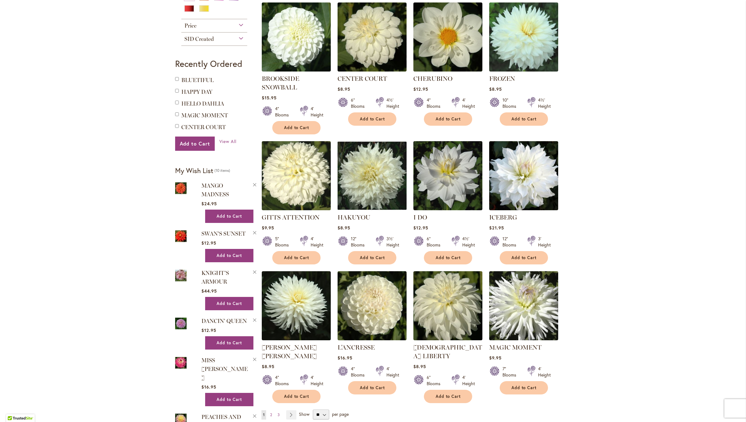
scroll to position [278, 0]
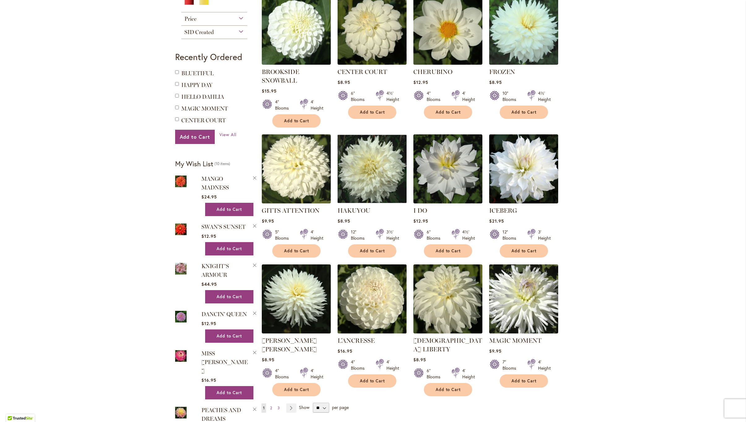
click at [362, 285] on img at bounding box center [372, 298] width 72 height 72
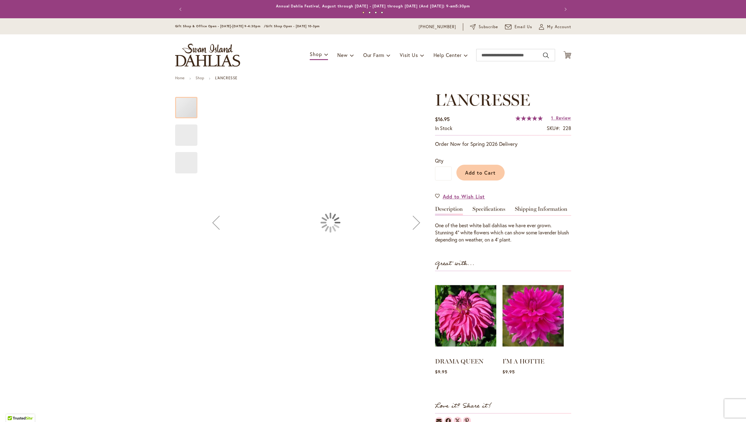
type input "******"
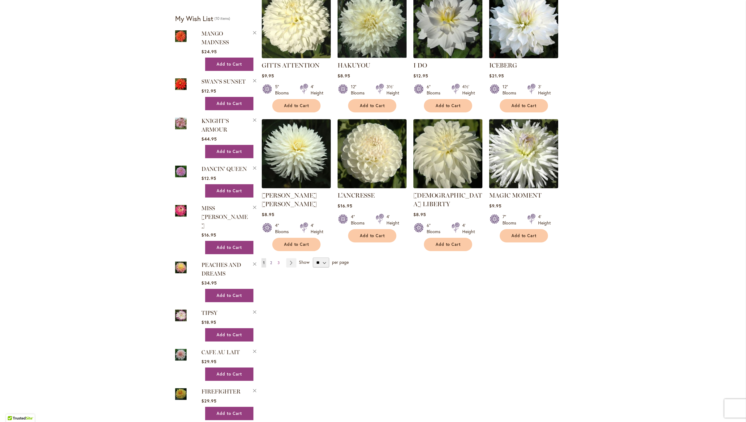
scroll to position [422, 0]
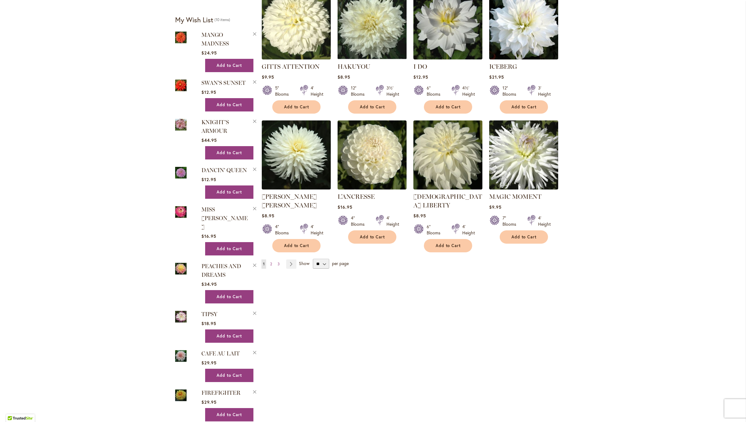
drag, startPoint x: 271, startPoint y: 253, endPoint x: 283, endPoint y: 245, distance: 14.5
click at [272, 261] on span "2" at bounding box center [271, 263] width 2 height 5
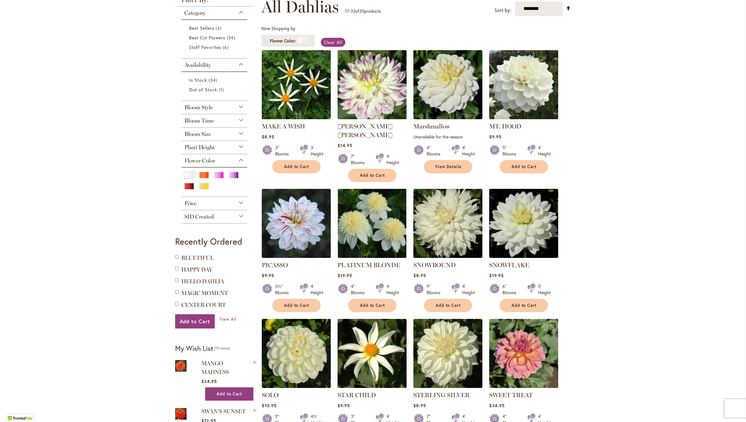
scroll to position [95, 0]
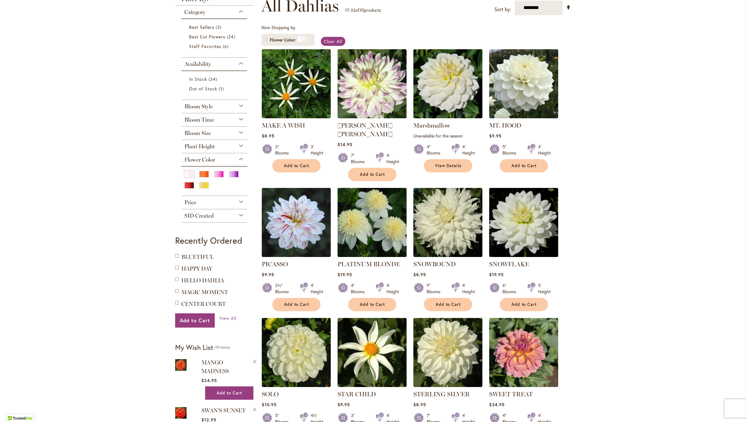
click at [366, 208] on img at bounding box center [372, 222] width 72 height 72
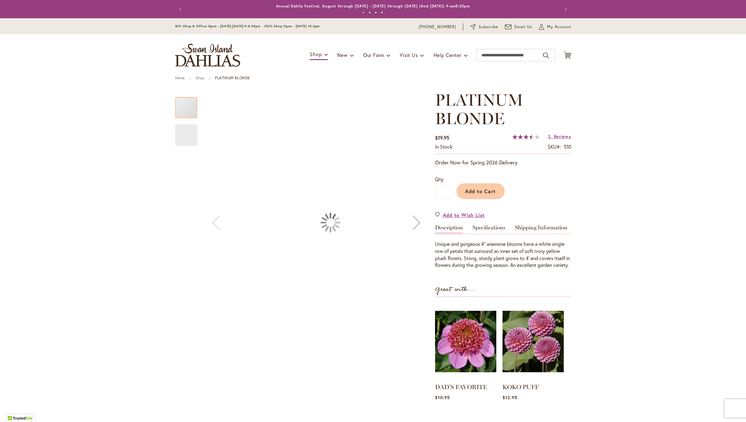
type input "******"
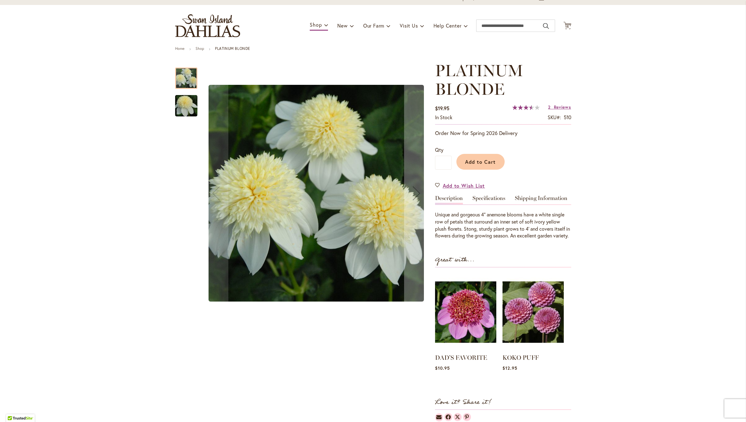
scroll to position [30, 0]
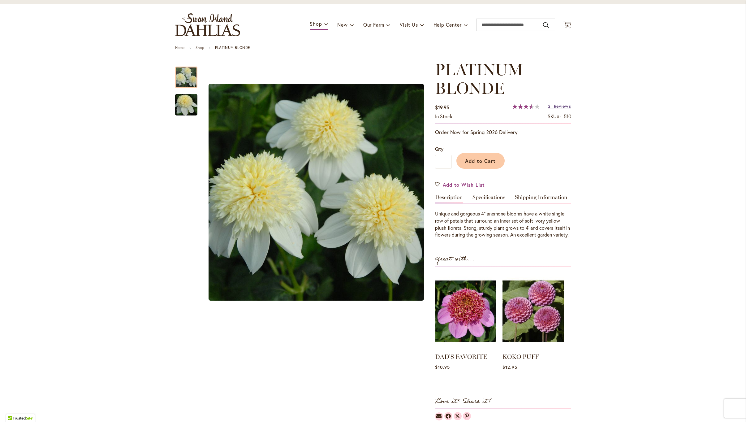
click at [562, 106] on span "Reviews" at bounding box center [562, 106] width 17 height 6
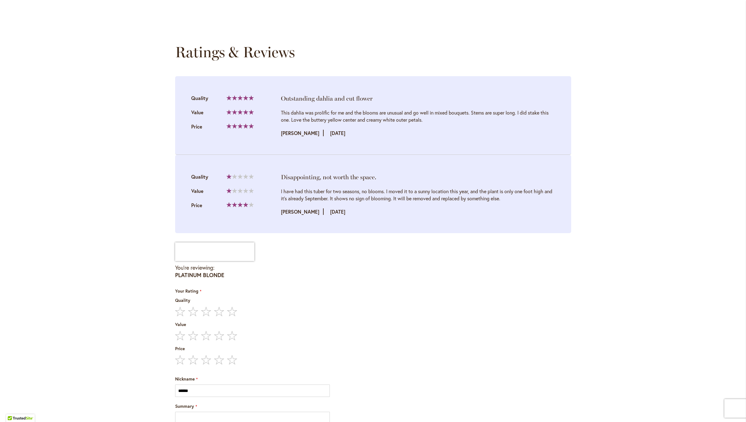
scroll to position [618, 0]
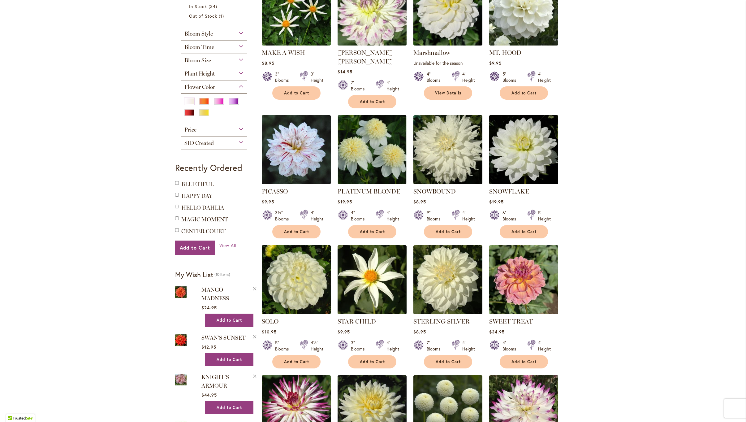
scroll to position [194, 0]
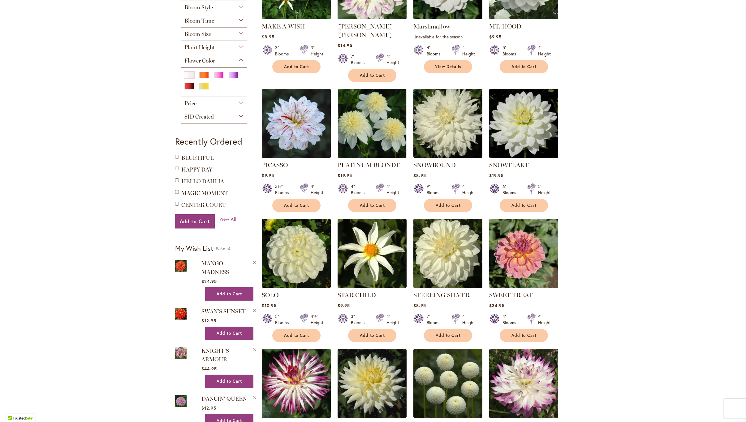
click at [454, 255] on img at bounding box center [447, 253] width 72 height 72
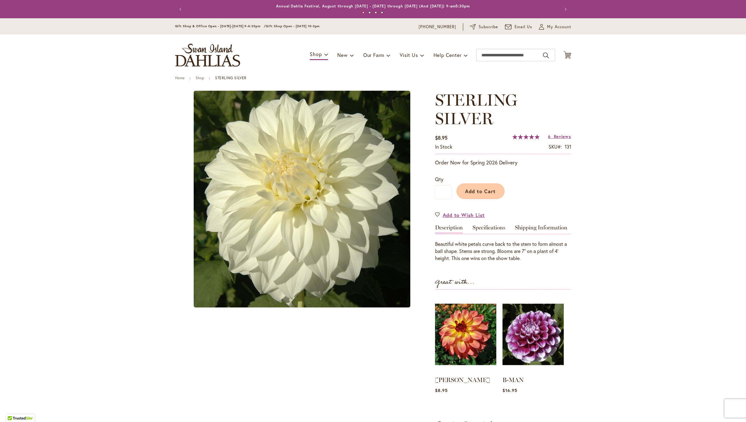
type input "******"
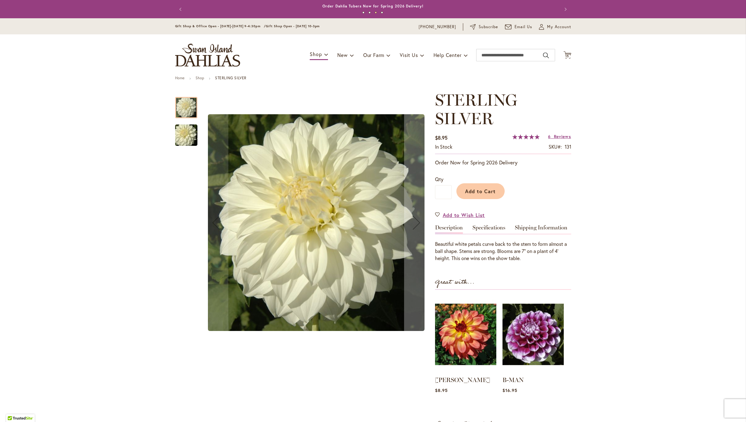
click at [186, 110] on div at bounding box center [186, 107] width 22 height 21
click at [186, 132] on img "Sterling Silver" at bounding box center [186, 135] width 45 height 30
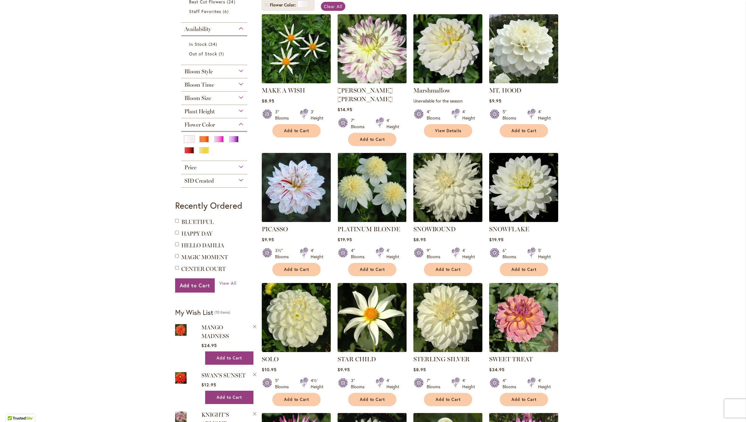
scroll to position [131, 0]
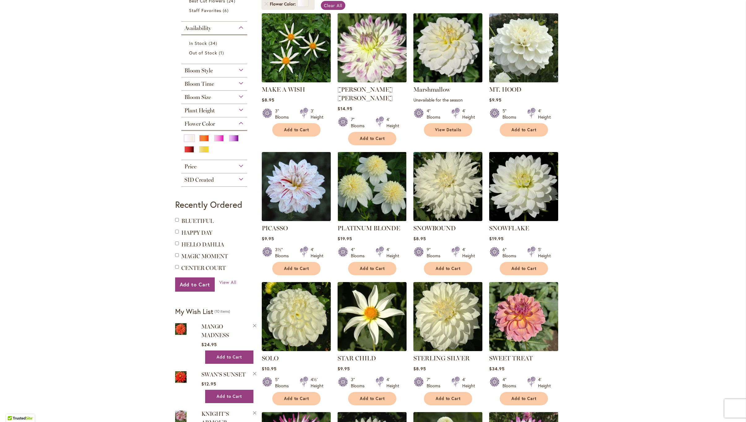
click at [459, 305] on img at bounding box center [447, 316] width 72 height 72
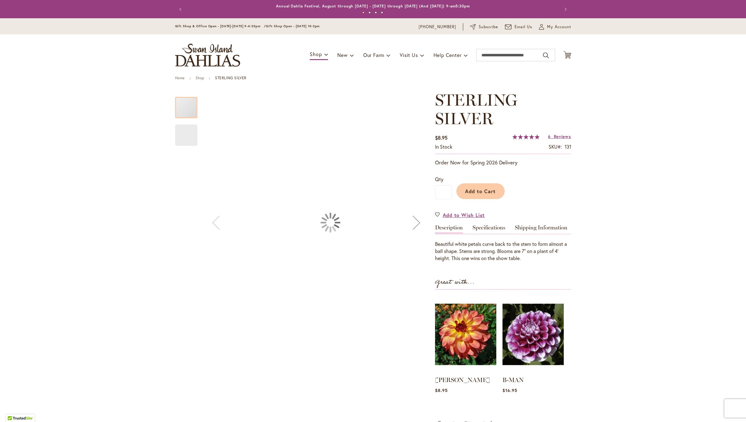
type input "******"
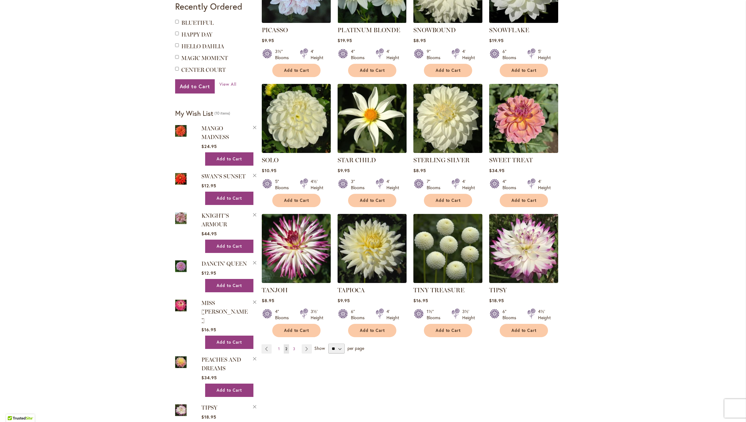
scroll to position [331, 0]
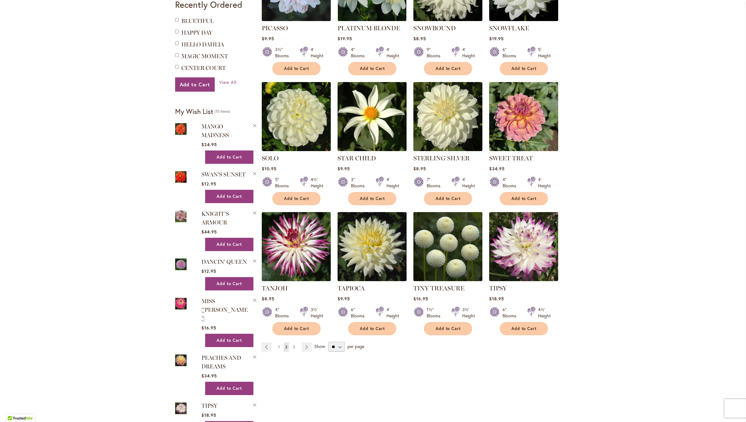
click at [293, 344] on span "3" at bounding box center [294, 346] width 2 height 5
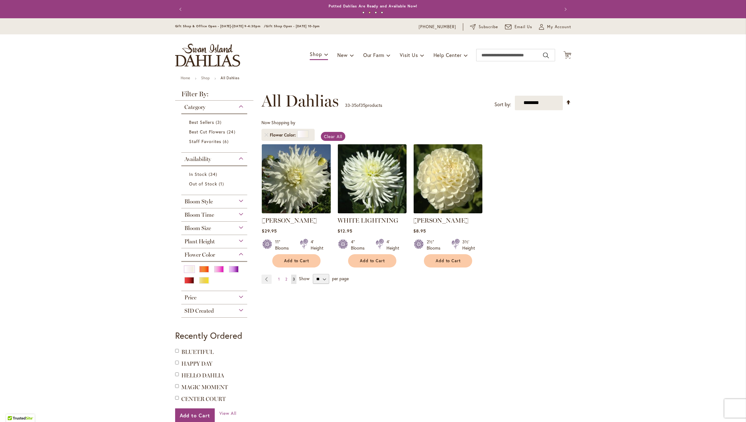
click at [290, 185] on img at bounding box center [296, 178] width 72 height 72
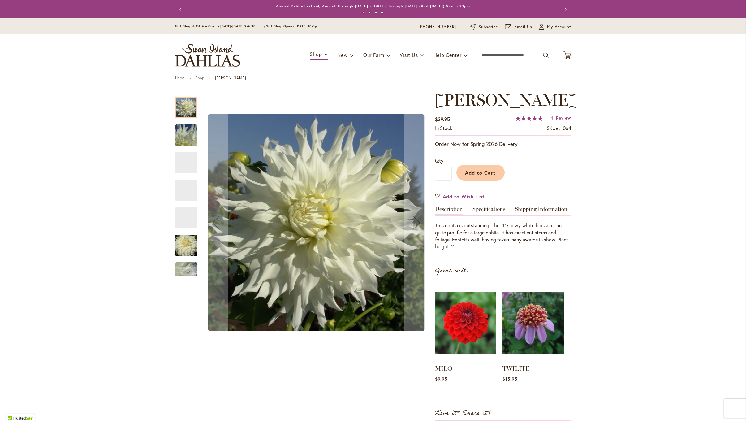
type input "******"
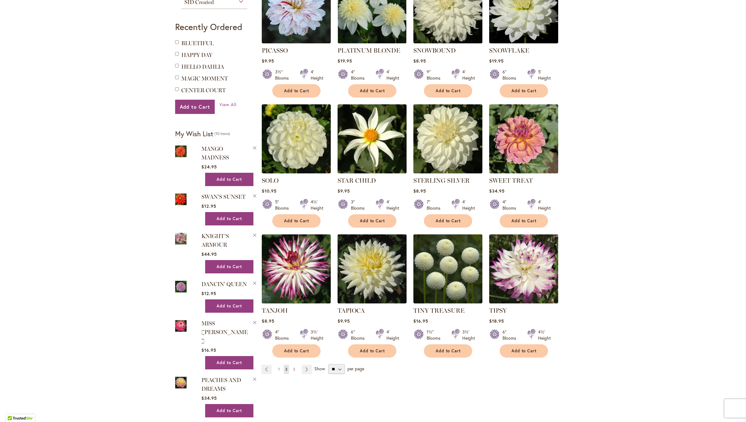
scroll to position [315, 0]
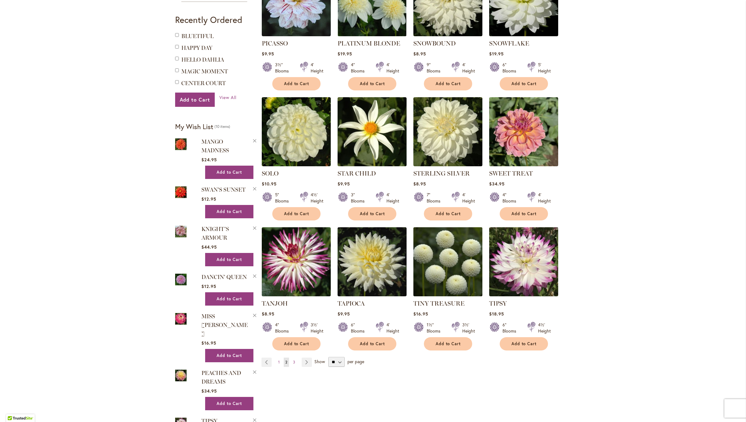
click at [457, 255] on img at bounding box center [447, 261] width 72 height 72
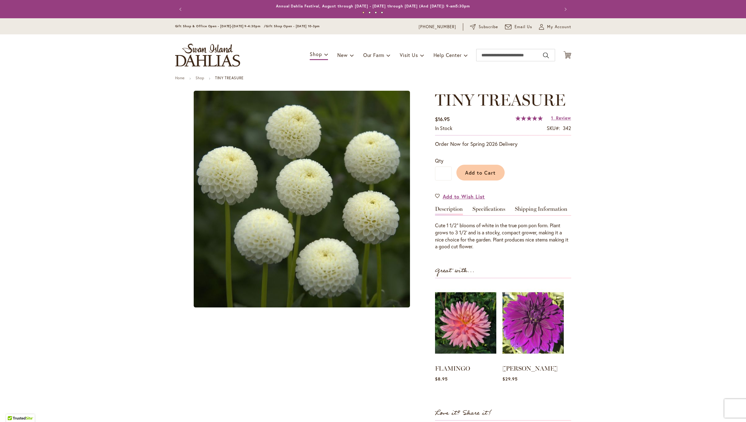
type input "******"
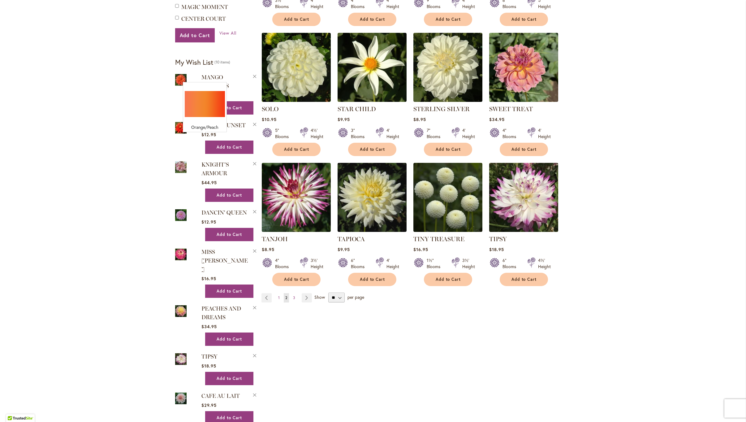
scroll to position [390, 0]
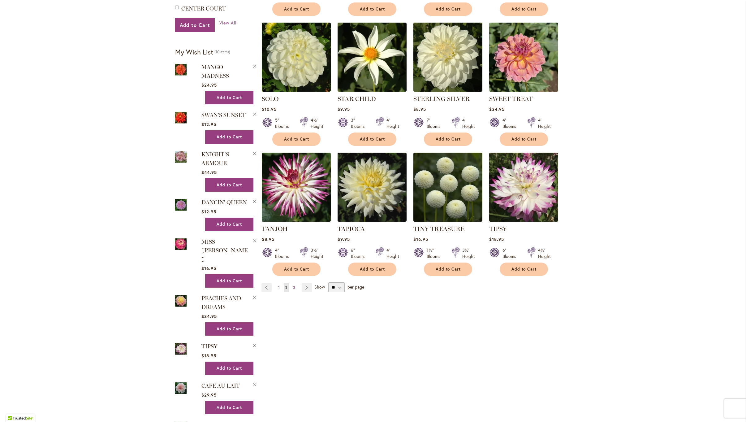
click at [279, 285] on span "1" at bounding box center [279, 287] width 2 height 5
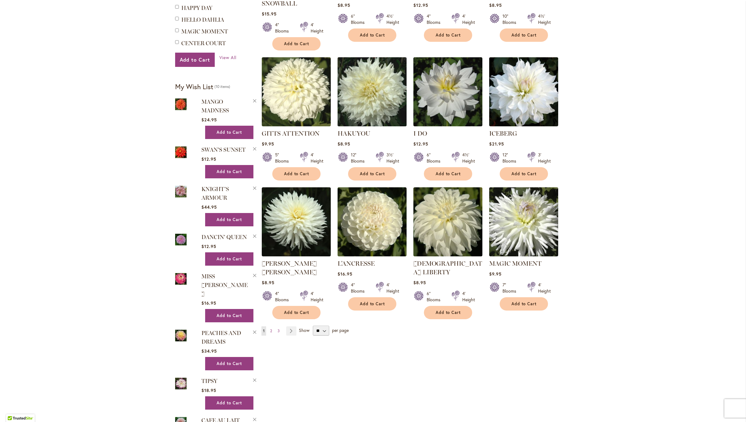
scroll to position [356, 0]
click at [271, 328] on span "2" at bounding box center [271, 330] width 2 height 5
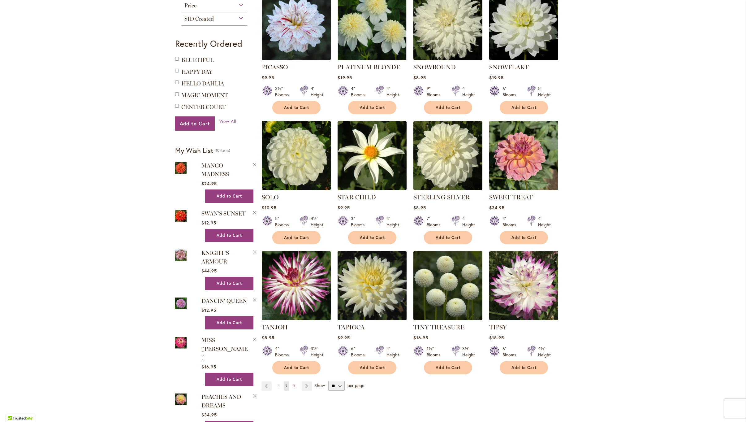
scroll to position [297, 0]
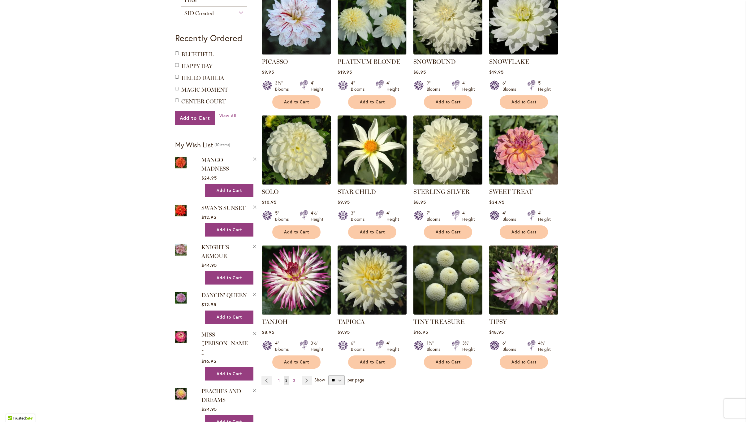
click at [364, 282] on img at bounding box center [372, 279] width 72 height 72
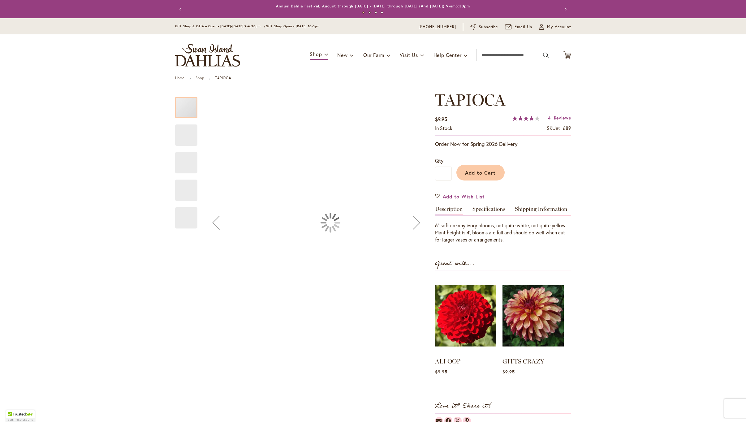
type input "******"
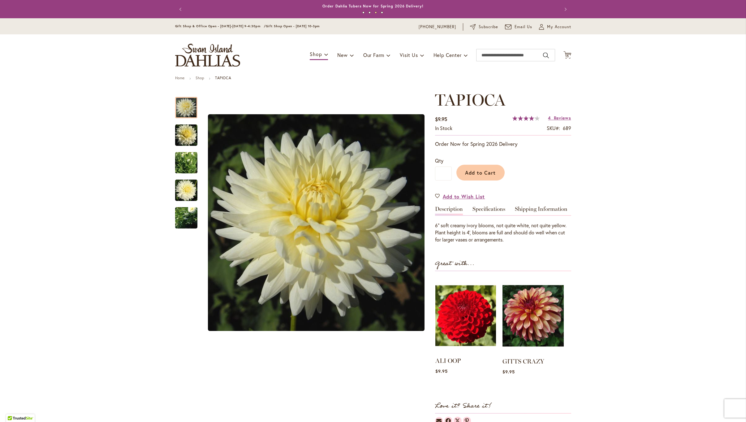
click at [464, 303] on img at bounding box center [465, 315] width 61 height 76
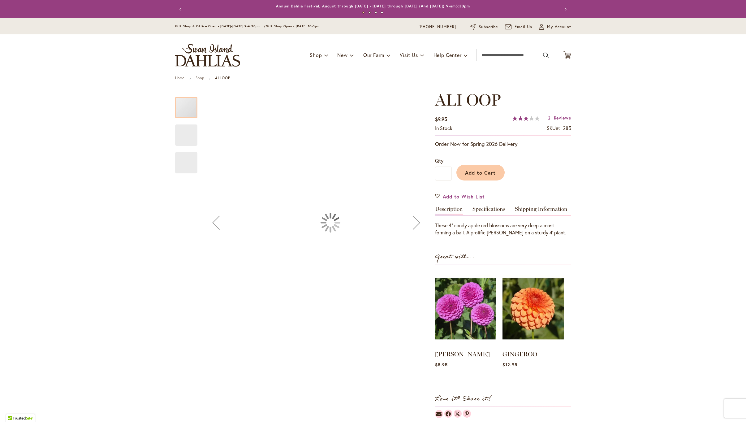
type input "******"
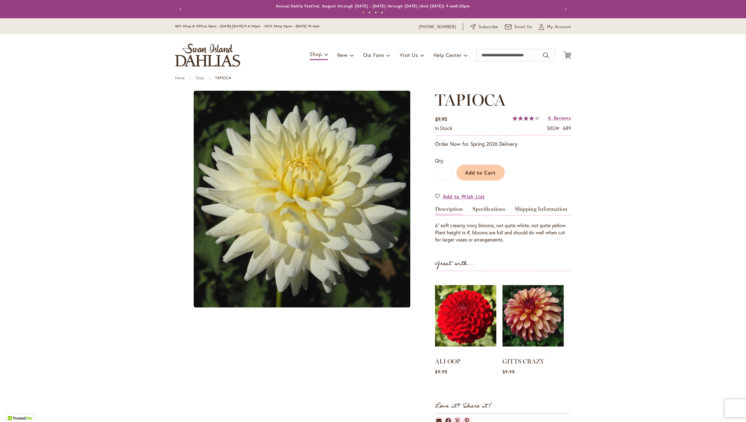
type input "******"
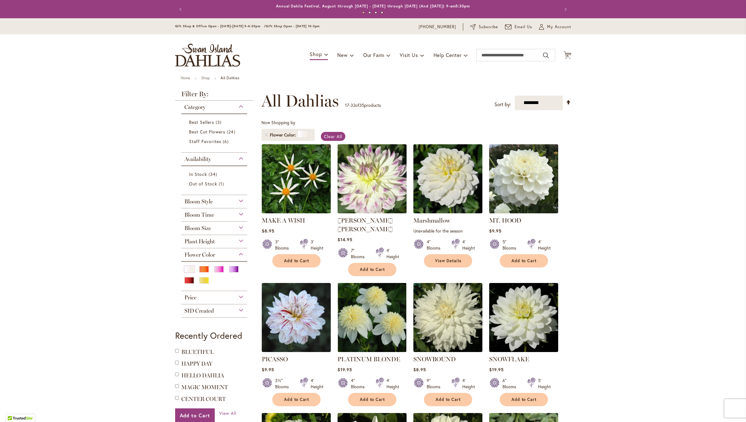
click at [357, 185] on img at bounding box center [372, 178] width 72 height 72
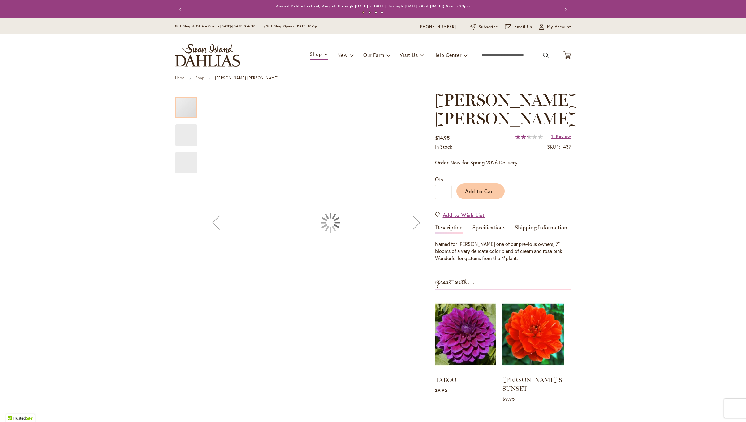
type input "******"
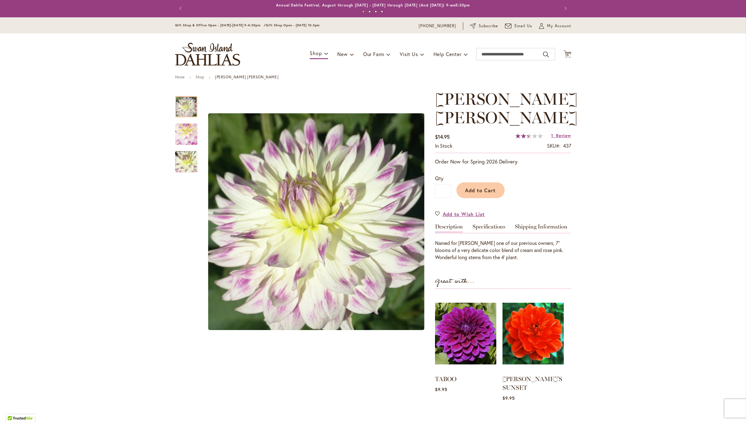
scroll to position [2, 0]
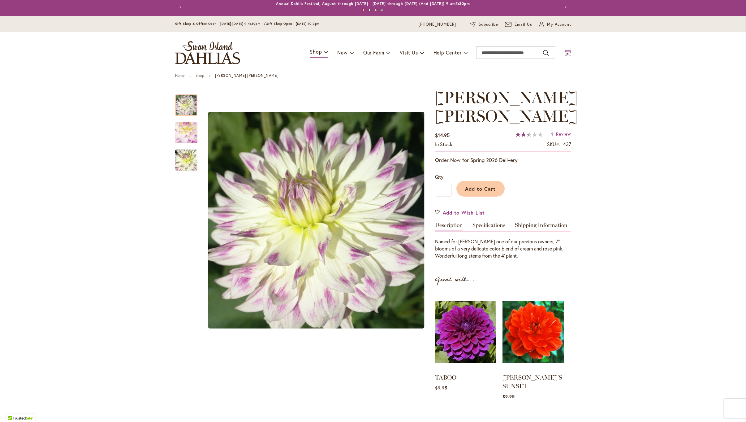
click at [568, 53] on span "15" at bounding box center [567, 54] width 4 height 4
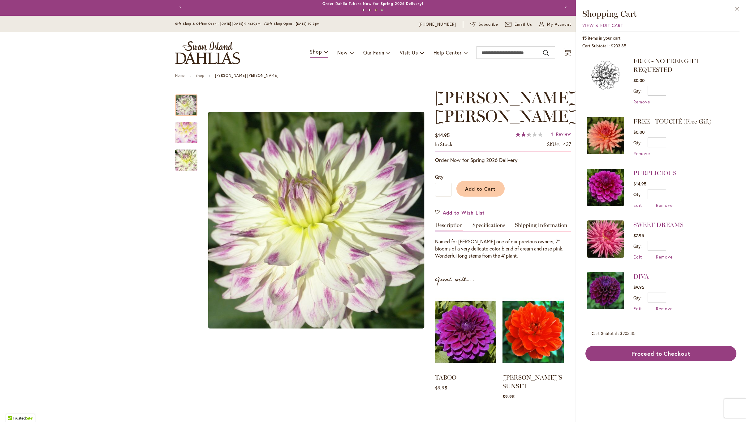
scroll to position [0, 0]
